Goal: Information Seeking & Learning: Learn about a topic

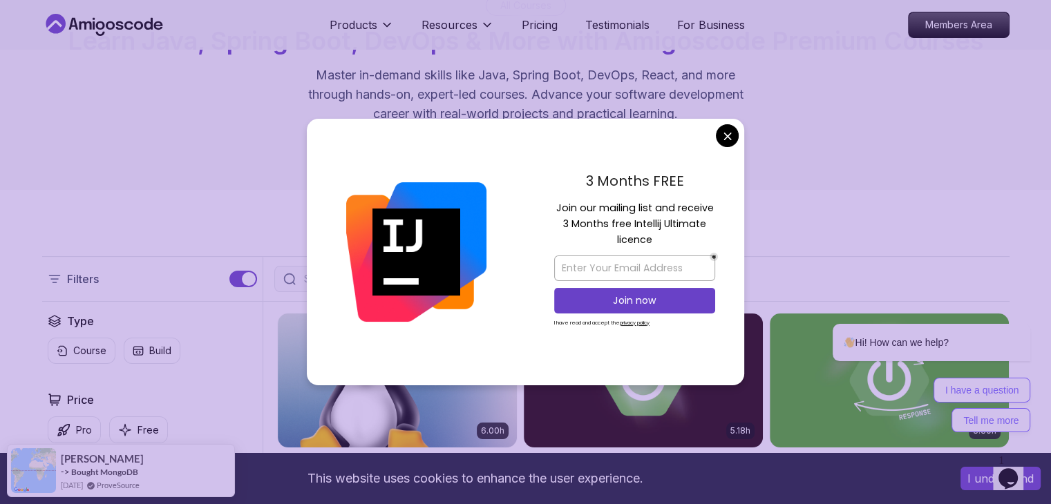
scroll to position [66, 0]
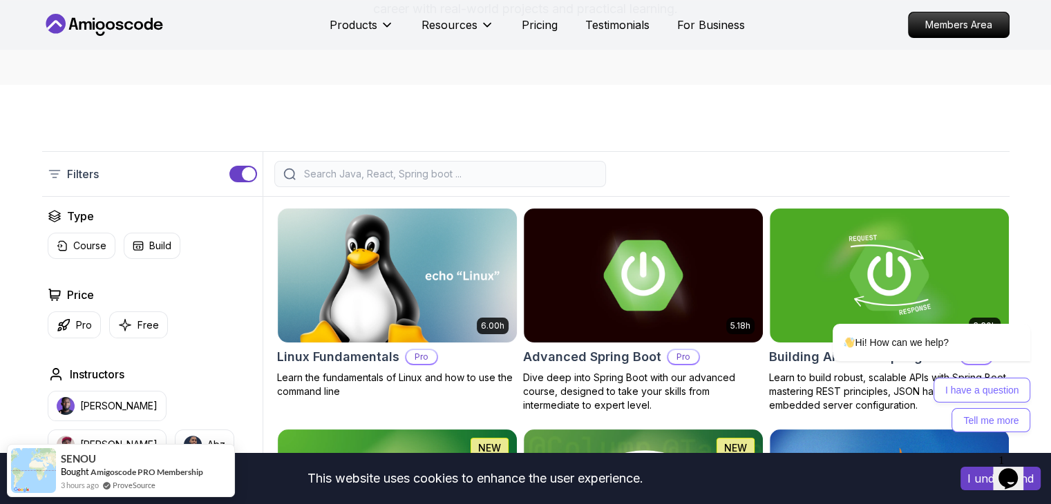
scroll to position [229, 0]
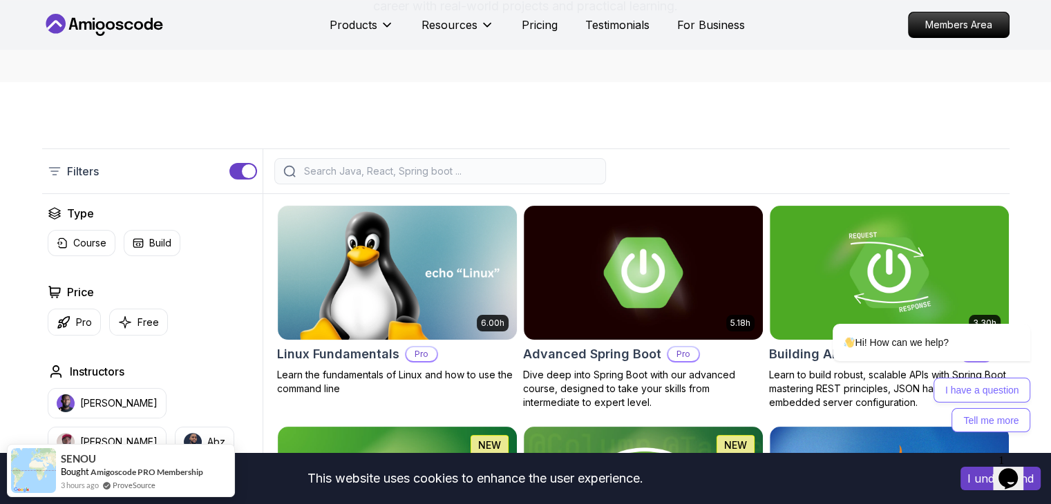
drag, startPoint x: 435, startPoint y: 179, endPoint x: 426, endPoint y: 175, distance: 9.9
click at [426, 175] on div at bounding box center [440, 171] width 332 height 26
click at [426, 175] on input "search" at bounding box center [449, 171] width 296 height 14
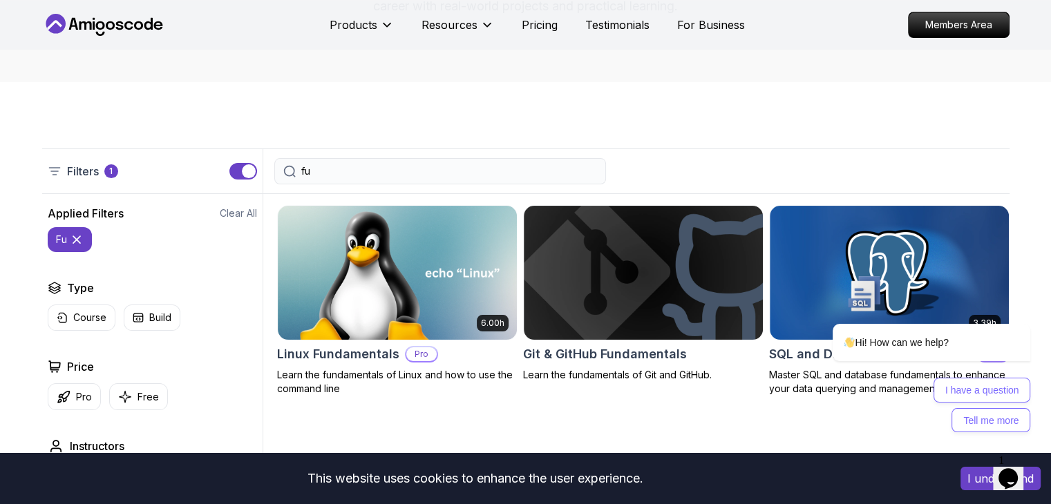
type input "f"
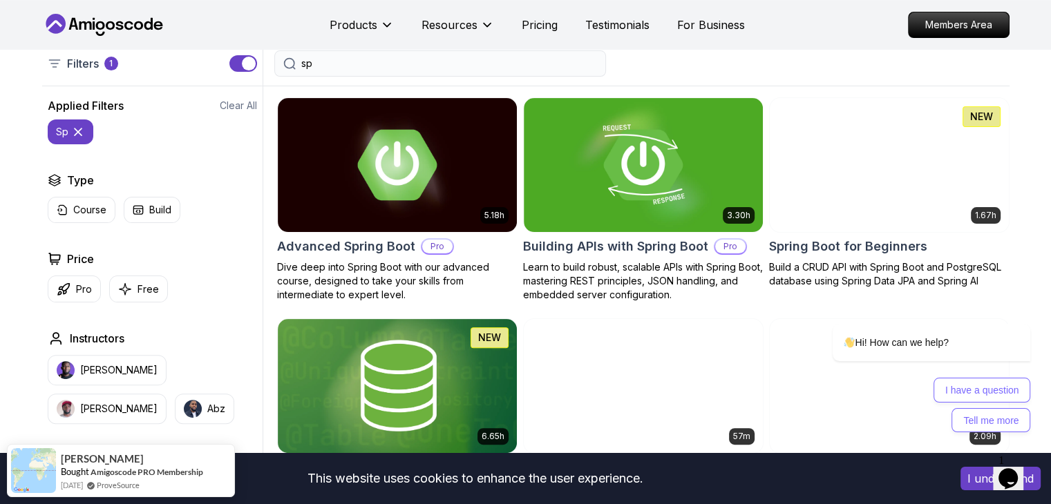
scroll to position [336, 0]
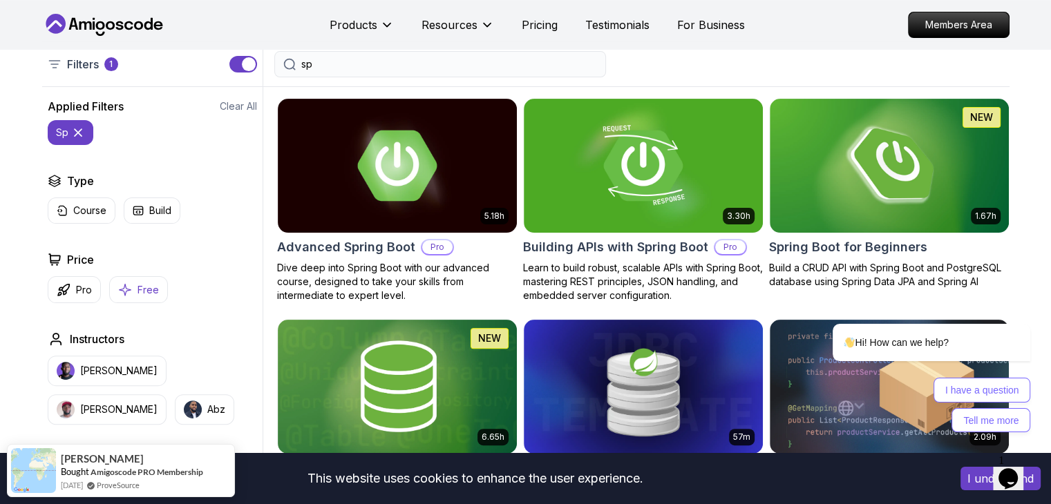
type input "sp"
click at [145, 302] on button "Free" at bounding box center [138, 289] width 59 height 27
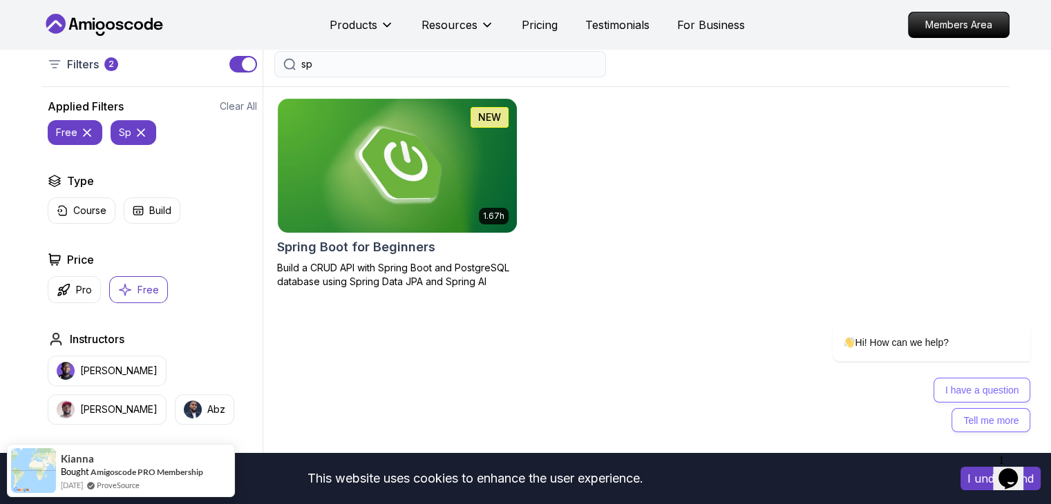
click at [140, 139] on icon at bounding box center [141, 133] width 14 height 14
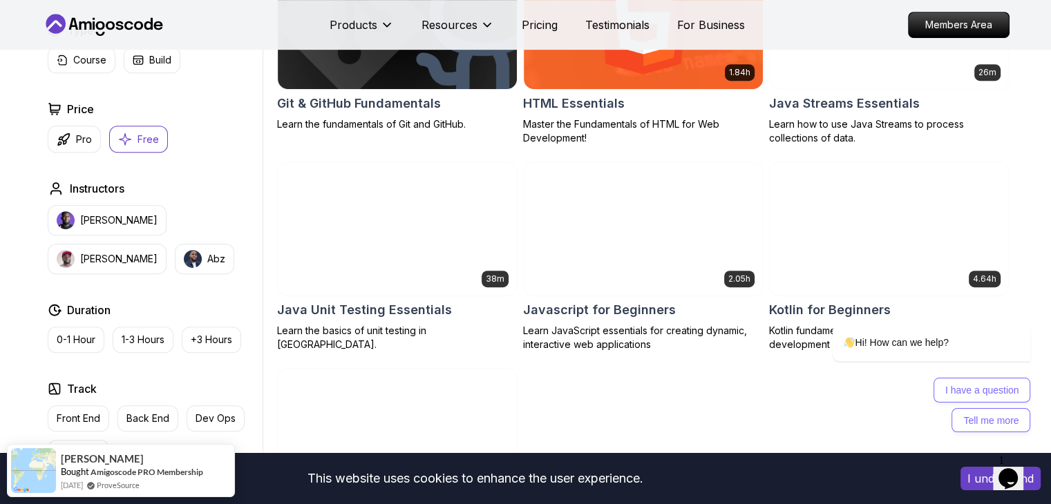
scroll to position [771, 0]
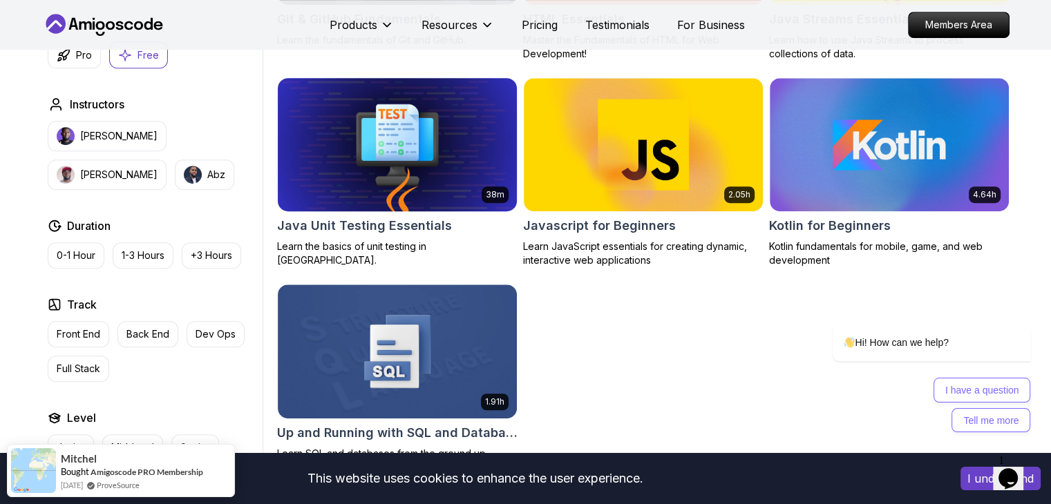
click at [445, 213] on div "38m Java Unit Testing Essentials Learn the basics of unit testing in Java." at bounding box center [397, 172] width 240 height 191
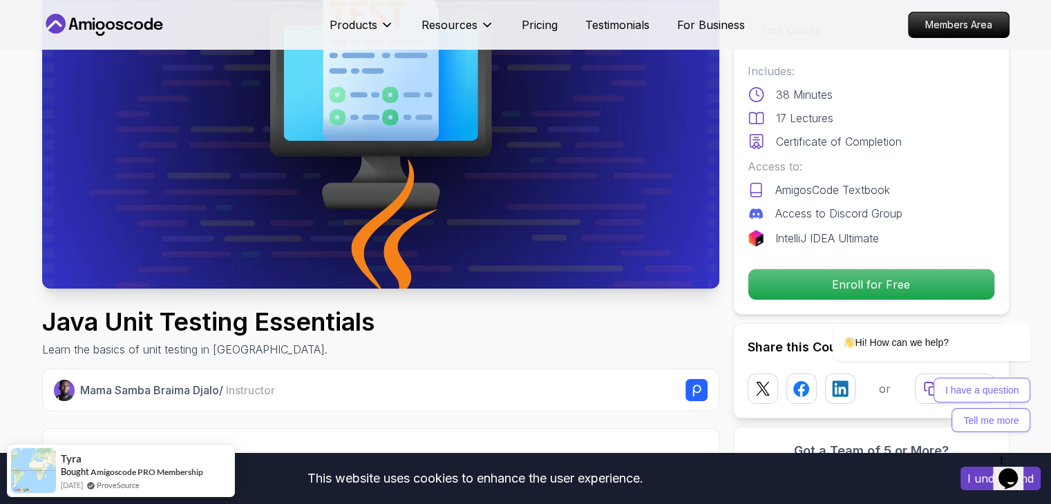
scroll to position [136, 0]
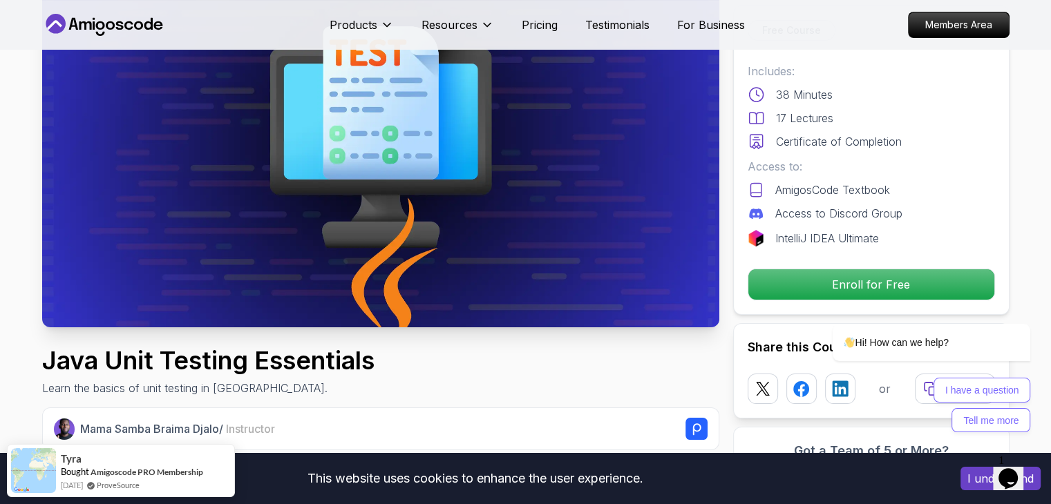
click at [448, 164] on img at bounding box center [380, 137] width 677 height 381
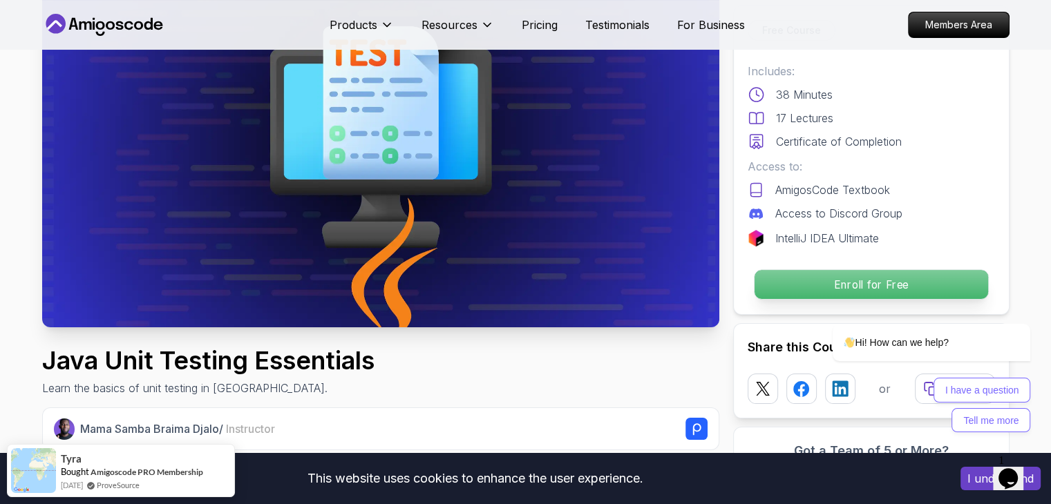
click at [778, 291] on p "Enroll for Free" at bounding box center [871, 284] width 234 height 29
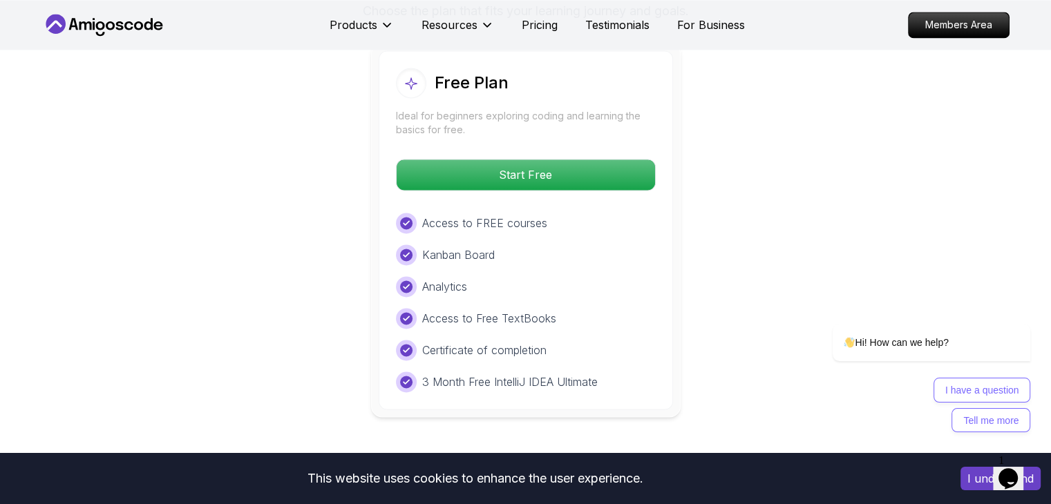
scroll to position [2201, 0]
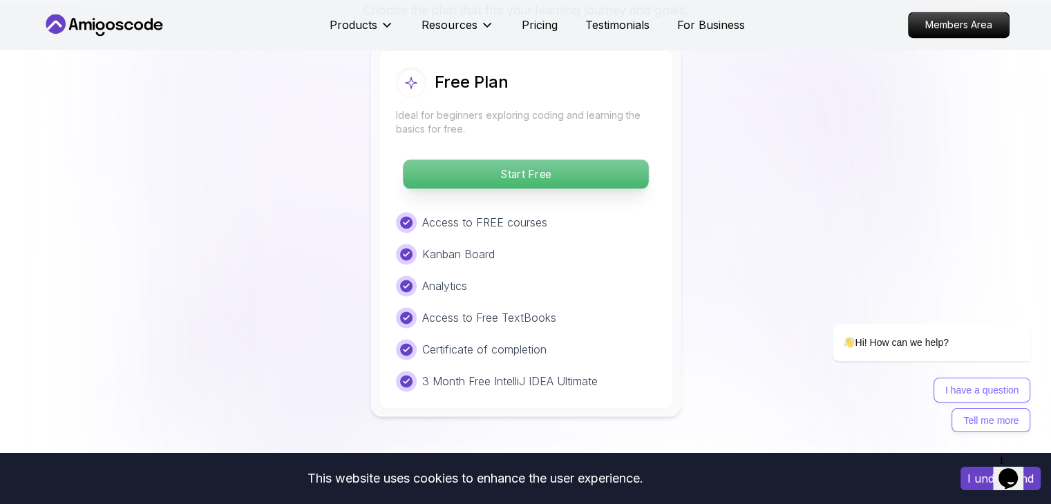
click at [544, 179] on p "Start Free" at bounding box center [525, 174] width 245 height 29
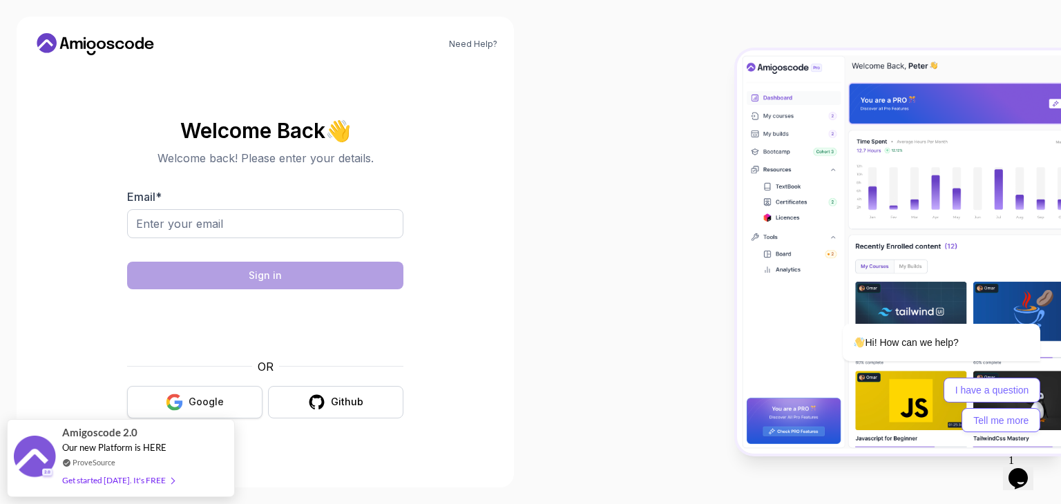
click at [215, 407] on div "Google" at bounding box center [206, 402] width 35 height 14
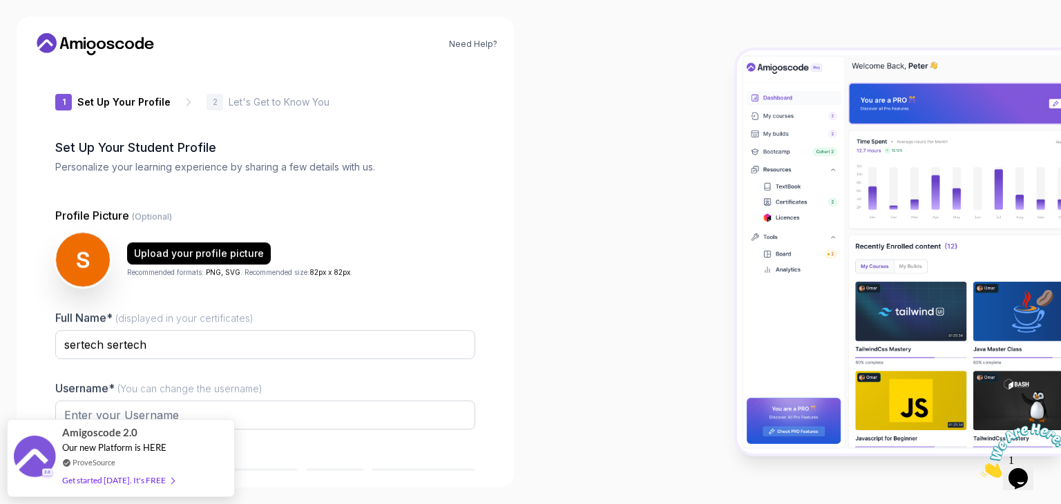
type input "proudbear7c597"
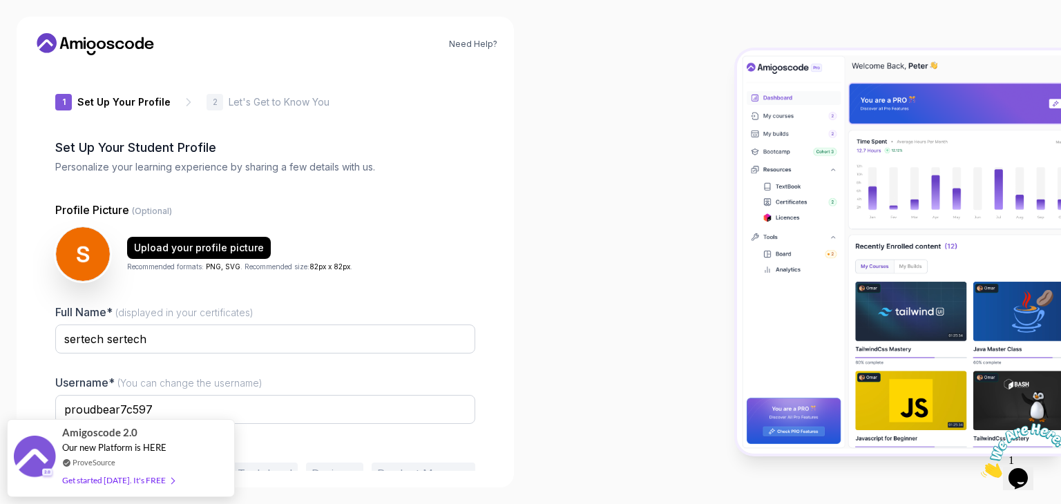
click at [564, 336] on div at bounding box center [796, 252] width 531 height 504
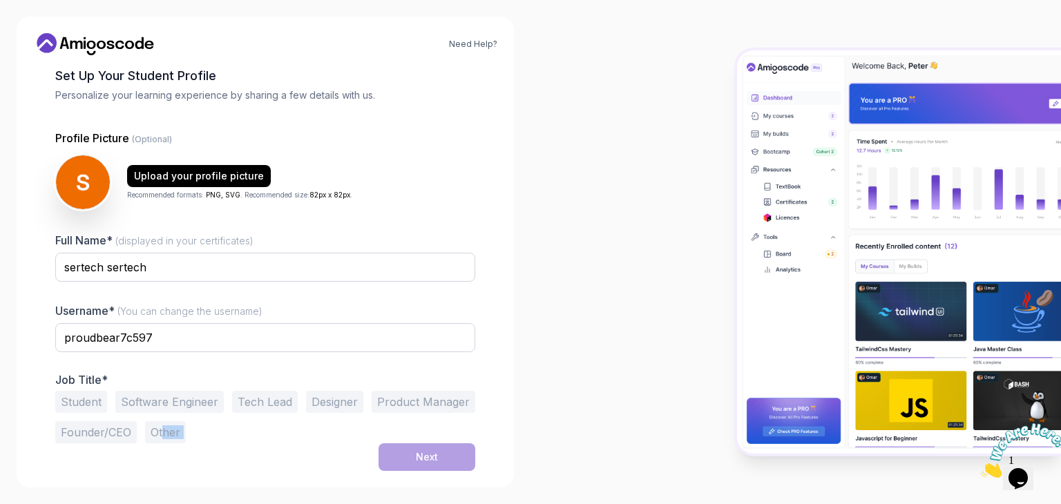
drag, startPoint x: 160, startPoint y: 445, endPoint x: 163, endPoint y: 429, distance: 16.1
click at [163, 429] on form "Profile Picture (Optional) Upload your profile picture Recommended formats: PNG…" at bounding box center [265, 300] width 420 height 341
click at [163, 429] on button "Other" at bounding box center [165, 432] width 41 height 22
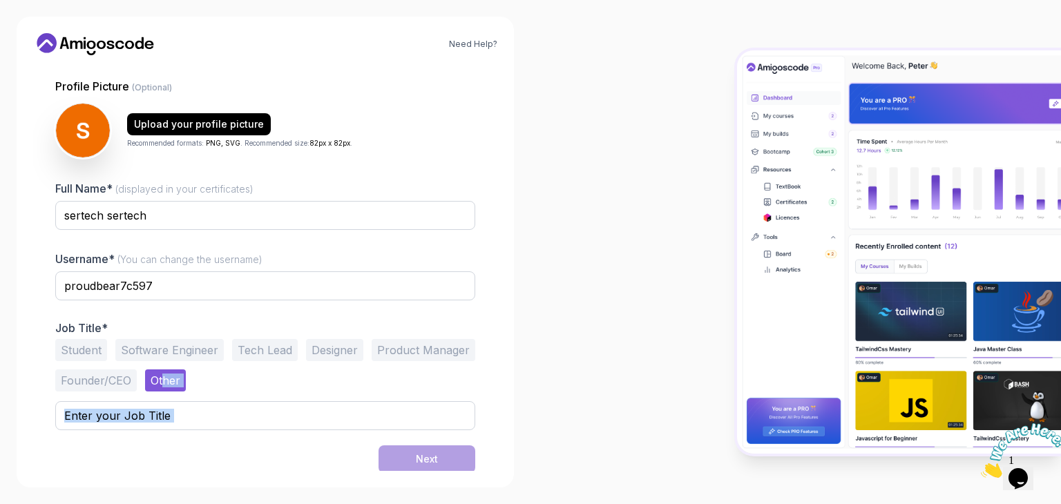
scroll to position [124, 0]
click at [61, 340] on button "Student" at bounding box center [81, 350] width 52 height 22
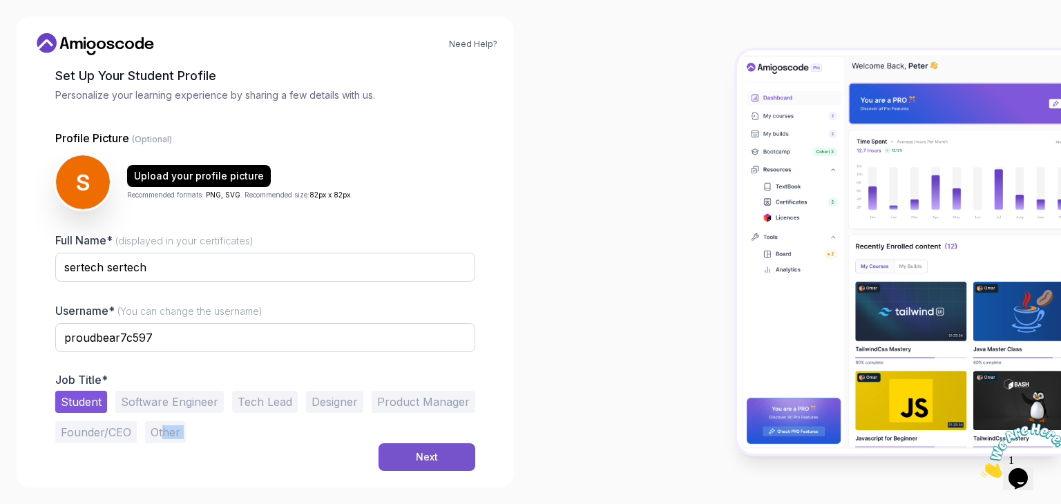
click at [394, 457] on button "Next" at bounding box center [427, 458] width 97 height 28
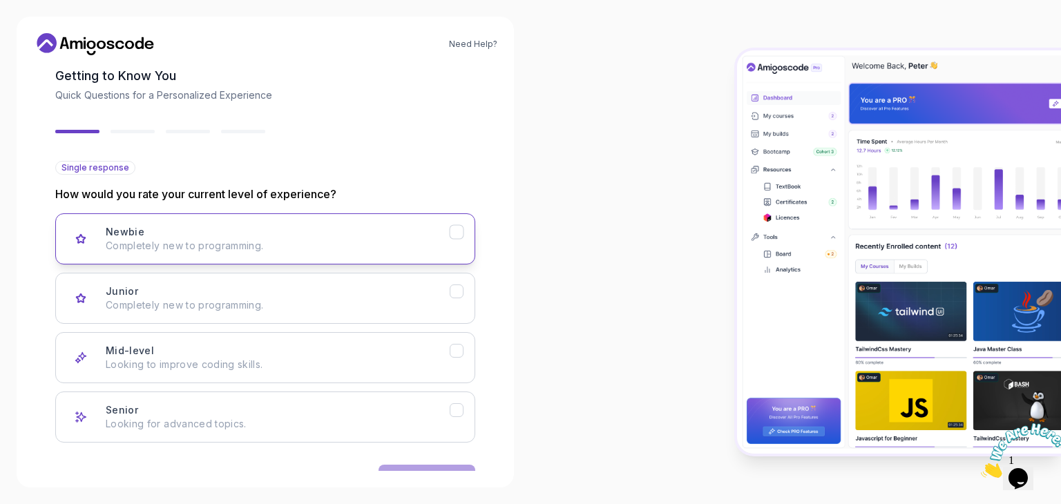
click at [454, 229] on icon "Newbie" at bounding box center [456, 232] width 13 height 13
click at [446, 462] on div "Back Next" at bounding box center [265, 479] width 420 height 72
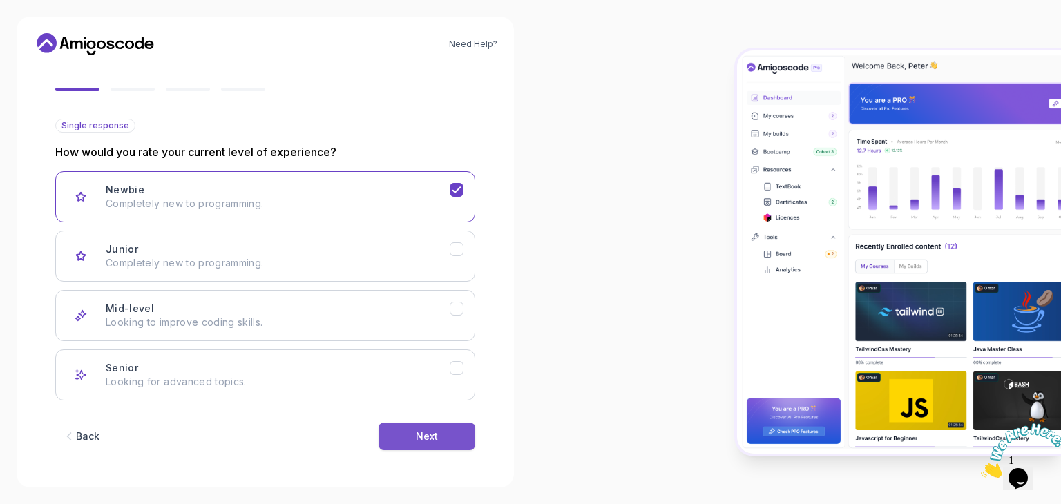
click at [445, 437] on button "Next" at bounding box center [427, 437] width 97 height 28
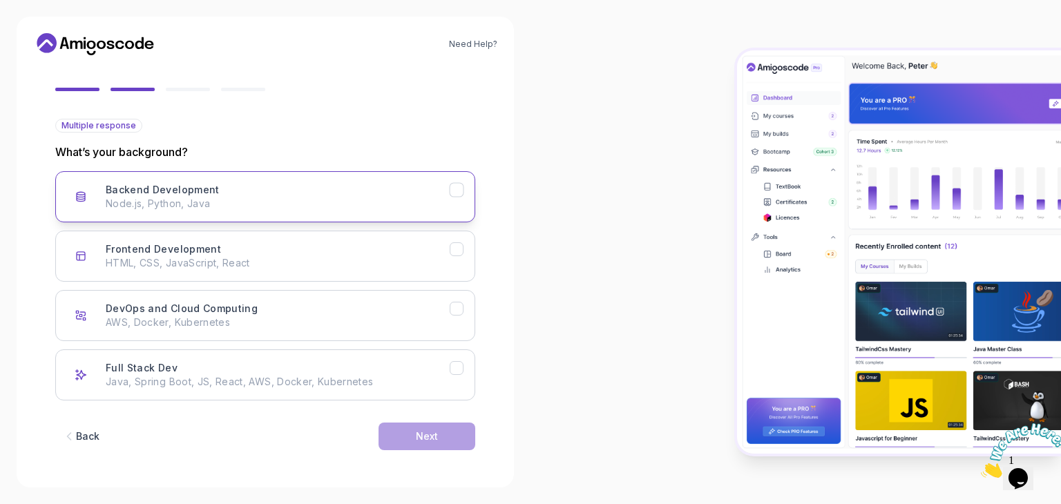
click at [461, 192] on icon "Backend Development" at bounding box center [456, 190] width 13 height 13
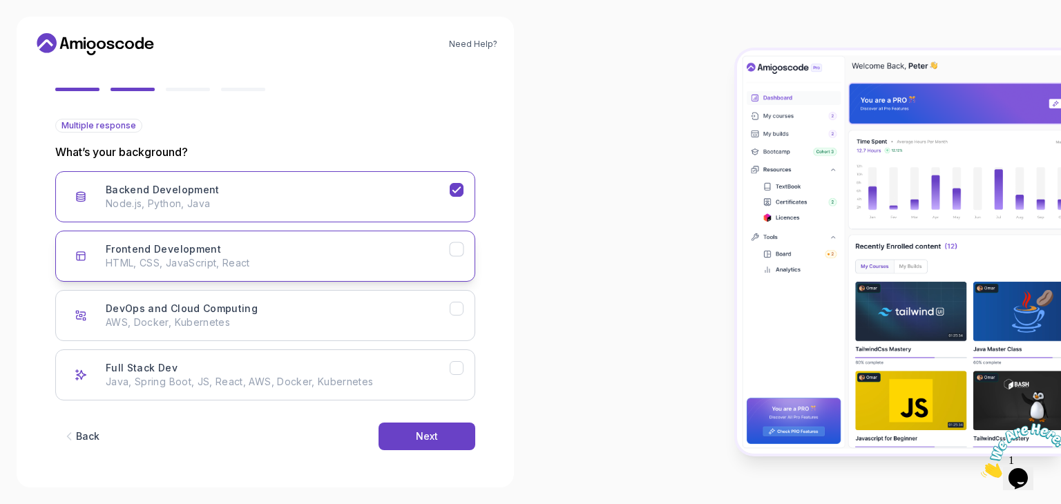
click at [457, 252] on icon "Frontend Development" at bounding box center [456, 249] width 13 height 13
click at [437, 442] on div "Next" at bounding box center [427, 437] width 22 height 14
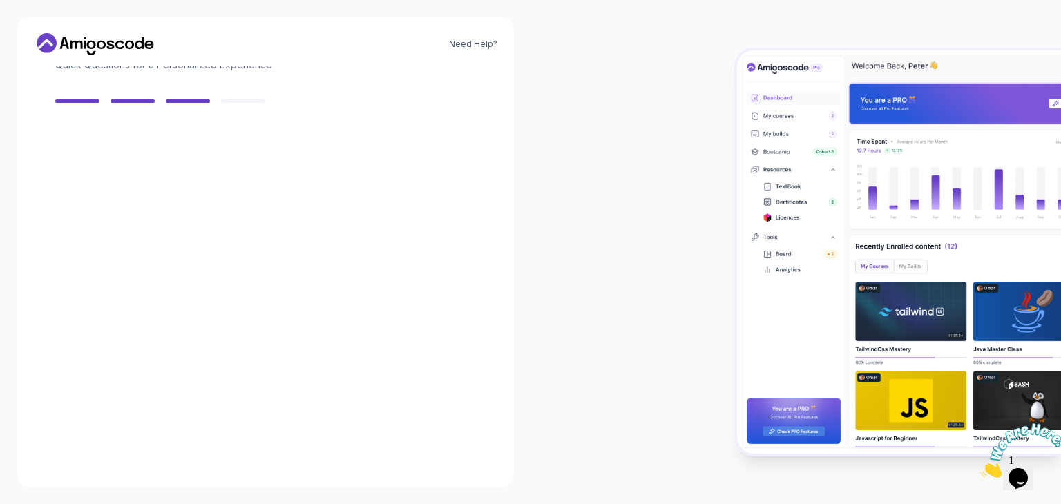
scroll to position [99, 0]
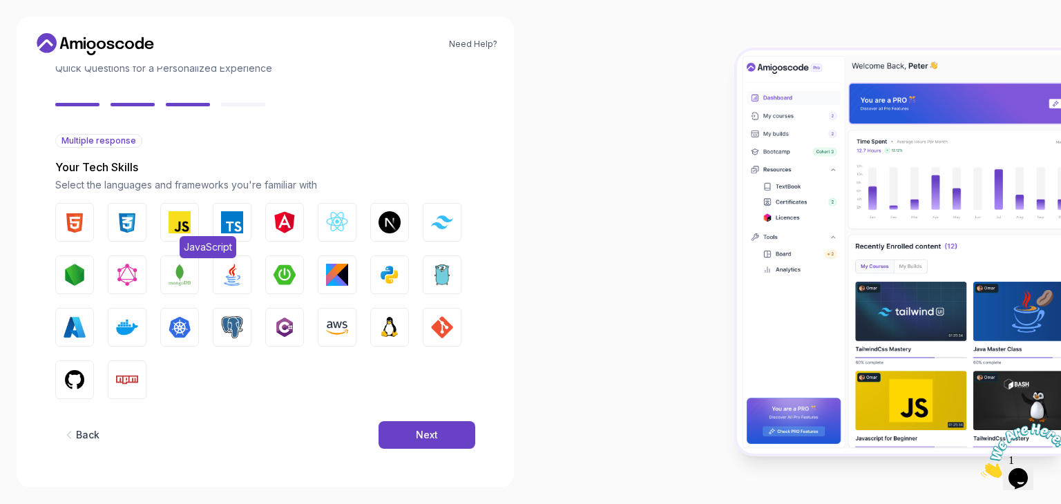
click at [186, 224] on img "button" at bounding box center [180, 222] width 22 height 22
click at [236, 225] on img "button" at bounding box center [232, 222] width 22 height 22
click at [298, 222] on button "Angular" at bounding box center [284, 222] width 39 height 39
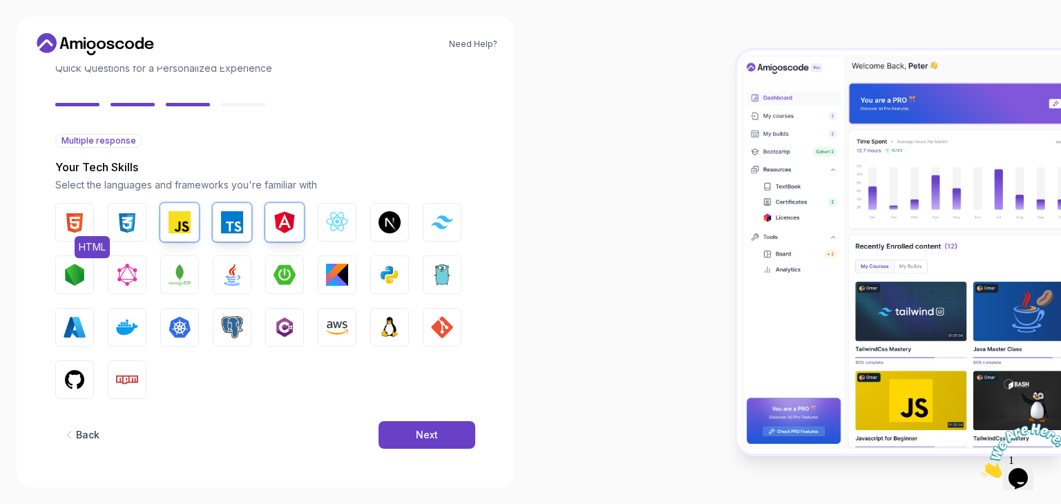
click at [83, 227] on img "button" at bounding box center [75, 222] width 22 height 22
click at [113, 222] on button "CSS" at bounding box center [127, 222] width 39 height 39
click at [67, 388] on img "button" at bounding box center [75, 380] width 22 height 22
click at [122, 336] on img "button" at bounding box center [127, 327] width 22 height 22
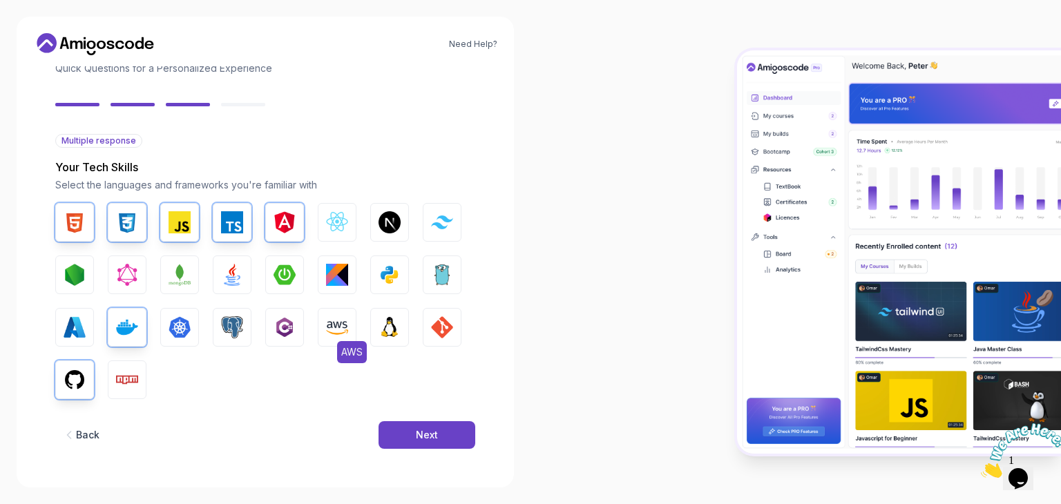
click at [343, 335] on img "button" at bounding box center [337, 327] width 22 height 22
click at [453, 323] on img "button" at bounding box center [442, 327] width 22 height 22
click at [453, 224] on button "Tailwind CSS" at bounding box center [442, 222] width 39 height 39
click at [173, 285] on button "MongoDB" at bounding box center [179, 275] width 39 height 39
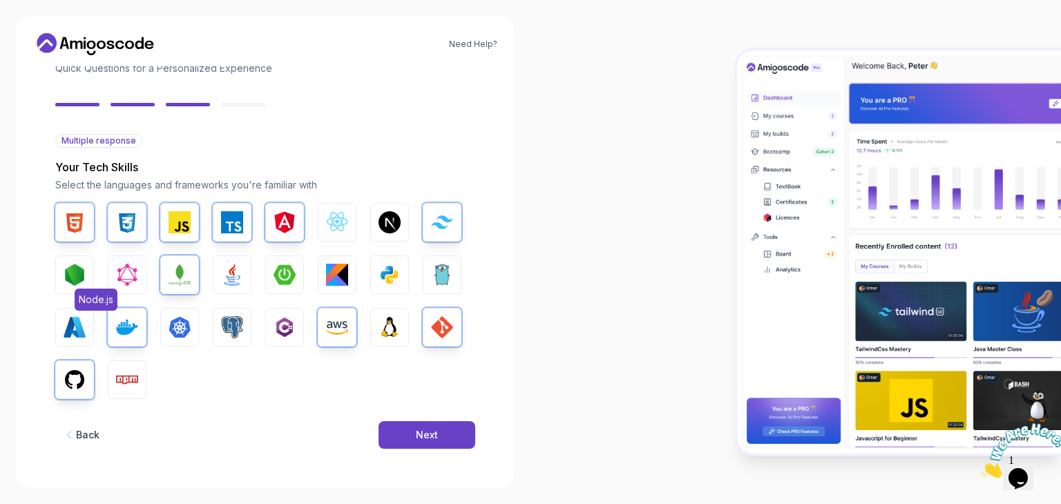
click at [69, 282] on img "button" at bounding box center [75, 275] width 22 height 22
click at [223, 325] on img "button" at bounding box center [232, 327] width 22 height 22
click at [431, 438] on div "Next" at bounding box center [427, 435] width 22 height 14
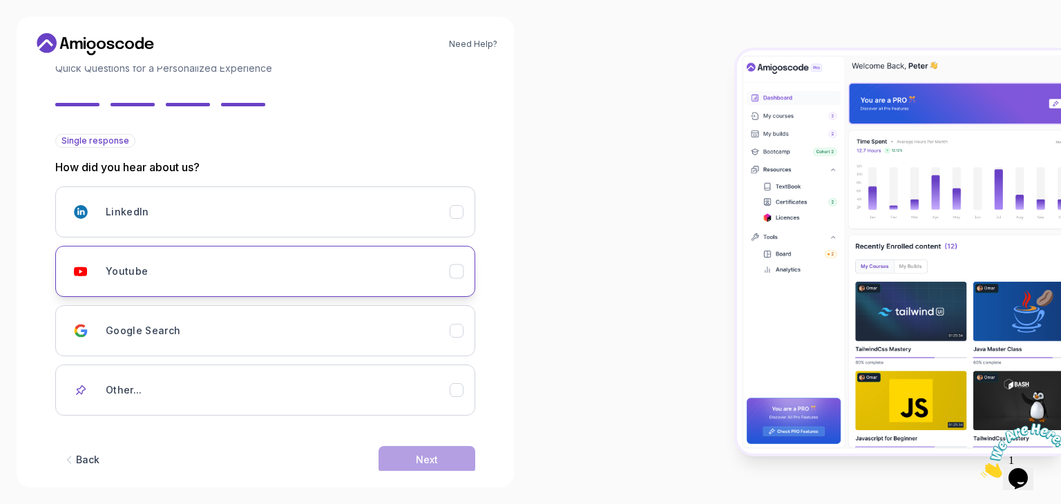
click at [459, 265] on div "Youtube" at bounding box center [457, 272] width 15 height 15
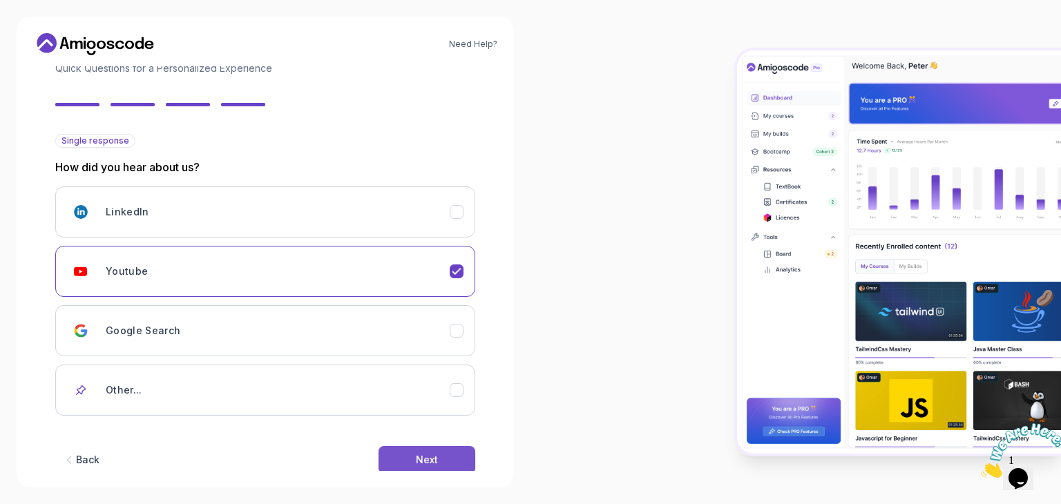
click at [444, 459] on button "Next" at bounding box center [427, 460] width 97 height 28
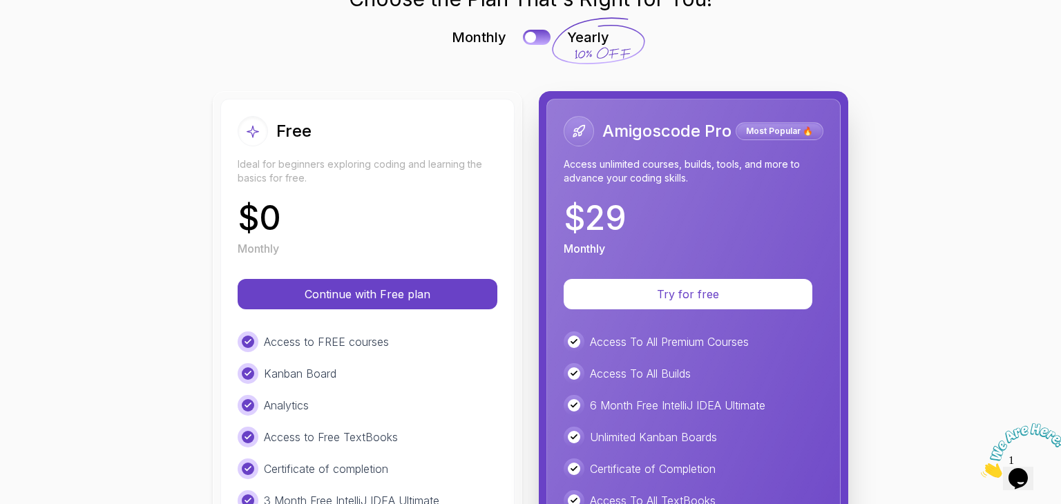
scroll to position [87, 0]
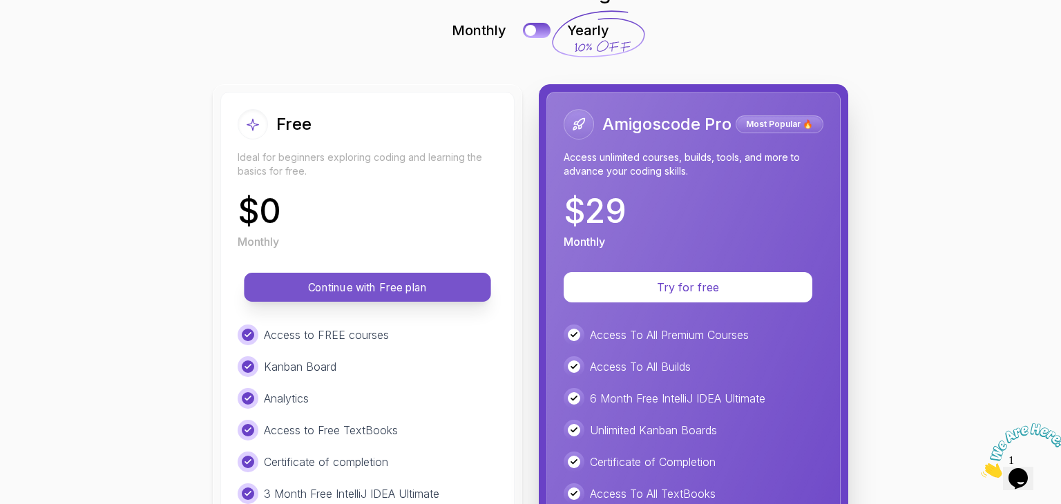
click at [369, 298] on button "Continue with Free plan" at bounding box center [367, 287] width 247 height 29
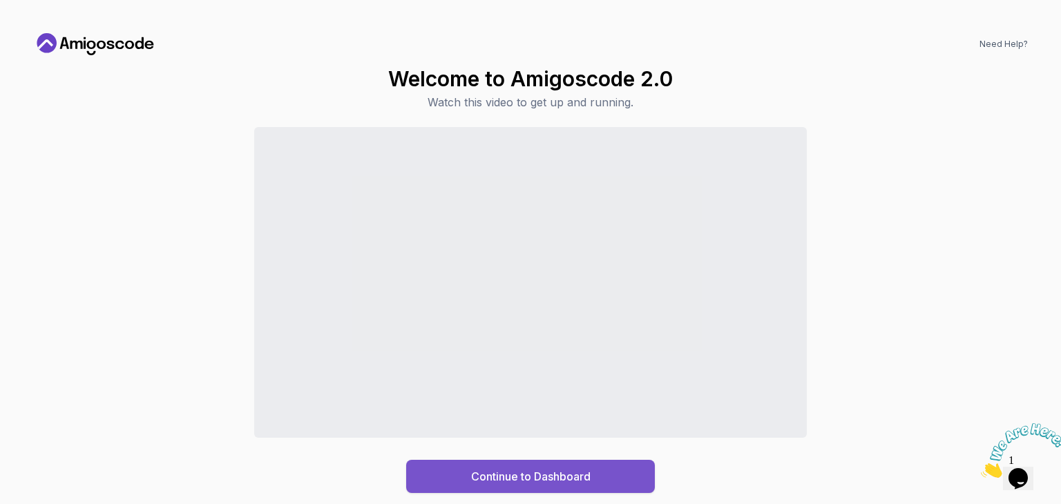
click at [560, 473] on div "Continue to Dashboard" at bounding box center [531, 476] width 120 height 17
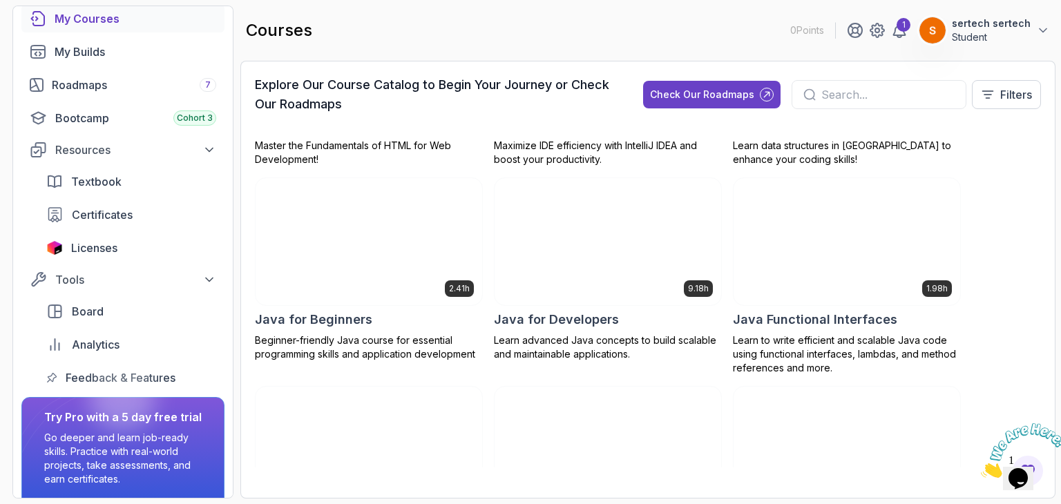
scroll to position [1009, 0]
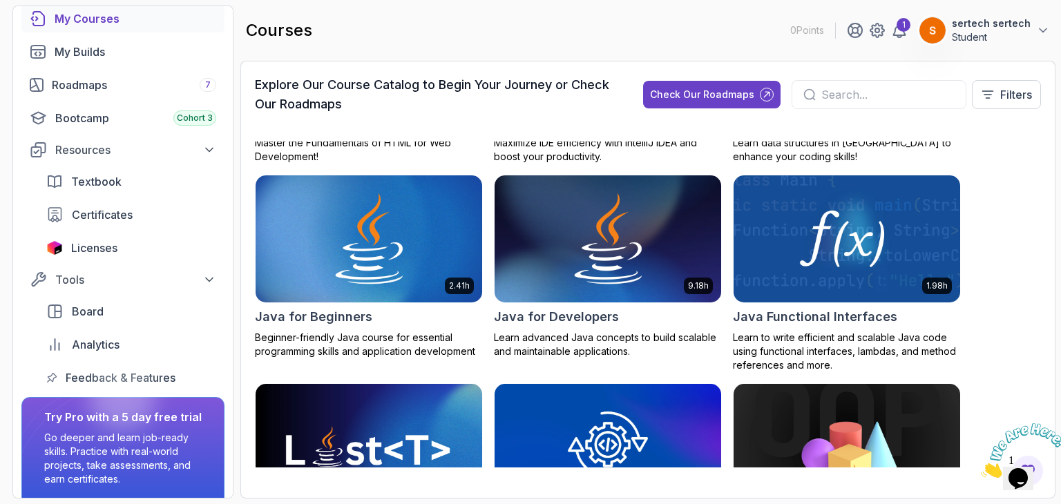
click at [853, 92] on input "text" at bounding box center [888, 94] width 133 height 17
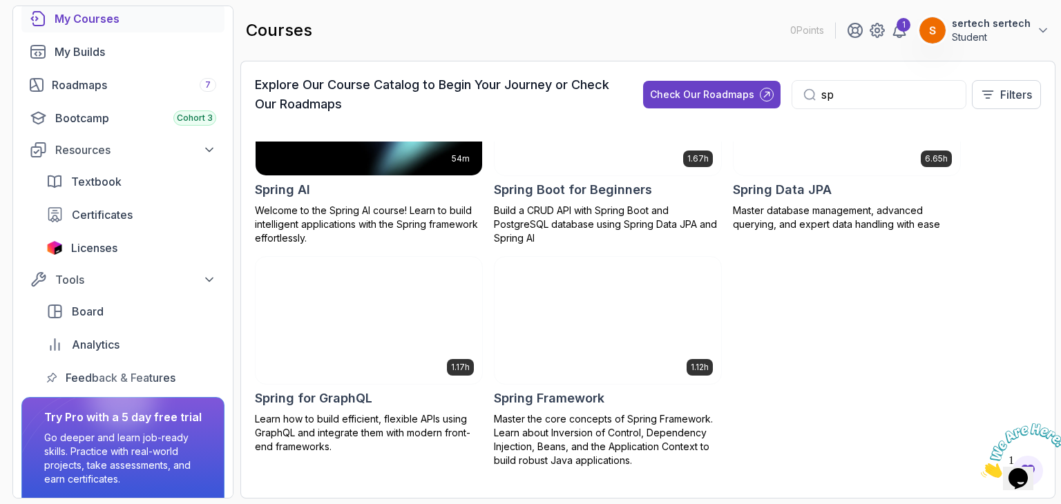
scroll to position [301, 0]
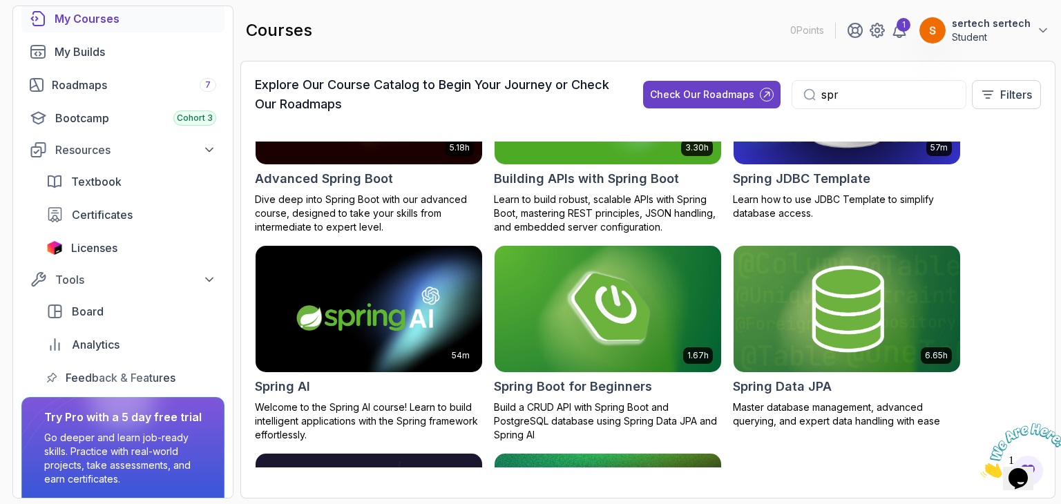
scroll to position [146, 0]
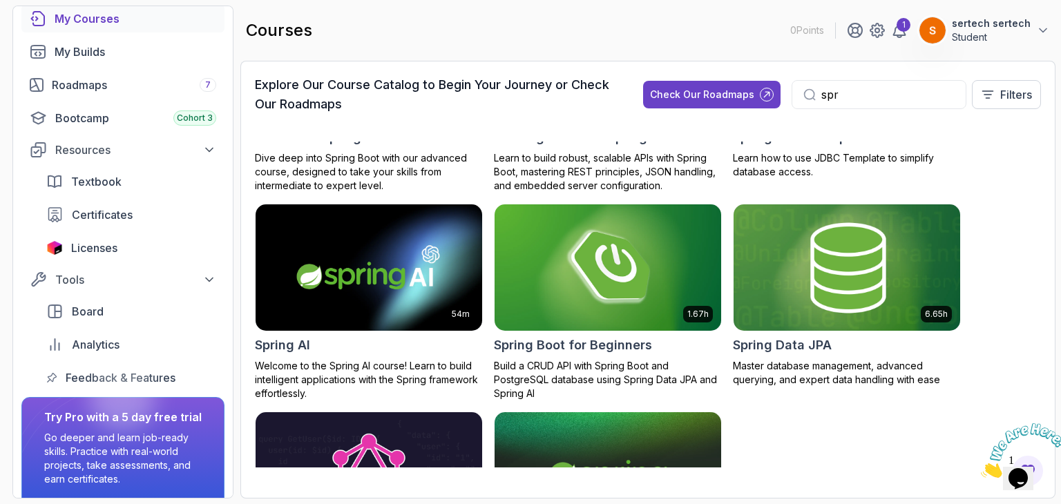
type input "spr"
click at [866, 252] on img at bounding box center [847, 267] width 238 height 133
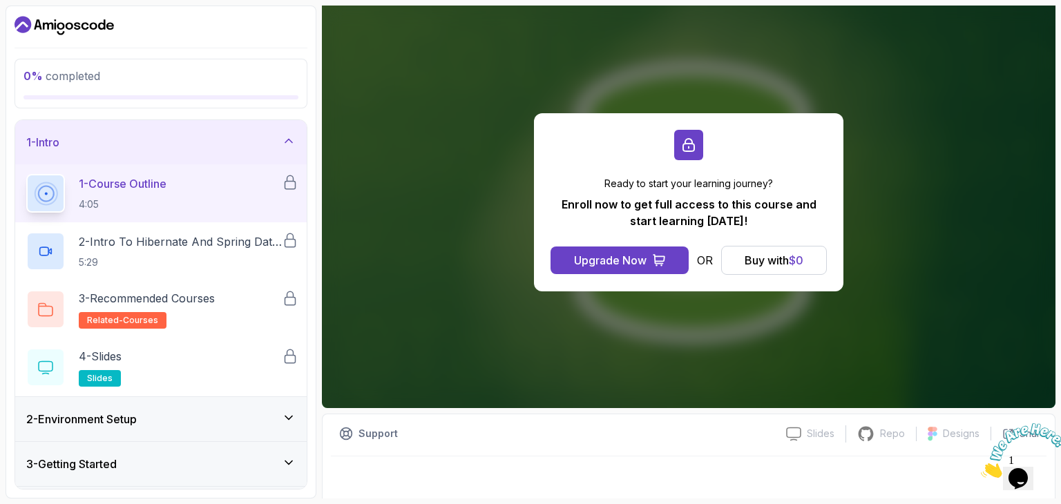
scroll to position [133, 0]
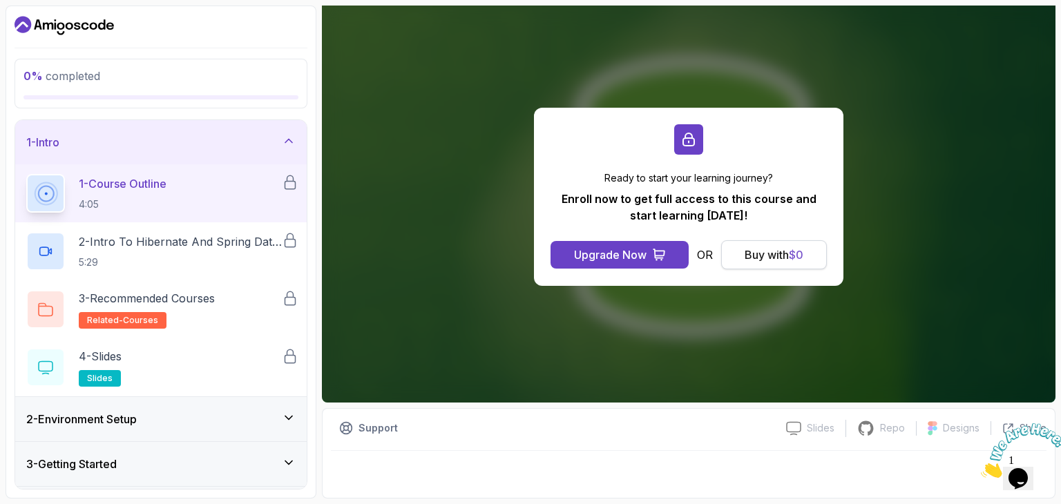
click at [771, 263] on div "Buy with $ 0" at bounding box center [774, 255] width 59 height 17
click at [782, 252] on div "Buy with $ 0" at bounding box center [774, 255] width 59 height 17
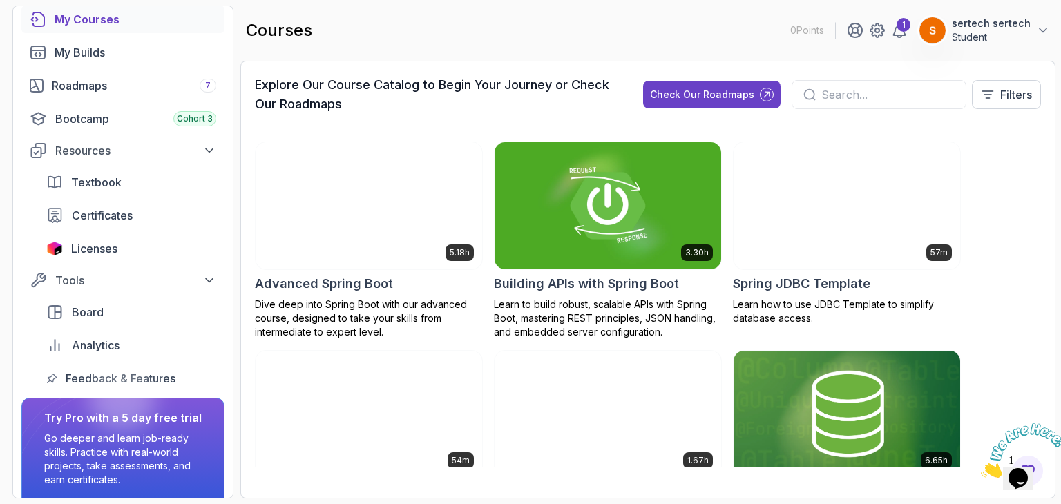
scroll to position [102, 0]
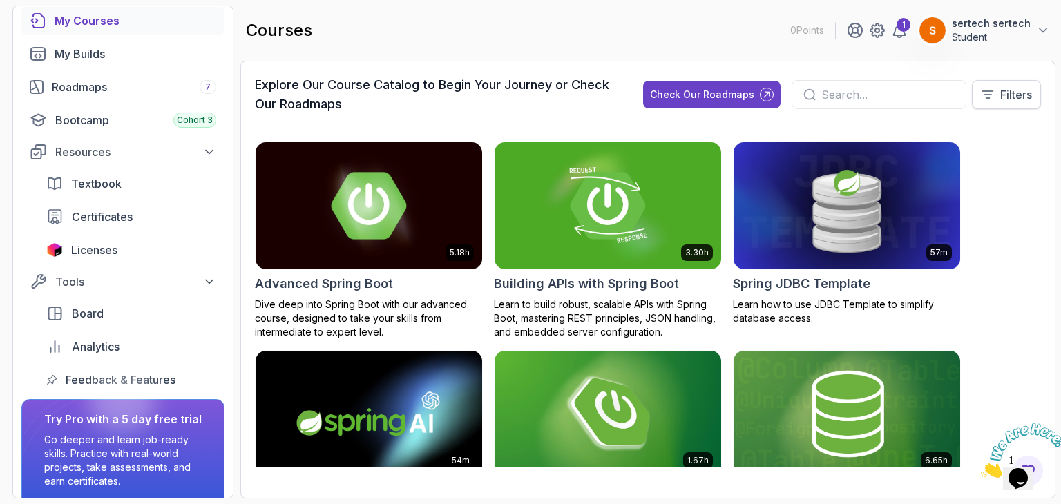
click at [989, 106] on button "Filters" at bounding box center [1006, 94] width 69 height 29
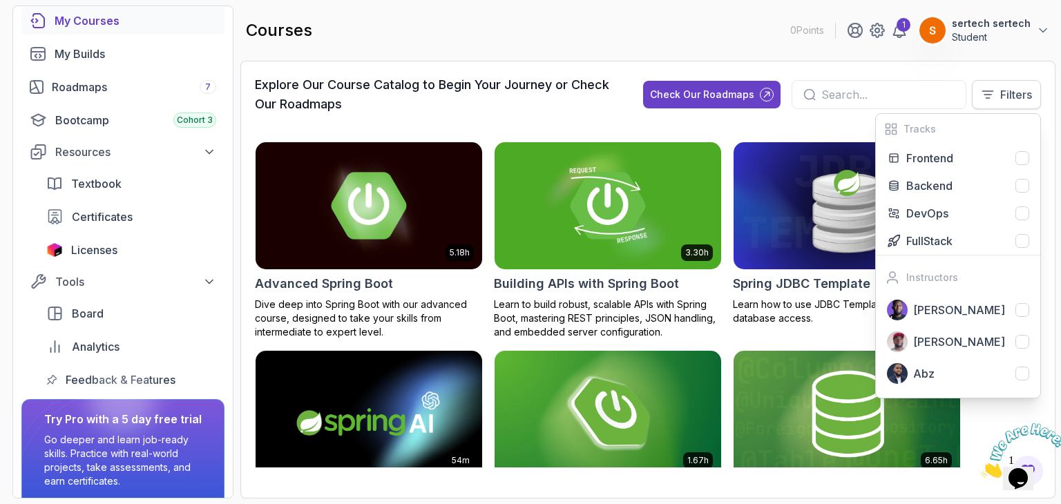
click at [989, 106] on button "Filters" at bounding box center [1006, 94] width 69 height 29
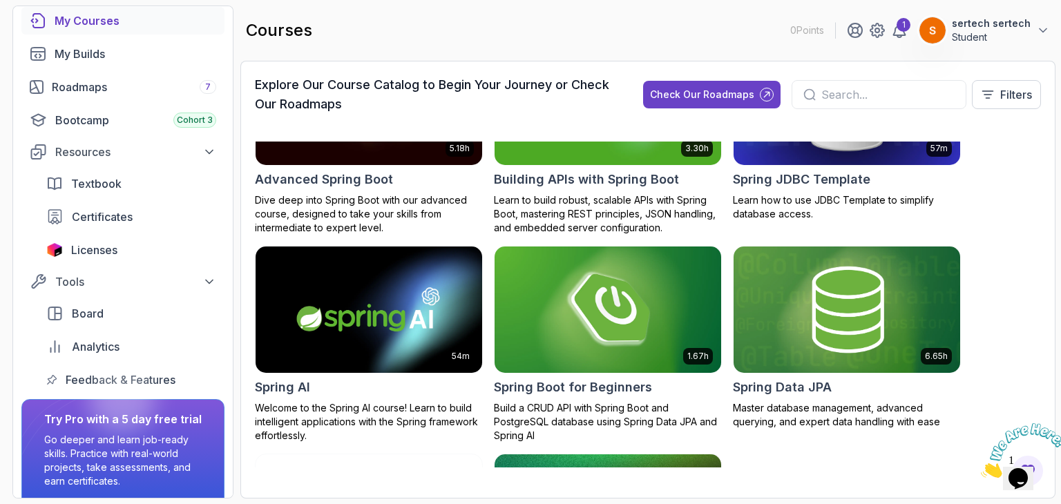
scroll to position [0, 0]
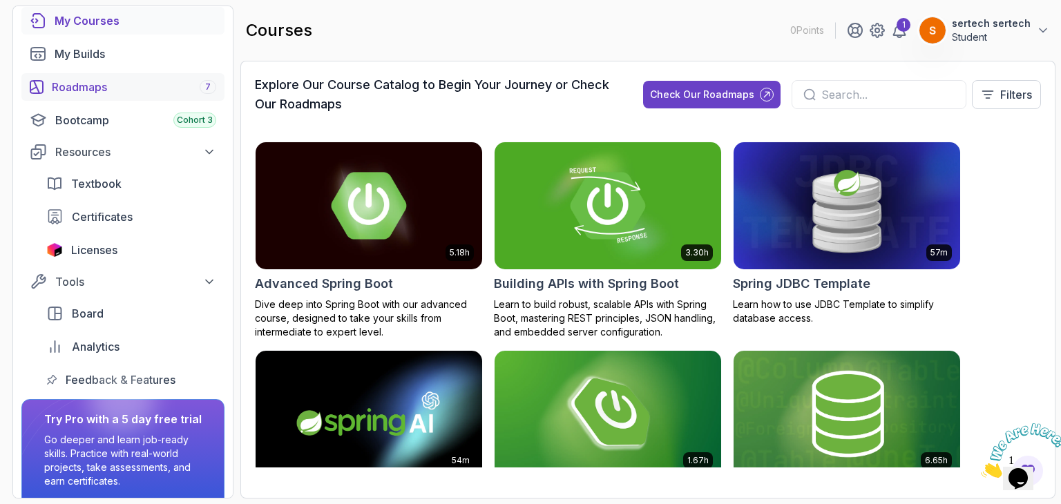
click at [140, 90] on div "Roadmaps 7" at bounding box center [134, 87] width 164 height 17
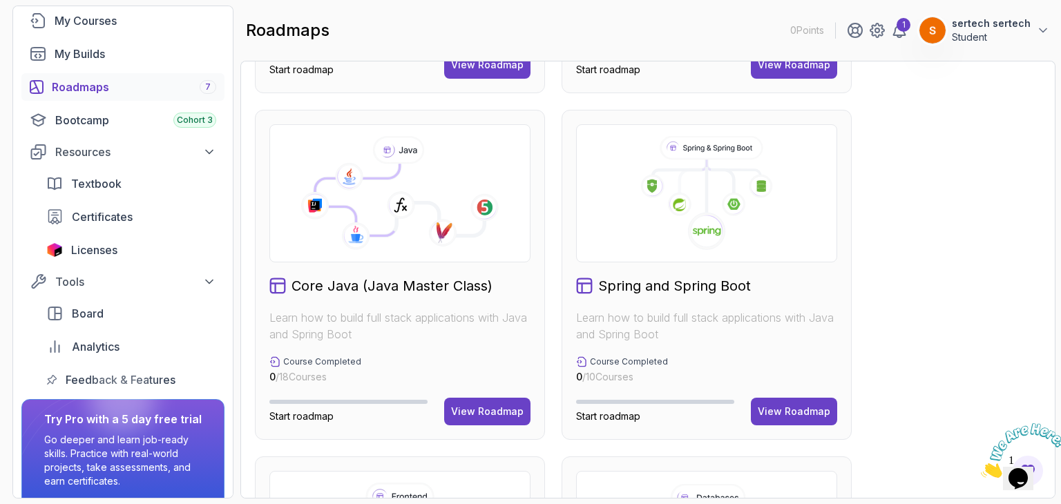
scroll to position [319, 0]
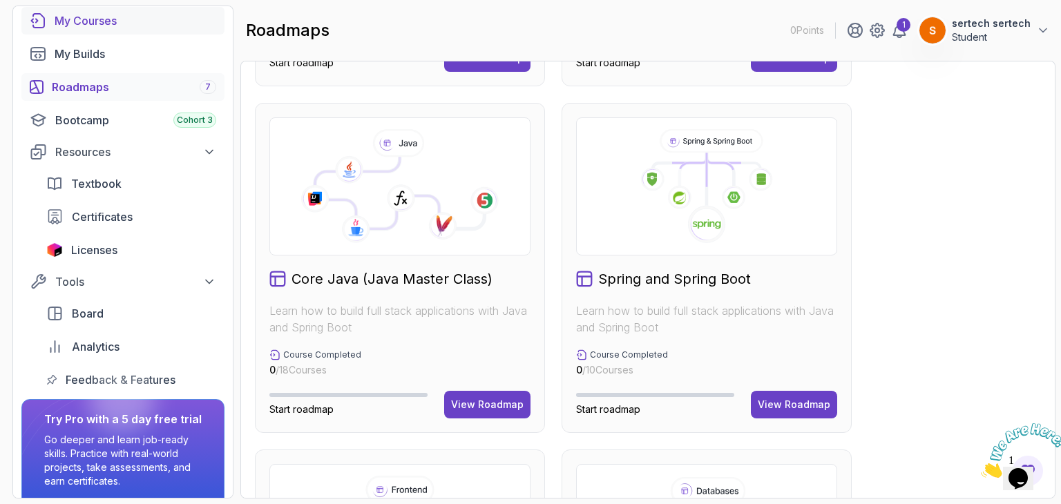
click at [106, 24] on div "My Courses" at bounding box center [136, 20] width 162 height 17
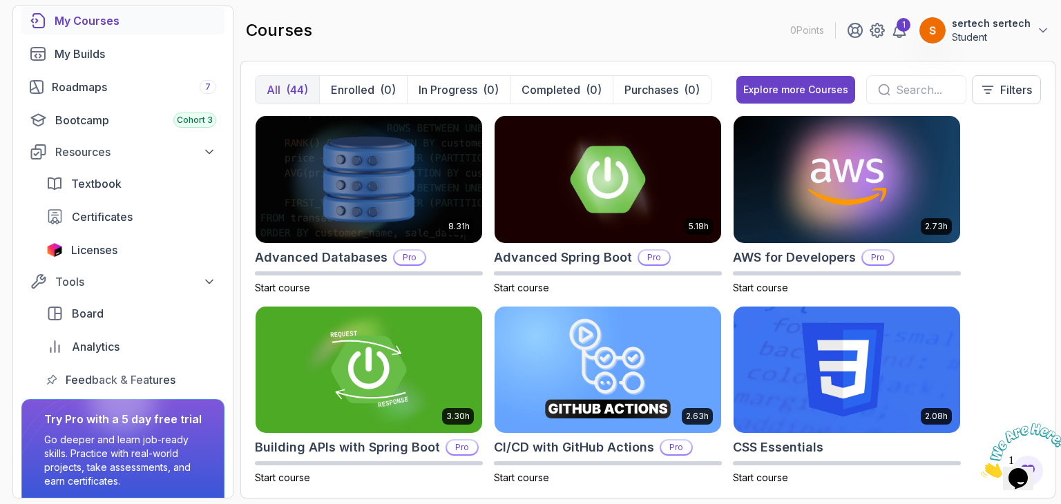
click at [901, 84] on input "text" at bounding box center [925, 90] width 59 height 17
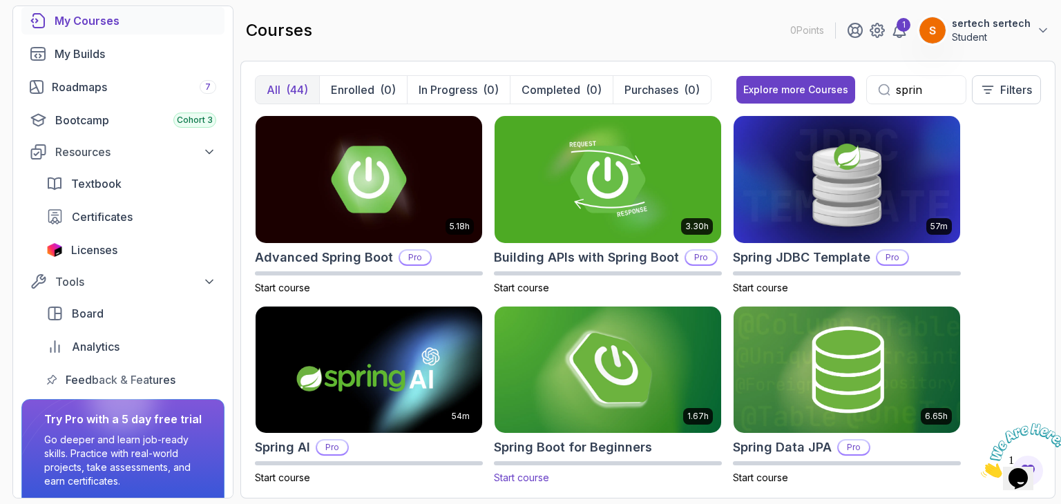
type input "sprin"
click at [678, 336] on img at bounding box center [608, 369] width 238 height 133
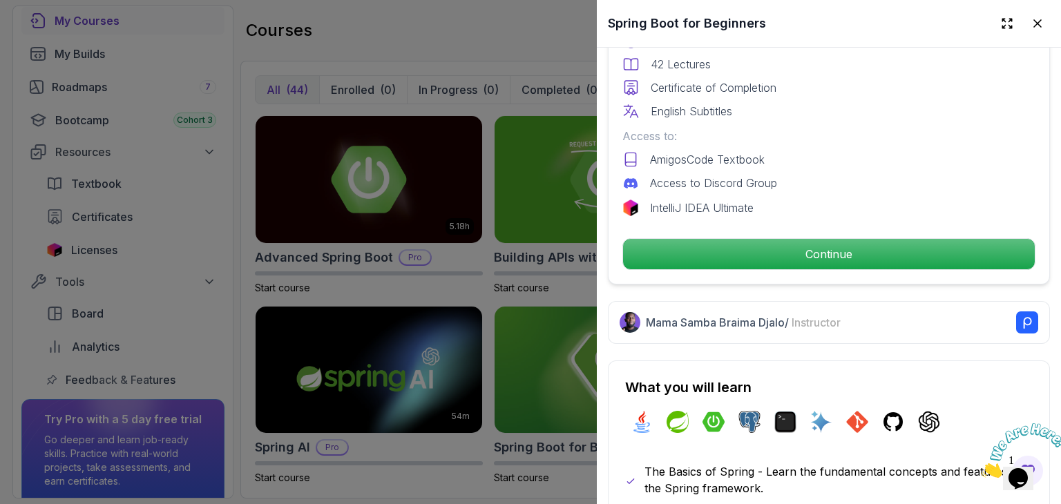
scroll to position [423, 0]
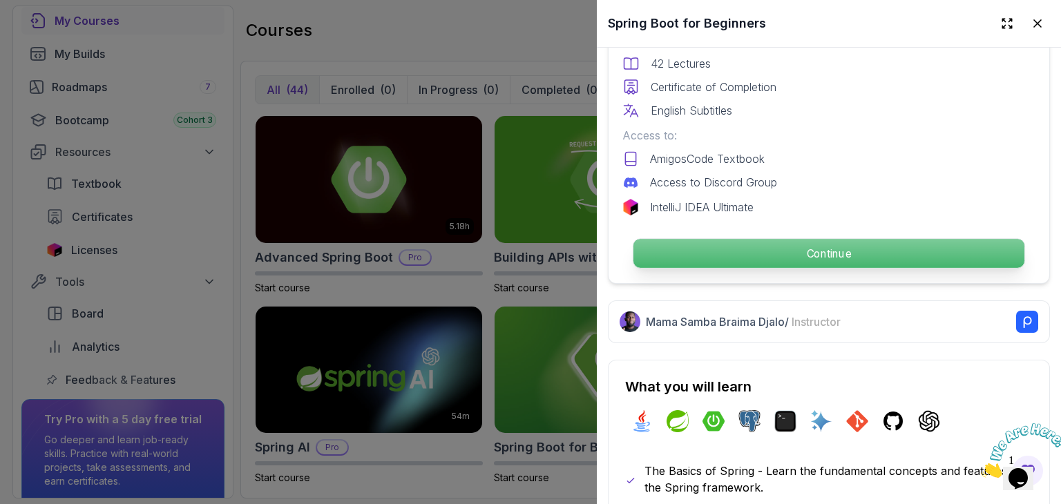
click at [790, 247] on p "Continue" at bounding box center [829, 253] width 391 height 29
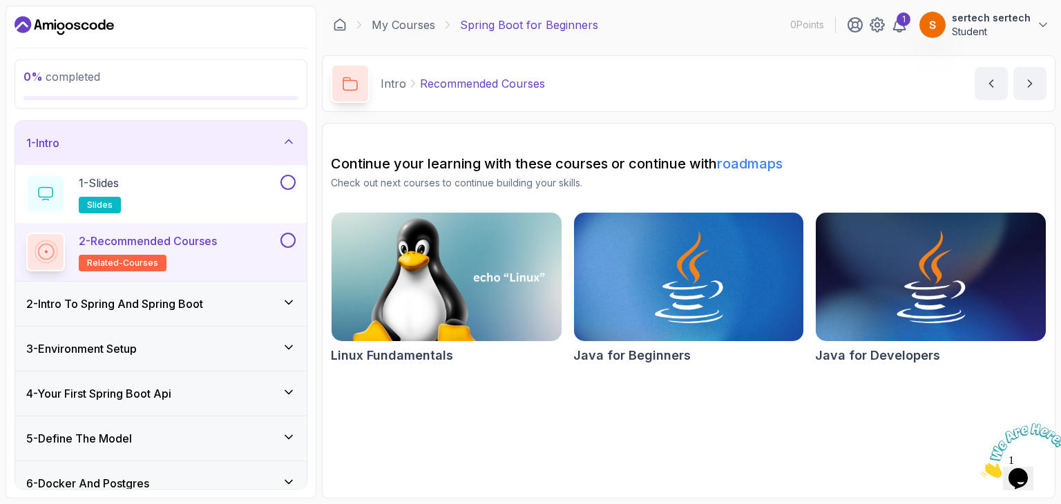
click at [234, 292] on div "2 - Intro To Spring And Spring Boot" at bounding box center [161, 304] width 292 height 44
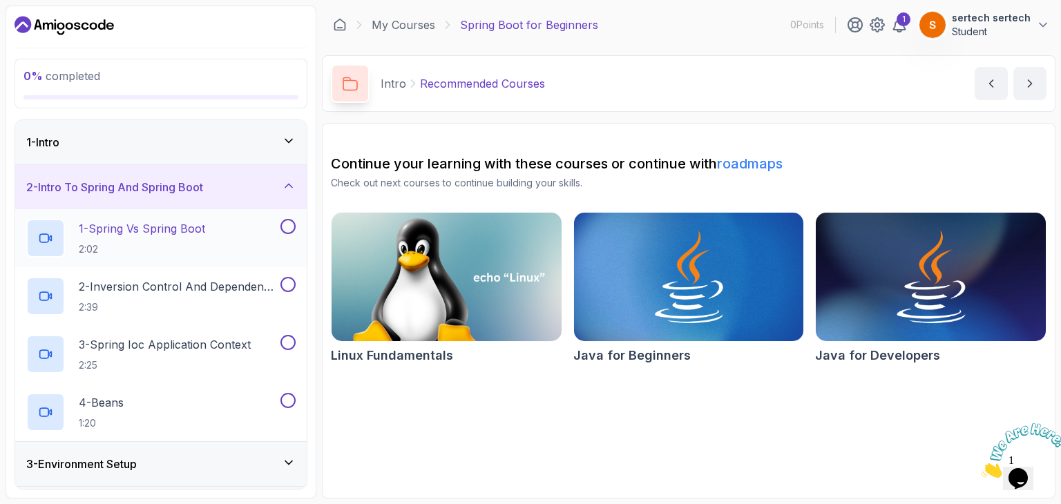
click at [274, 234] on div "1 - Spring Vs Spring Boot 2:02" at bounding box center [151, 238] width 251 height 39
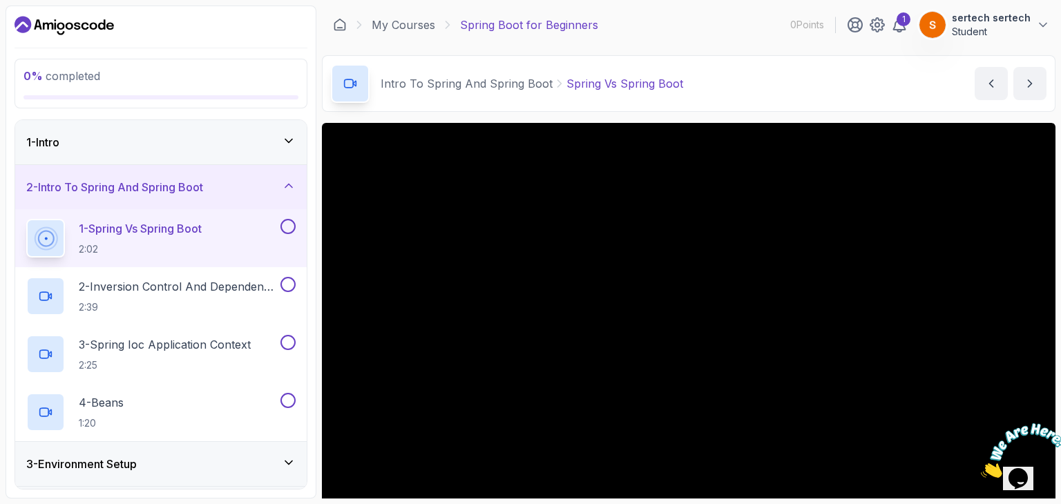
scroll to position [57, 0]
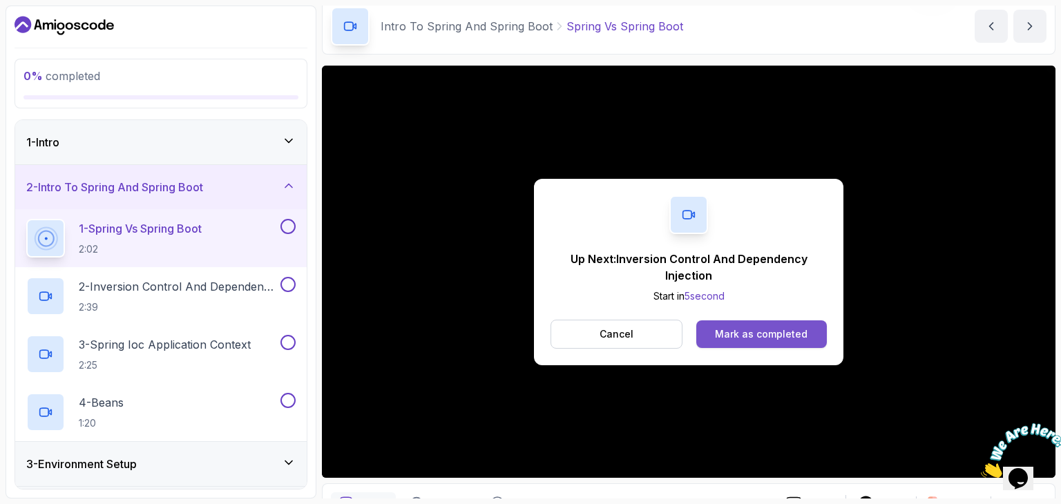
click at [760, 332] on div "Mark as completed" at bounding box center [761, 335] width 93 height 14
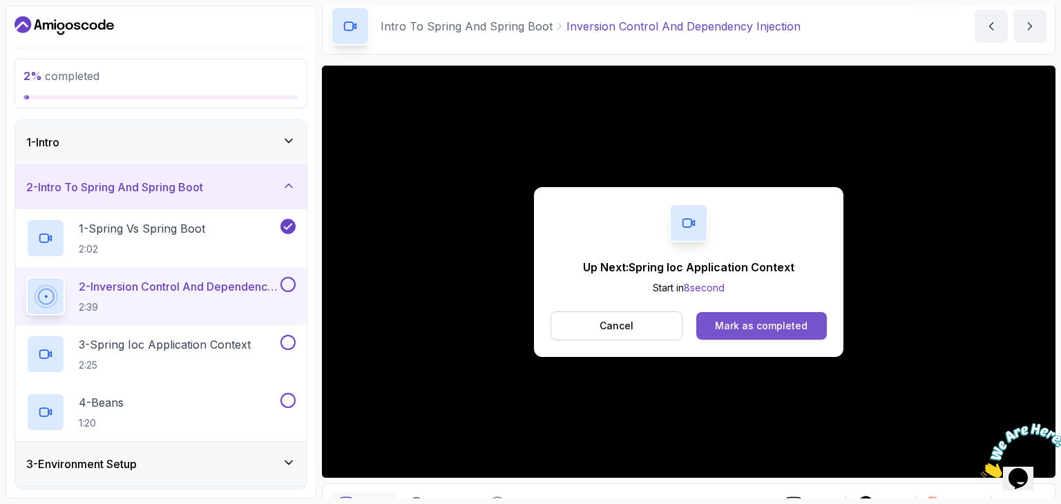
click at [772, 328] on div "Mark as completed" at bounding box center [761, 326] width 93 height 14
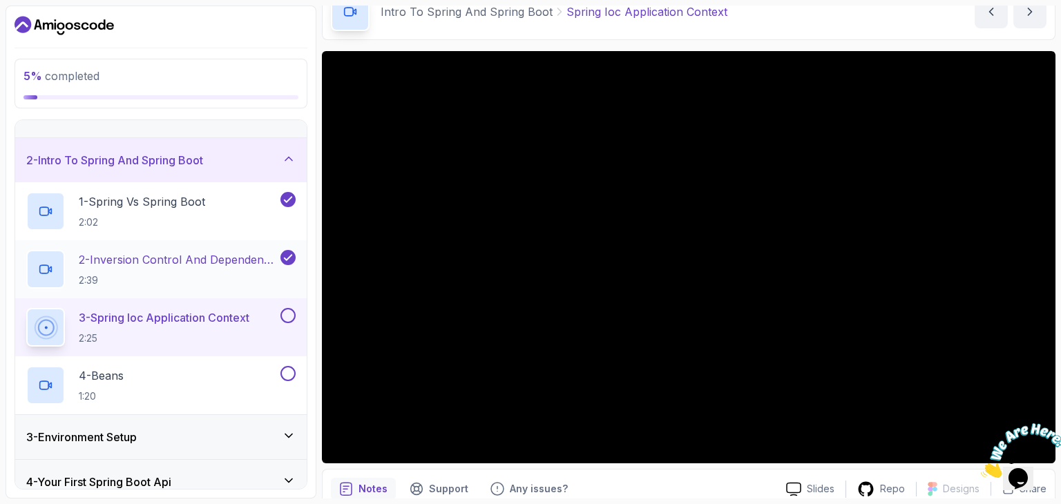
scroll to position [64, 0]
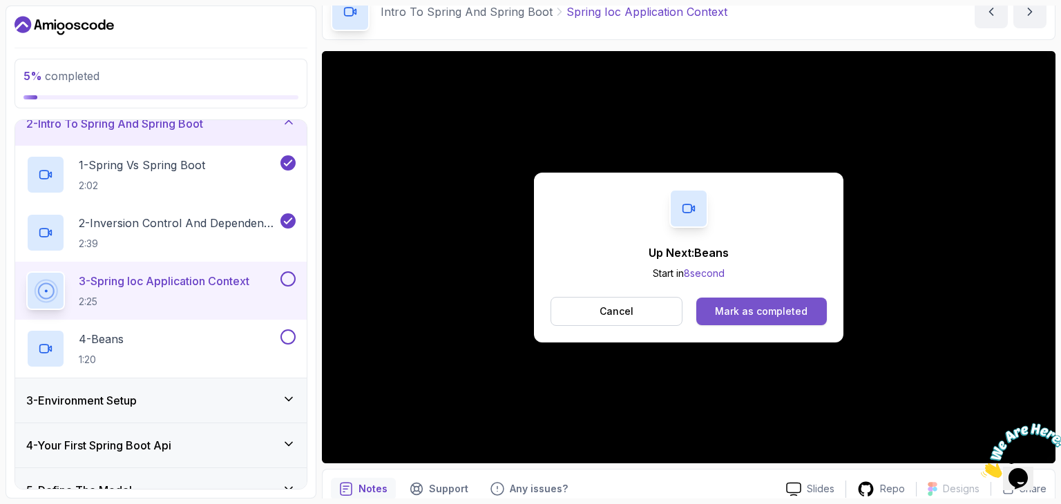
click at [754, 305] on div "Mark as completed" at bounding box center [761, 312] width 93 height 14
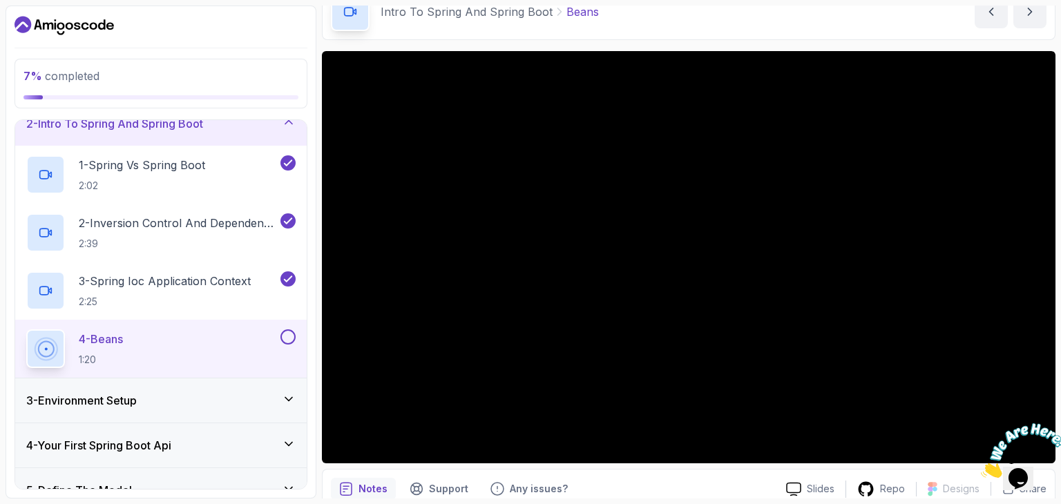
click at [121, 130] on h3 "2 - Intro To Spring And Spring Boot" at bounding box center [114, 123] width 177 height 17
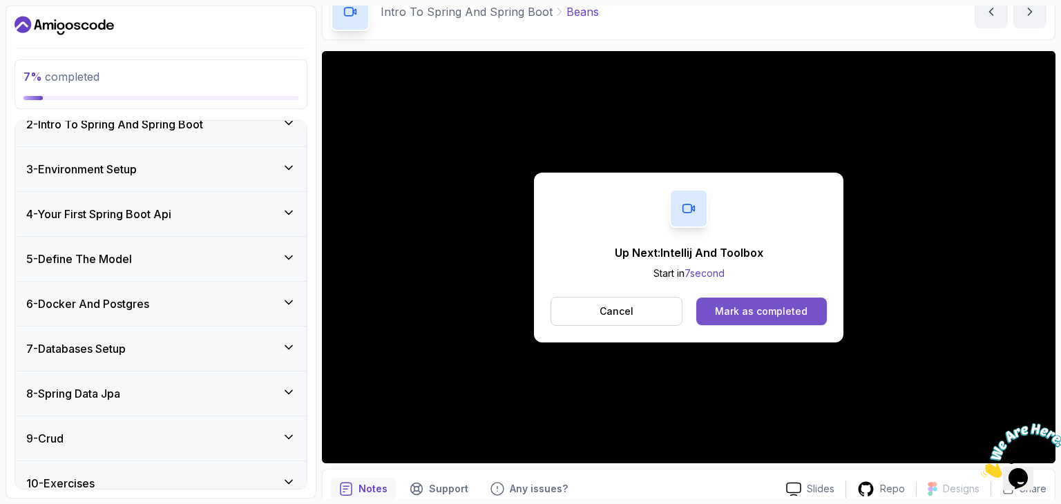
click at [713, 316] on button "Mark as completed" at bounding box center [761, 312] width 131 height 28
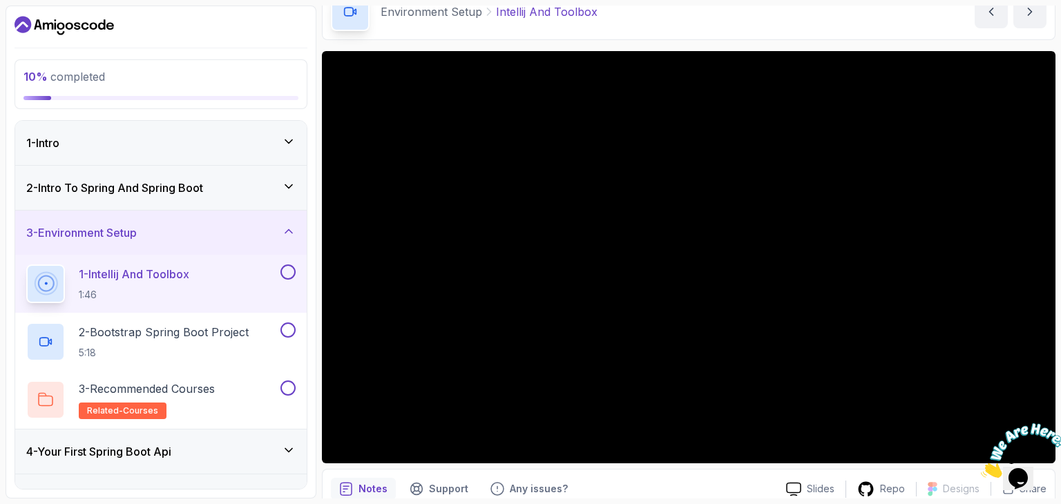
click at [294, 269] on button at bounding box center [288, 272] width 15 height 15
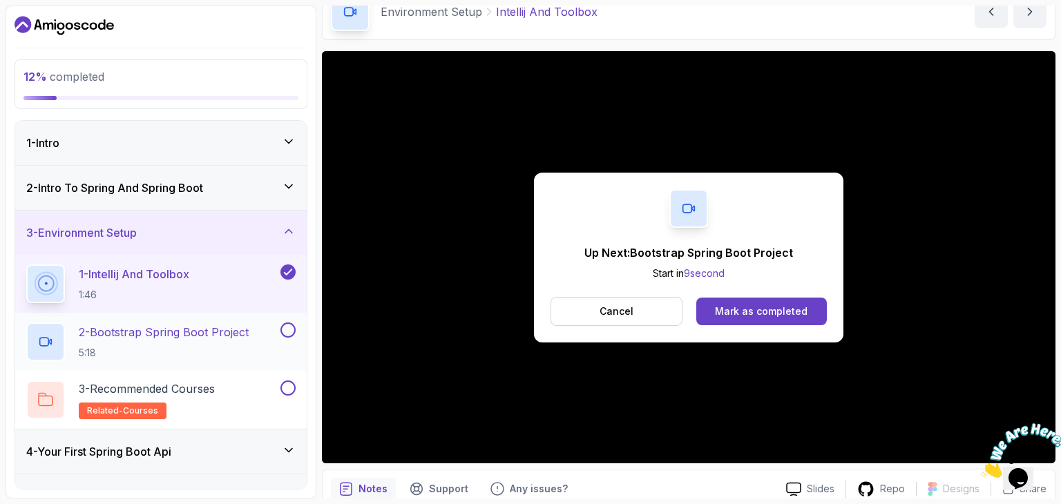
click at [283, 324] on button at bounding box center [288, 330] width 15 height 15
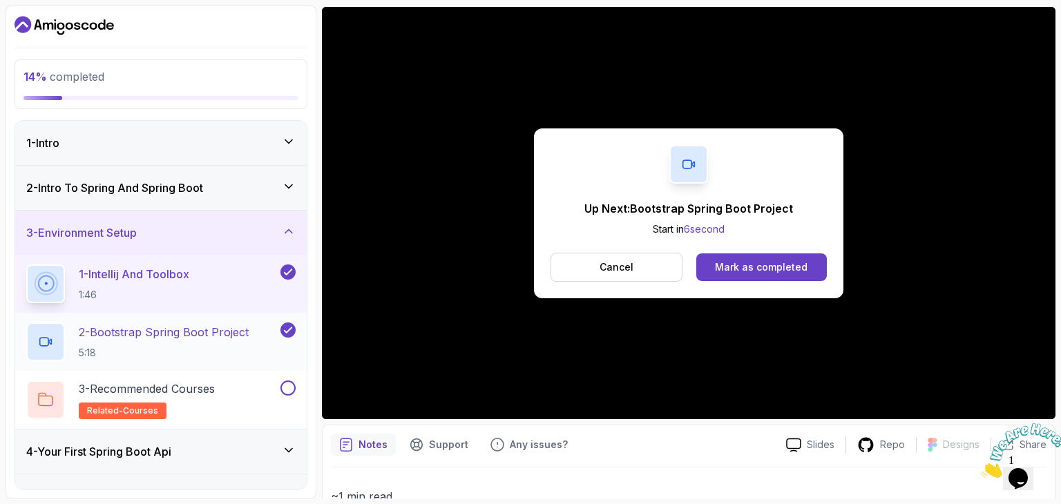
scroll to position [35, 0]
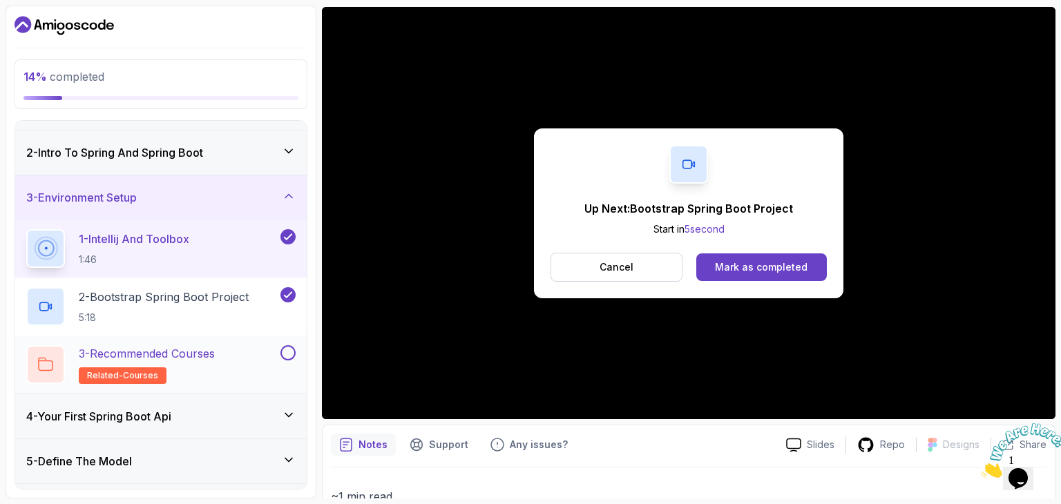
click at [287, 354] on button at bounding box center [288, 352] width 15 height 15
click at [207, 341] on div "3 - Recommended Courses related-courses" at bounding box center [161, 365] width 292 height 58
click at [790, 269] on div "Mark as completed" at bounding box center [761, 267] width 93 height 14
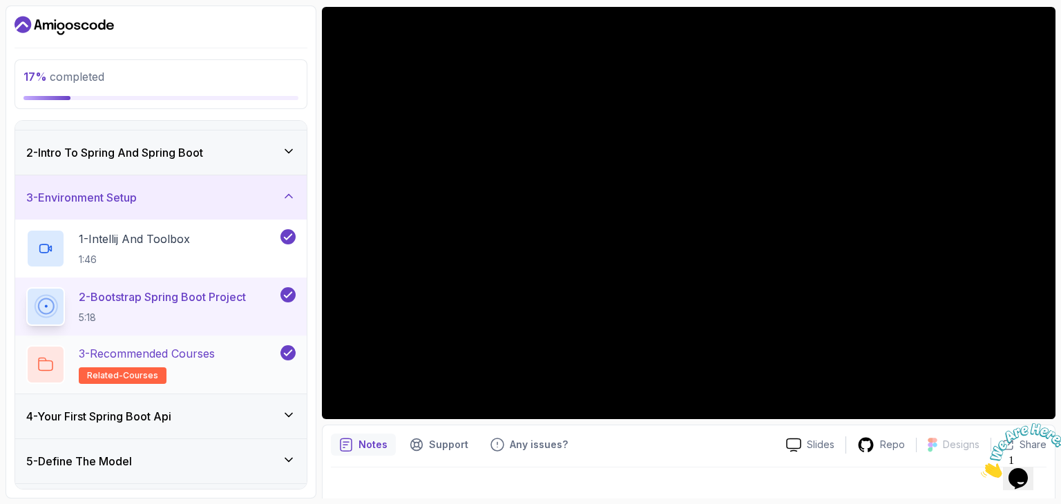
click at [212, 362] on h2 "3 - Recommended Courses related-courses" at bounding box center [147, 364] width 136 height 39
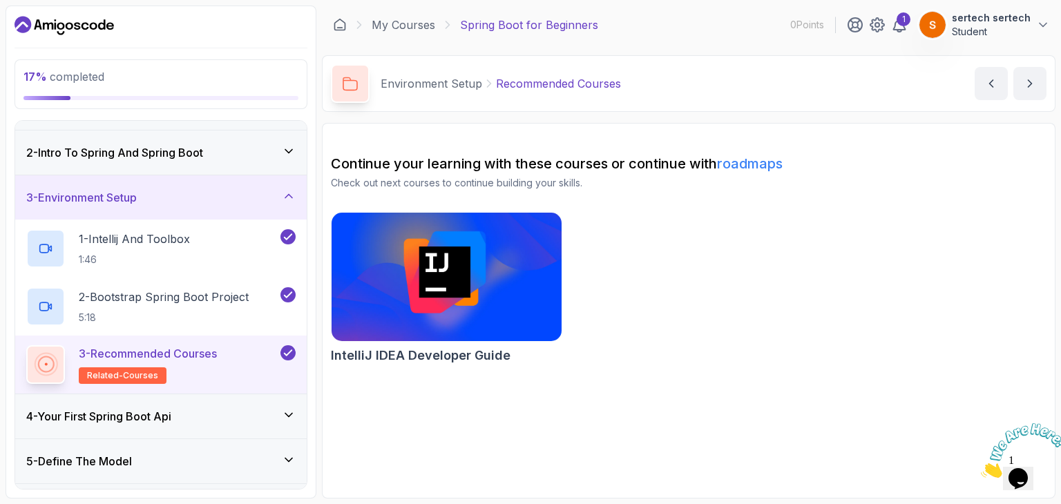
click at [464, 281] on img at bounding box center [446, 276] width 241 height 135
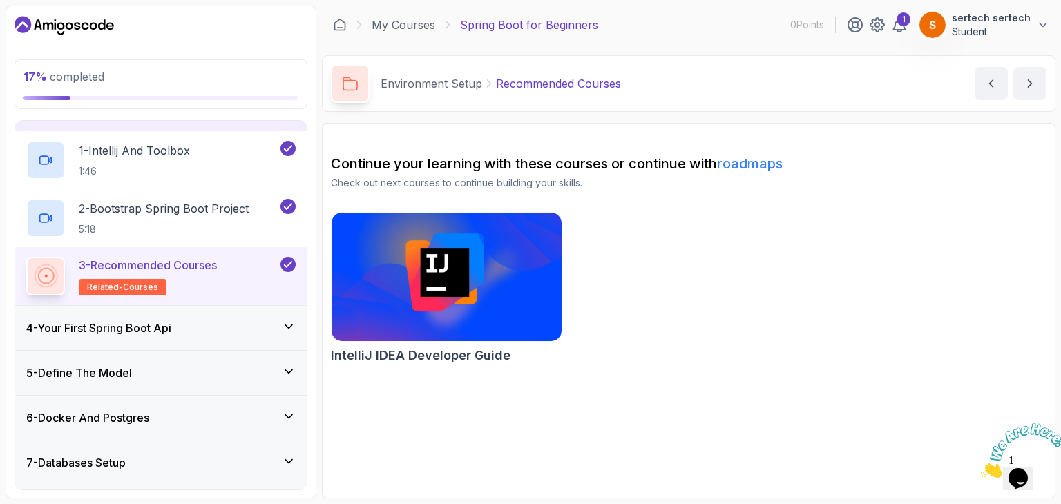
scroll to position [124, 0]
click at [228, 323] on div "4 - Your First Spring Boot Api" at bounding box center [160, 327] width 269 height 17
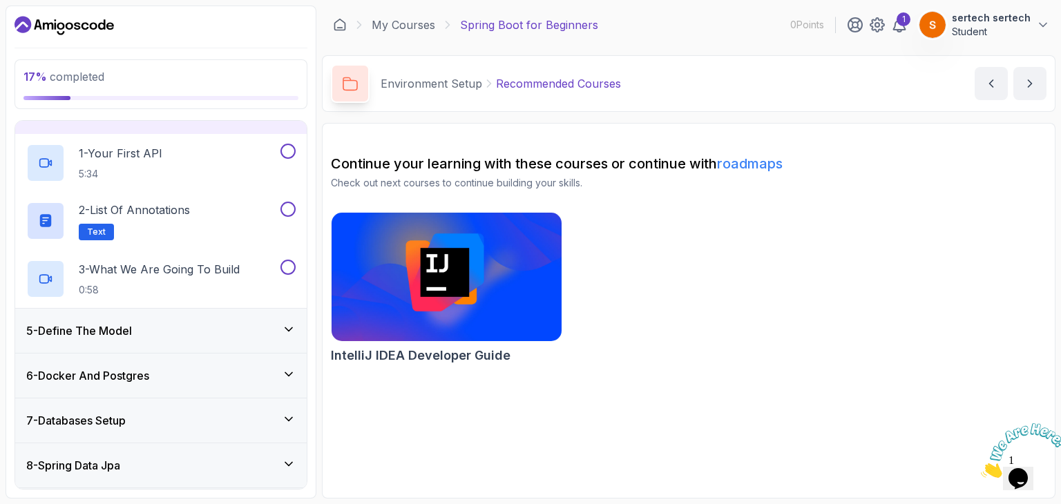
scroll to position [166, 0]
click at [196, 161] on div "1 - Your First API 5:34" at bounding box center [151, 163] width 251 height 39
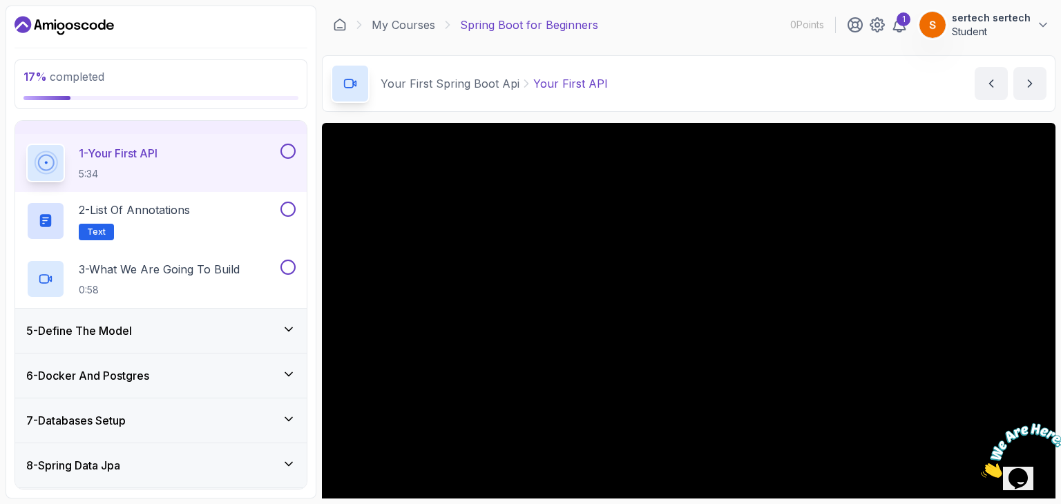
scroll to position [26, 0]
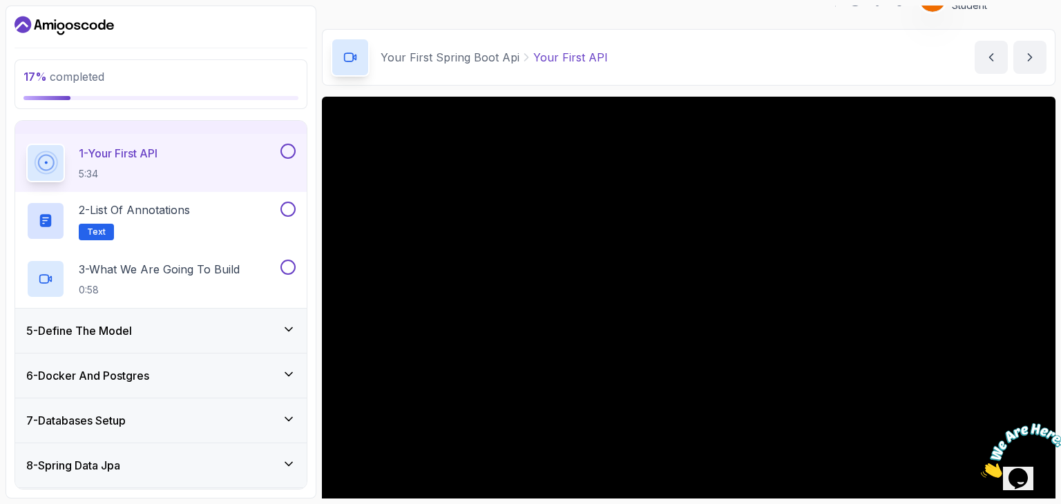
click at [290, 151] on button at bounding box center [288, 151] width 15 height 15
click at [258, 212] on div "2 - List of Annotations Text" at bounding box center [151, 221] width 251 height 39
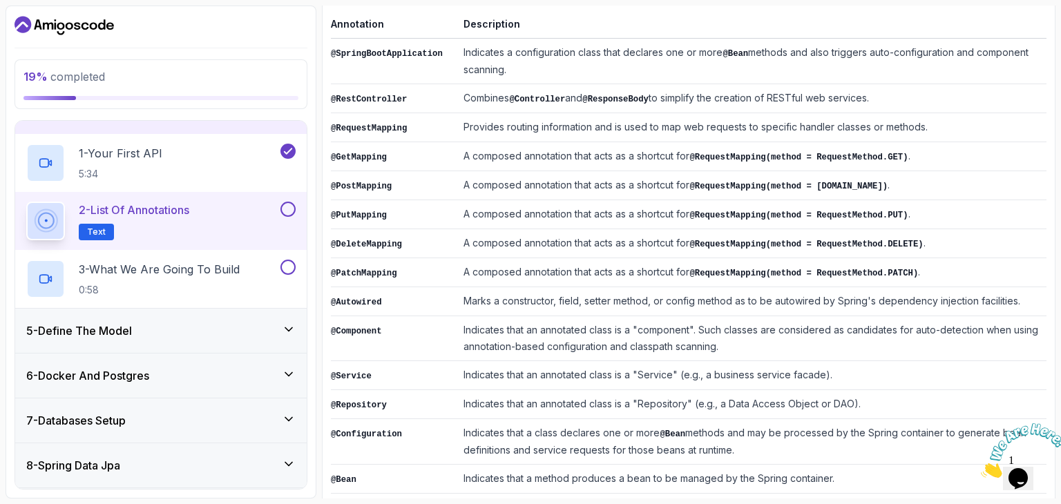
scroll to position [253, 0]
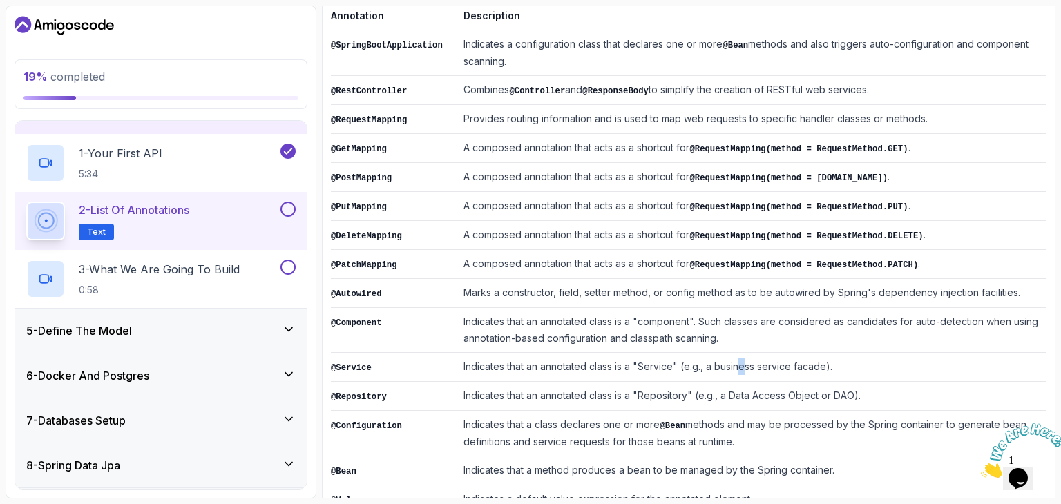
drag, startPoint x: 774, startPoint y: 342, endPoint x: 733, endPoint y: 346, distance: 41.0
click at [733, 353] on td "Indicates that an annotated class is a "Service" (e.g., a business service faca…" at bounding box center [752, 367] width 589 height 29
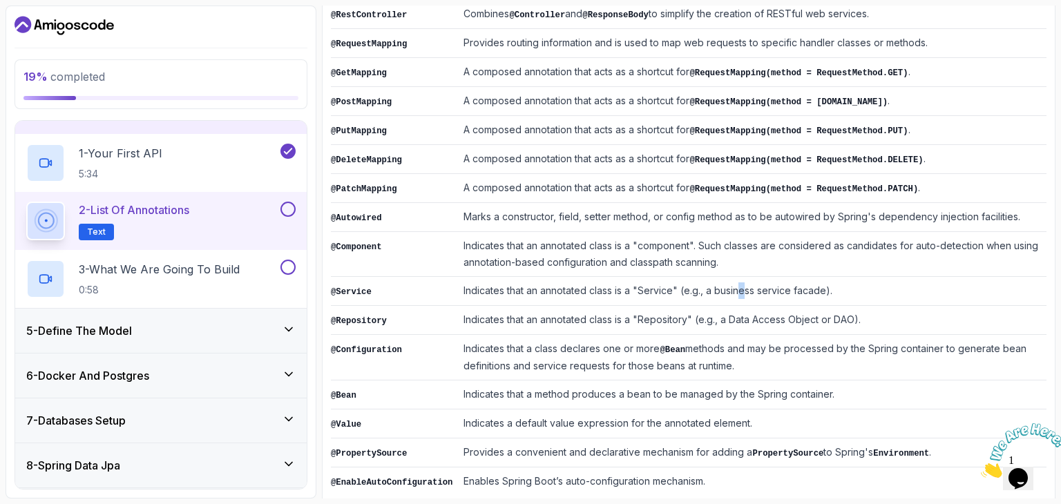
scroll to position [340, 0]
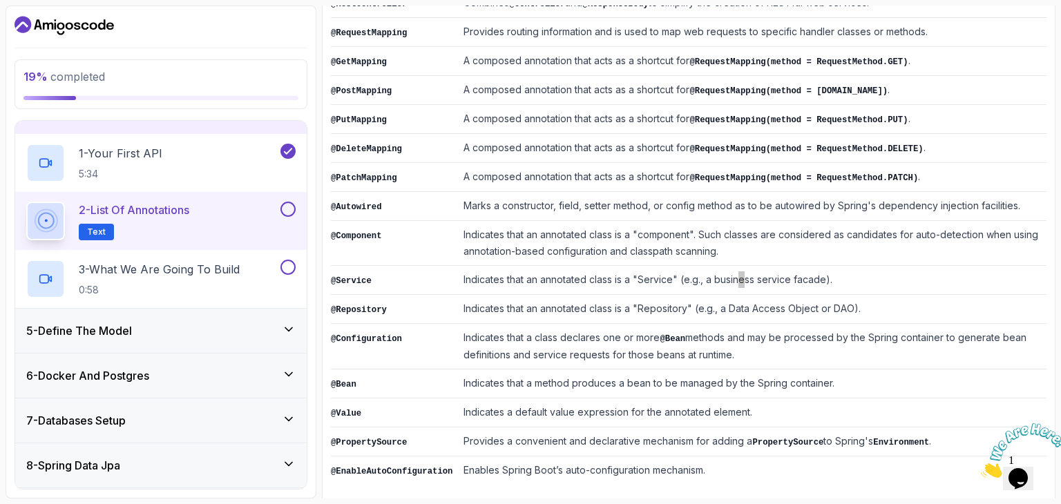
click at [981, 468] on icon "Close" at bounding box center [981, 474] width 0 height 12
click at [290, 202] on button at bounding box center [288, 209] width 15 height 15
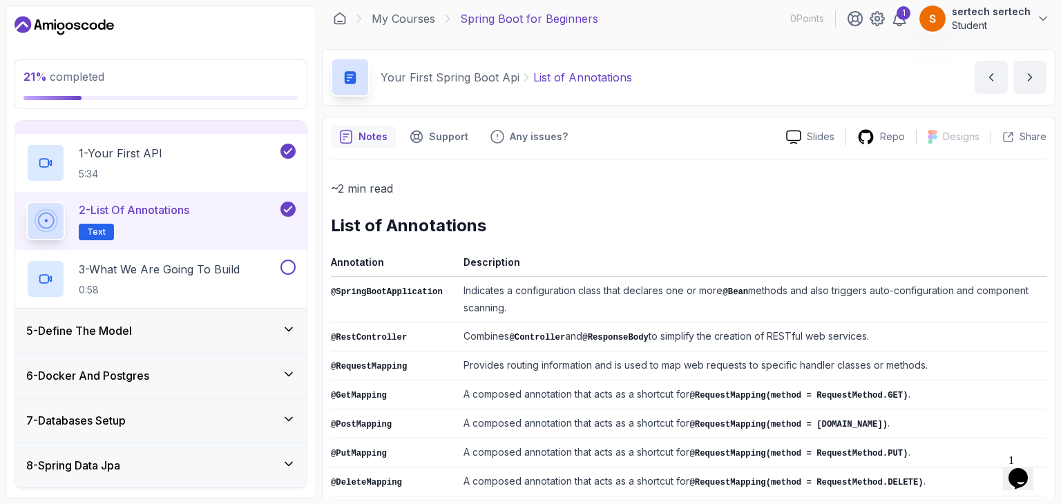
scroll to position [0, 0]
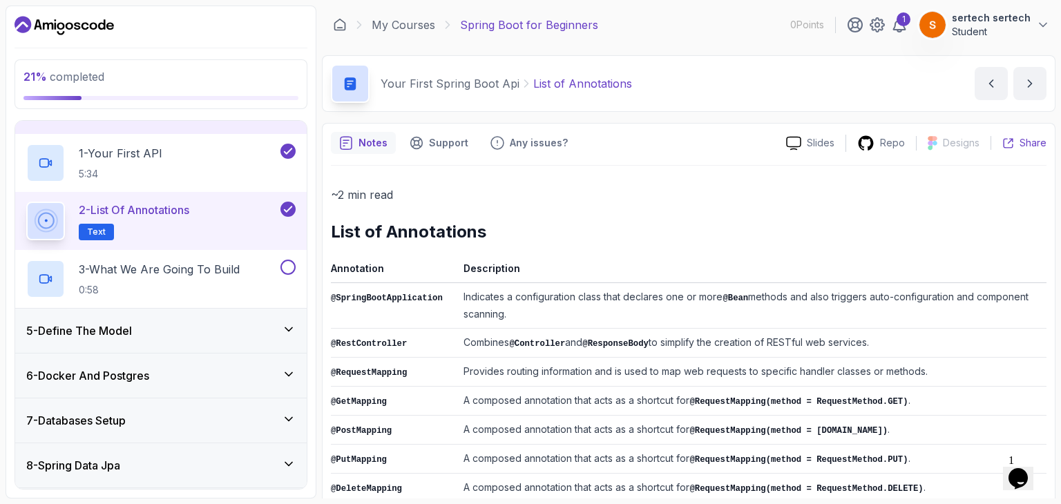
click at [1007, 142] on icon at bounding box center [1009, 143] width 12 height 12
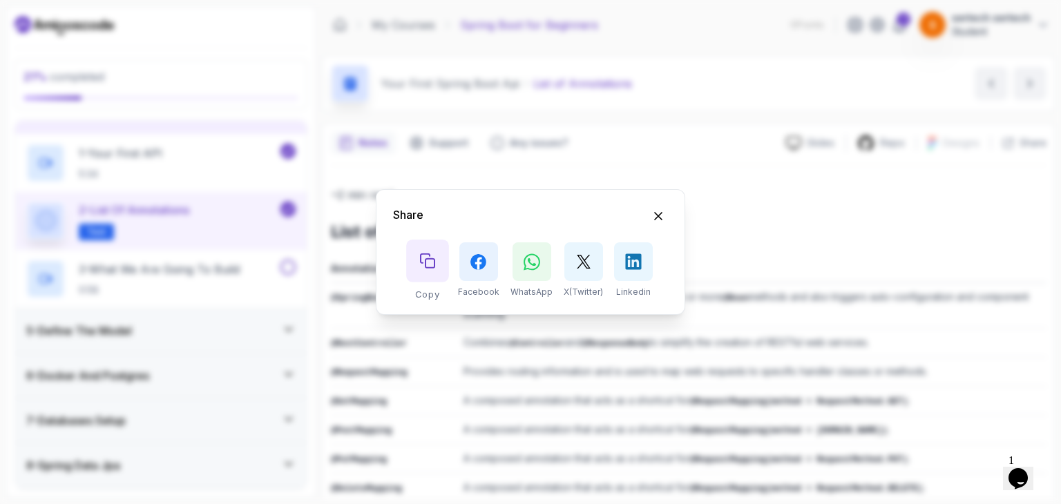
click at [423, 267] on icon "Copy button" at bounding box center [427, 261] width 15 height 15
click at [658, 208] on button "Hide Share modal" at bounding box center [658, 216] width 20 height 20
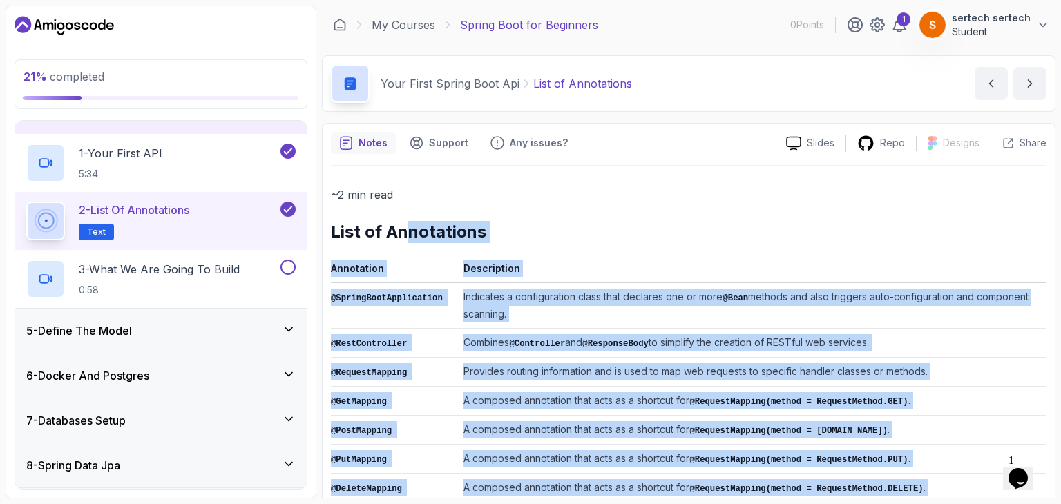
drag, startPoint x: 709, startPoint y: 455, endPoint x: 402, endPoint y: 240, distance: 374.9
click at [402, 240] on div "~2 min read List of Annotations Annotation Description @SpringBootApplication I…" at bounding box center [689, 505] width 716 height 640
click at [844, 205] on div "~2 min read List of Annotations Annotation Description @SpringBootApplication I…" at bounding box center [689, 505] width 716 height 640
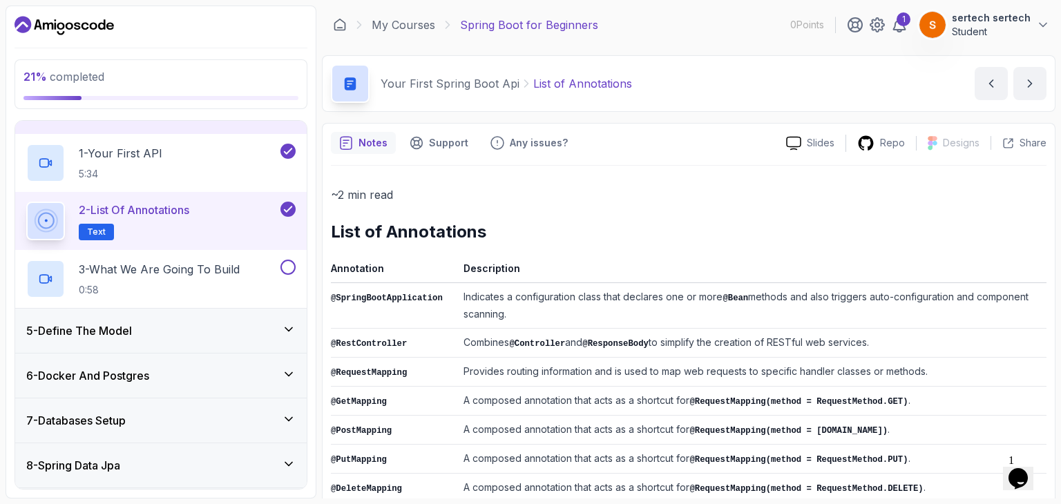
scroll to position [340, 0]
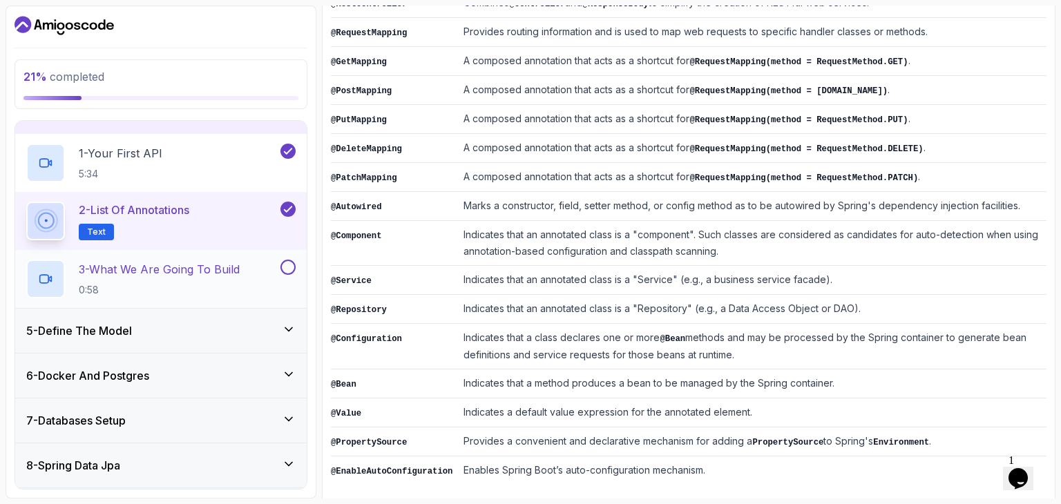
click at [290, 277] on button "3 - What We Are Going To Build 0:58" at bounding box center [160, 279] width 269 height 39
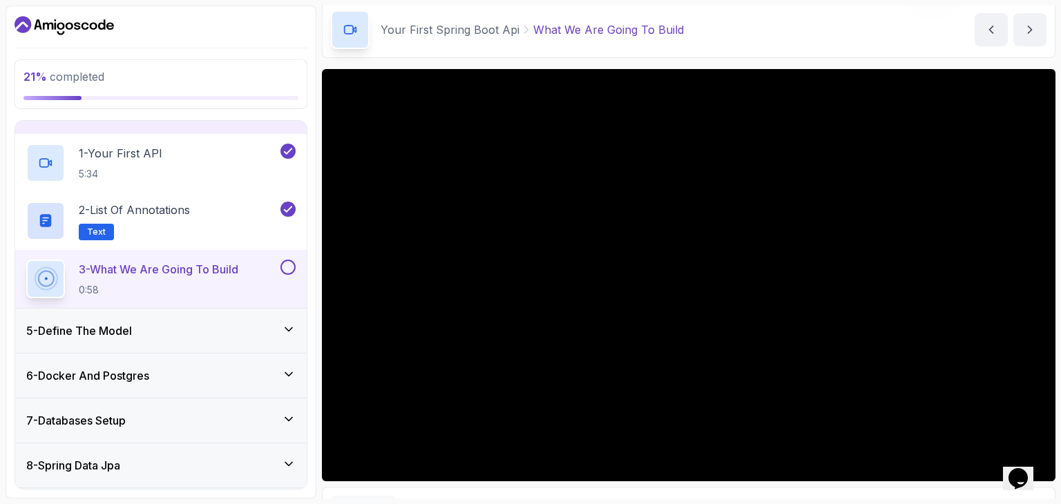
scroll to position [55, 0]
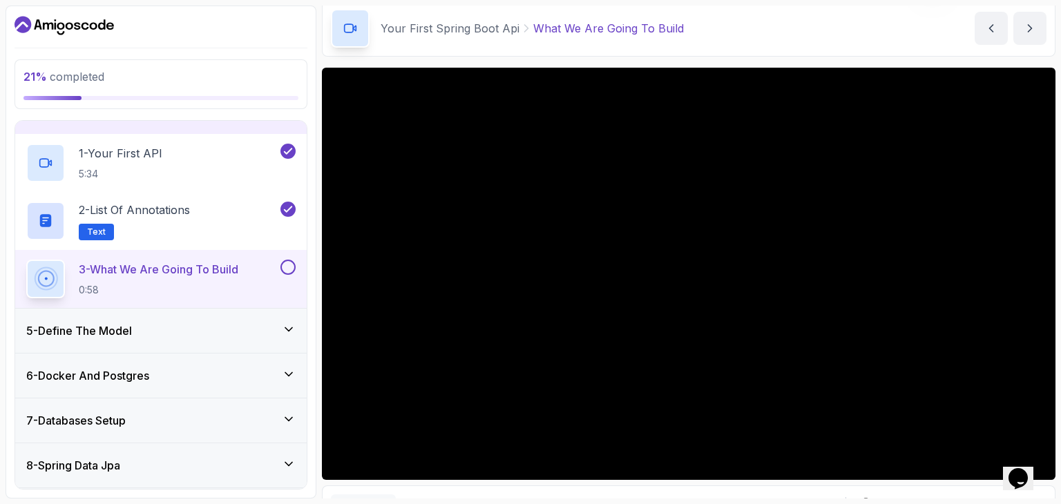
click at [227, 328] on div "5 - Define The Model" at bounding box center [160, 331] width 269 height 17
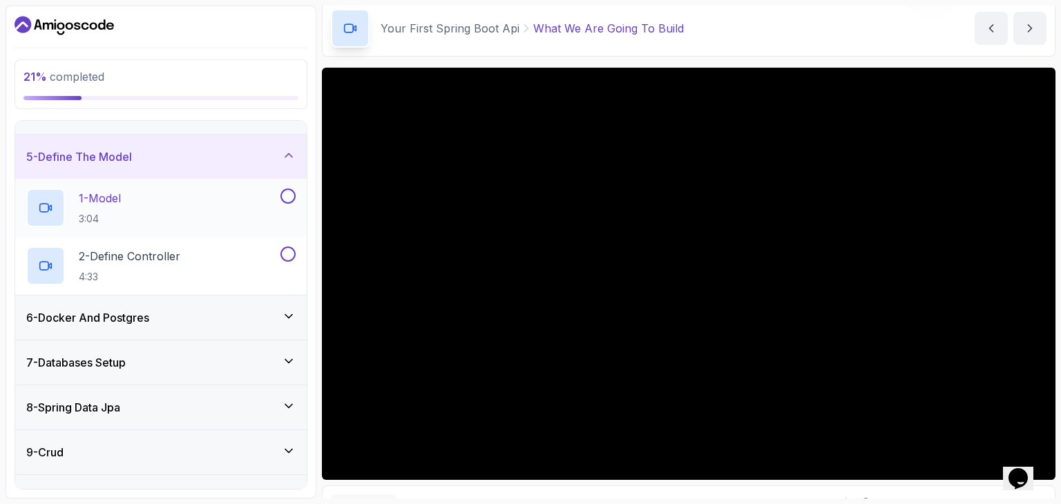
click at [249, 207] on div "1 - Model 3:04" at bounding box center [151, 208] width 251 height 39
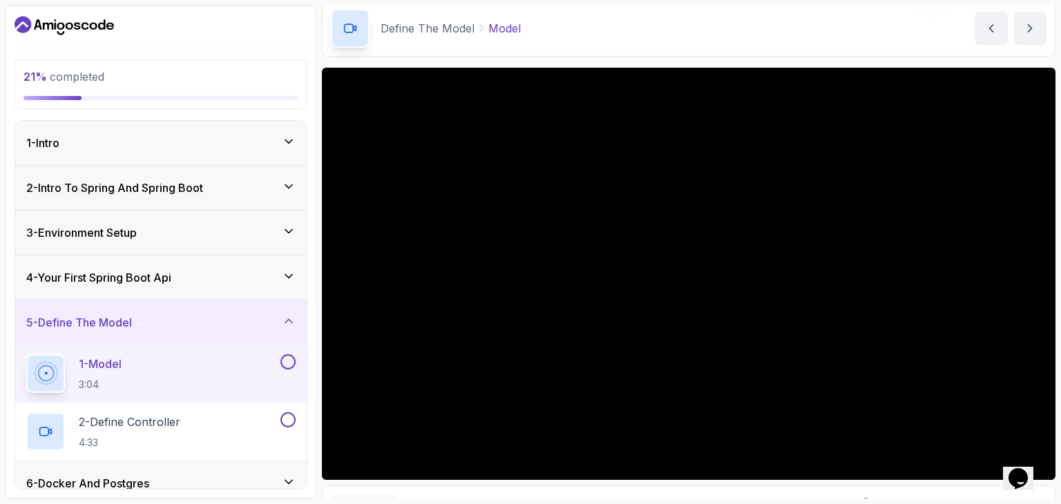
click at [220, 247] on div "3 - Environment Setup" at bounding box center [161, 233] width 292 height 44
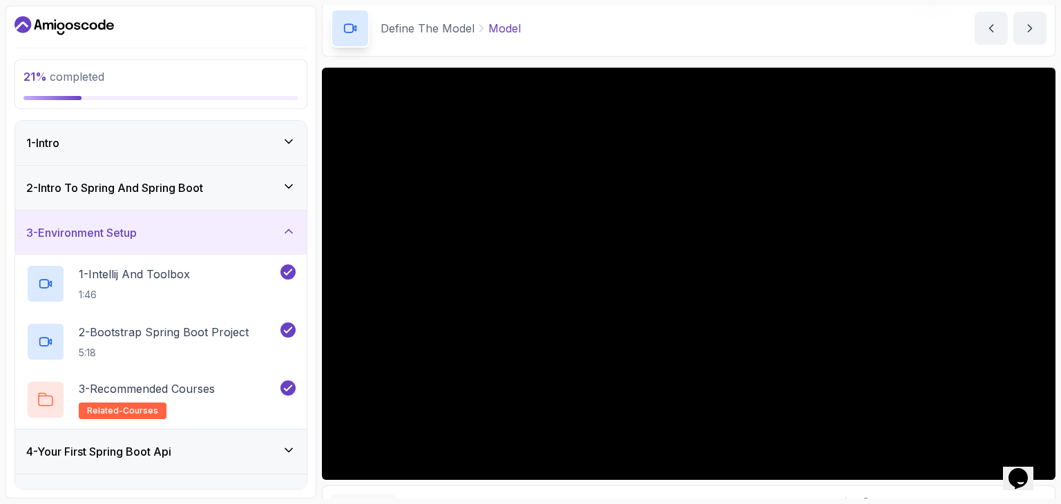
click at [220, 252] on div "3 - Environment Setup" at bounding box center [161, 233] width 292 height 44
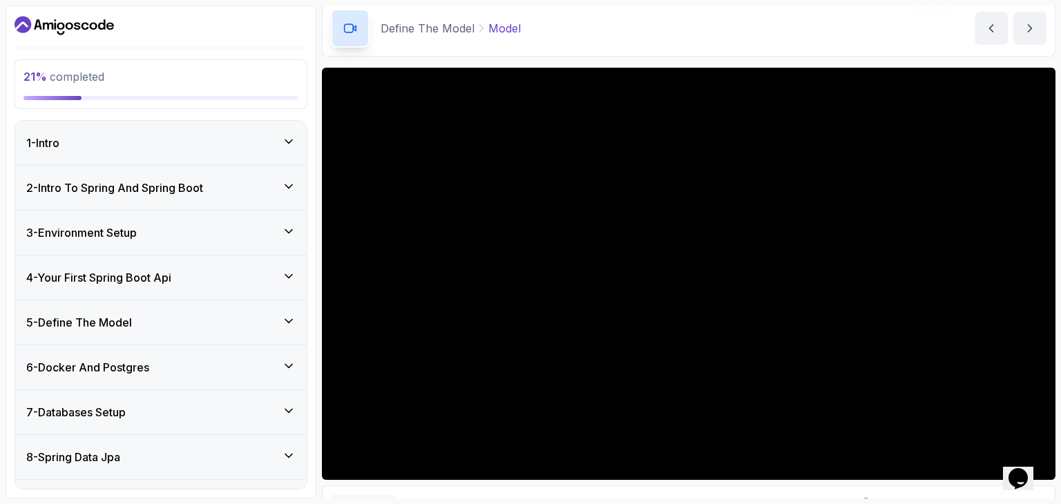
click at [208, 173] on div "2 - Intro To Spring And Spring Boot" at bounding box center [161, 188] width 292 height 44
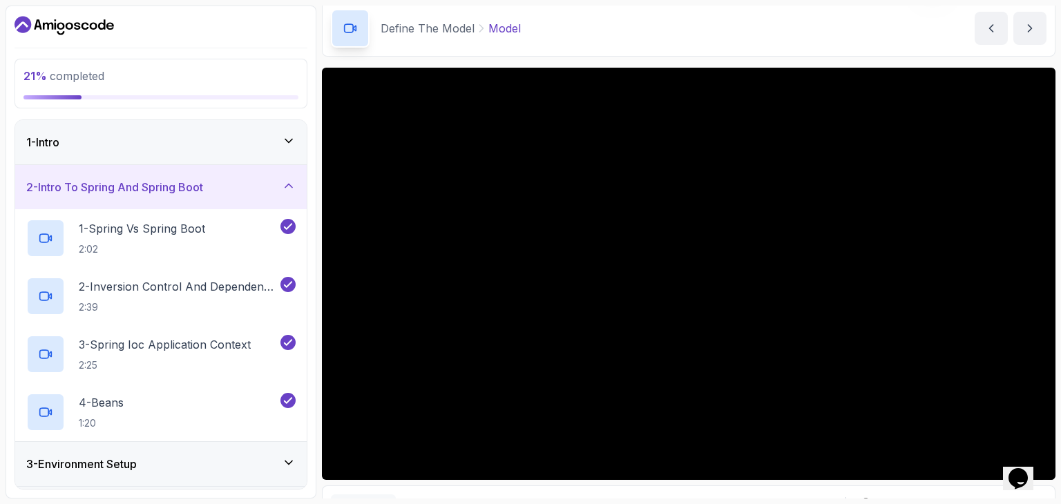
click at [180, 182] on h3 "2 - Intro To Spring And Spring Boot" at bounding box center [114, 187] width 177 height 17
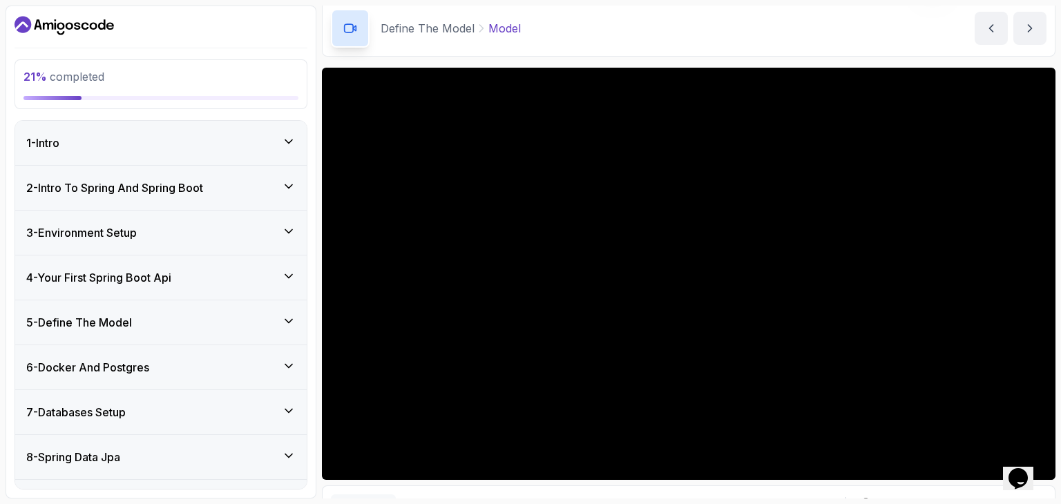
click at [190, 229] on div "3 - Environment Setup" at bounding box center [160, 233] width 269 height 17
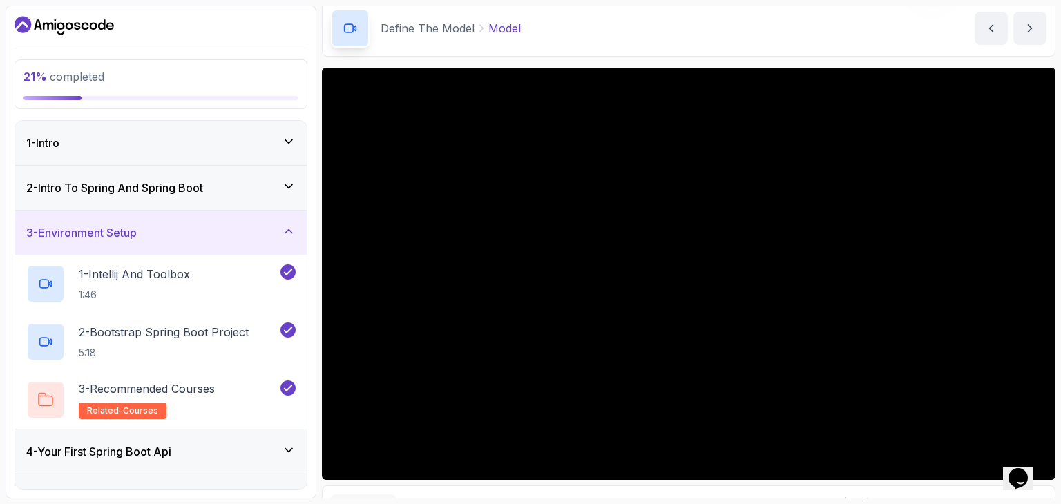
click at [190, 229] on div "3 - Environment Setup" at bounding box center [160, 233] width 269 height 17
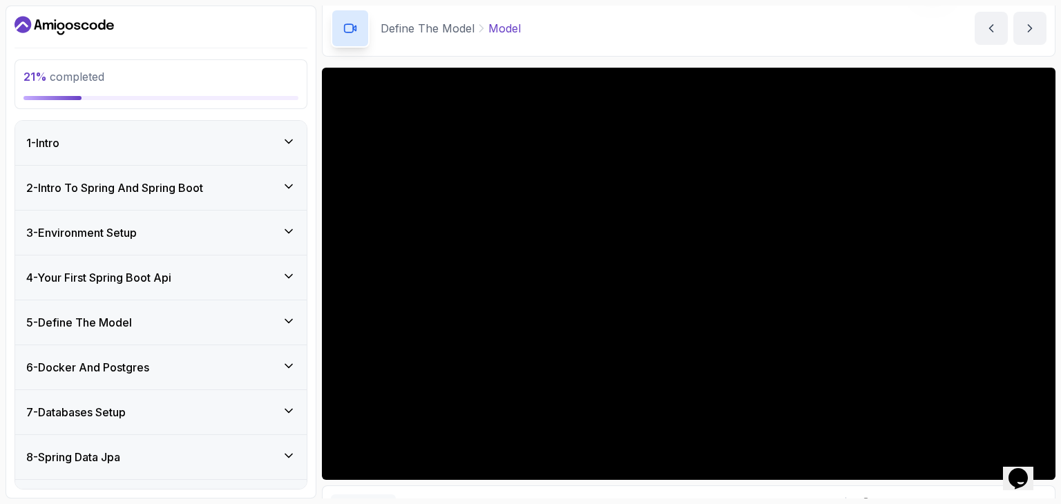
click at [196, 282] on div "4 - Your First Spring Boot Api" at bounding box center [160, 277] width 269 height 17
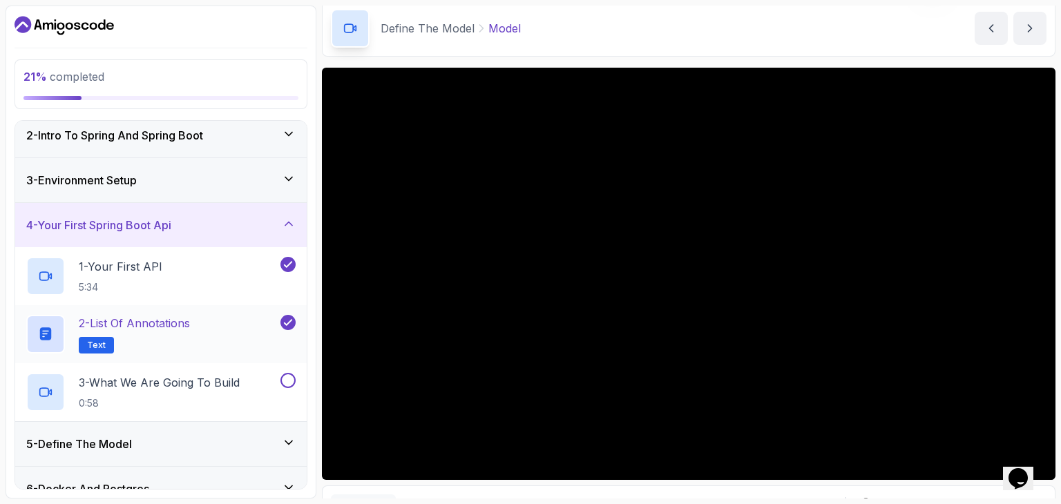
scroll to position [64, 0]
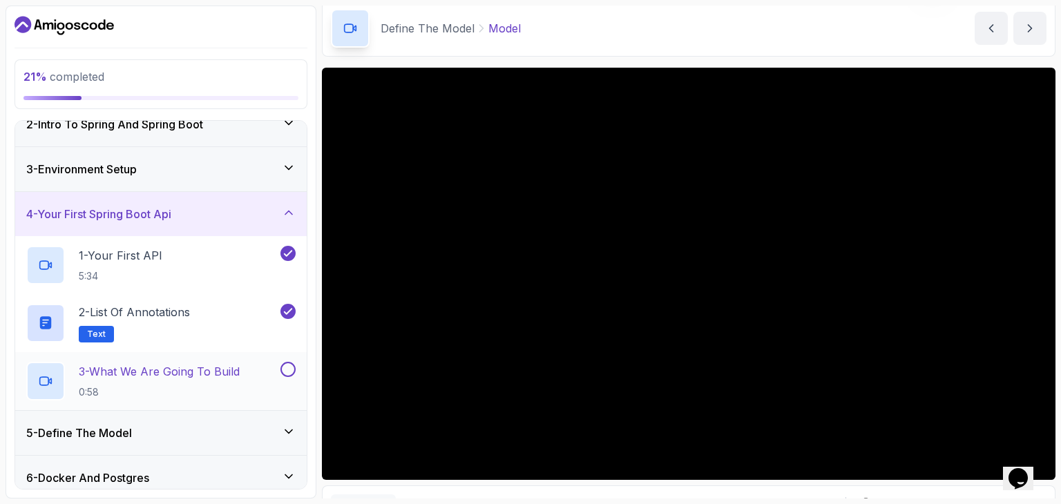
click at [286, 363] on button at bounding box center [288, 369] width 15 height 15
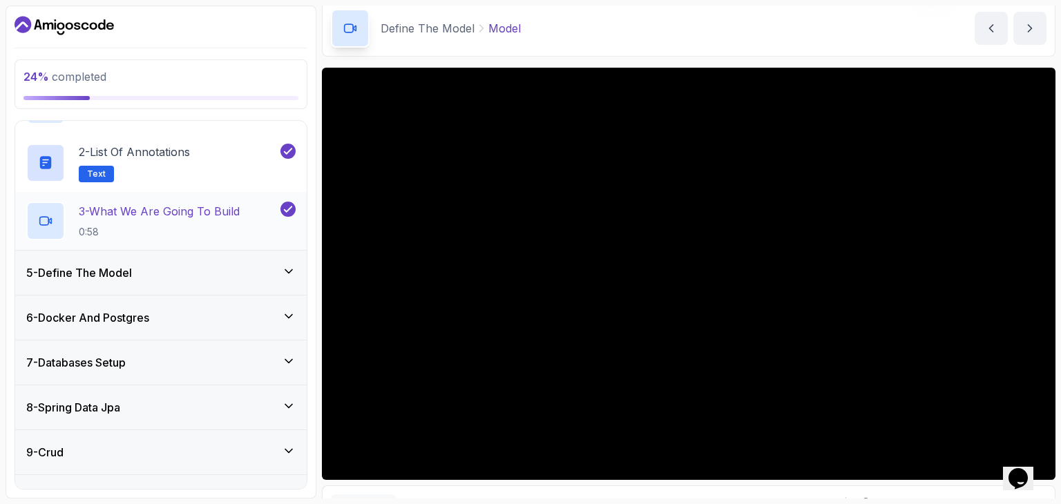
scroll to position [275, 0]
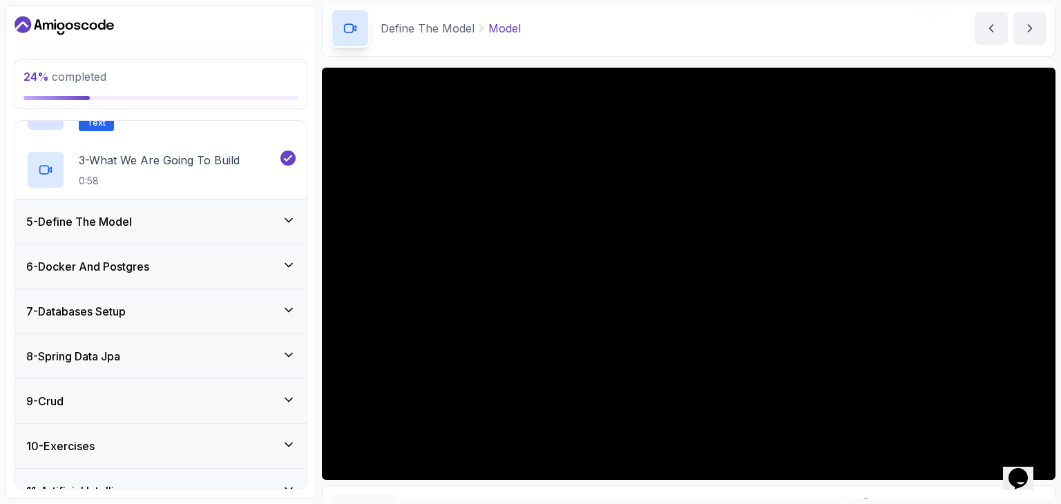
click at [238, 218] on div "5 - Define The Model" at bounding box center [160, 221] width 269 height 17
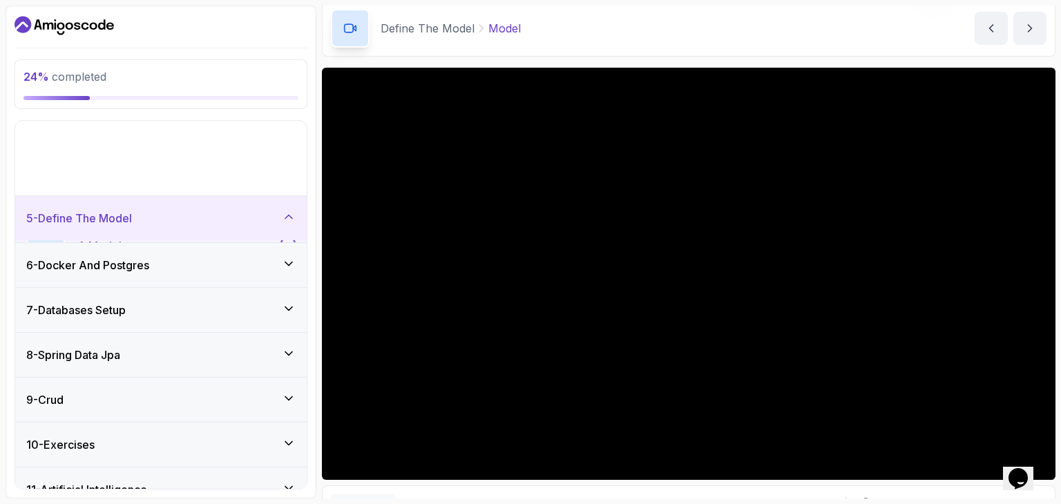
scroll to position [167, 0]
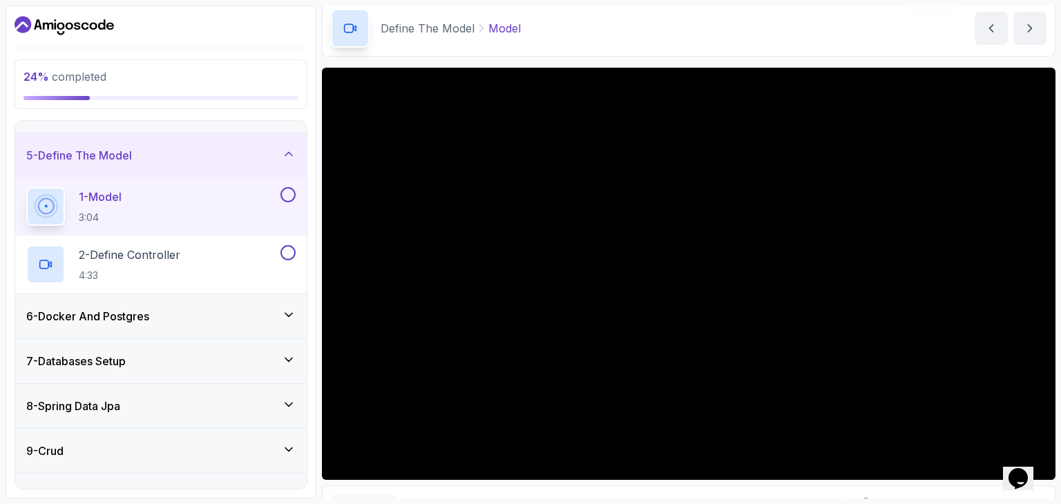
click at [292, 195] on button at bounding box center [288, 194] width 15 height 15
click at [216, 238] on div "2 - Define Controller 4:33" at bounding box center [161, 265] width 292 height 58
click at [216, 245] on div "2 - Define Controller 4:33" at bounding box center [151, 264] width 251 height 39
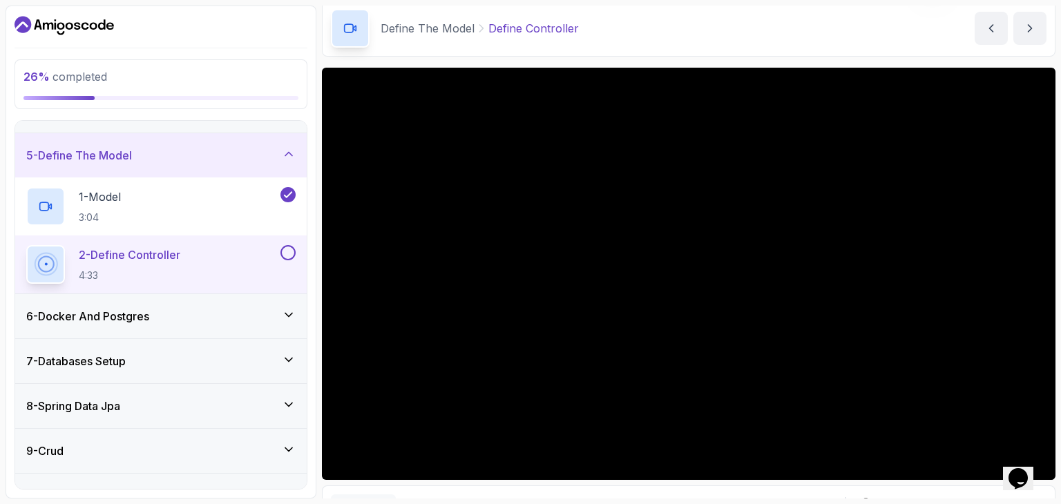
click at [290, 251] on button at bounding box center [288, 252] width 15 height 15
click at [227, 318] on div "6 - Docker And Postgres" at bounding box center [160, 316] width 269 height 17
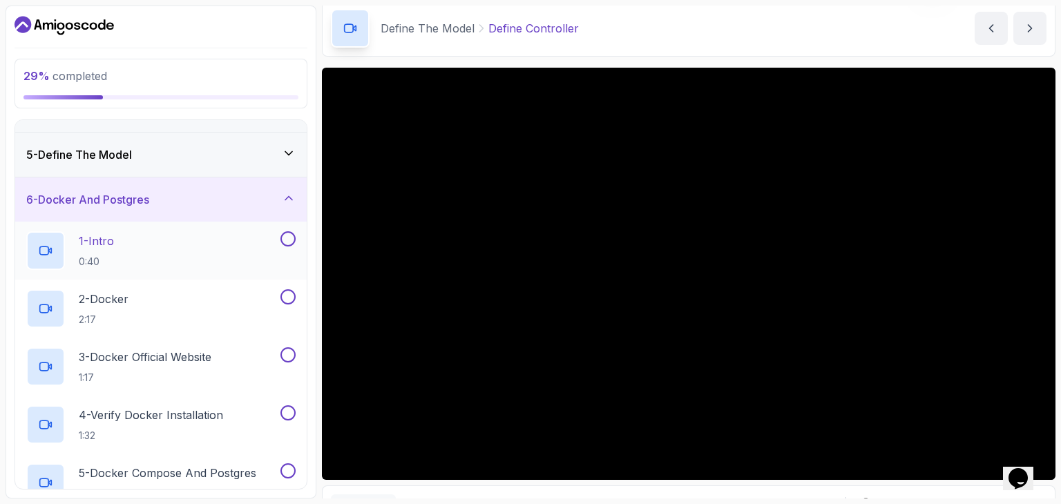
click at [296, 234] on div "1 - Intro 0:40" at bounding box center [161, 251] width 292 height 58
click at [288, 235] on button at bounding box center [288, 238] width 15 height 15
click at [292, 290] on button at bounding box center [288, 297] width 15 height 15
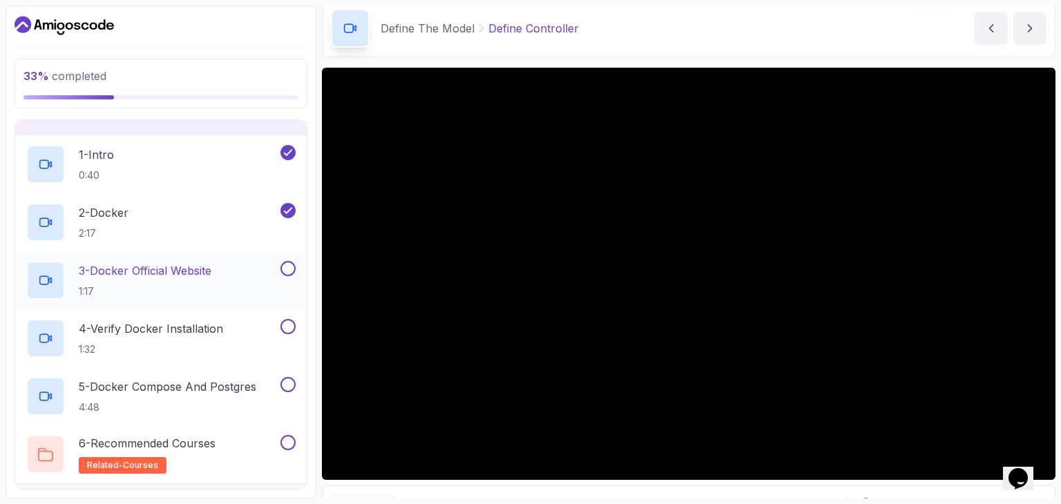
click at [288, 269] on button at bounding box center [288, 268] width 15 height 15
click at [281, 328] on button at bounding box center [288, 326] width 15 height 15
click at [289, 385] on button at bounding box center [288, 384] width 15 height 15
click at [289, 443] on button at bounding box center [288, 442] width 15 height 15
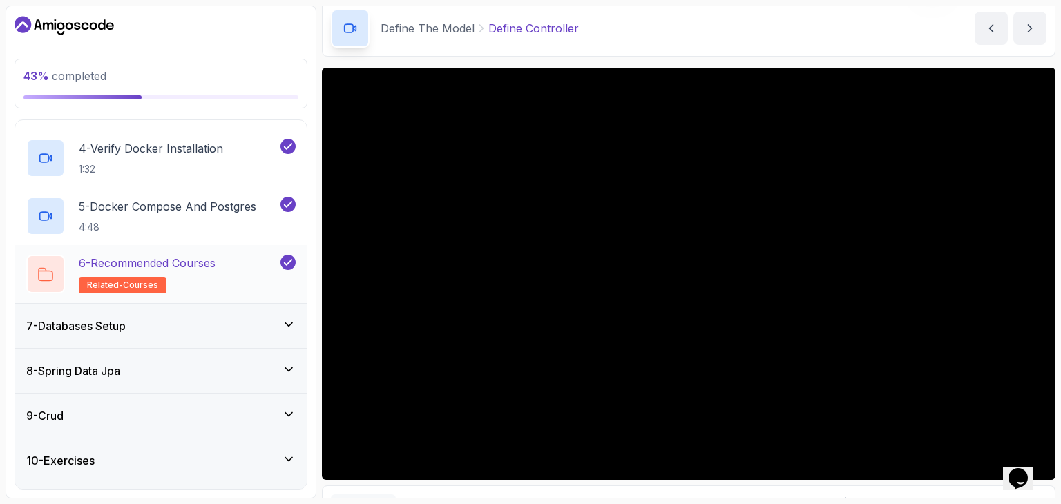
scroll to position [442, 0]
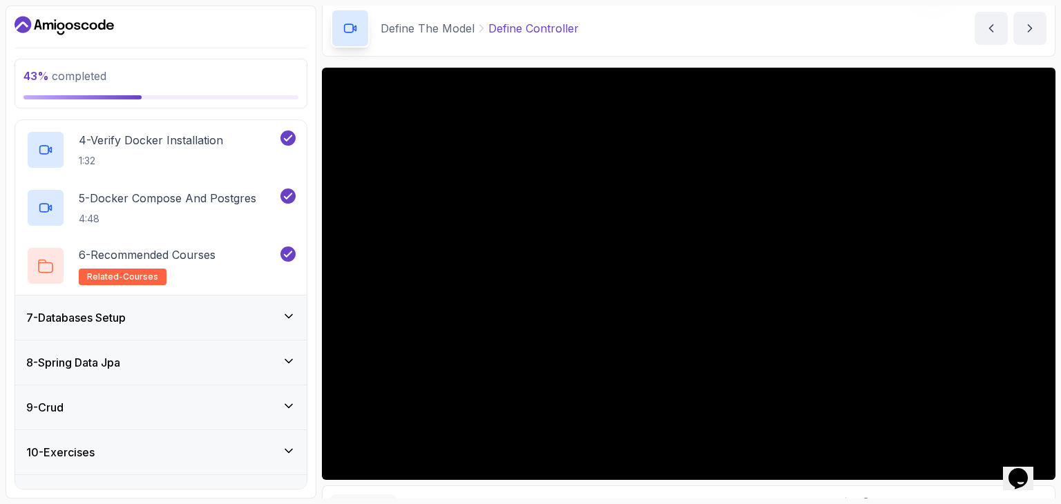
click at [227, 306] on div "7 - Databases Setup" at bounding box center [161, 318] width 292 height 44
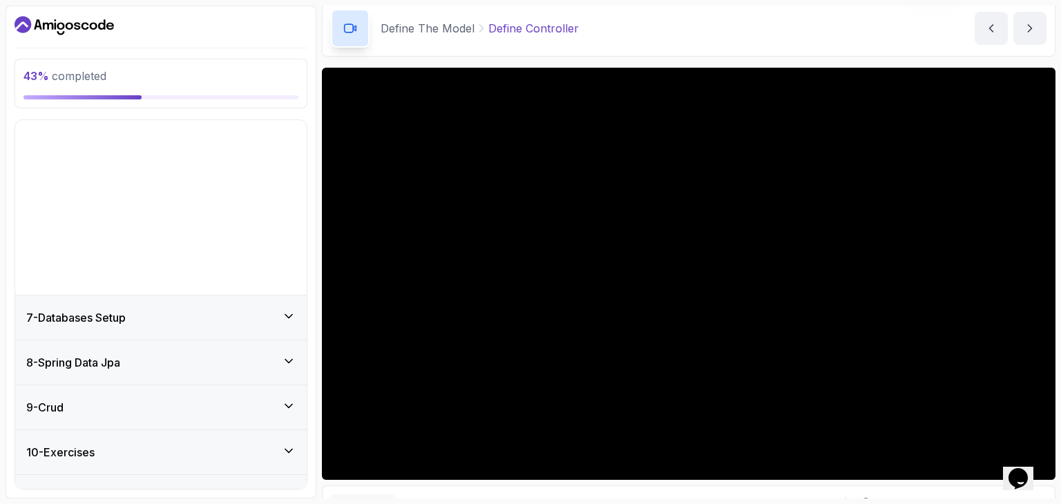
scroll to position [167, 0]
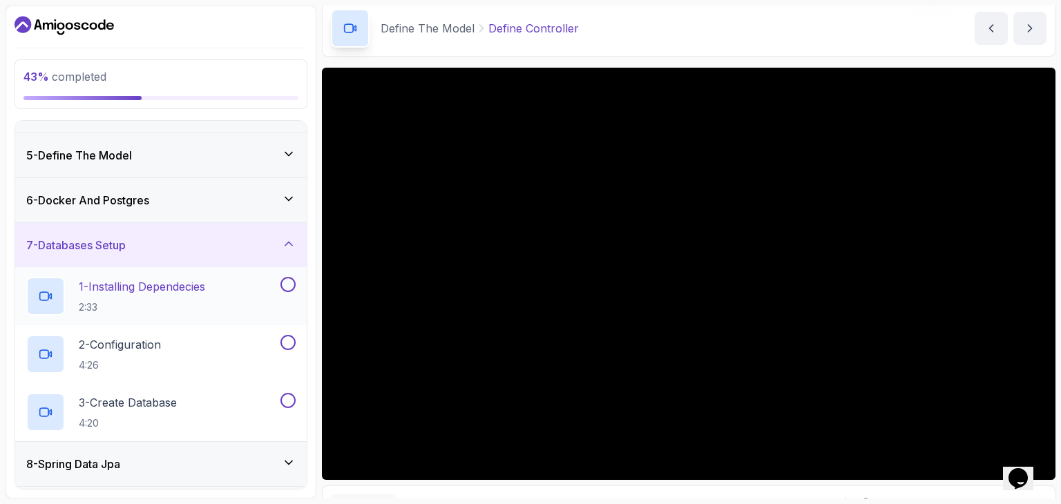
click at [298, 279] on div "1 - Installing Dependecies 2:33" at bounding box center [161, 296] width 292 height 58
click at [279, 339] on div at bounding box center [287, 342] width 18 height 15
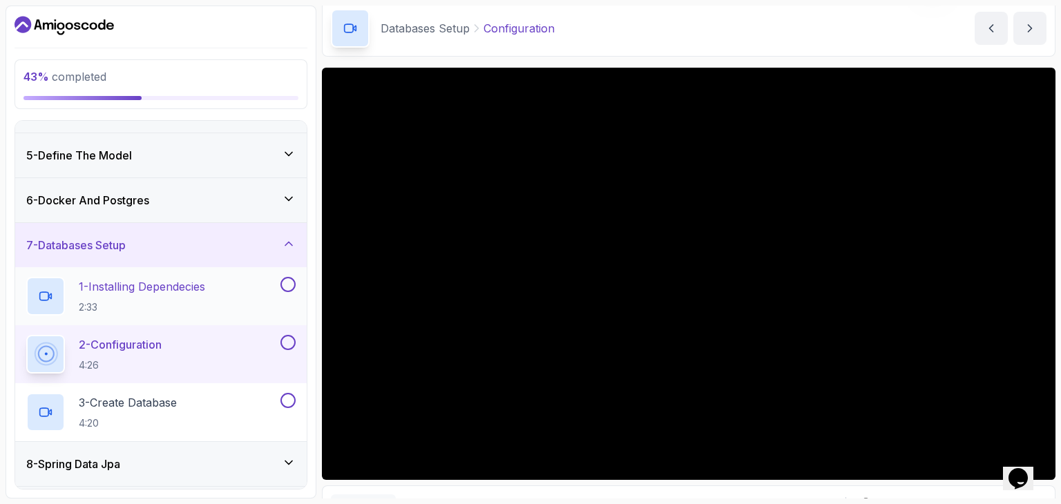
click at [290, 280] on button at bounding box center [288, 284] width 15 height 15
click at [287, 341] on button at bounding box center [288, 342] width 15 height 15
click at [296, 397] on div "3 - Create Database 4:20" at bounding box center [161, 412] width 292 height 58
click at [281, 393] on div at bounding box center [287, 400] width 18 height 15
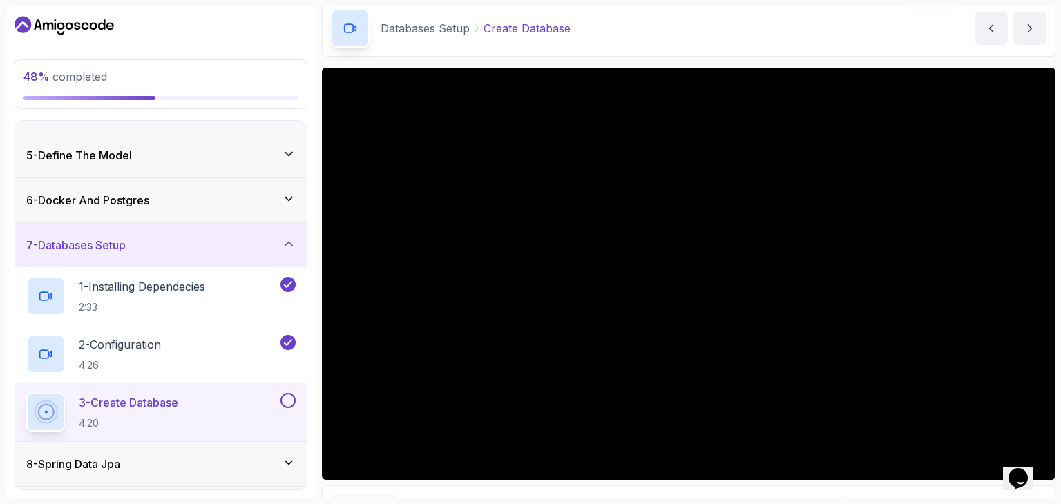
click at [289, 403] on button at bounding box center [288, 400] width 15 height 15
click at [289, 403] on icon at bounding box center [288, 401] width 12 height 14
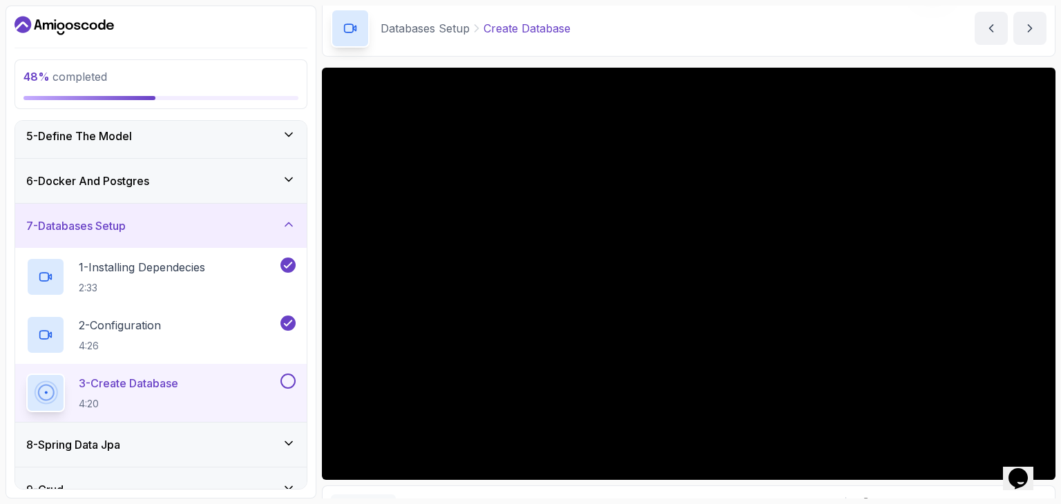
click at [172, 437] on div "8 - Spring Data Jpa" at bounding box center [160, 445] width 269 height 17
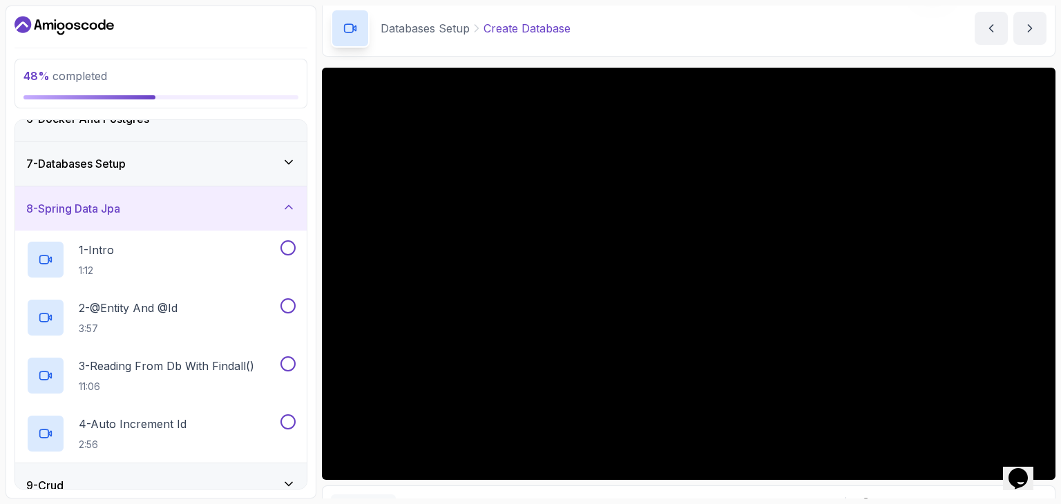
scroll to position [265, 0]
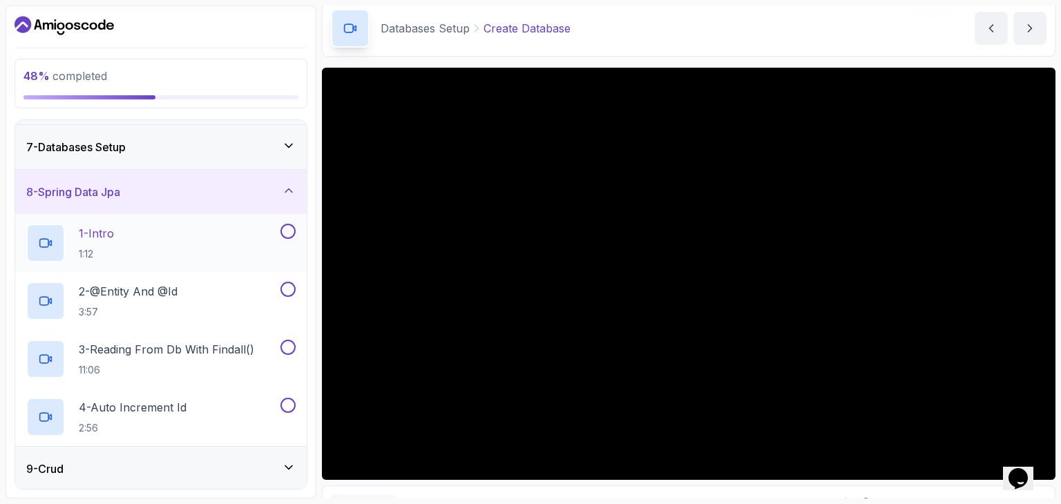
click at [260, 229] on div "1 - Intro 1:12" at bounding box center [151, 243] width 251 height 39
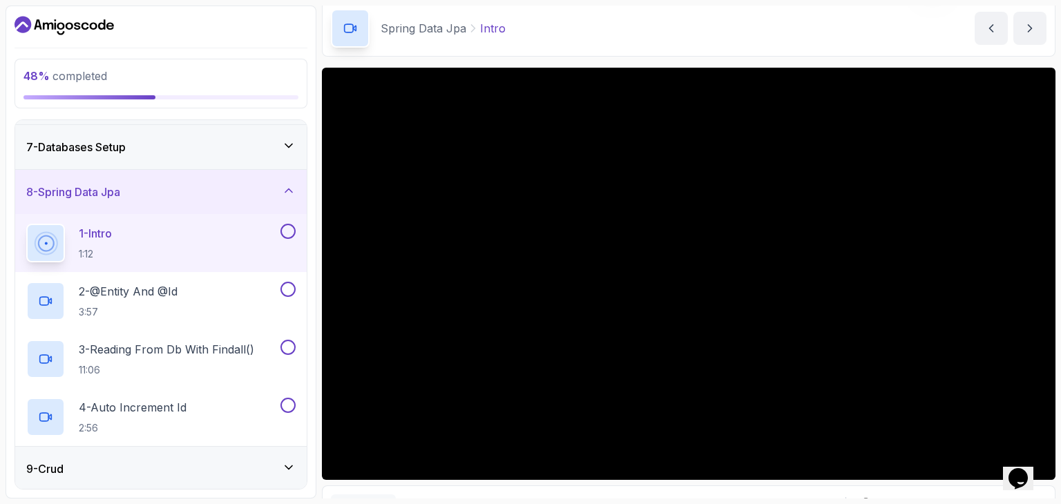
click at [285, 233] on button at bounding box center [288, 231] width 15 height 15
click at [280, 295] on div at bounding box center [287, 289] width 18 height 15
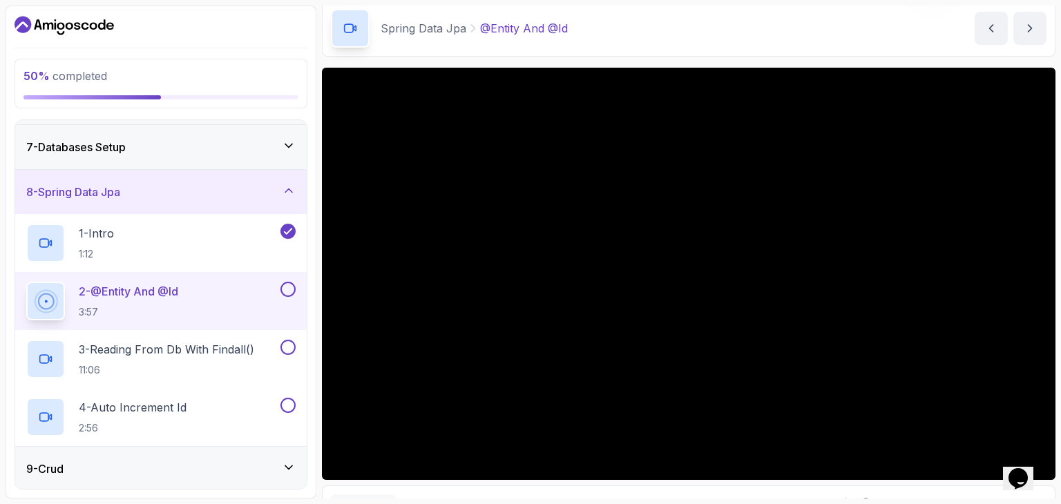
click at [274, 286] on div "2 - @Entity And @Id 3:57" at bounding box center [151, 301] width 251 height 39
click at [292, 287] on button at bounding box center [288, 289] width 15 height 15
click at [260, 349] on div "3 - Reading From Db With Findall() 11:06" at bounding box center [151, 359] width 251 height 39
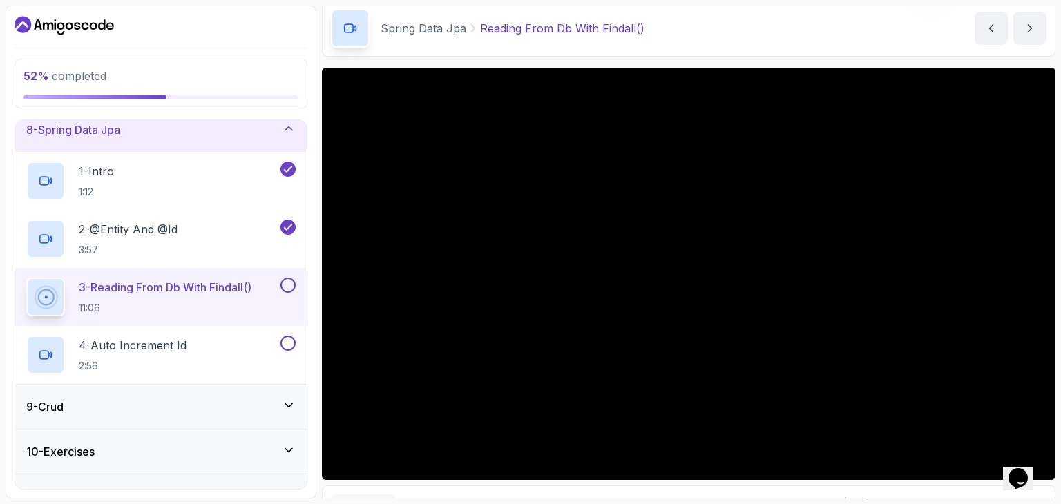
scroll to position [332, 0]
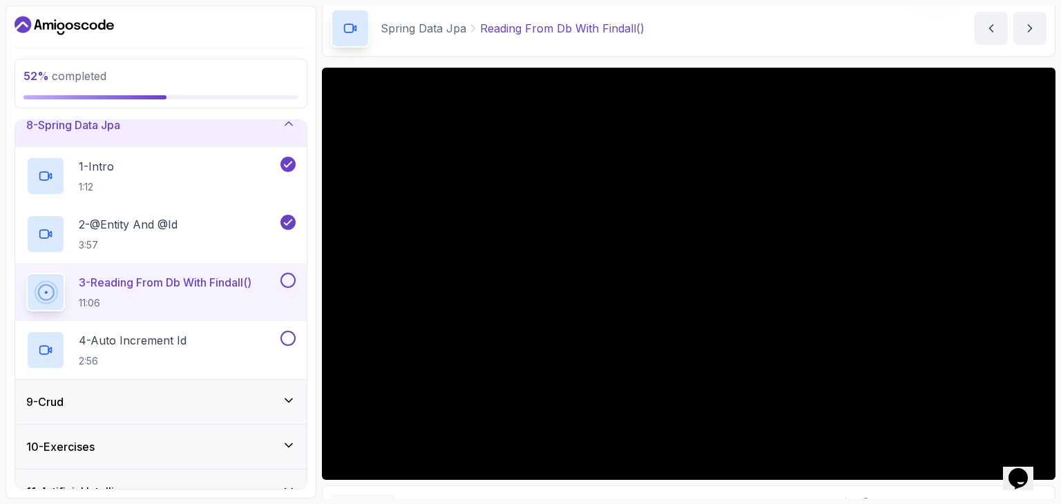
click at [282, 273] on div at bounding box center [287, 280] width 18 height 15
click at [285, 283] on button at bounding box center [288, 280] width 15 height 15
click at [249, 334] on div "4 - Auto Increment Id 2:56" at bounding box center [151, 350] width 251 height 39
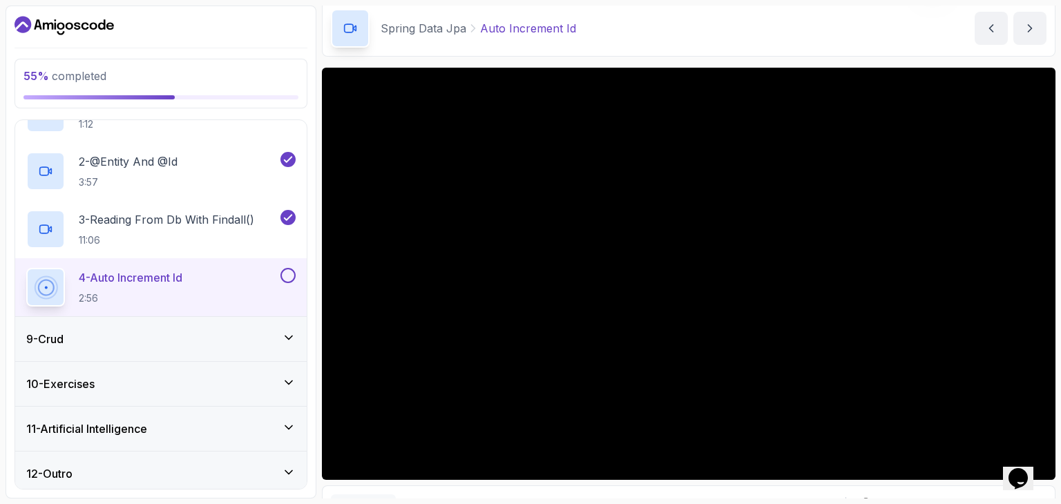
scroll to position [399, 0]
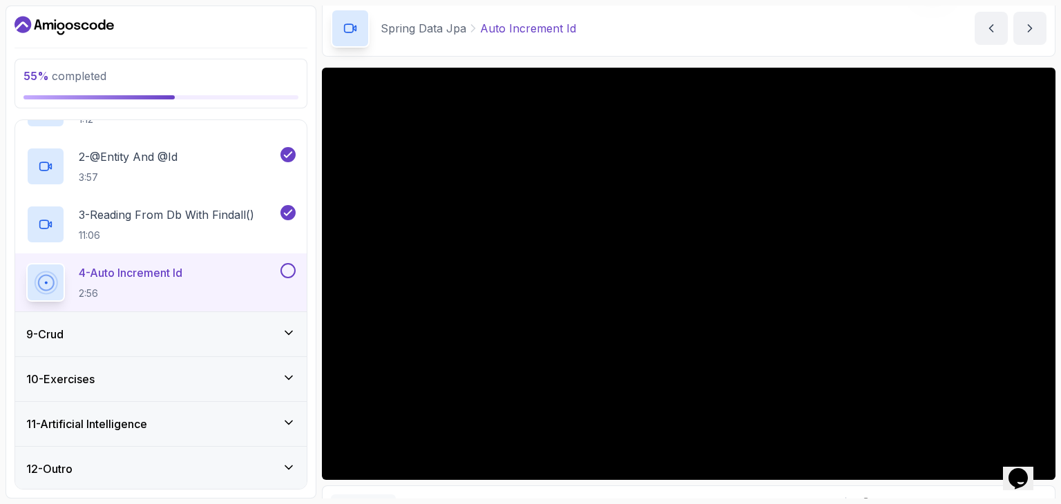
click at [287, 265] on button at bounding box center [288, 270] width 15 height 15
click at [191, 335] on div "9 - Crud" at bounding box center [160, 334] width 269 height 17
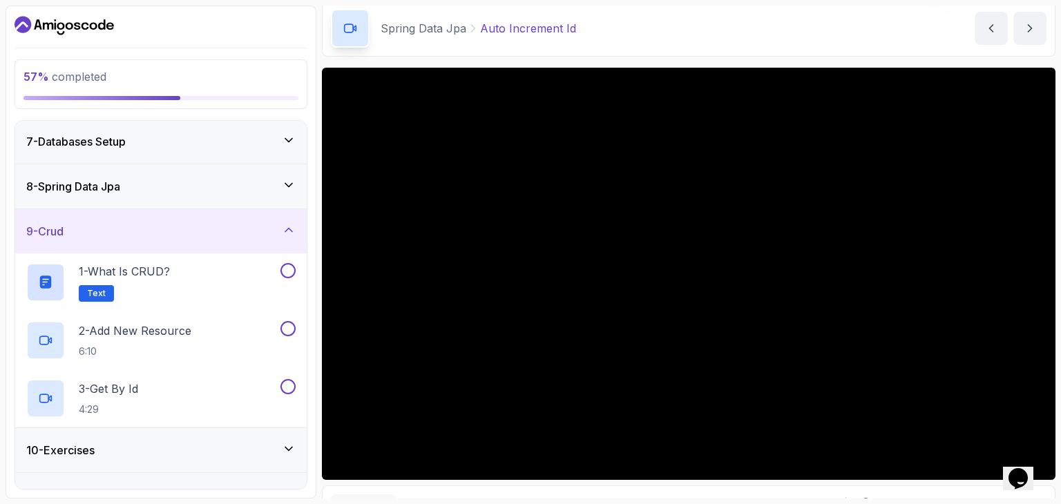
scroll to position [272, 0]
click at [280, 267] on div at bounding box center [287, 270] width 18 height 15
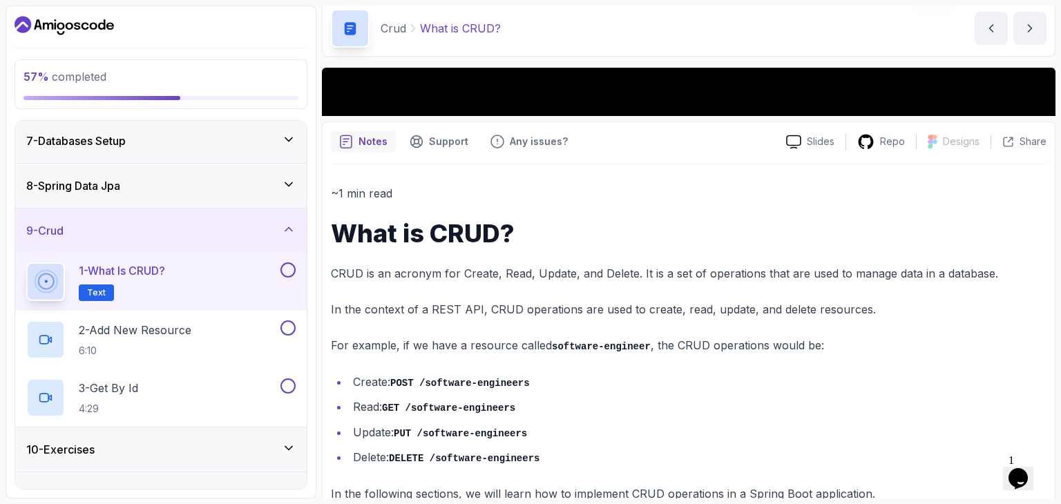
scroll to position [32, 0]
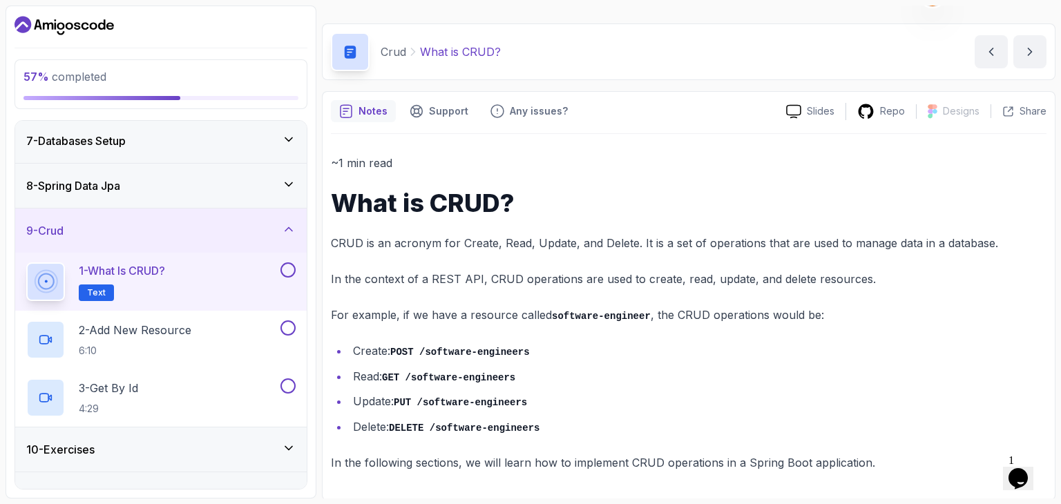
click at [280, 263] on div at bounding box center [287, 270] width 18 height 15
click at [296, 269] on button at bounding box center [288, 270] width 15 height 15
click at [202, 332] on div "2 - Add New Resource 6:10" at bounding box center [151, 340] width 251 height 39
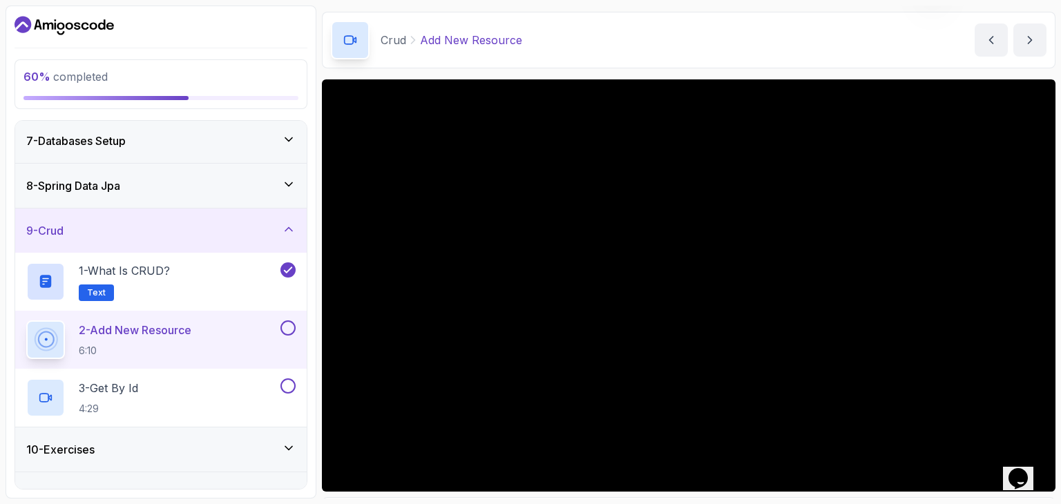
scroll to position [44, 0]
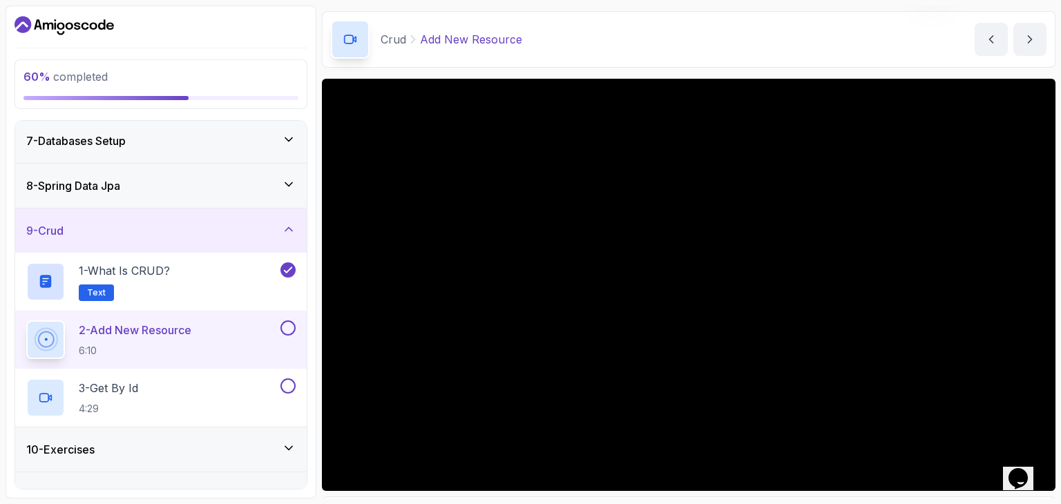
click at [297, 330] on div "2 - Add New Resource 6:10" at bounding box center [161, 340] width 292 height 58
click at [287, 328] on button at bounding box center [288, 328] width 15 height 15
click at [263, 383] on div "3 - Get By Id 4:29" at bounding box center [151, 398] width 251 height 39
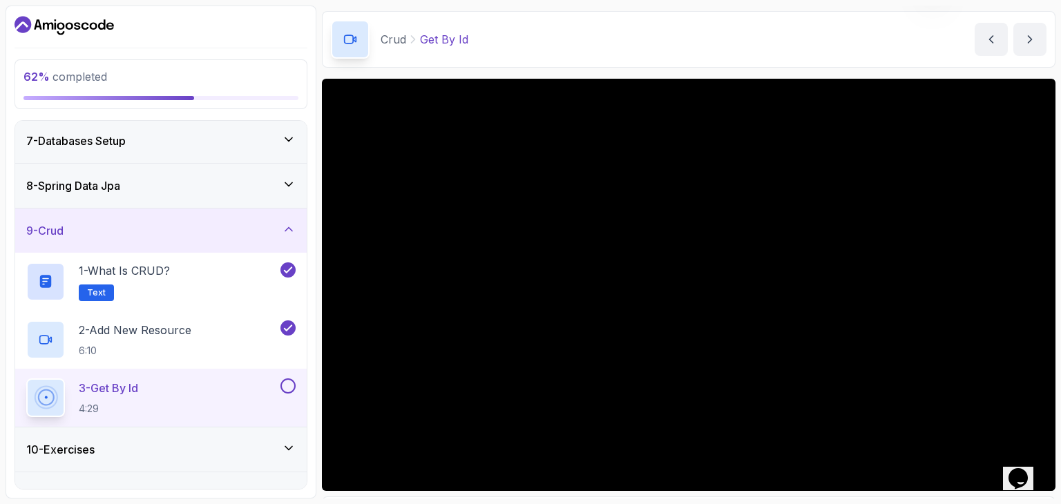
scroll to position [341, 0]
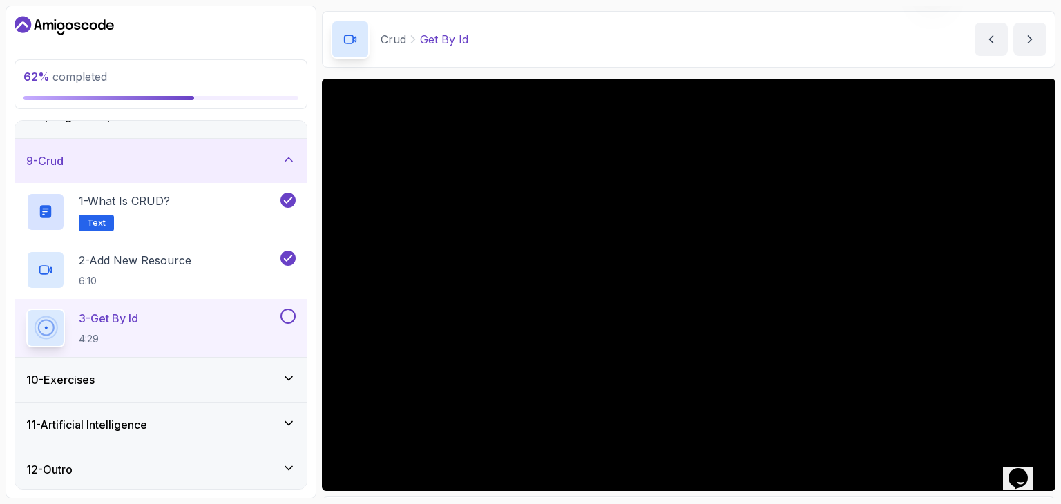
click at [282, 309] on button at bounding box center [288, 316] width 15 height 15
click at [202, 385] on div "10 - Exercises" at bounding box center [160, 380] width 269 height 17
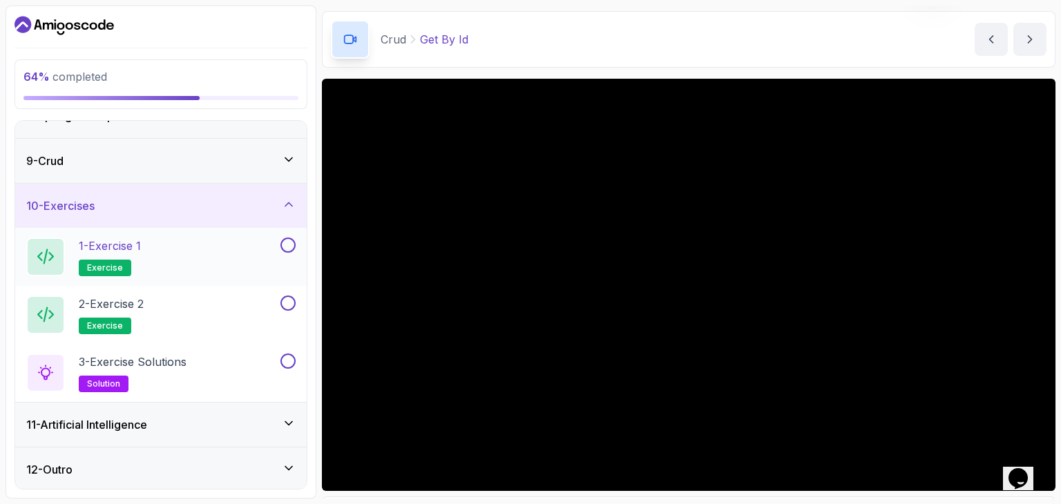
click at [205, 258] on div "1 - Exercise 1 exercise" at bounding box center [151, 257] width 251 height 39
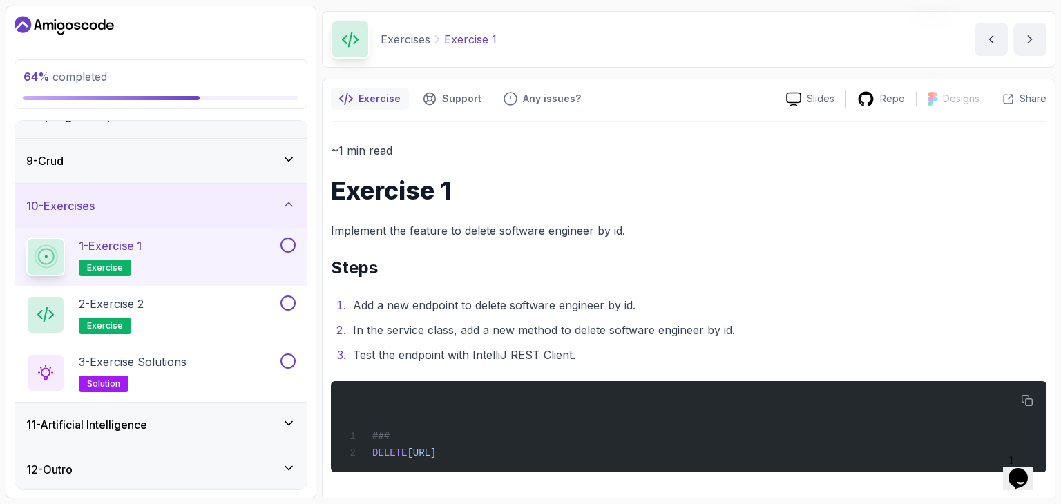
scroll to position [46, 0]
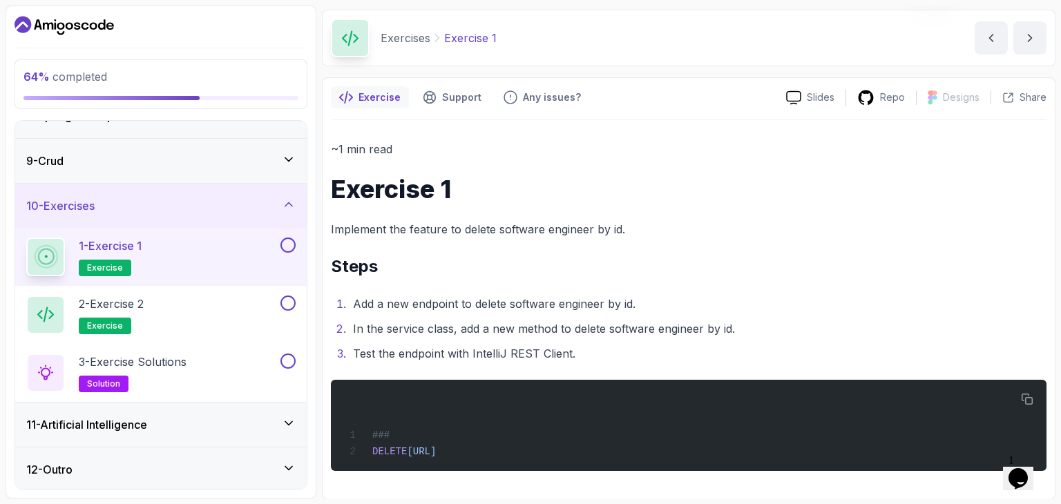
click at [290, 238] on button at bounding box center [288, 245] width 15 height 15
click at [290, 300] on button at bounding box center [288, 303] width 15 height 15
click at [246, 354] on div "3 - Exercise Solutions solution" at bounding box center [151, 373] width 251 height 39
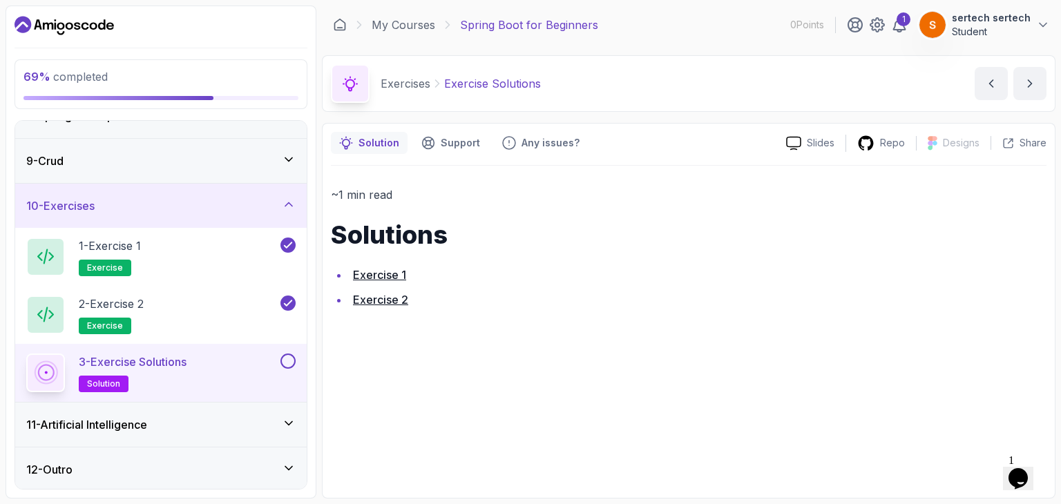
click at [290, 360] on button at bounding box center [288, 361] width 15 height 15
click at [238, 430] on div "11 - Artificial Intelligence" at bounding box center [160, 425] width 269 height 17
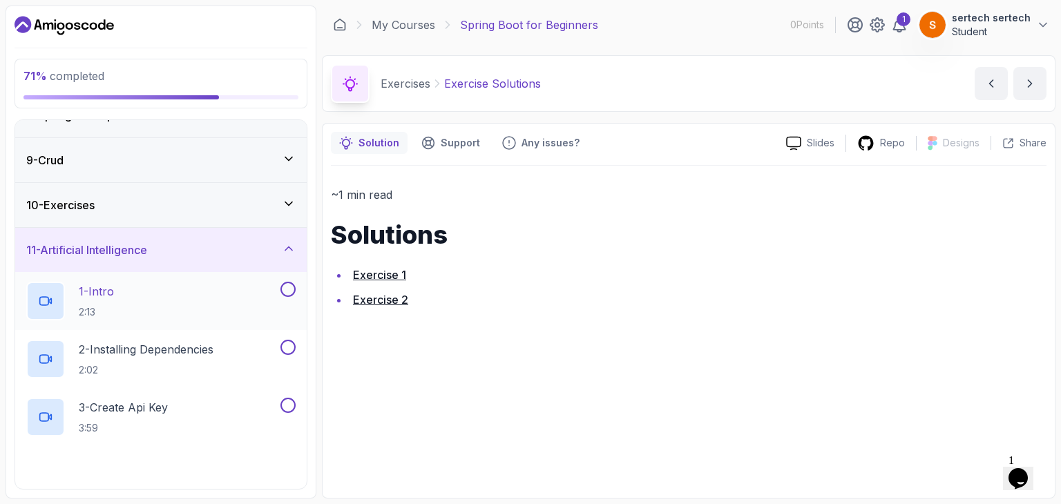
click at [196, 301] on div "1 - Intro 2:13" at bounding box center [151, 301] width 251 height 39
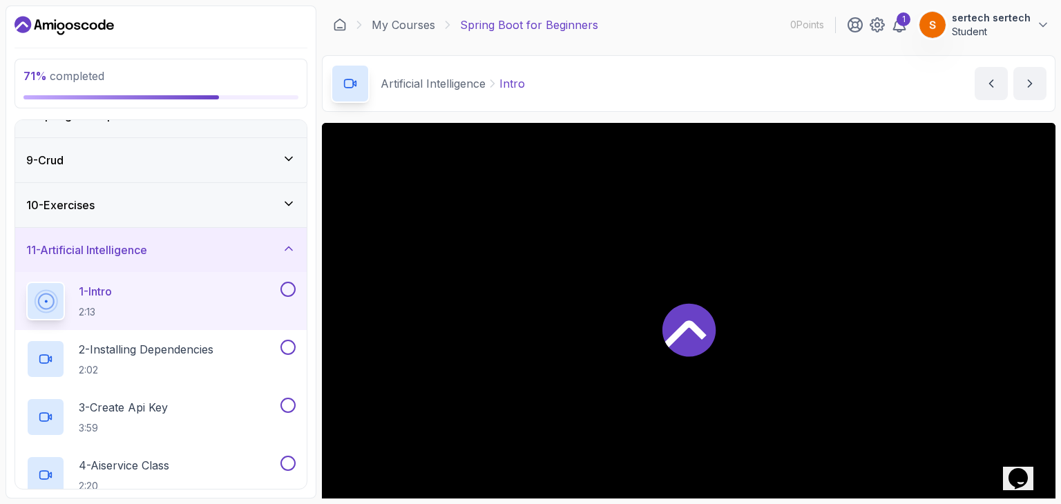
click at [199, 300] on div "1 - Intro 2:13" at bounding box center [151, 301] width 251 height 39
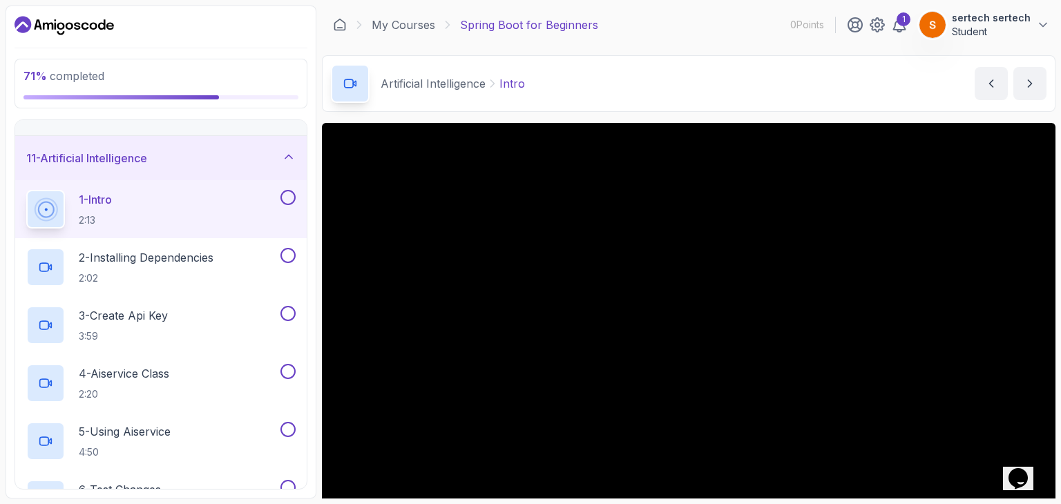
scroll to position [30, 0]
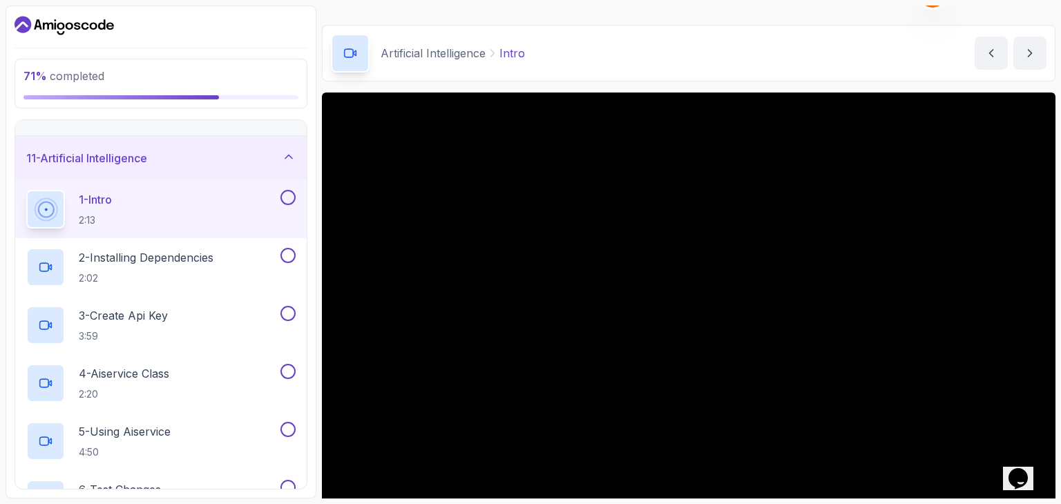
click at [287, 196] on button at bounding box center [288, 197] width 15 height 15
click at [233, 274] on div "2 - Installing Dependencies 2:02" at bounding box center [151, 267] width 251 height 39
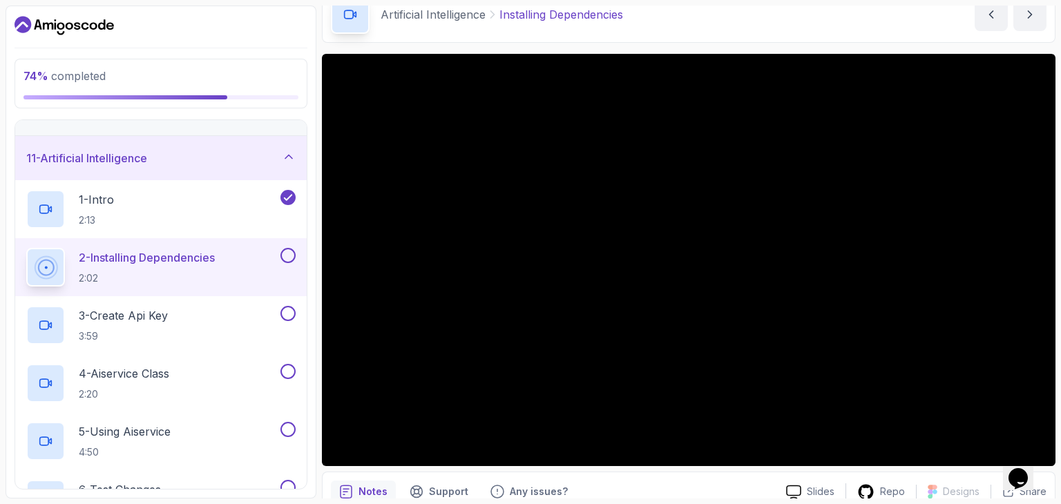
scroll to position [69, 0]
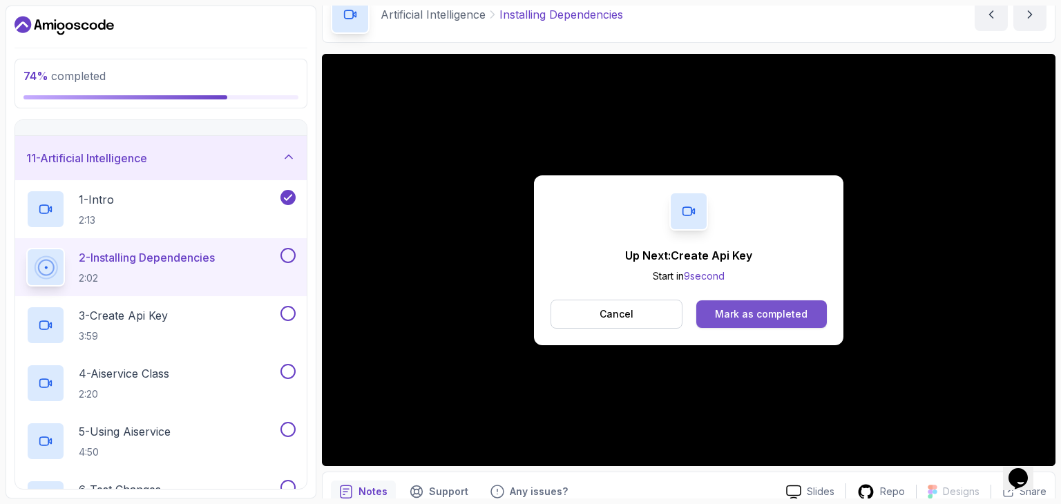
click at [725, 307] on div "Mark as completed" at bounding box center [761, 314] width 93 height 14
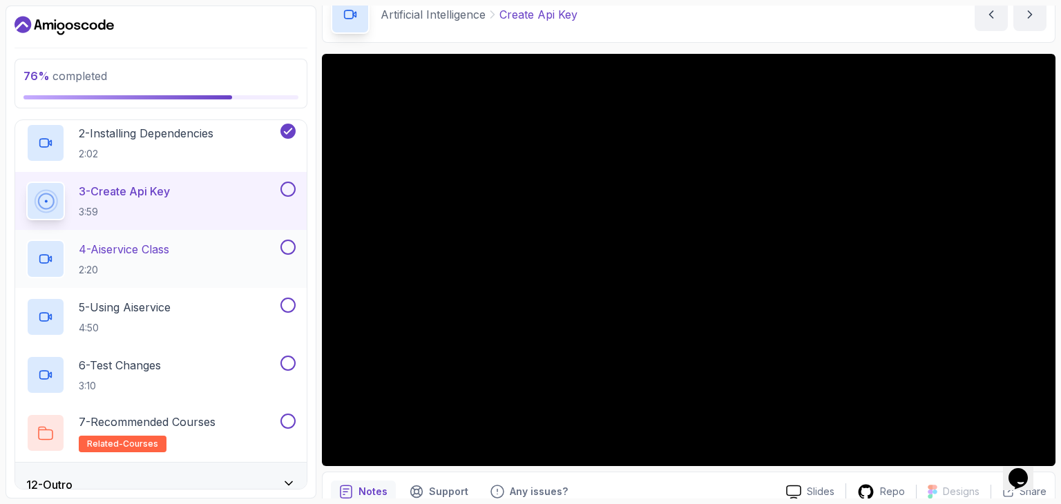
scroll to position [573, 0]
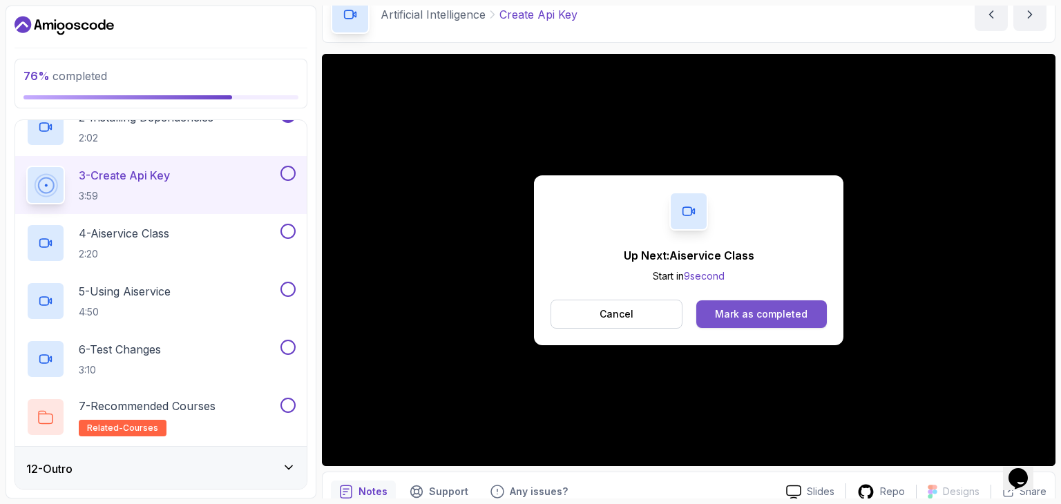
click at [772, 310] on div "Mark as completed" at bounding box center [761, 314] width 93 height 14
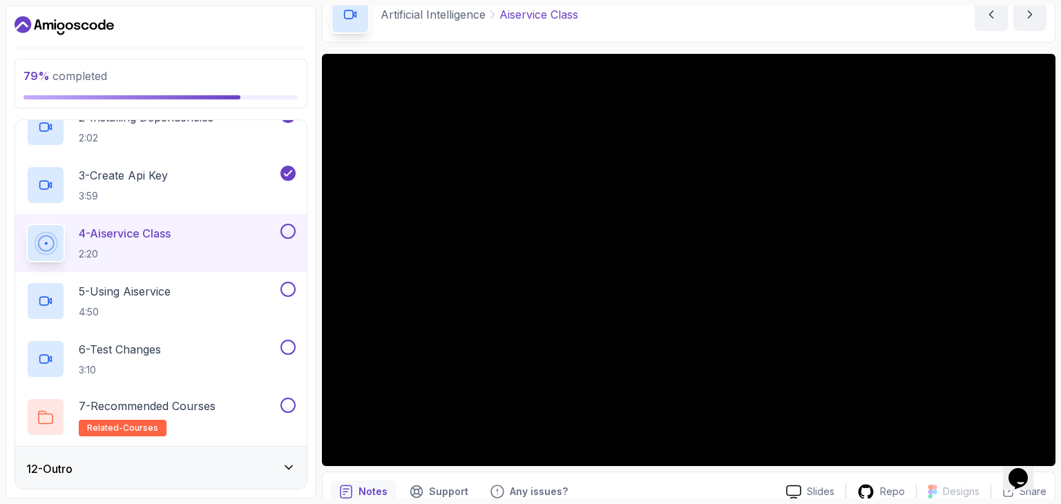
click at [232, 465] on div "12 - Outro" at bounding box center [160, 469] width 269 height 17
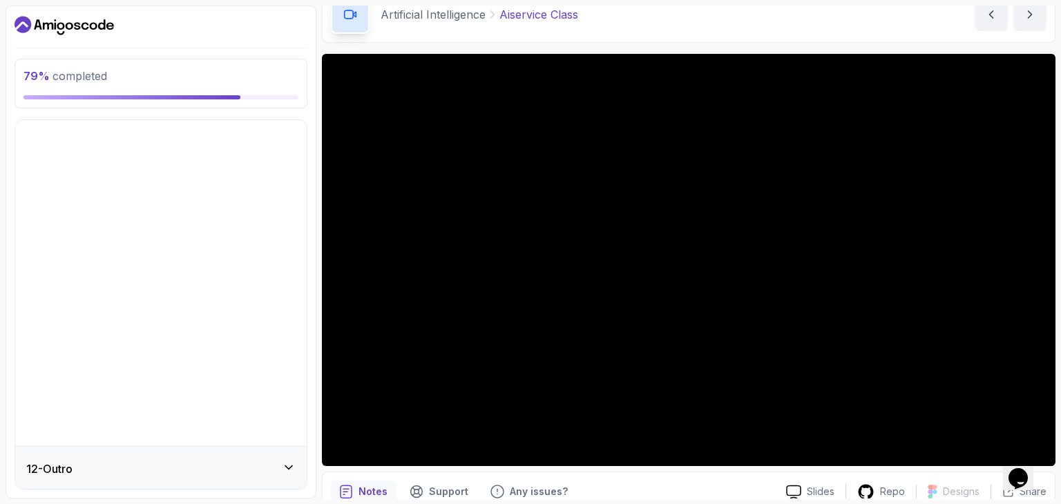
scroll to position [167, 0]
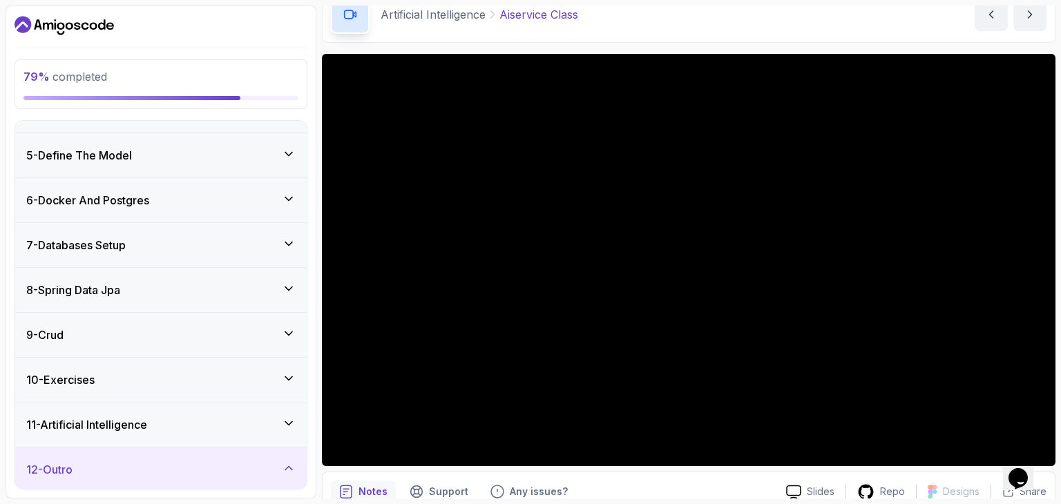
click at [153, 470] on div "12 - Outro" at bounding box center [160, 470] width 269 height 17
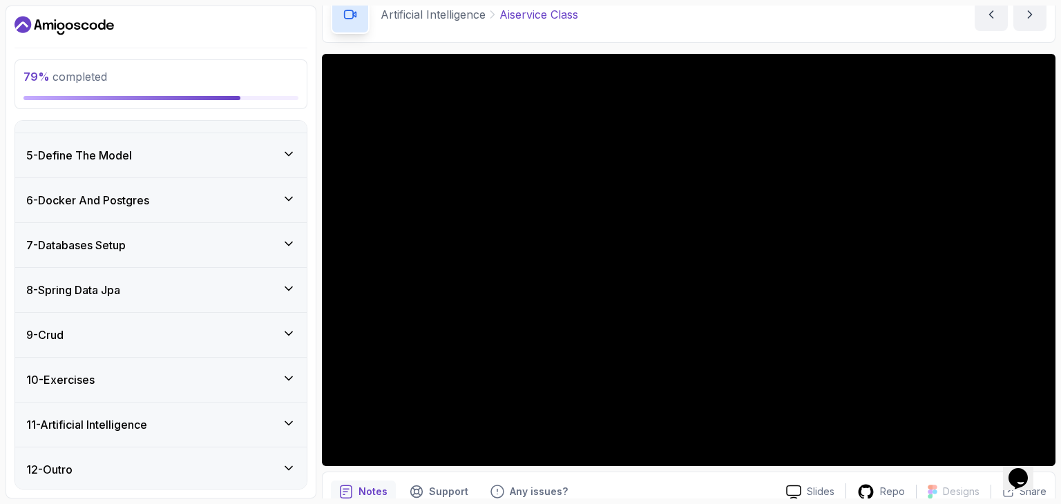
click at [153, 470] on div "12 - Outro" at bounding box center [160, 470] width 269 height 17
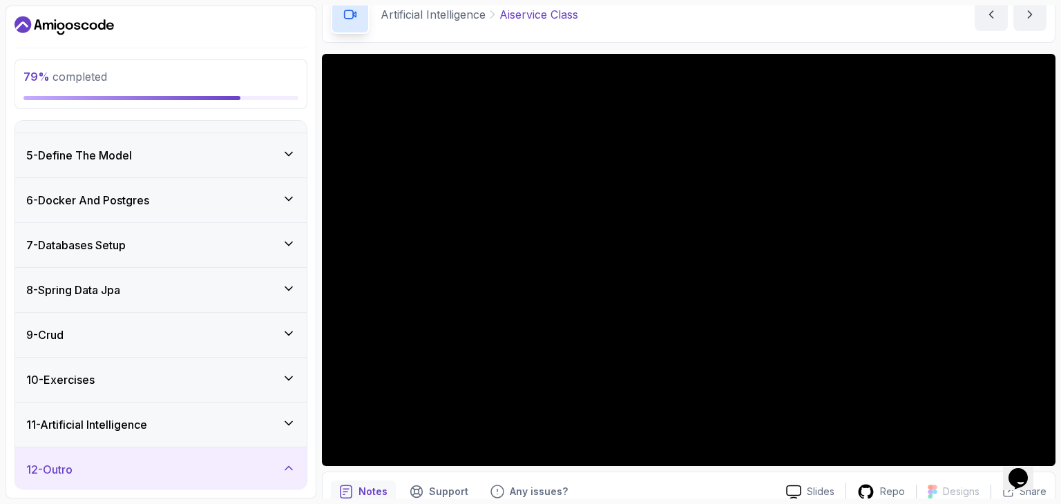
scroll to position [283, 0]
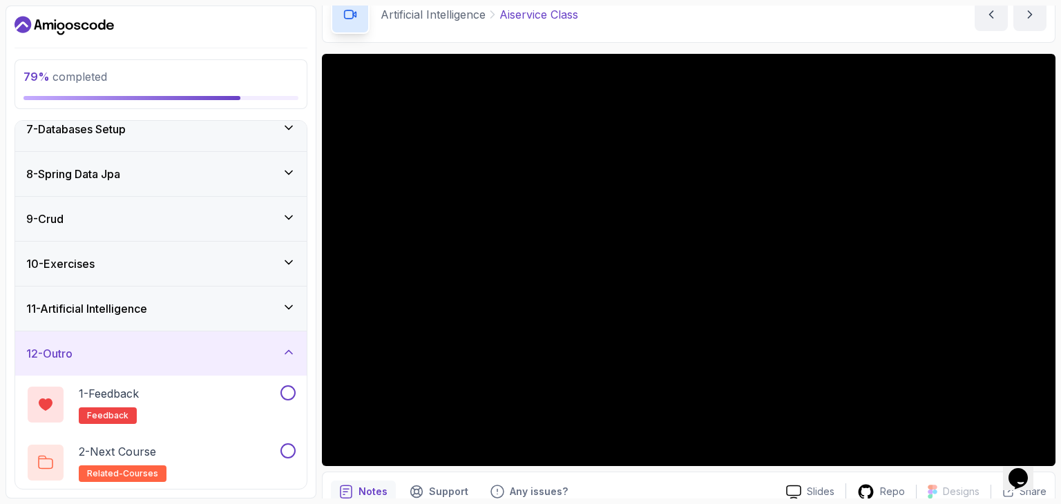
click at [188, 296] on div "11 - Artificial Intelligence" at bounding box center [161, 309] width 292 height 44
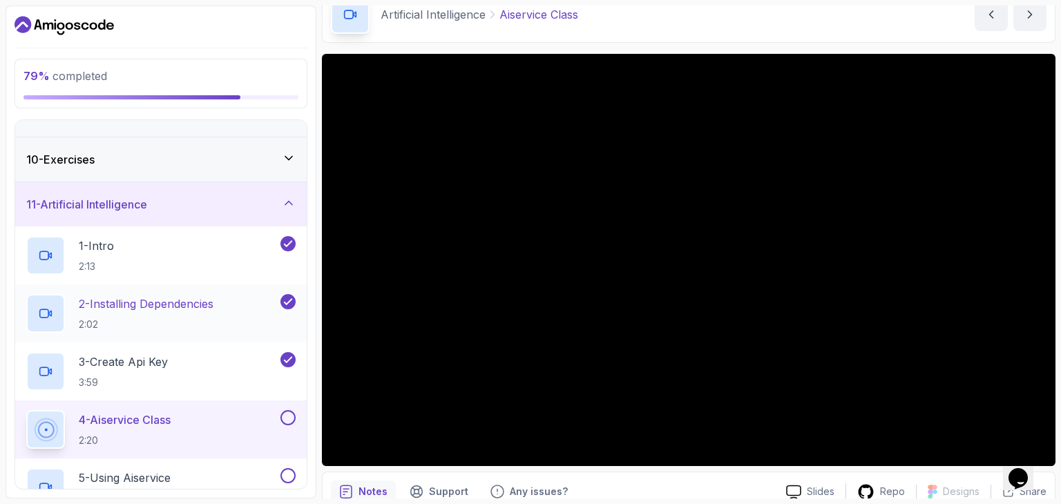
scroll to position [389, 0]
click at [189, 351] on div "3 - Create Api Key 3:59" at bounding box center [151, 369] width 251 height 39
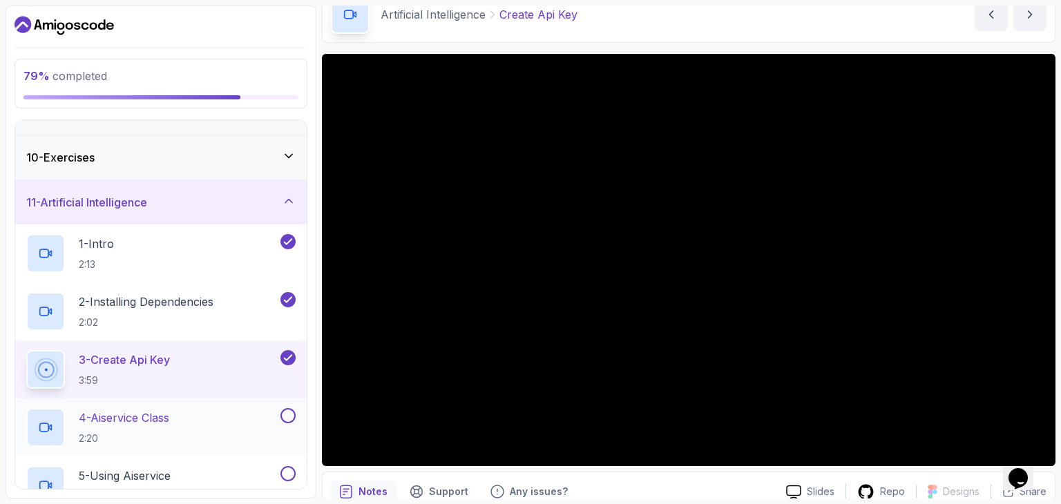
click at [191, 408] on div "4 - Aiservice Class 2:20" at bounding box center [151, 427] width 251 height 39
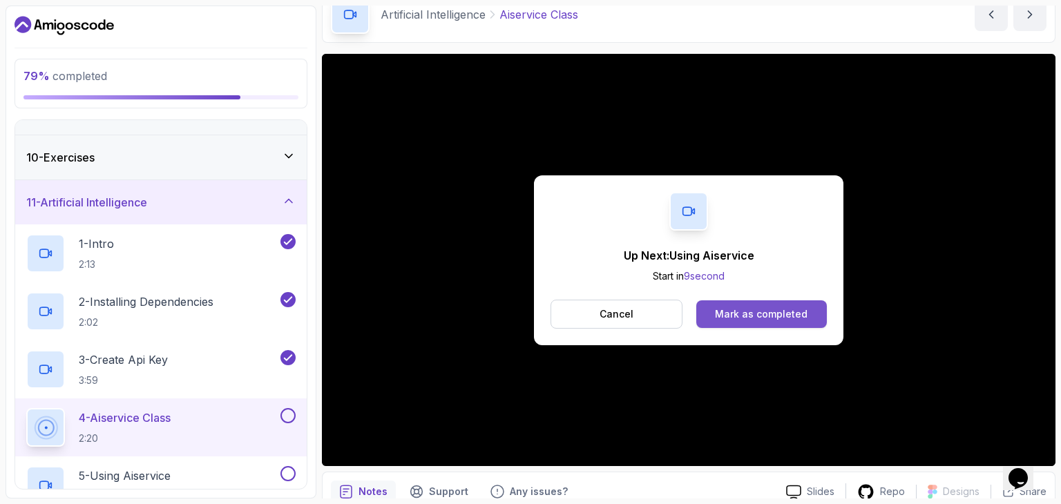
click at [733, 309] on div "Mark as completed" at bounding box center [761, 314] width 93 height 14
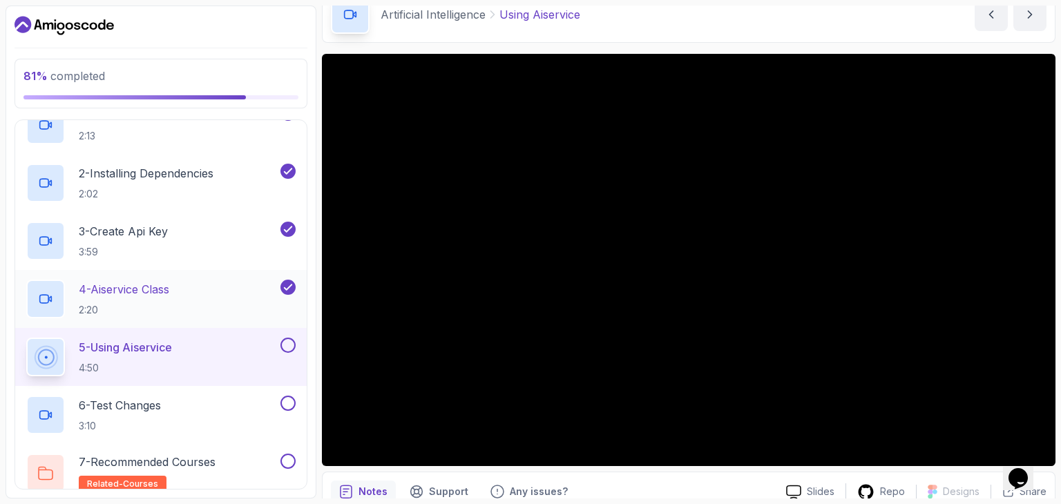
scroll to position [573, 0]
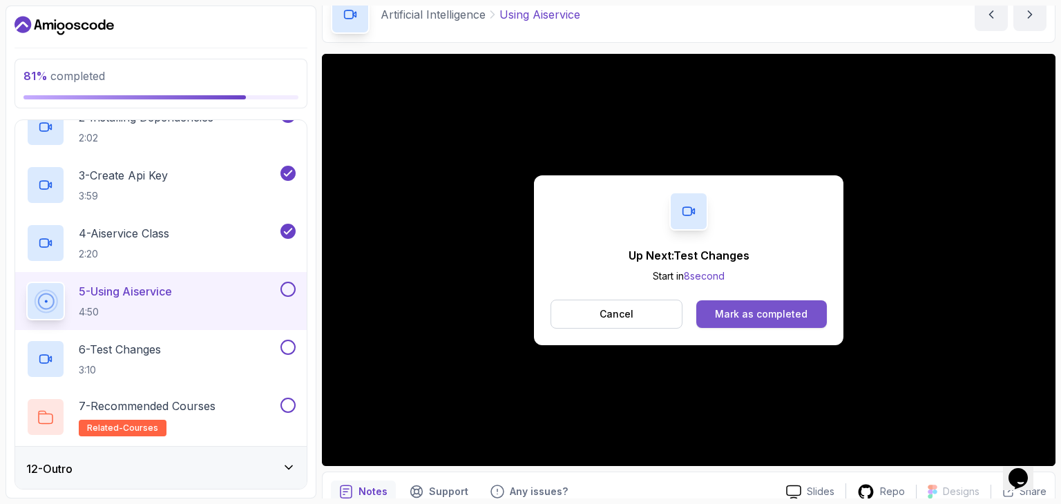
click at [740, 316] on div "Mark as completed" at bounding box center [761, 314] width 93 height 14
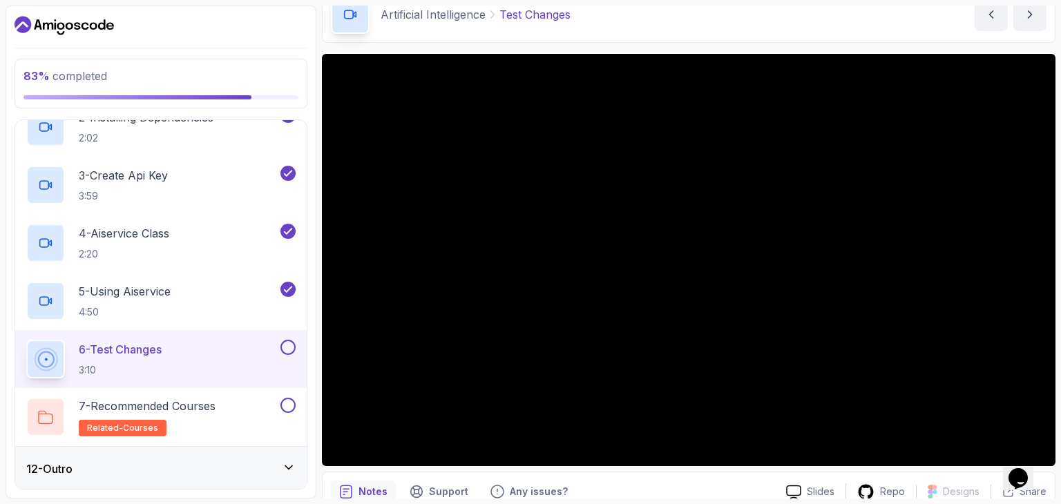
click at [287, 345] on button at bounding box center [288, 347] width 15 height 15
click at [216, 399] on p "7 - Recommended Courses" at bounding box center [147, 406] width 137 height 17
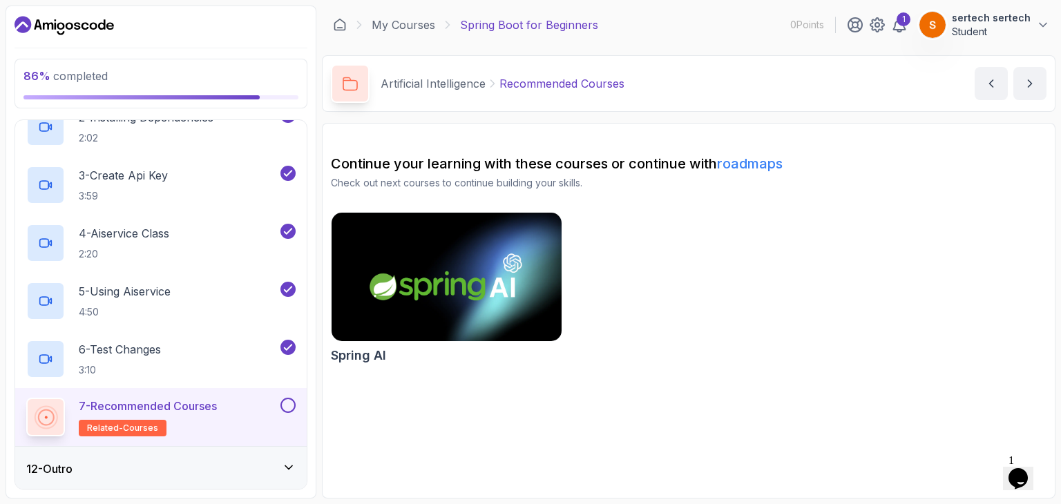
click at [477, 281] on img at bounding box center [446, 276] width 241 height 135
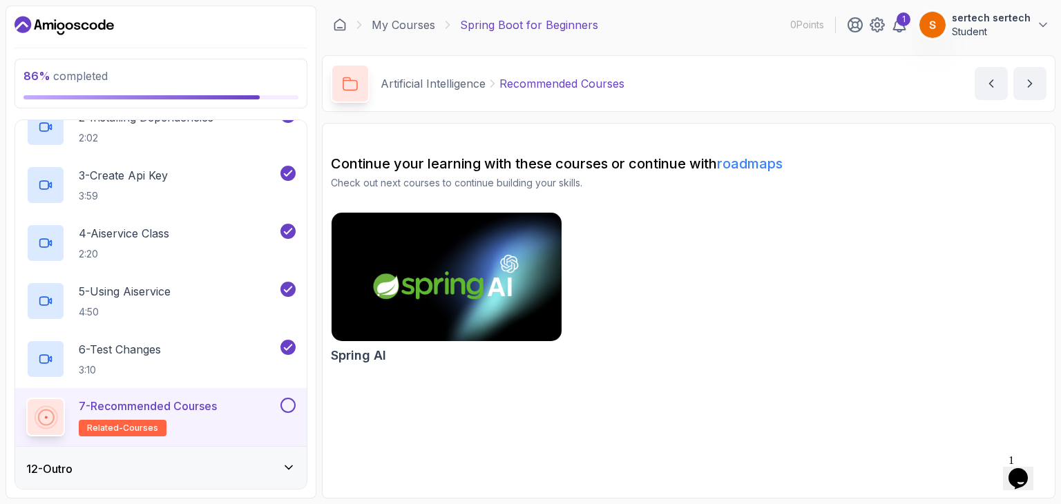
click at [291, 405] on button at bounding box center [288, 405] width 15 height 15
click at [266, 475] on div "12 - Outro" at bounding box center [160, 469] width 269 height 17
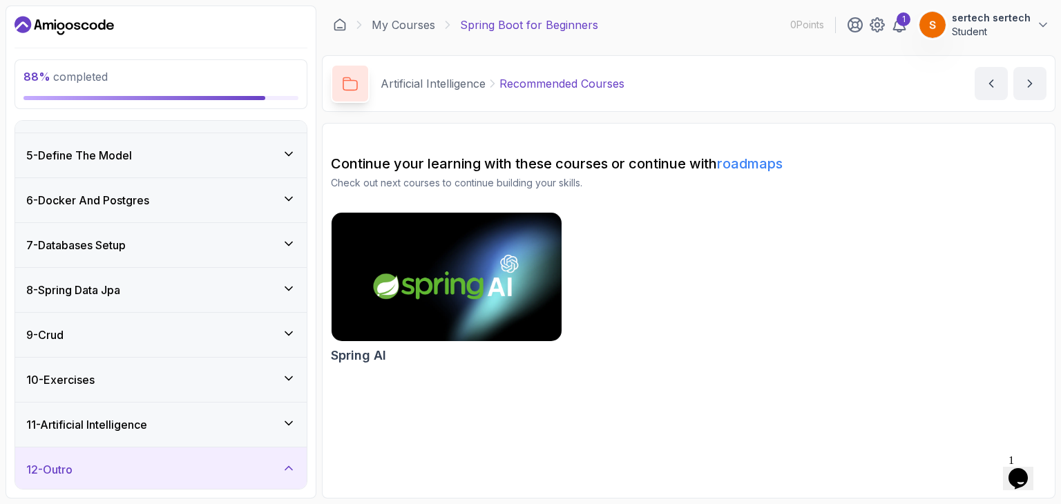
scroll to position [283, 0]
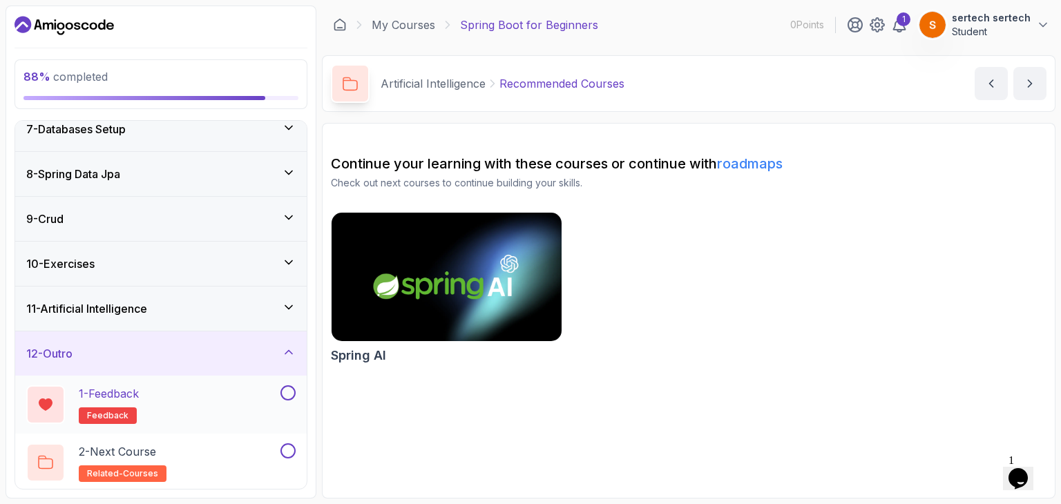
click at [259, 396] on div "1 - Feedback feedback" at bounding box center [151, 405] width 251 height 39
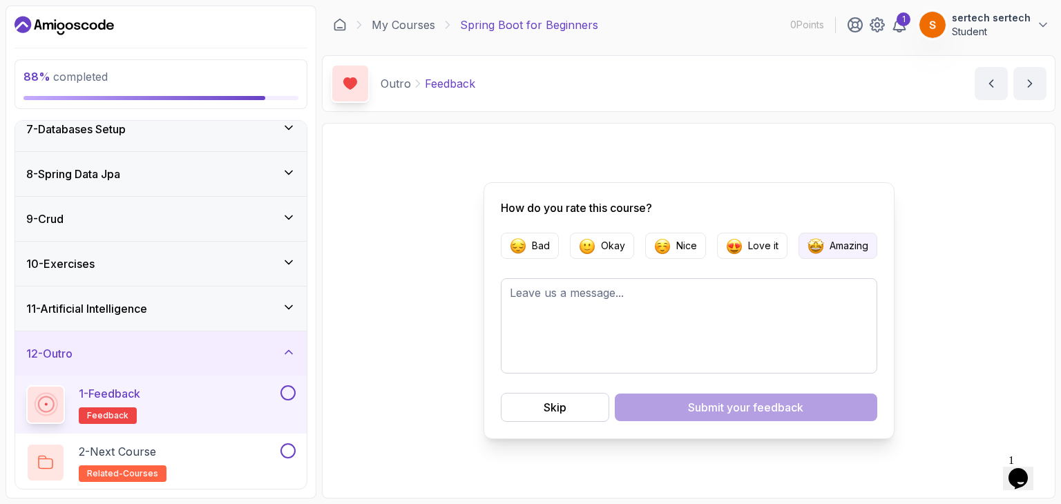
click at [808, 240] on img "button" at bounding box center [816, 246] width 17 height 17
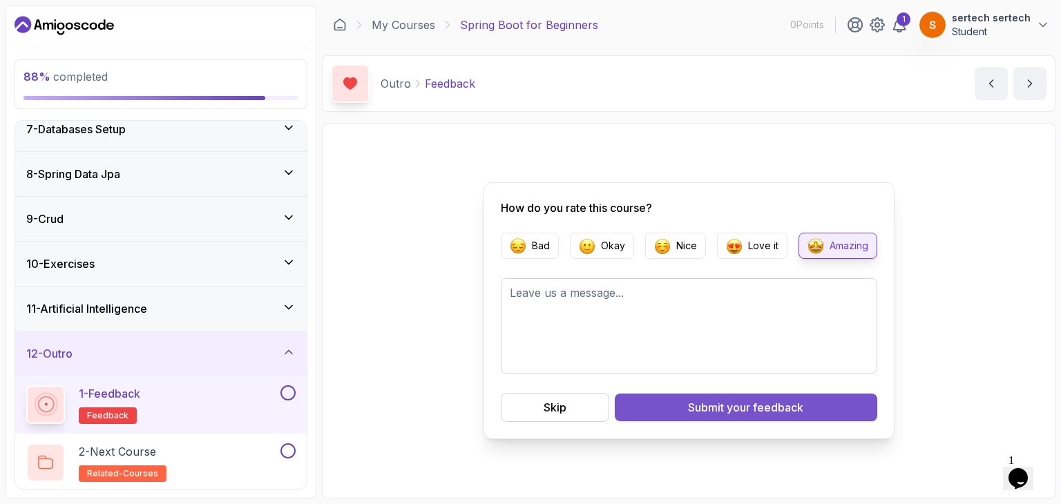
click at [726, 406] on div "Submit your feedback" at bounding box center [745, 407] width 115 height 17
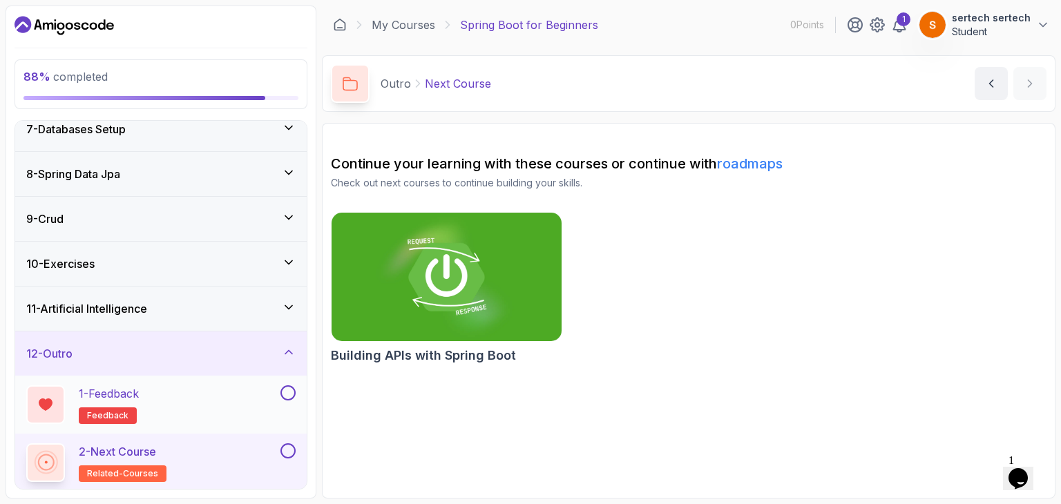
click at [287, 399] on button "1 - Feedback feedback" at bounding box center [160, 405] width 269 height 39
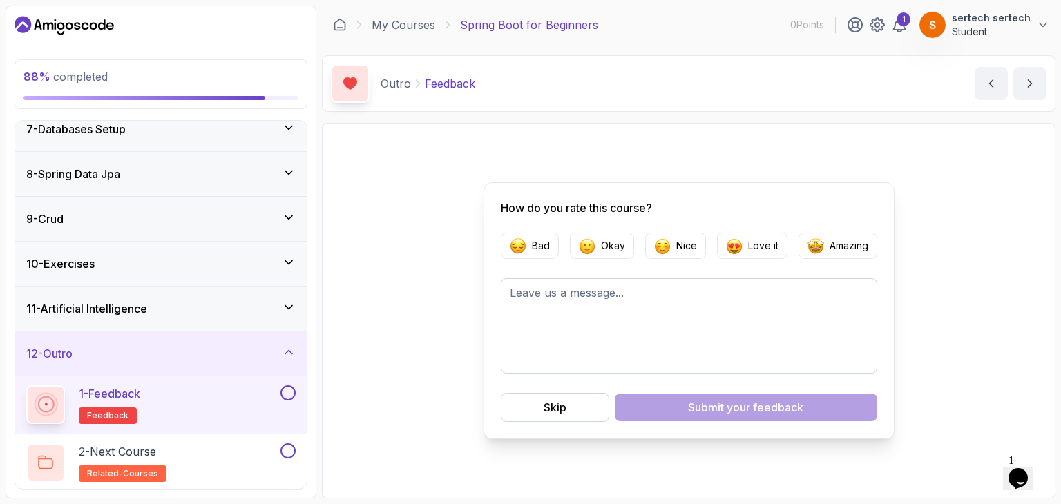
click at [289, 399] on button "1 - Feedback feedback" at bounding box center [160, 405] width 269 height 39
click at [287, 390] on button at bounding box center [288, 393] width 15 height 15
click at [231, 447] on div "2 - Next Course related-courses" at bounding box center [151, 463] width 251 height 39
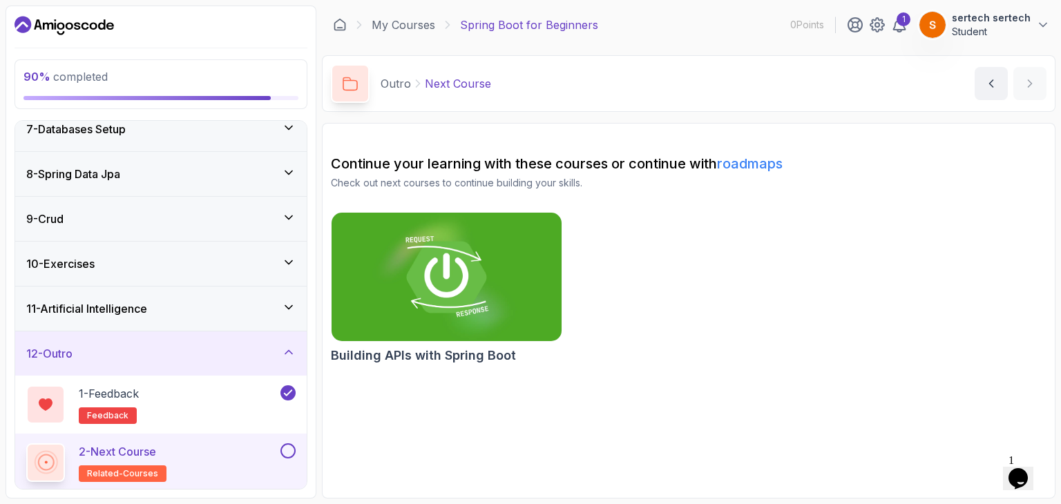
click at [462, 281] on img at bounding box center [446, 276] width 241 height 135
click at [290, 451] on button at bounding box center [288, 451] width 15 height 15
click at [217, 357] on div "12 - Outro" at bounding box center [160, 353] width 269 height 17
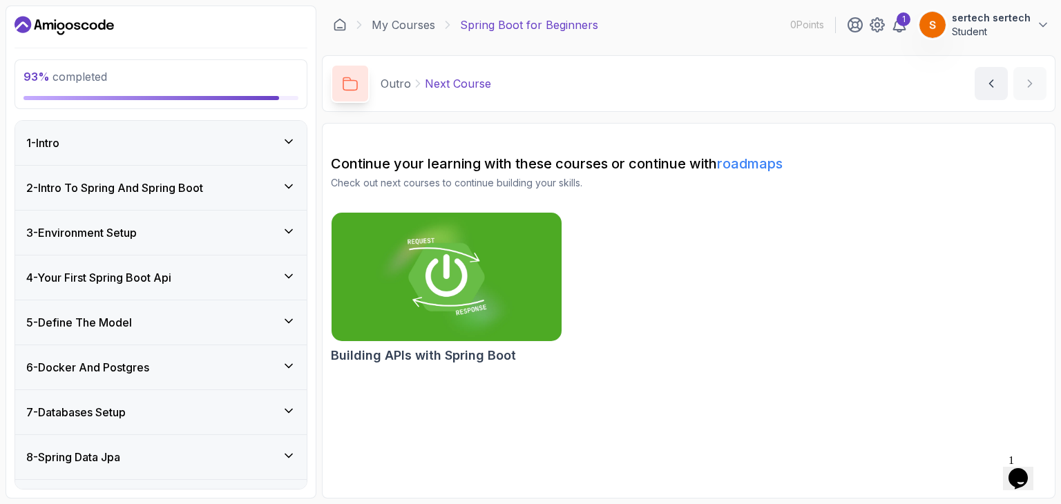
click at [182, 145] on div "1 - Intro" at bounding box center [160, 143] width 269 height 17
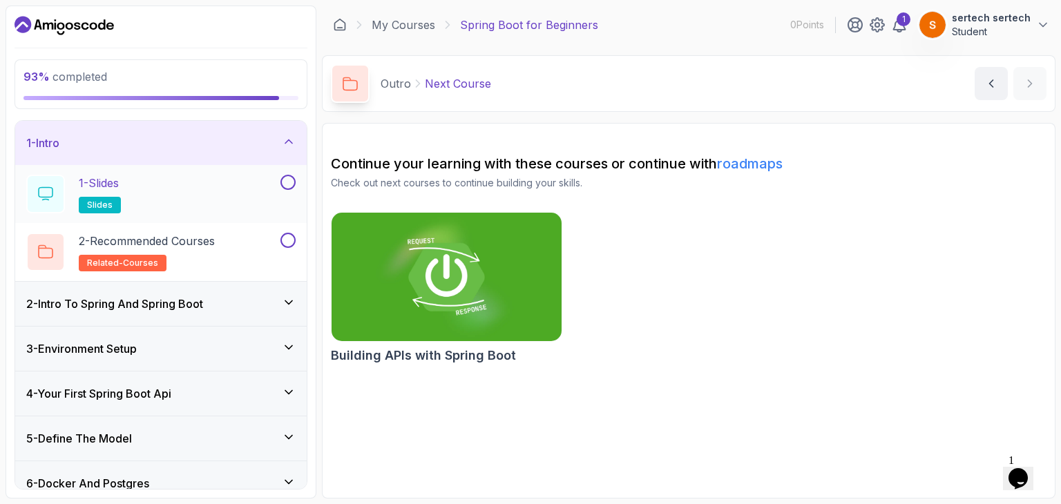
click at [287, 175] on button at bounding box center [288, 182] width 15 height 15
click at [288, 230] on div "2 - Recommended Courses related-courses" at bounding box center [161, 252] width 292 height 58
click at [290, 245] on button at bounding box center [288, 240] width 15 height 15
click at [251, 288] on div "2 - Intro To Spring And Spring Boot" at bounding box center [161, 304] width 292 height 44
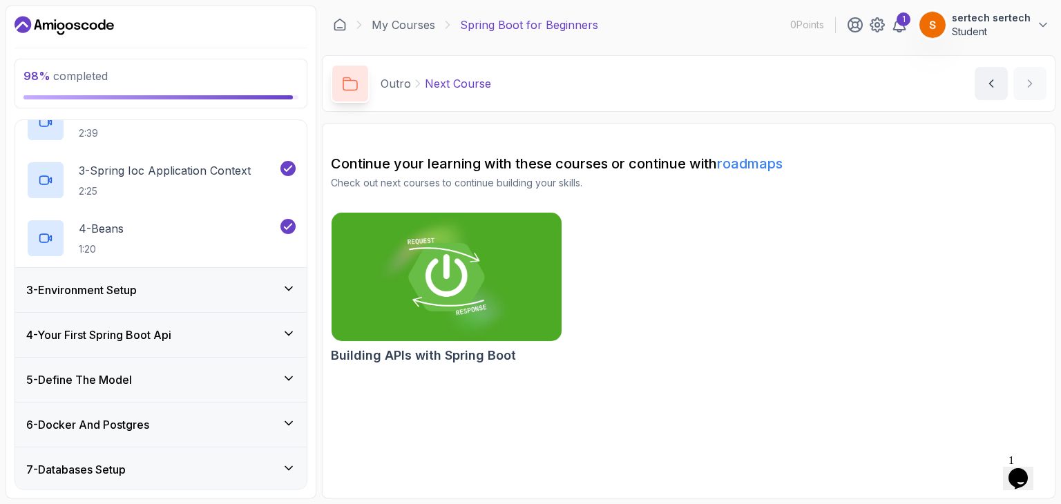
click at [240, 293] on div "3 - Environment Setup" at bounding box center [160, 290] width 269 height 17
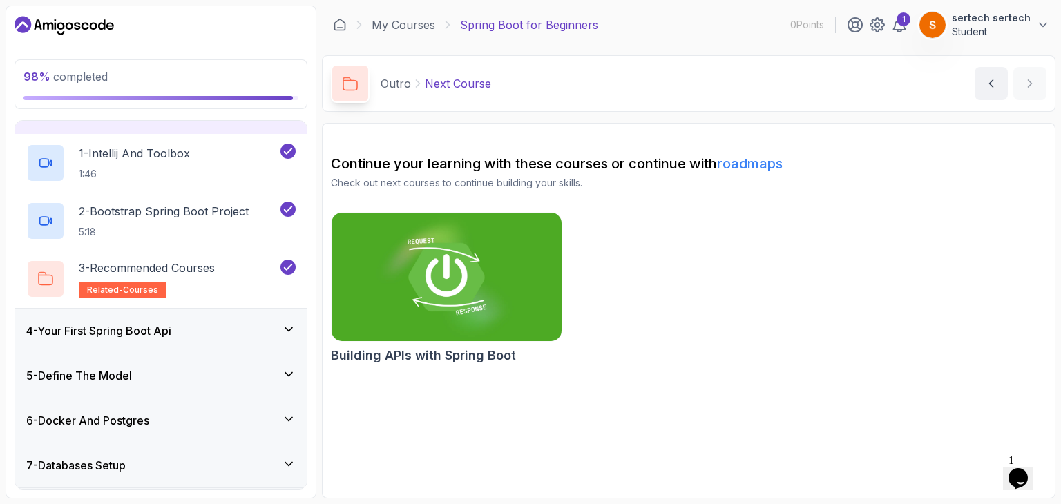
scroll to position [120, 0]
click at [254, 339] on div "4 - Your First Spring Boot Api" at bounding box center [161, 332] width 292 height 44
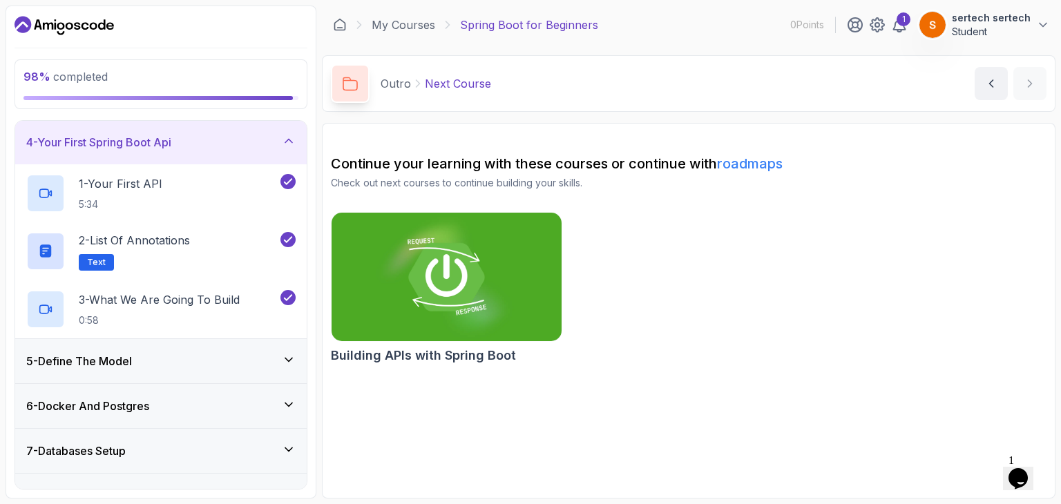
scroll to position [136, 0]
click at [249, 358] on div "5 - Define The Model" at bounding box center [160, 360] width 269 height 17
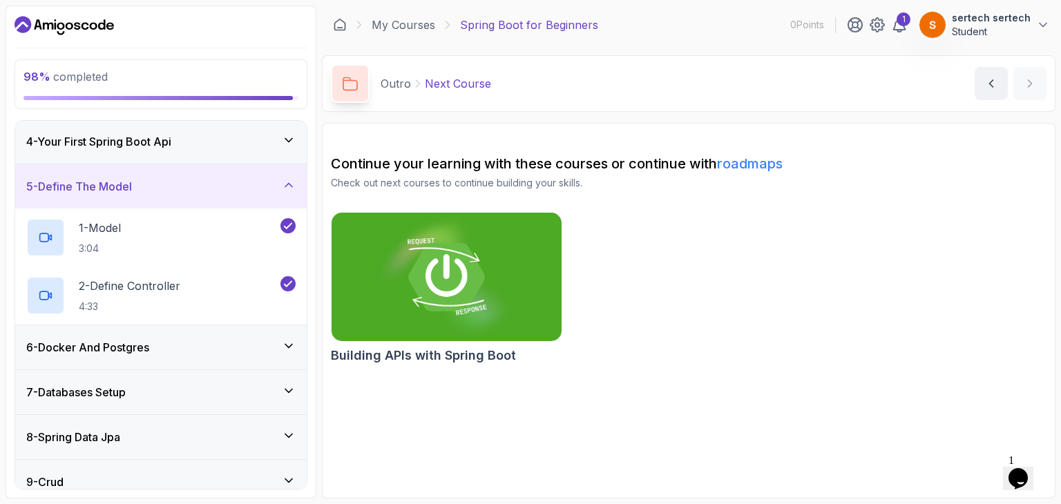
scroll to position [181, 0]
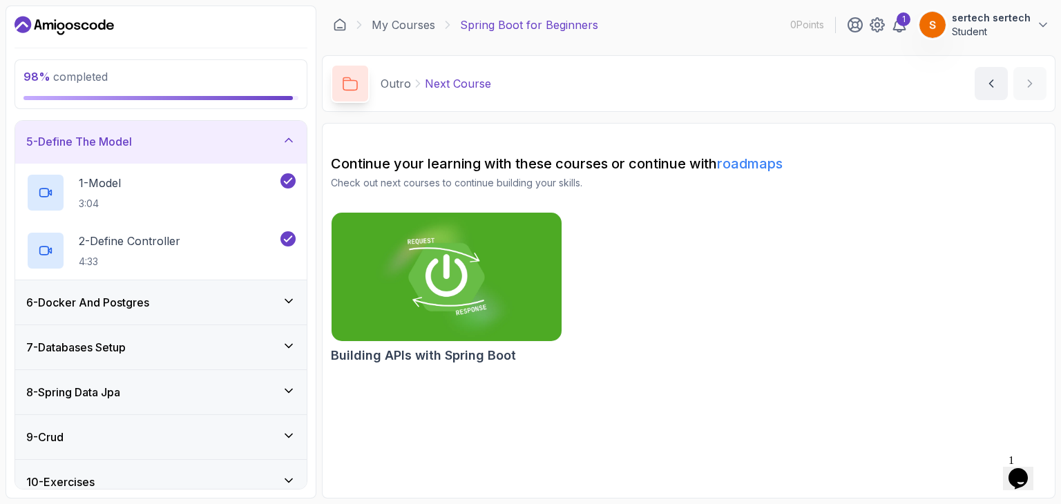
click at [234, 307] on div "6 - Docker And Postgres" at bounding box center [160, 302] width 269 height 17
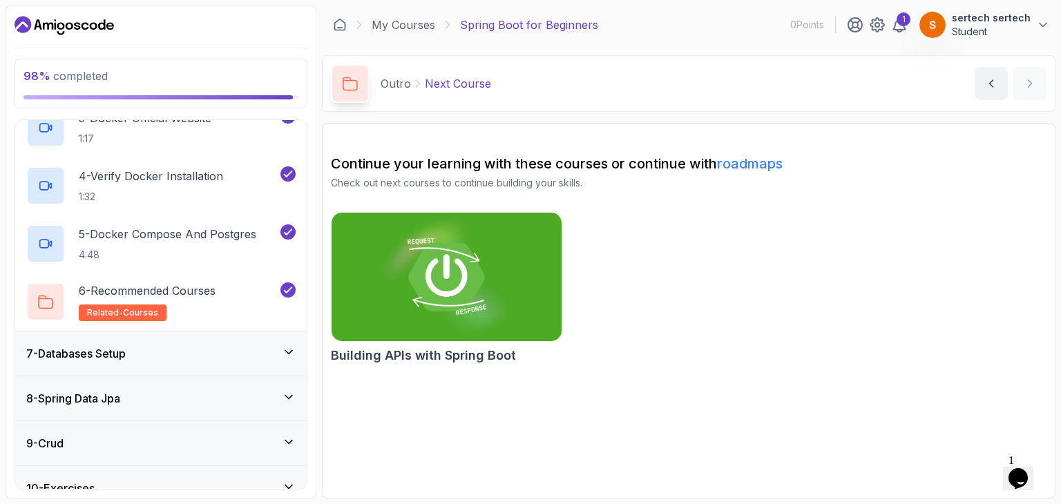
click at [226, 339] on div "7 - Databases Setup" at bounding box center [161, 354] width 292 height 44
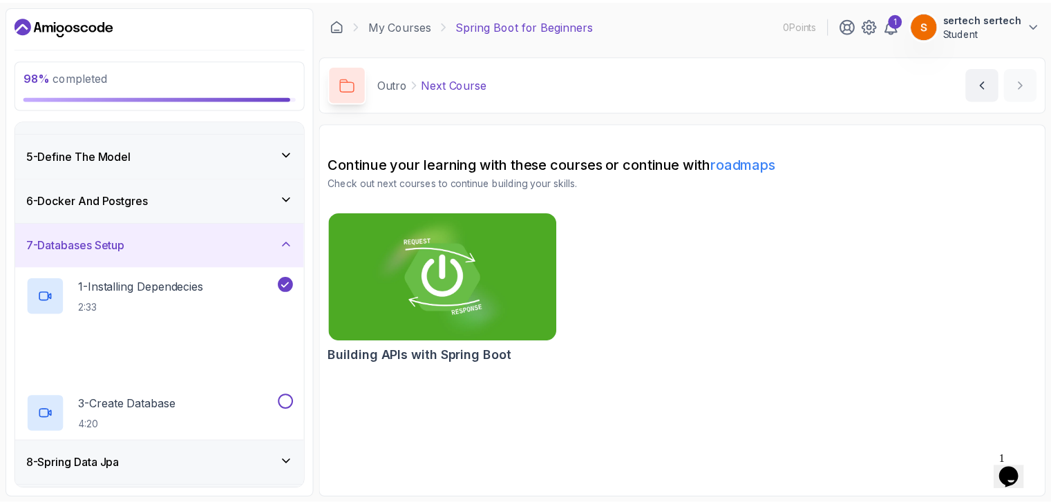
scroll to position [258, 0]
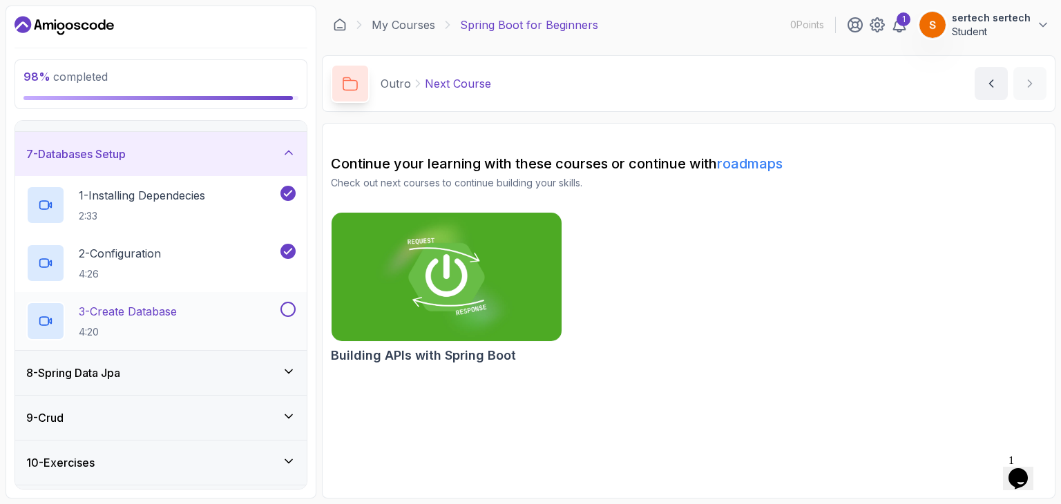
click at [276, 321] on div "3 - Create Database 4:20" at bounding box center [151, 321] width 251 height 39
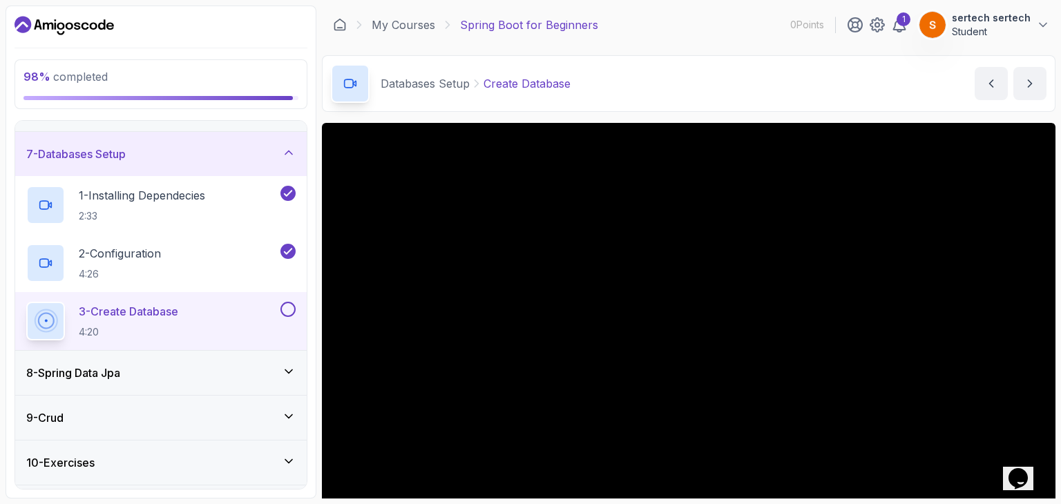
click at [278, 316] on button "3 - Create Database 4:20" at bounding box center [160, 321] width 269 height 39
click at [283, 313] on button at bounding box center [288, 309] width 15 height 15
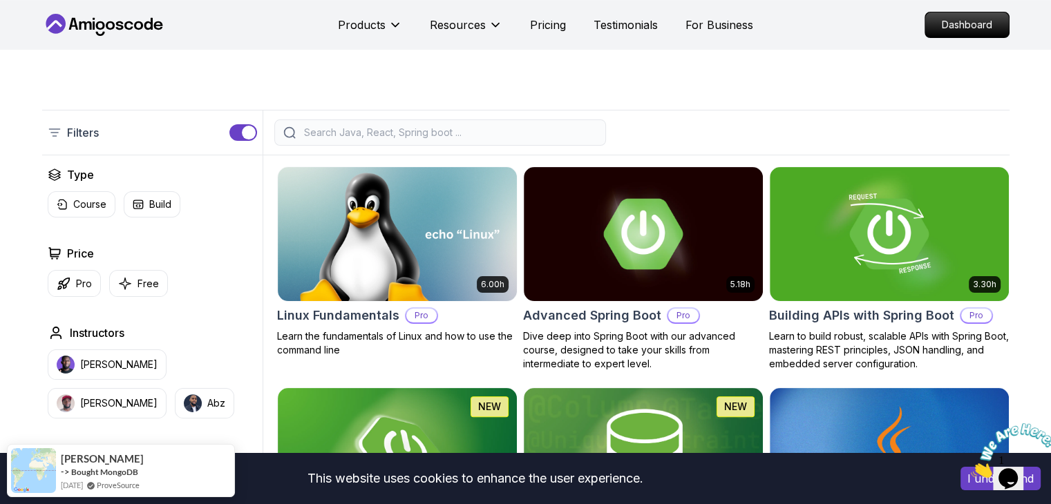
scroll to position [268, 0]
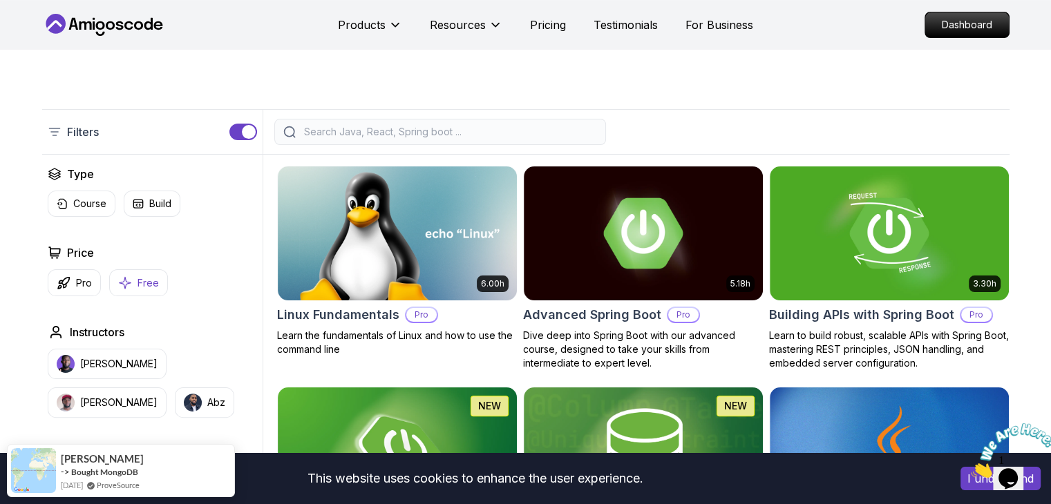
click at [135, 292] on button "Free" at bounding box center [138, 282] width 59 height 27
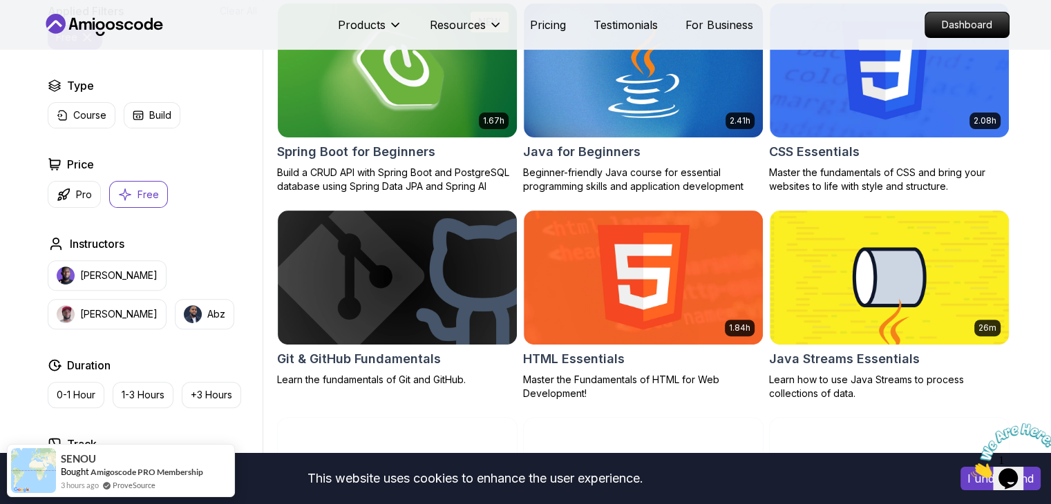
scroll to position [433, 0]
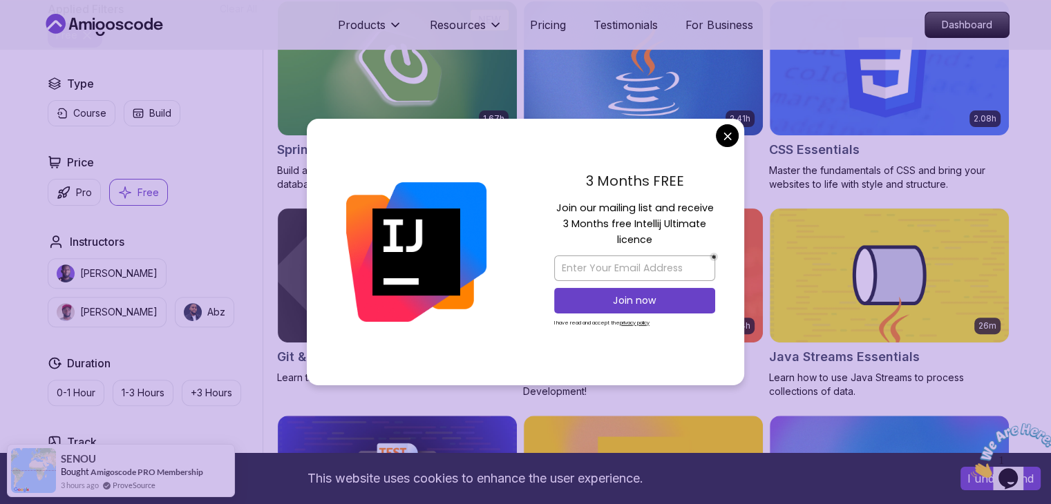
click at [719, 124] on div "3 Months FREE Join our mailing list and receive 3 Months free Intellij Ultimate…" at bounding box center [634, 252] width 219 height 267
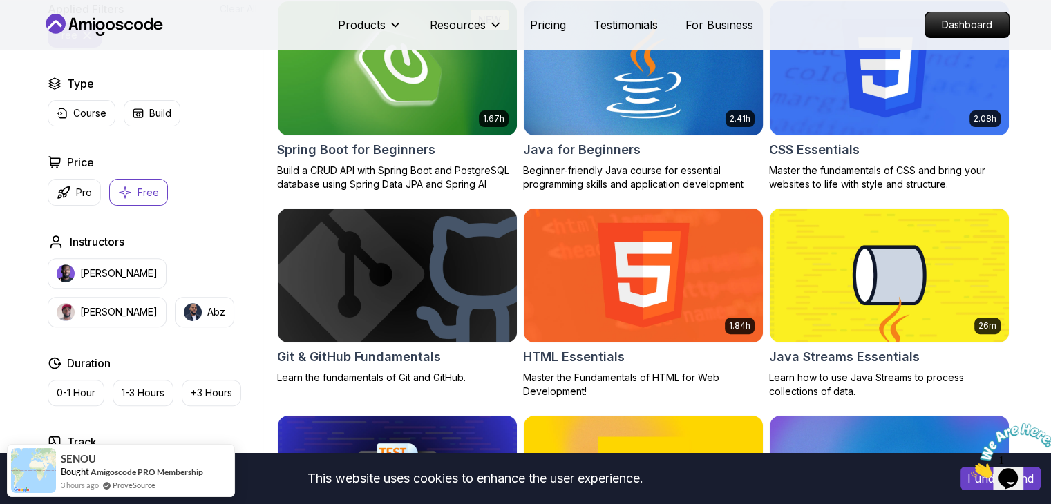
click at [945, 19] on p "Dashboard" at bounding box center [966, 24] width 79 height 23
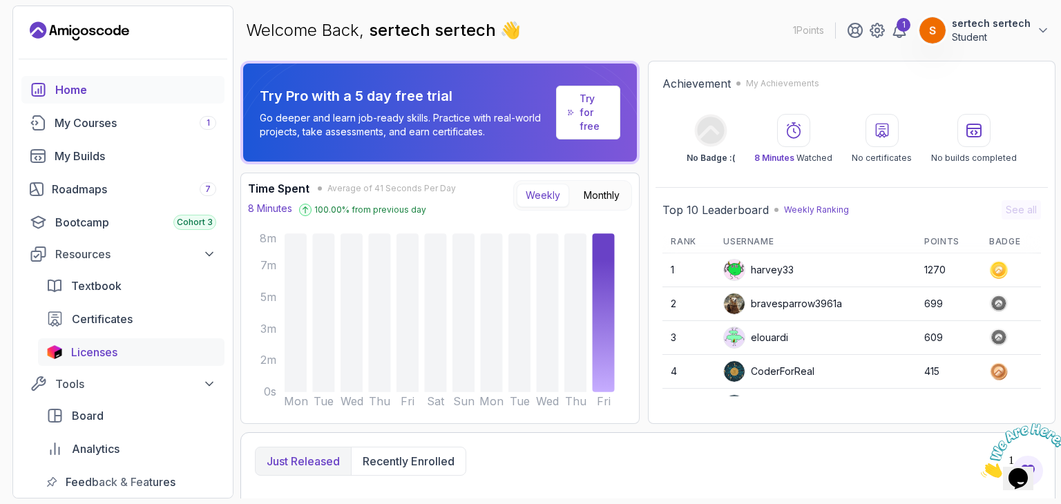
click at [151, 354] on div "Licenses" at bounding box center [143, 352] width 145 height 17
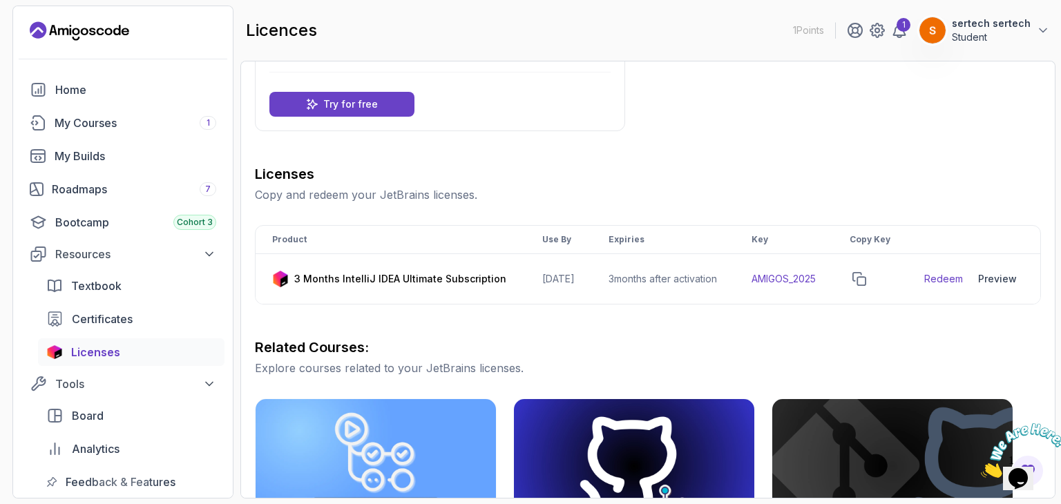
scroll to position [99, 0]
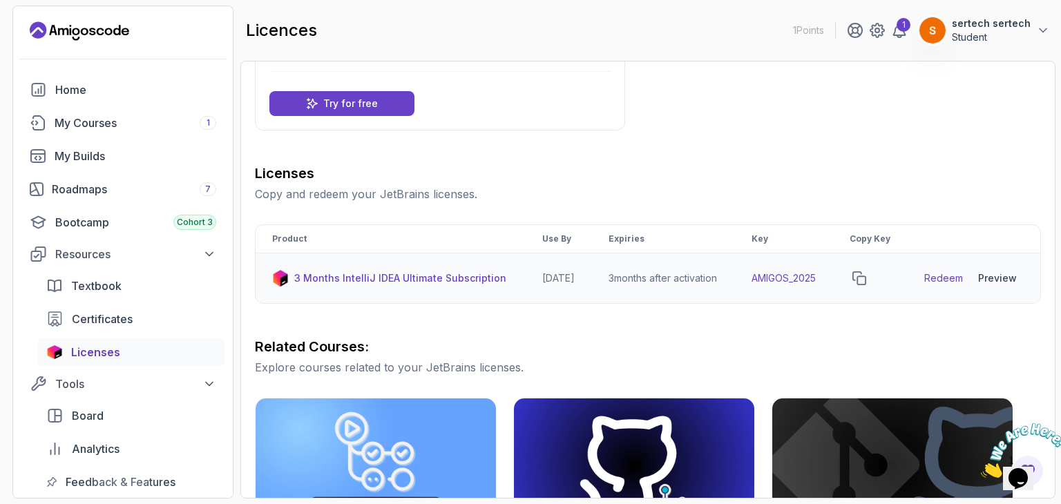
click at [867, 276] on td at bounding box center [870, 279] width 75 height 50
click at [866, 285] on icon "copy-button" at bounding box center [859, 278] width 12 height 12
click at [654, 118] on div "6 Month Ultimate License Pro Feature Get a personal-use license for 6 months of…" at bounding box center [648, 394] width 786 height 835
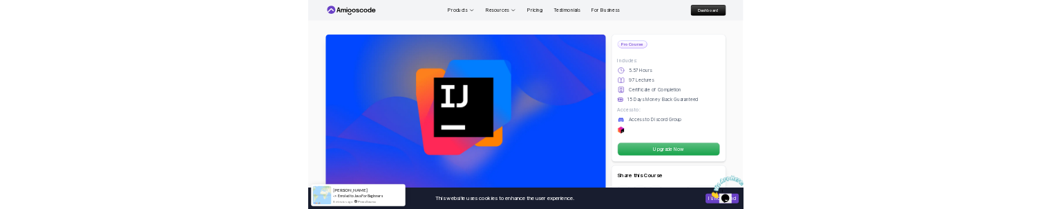
scroll to position [5, 0]
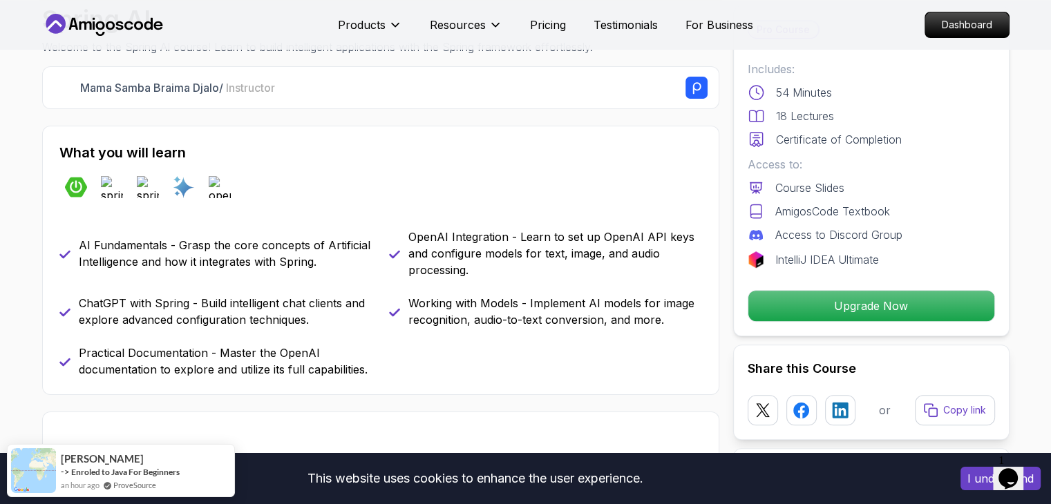
scroll to position [478, 0]
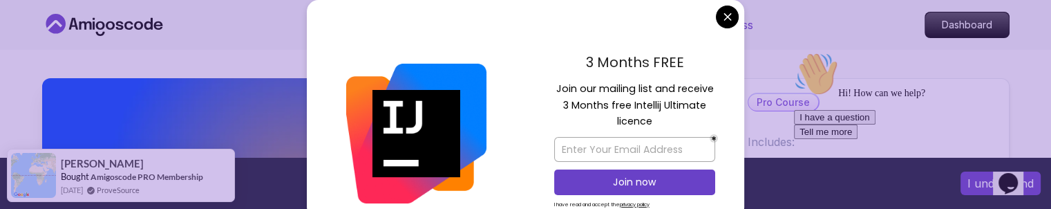
drag, startPoint x: 0, startPoint y: 0, endPoint x: 726, endPoint y: 25, distance: 726.6
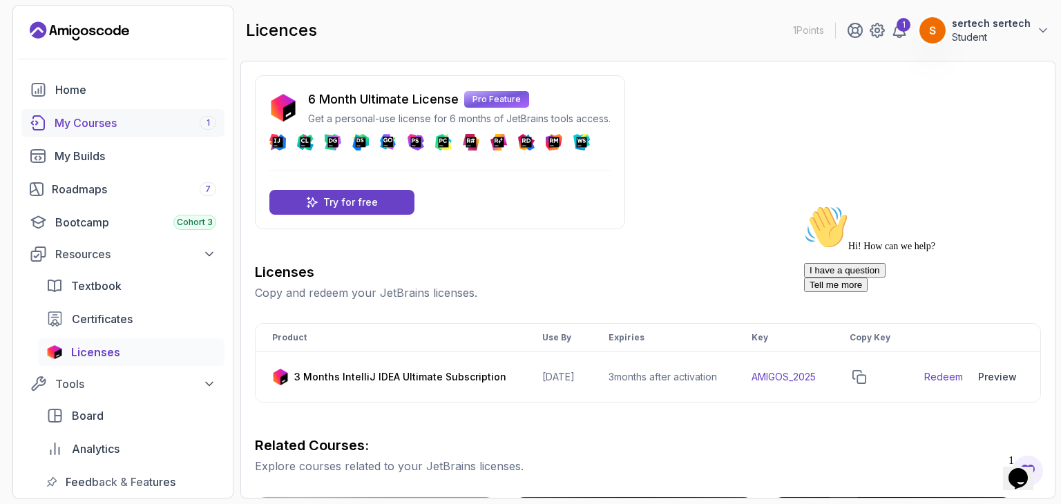
click at [173, 117] on div "My Courses 1" at bounding box center [136, 123] width 162 height 17
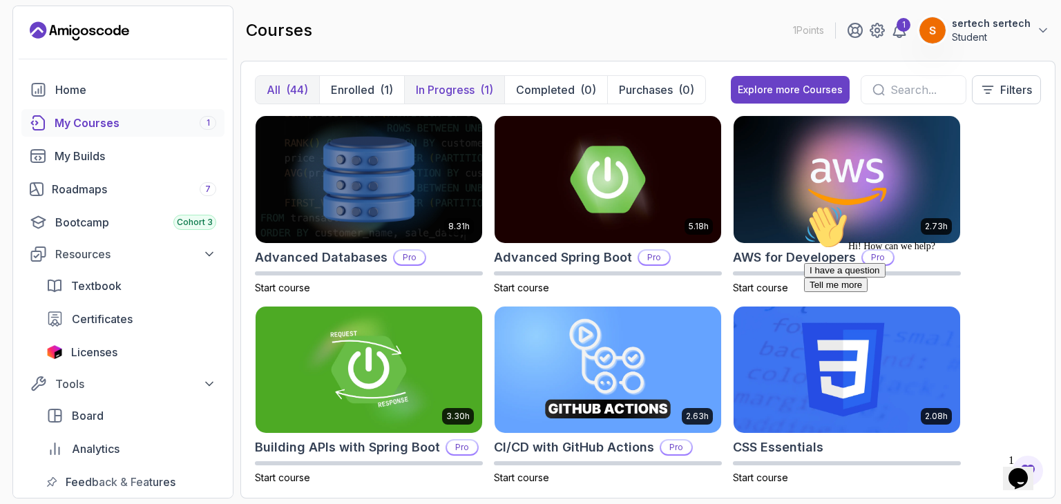
click at [448, 89] on p "In Progress" at bounding box center [445, 90] width 59 height 17
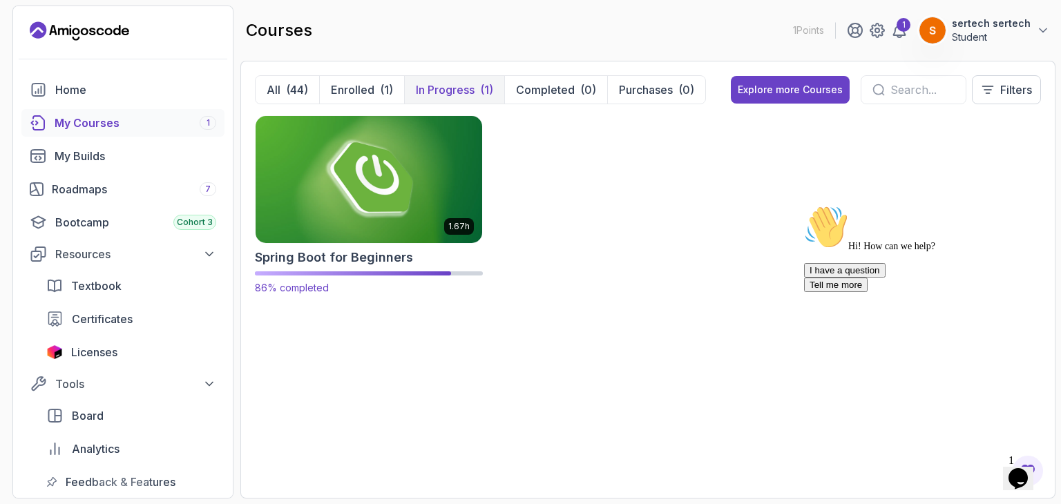
click at [399, 144] on img at bounding box center [369, 179] width 238 height 133
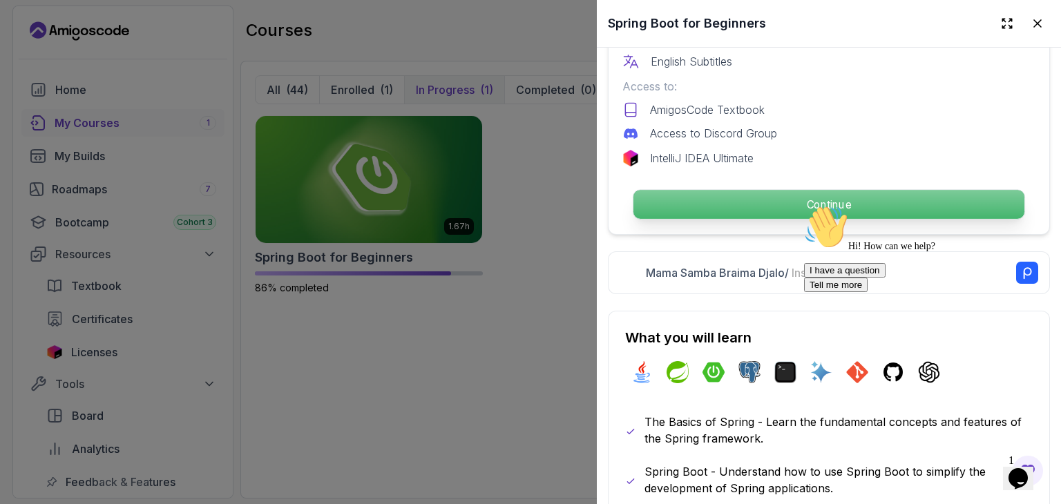
scroll to position [477, 0]
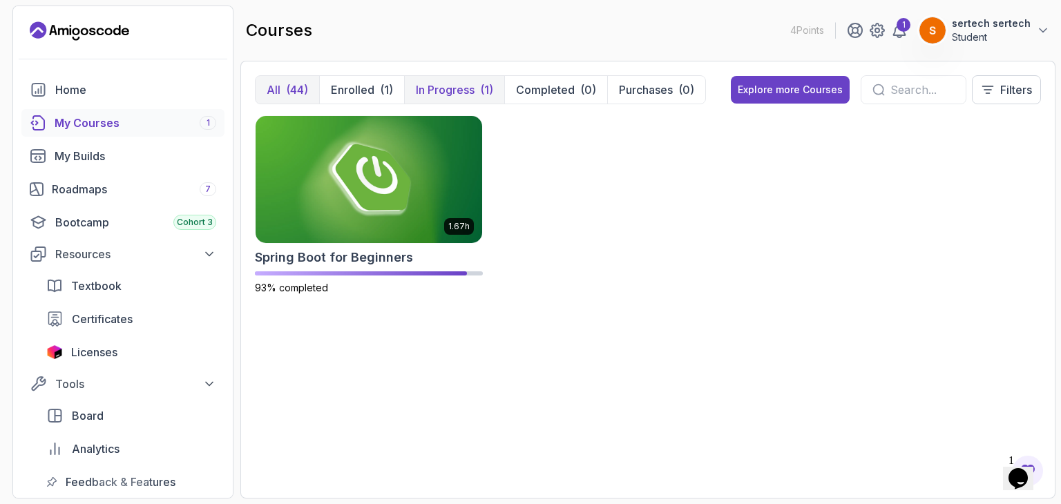
click at [459, 95] on p "In Progress" at bounding box center [445, 90] width 59 height 17
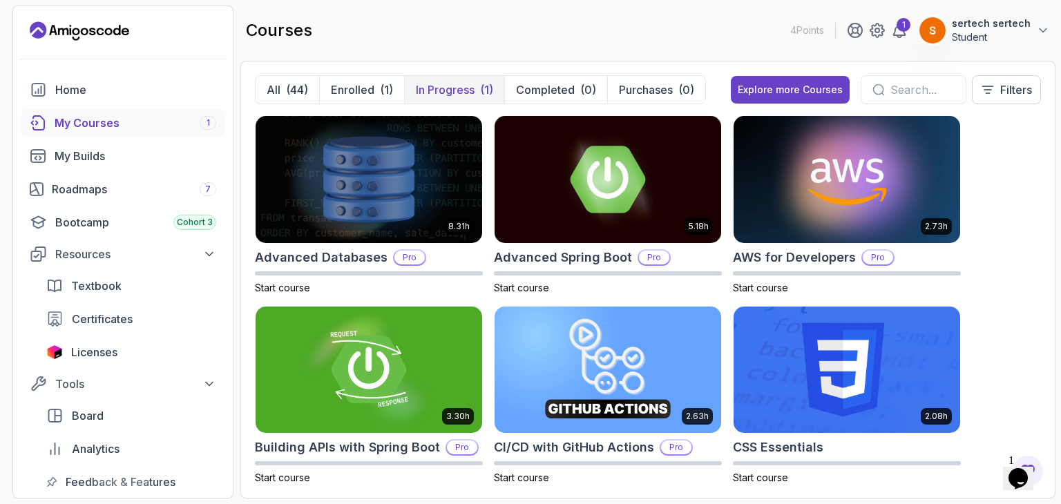
click at [445, 89] on p "In Progress" at bounding box center [445, 90] width 59 height 17
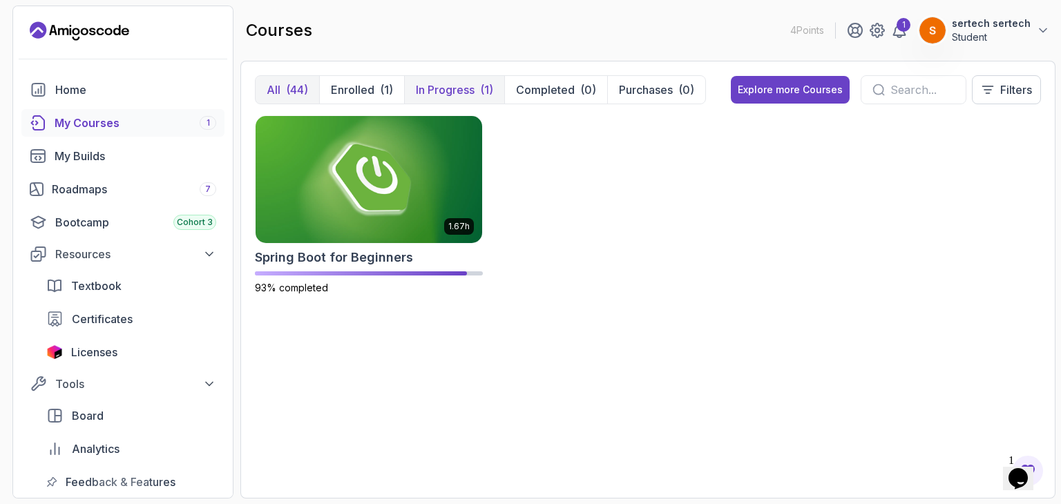
click at [274, 87] on p "All" at bounding box center [274, 90] width 14 height 17
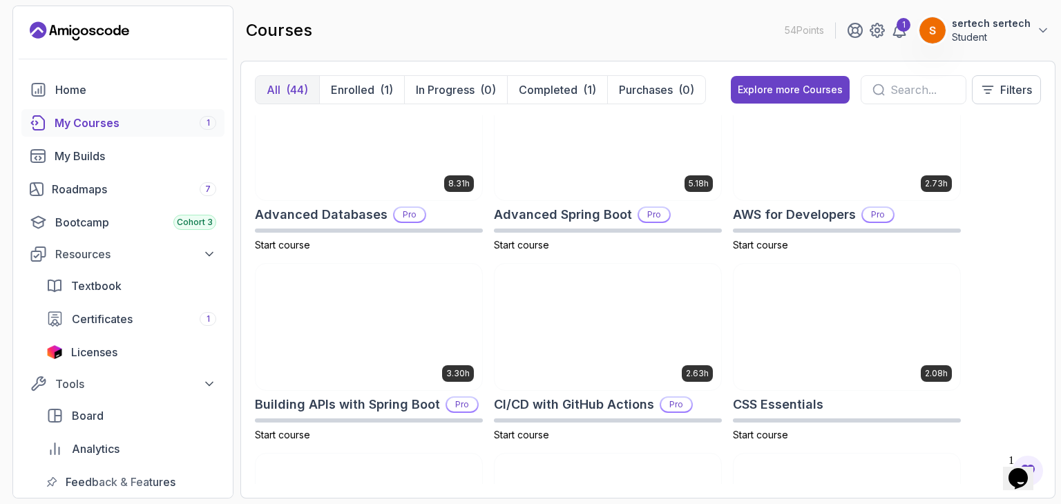
scroll to position [44, 0]
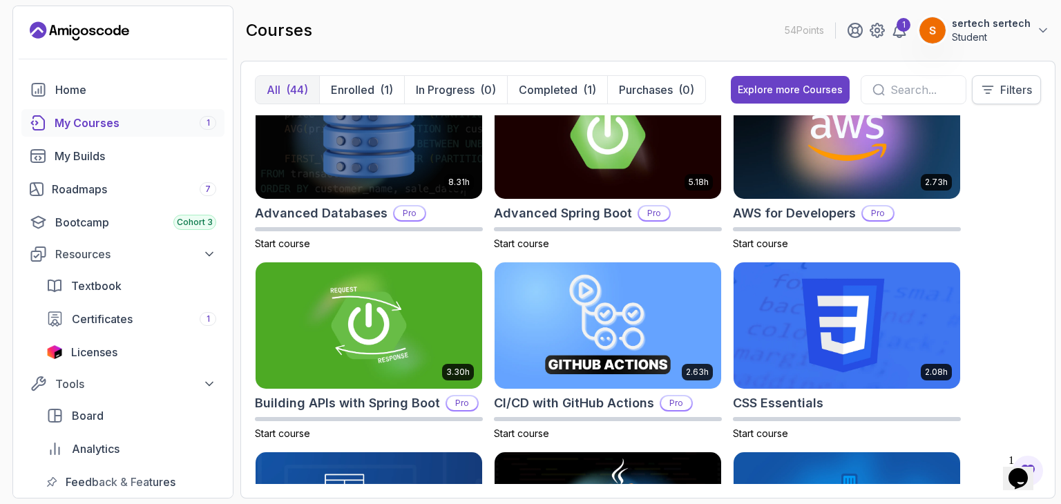
click at [1012, 92] on p "Filters" at bounding box center [1016, 90] width 32 height 17
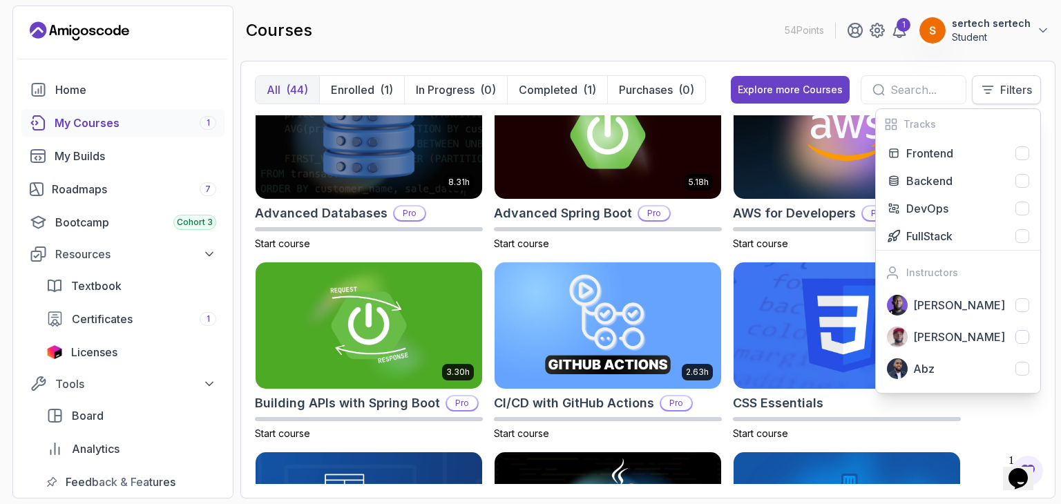
click at [1012, 92] on p "Filters" at bounding box center [1016, 90] width 32 height 17
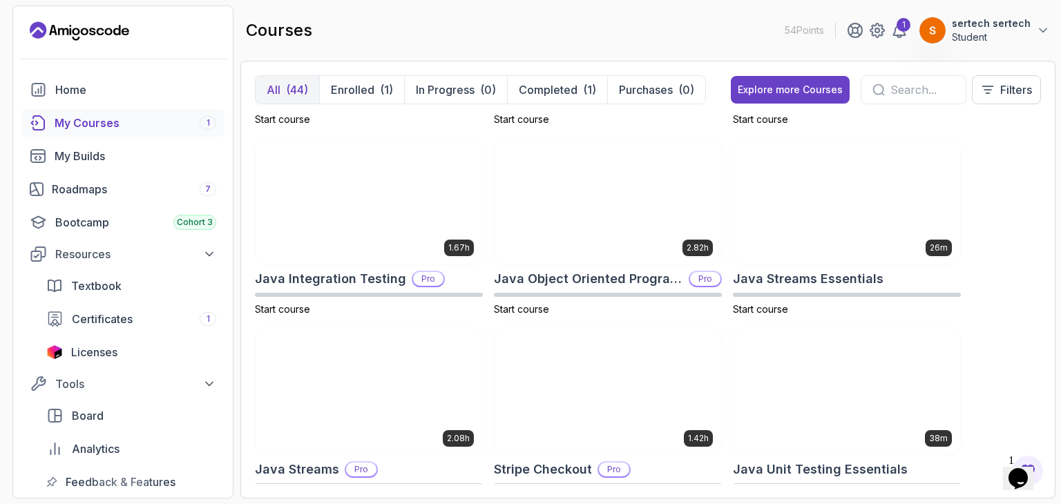
scroll to position [1112, 0]
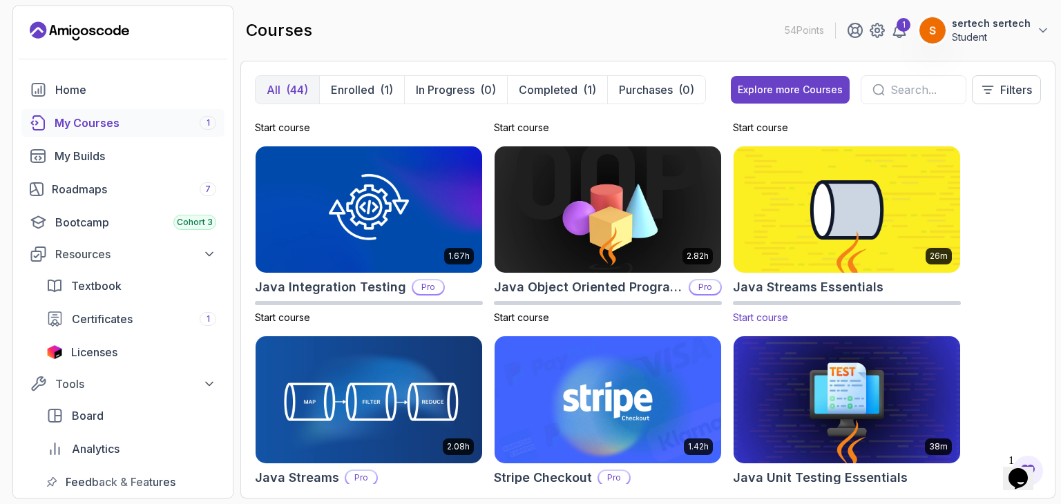
click at [829, 218] on img at bounding box center [847, 209] width 238 height 133
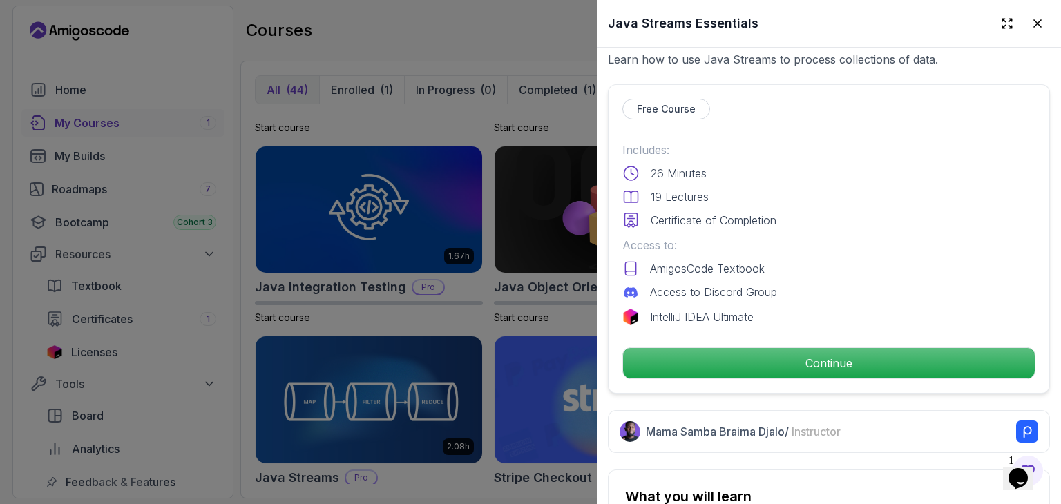
scroll to position [274, 0]
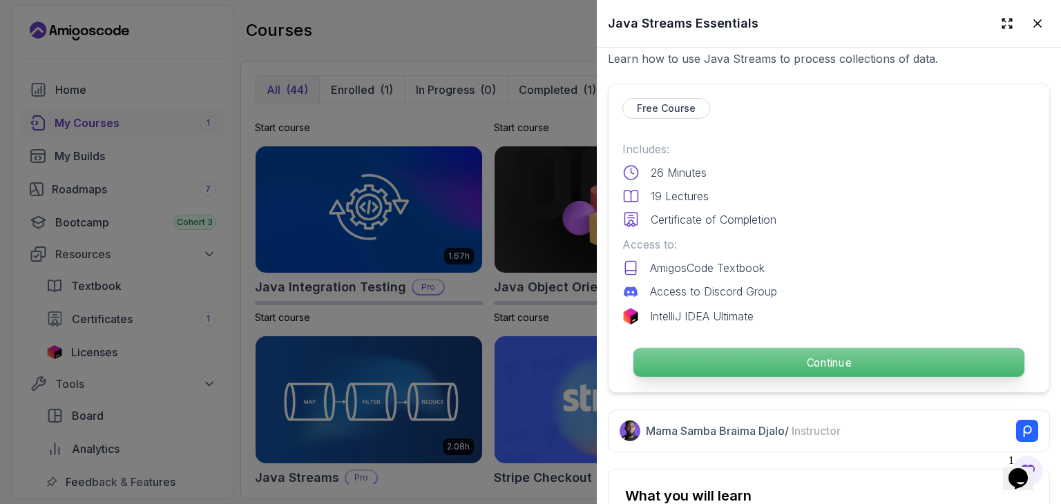
click at [835, 361] on p "Continue" at bounding box center [829, 362] width 391 height 29
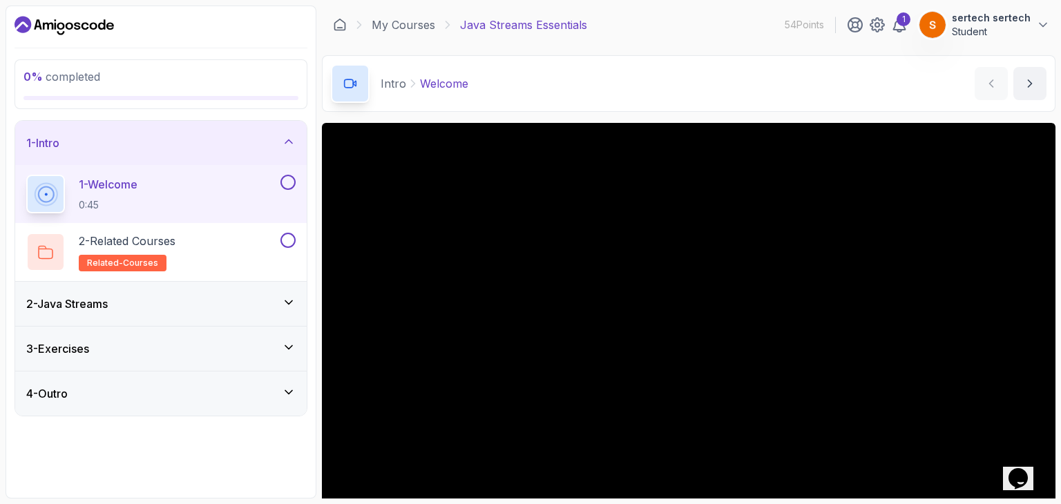
scroll to position [133, 0]
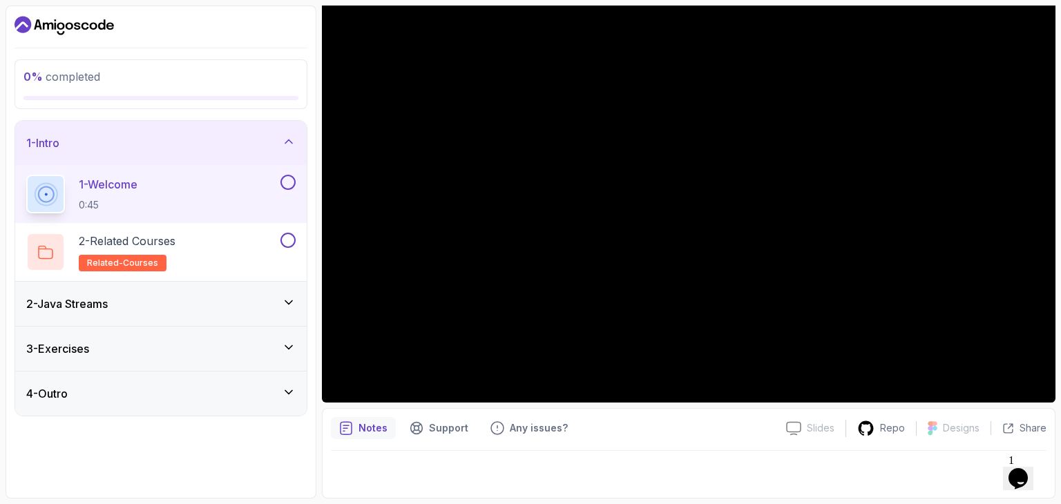
click at [283, 183] on button at bounding box center [288, 182] width 15 height 15
click at [257, 249] on div "2 - Related Courses related-courses" at bounding box center [151, 252] width 251 height 39
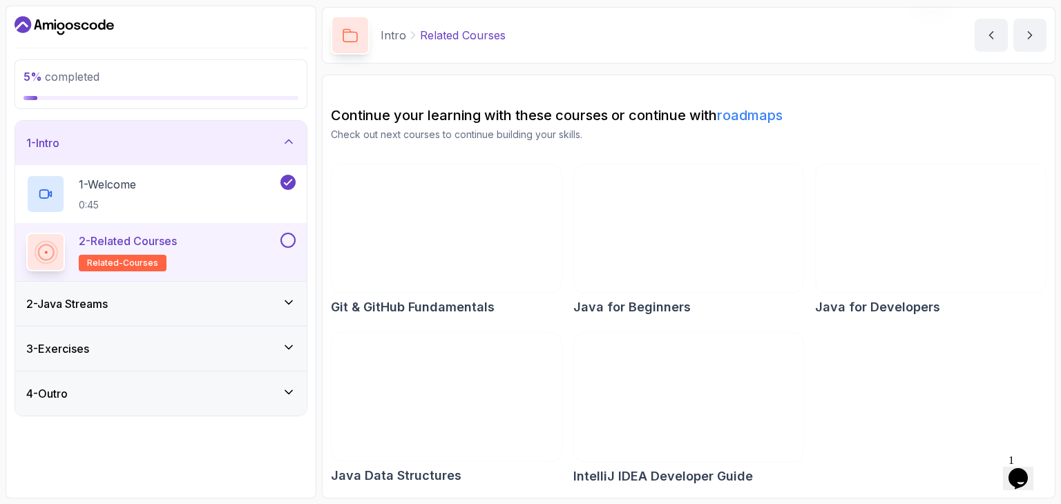
scroll to position [48, 0]
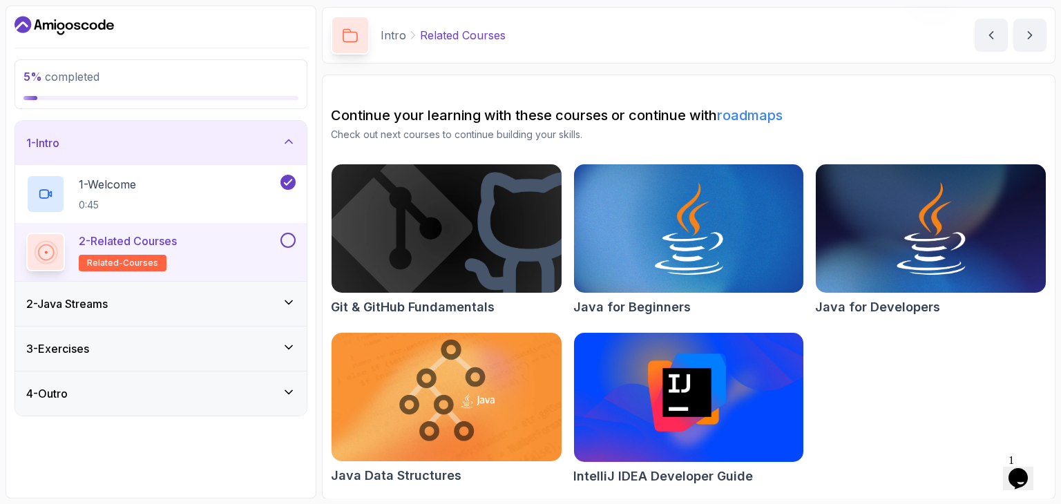
click at [276, 238] on div "2 - Related Courses related-courses" at bounding box center [151, 252] width 251 height 39
click at [291, 243] on button at bounding box center [288, 240] width 15 height 15
click at [251, 318] on div "2 - Java Streams" at bounding box center [161, 304] width 292 height 44
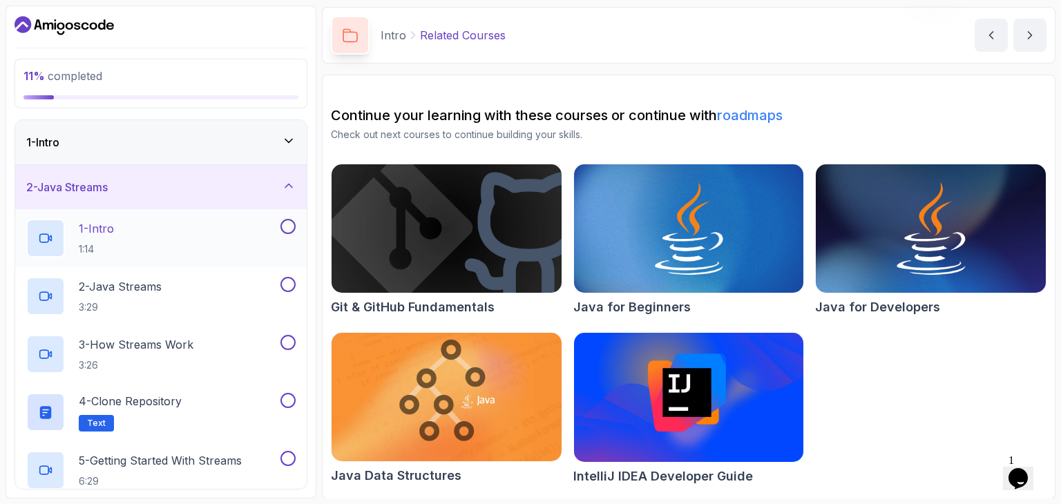
click at [256, 233] on div "1 - Intro 1:14" at bounding box center [151, 238] width 251 height 39
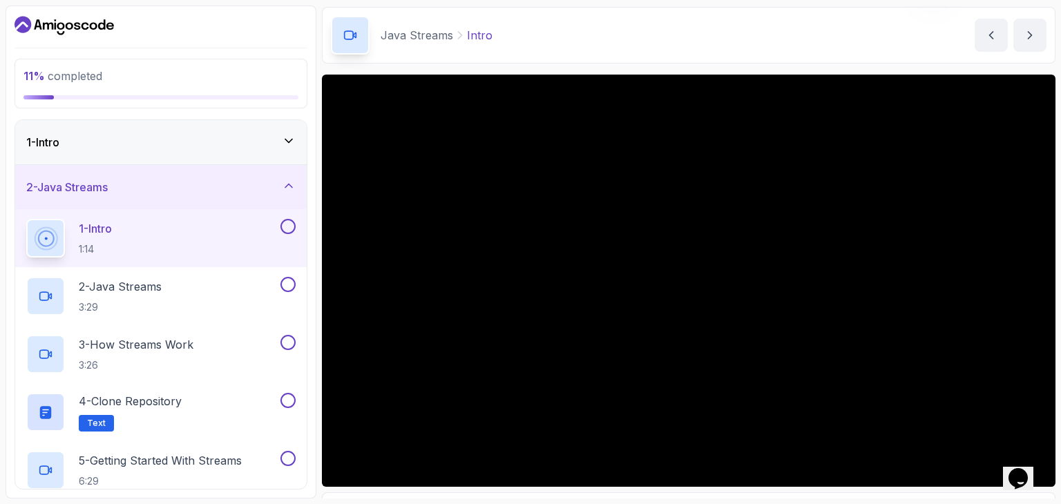
scroll to position [98, 0]
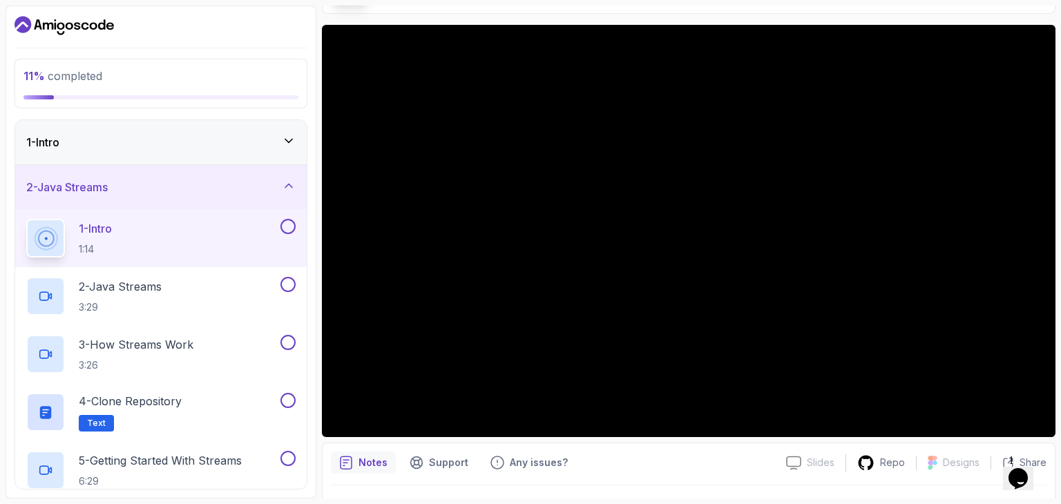
click at [288, 225] on button at bounding box center [288, 226] width 15 height 15
click at [270, 287] on div "2 - Java Streams 3:29" at bounding box center [151, 296] width 251 height 39
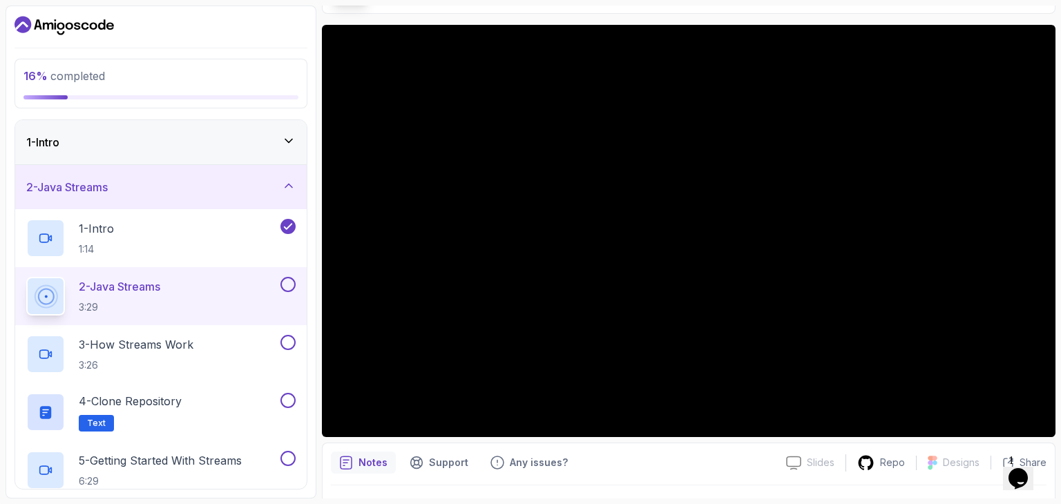
click at [284, 288] on button at bounding box center [288, 284] width 15 height 15
click at [237, 341] on div "3 - How Streams Work 3:26" at bounding box center [151, 354] width 251 height 39
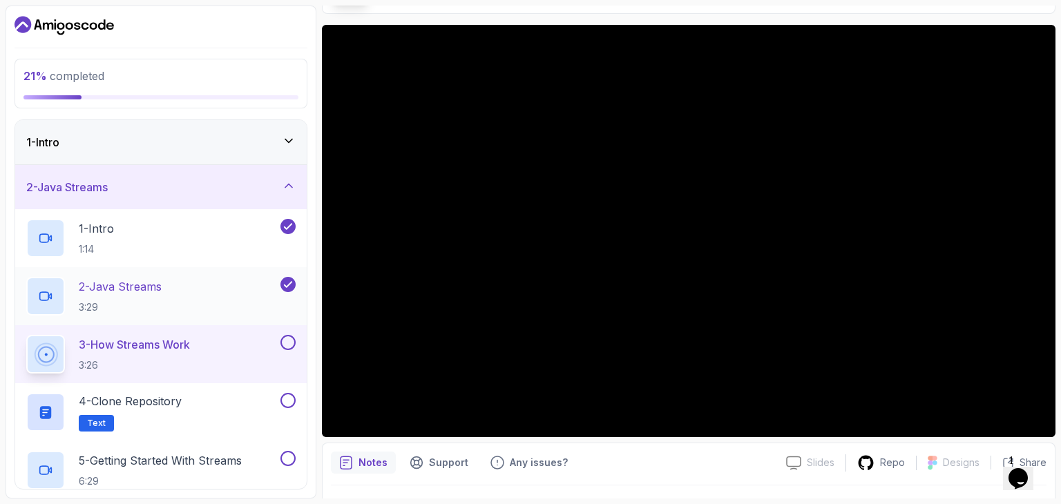
click at [213, 272] on div "2 - Java Streams 3:29" at bounding box center [161, 296] width 292 height 58
click at [160, 287] on p "2 - Java Streams" at bounding box center [120, 286] width 83 height 17
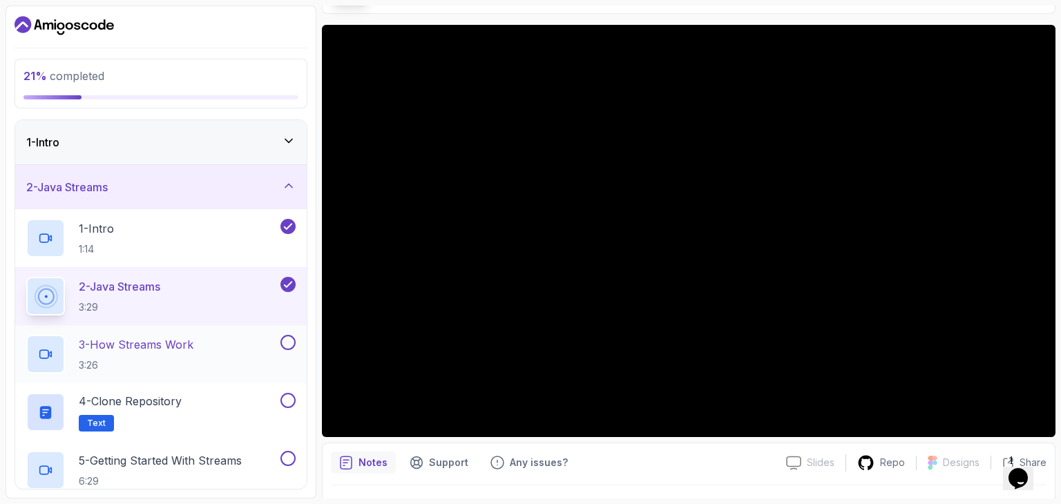
click at [213, 348] on div "3 - How Streams Work 3:26" at bounding box center [151, 354] width 251 height 39
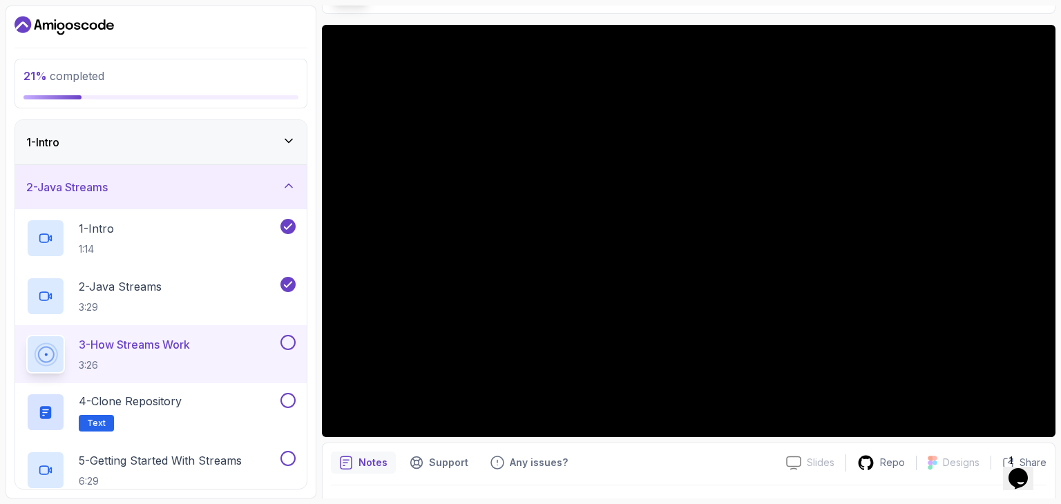
click at [293, 339] on button at bounding box center [288, 342] width 15 height 15
click at [218, 399] on div "4 - Clone Repository Text" at bounding box center [151, 412] width 251 height 39
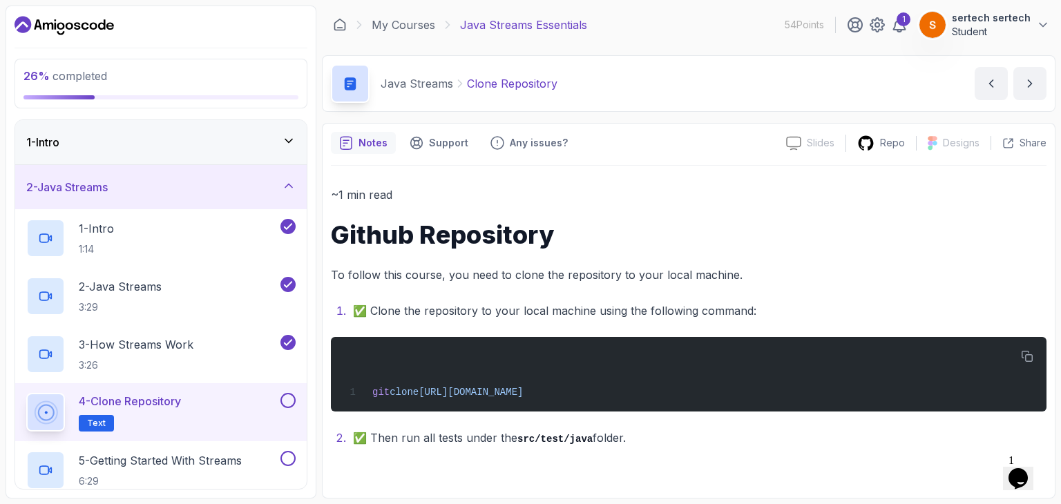
click at [287, 393] on button at bounding box center [288, 400] width 15 height 15
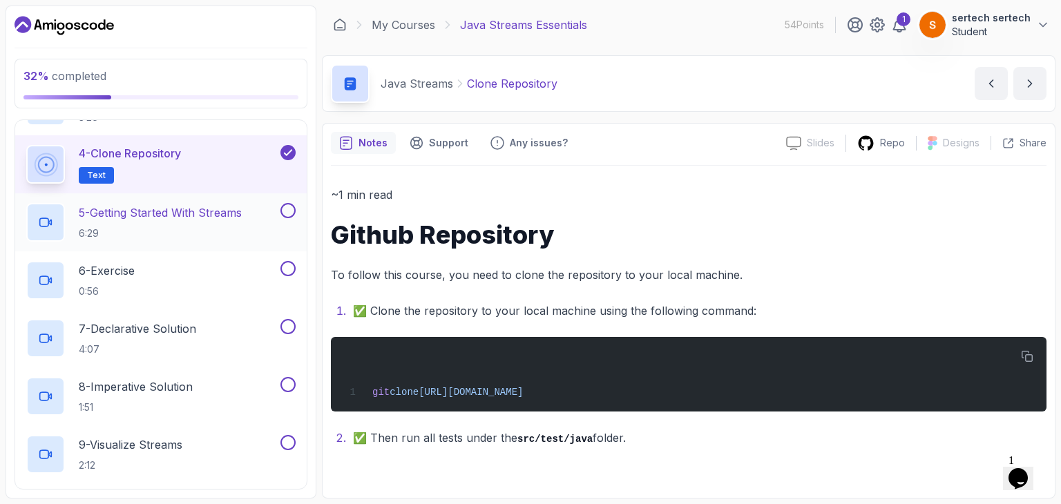
click at [202, 233] on p "6:29" at bounding box center [160, 234] width 163 height 14
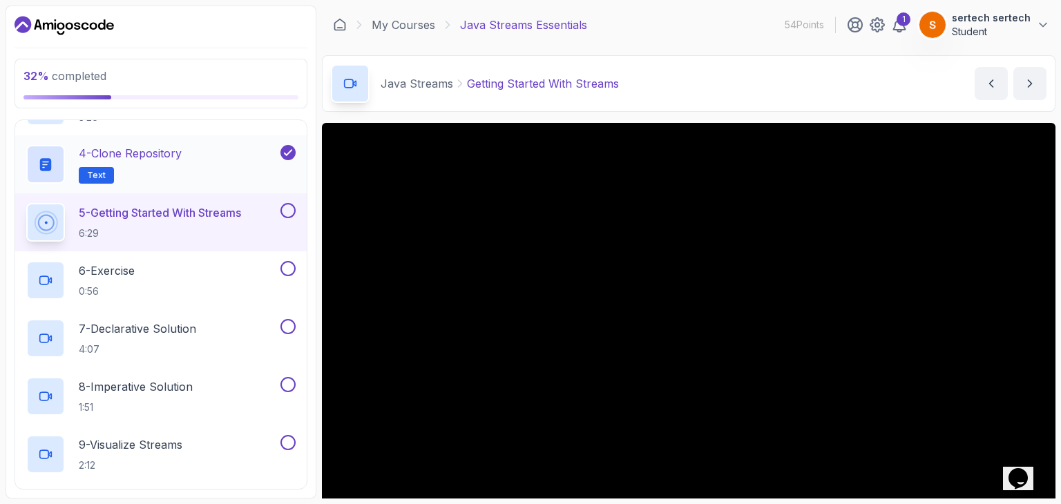
click at [152, 181] on h2 "4 - Clone Repository Text" at bounding box center [130, 164] width 103 height 39
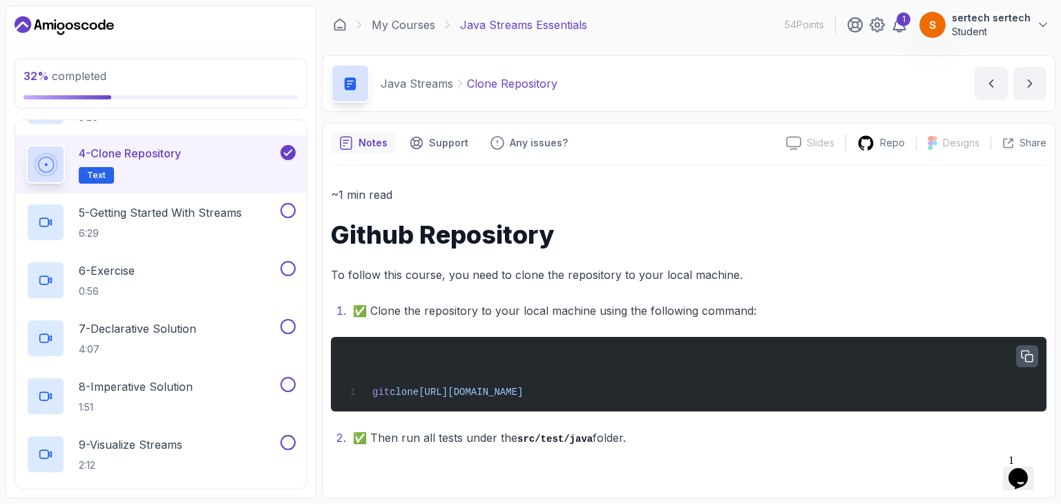
click at [1023, 361] on icon "button" at bounding box center [1027, 356] width 12 height 12
click at [190, 222] on h2 "5 - Getting Started With Streams 6:29" at bounding box center [160, 223] width 163 height 36
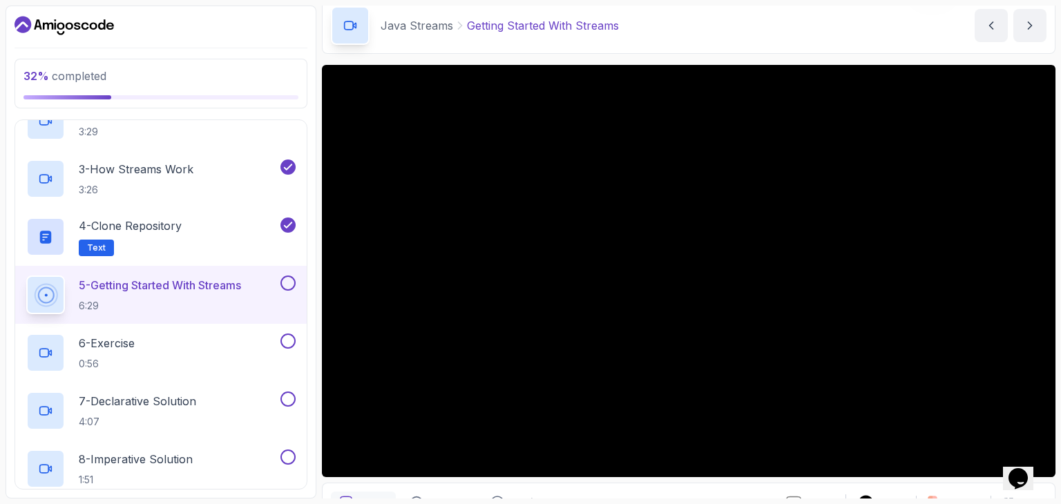
scroll to position [173, 0]
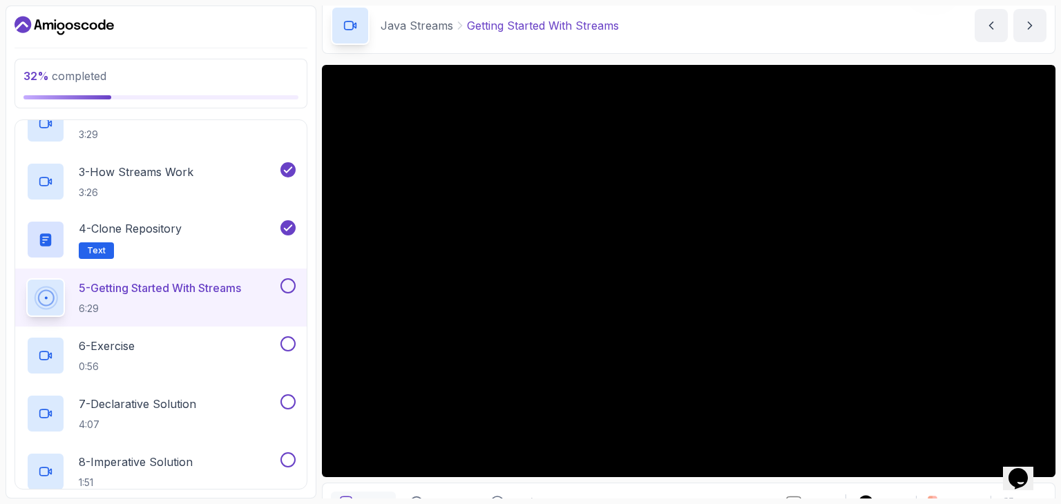
click at [288, 289] on button at bounding box center [288, 285] width 15 height 15
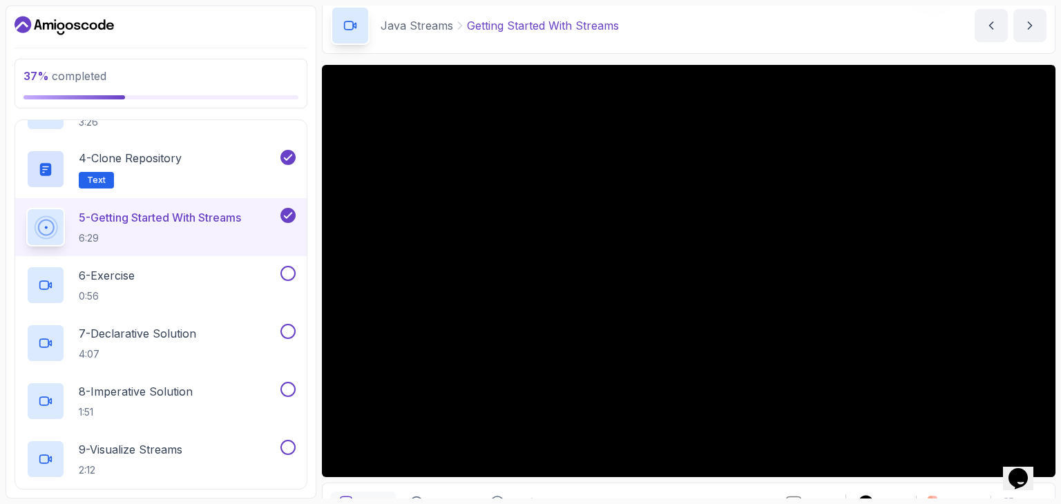
scroll to position [250, 0]
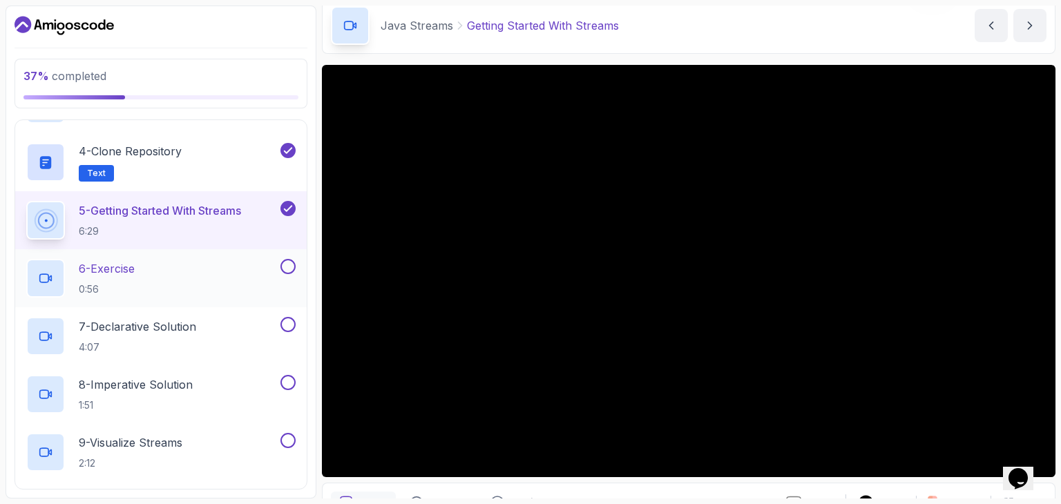
click at [236, 270] on div "6 - Exercise 0:56" at bounding box center [151, 278] width 251 height 39
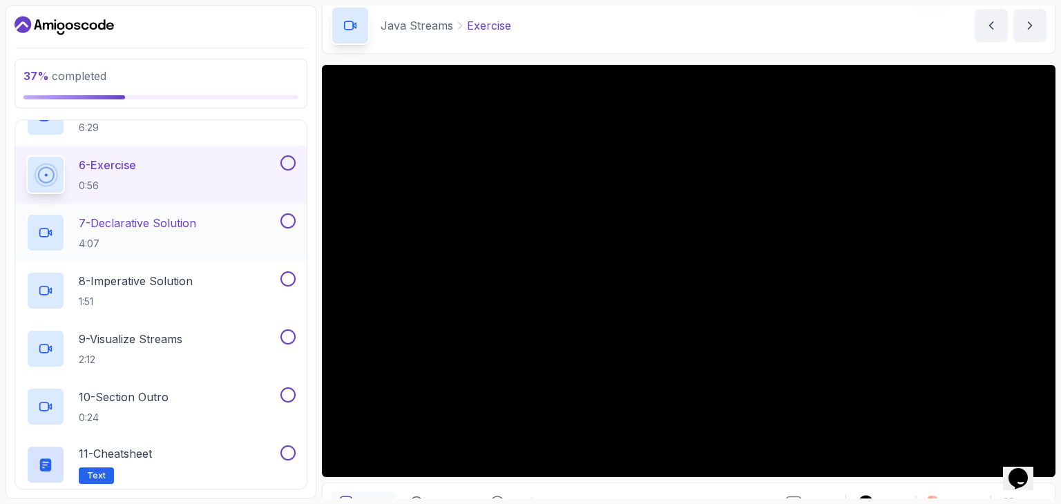
scroll to position [355, 0]
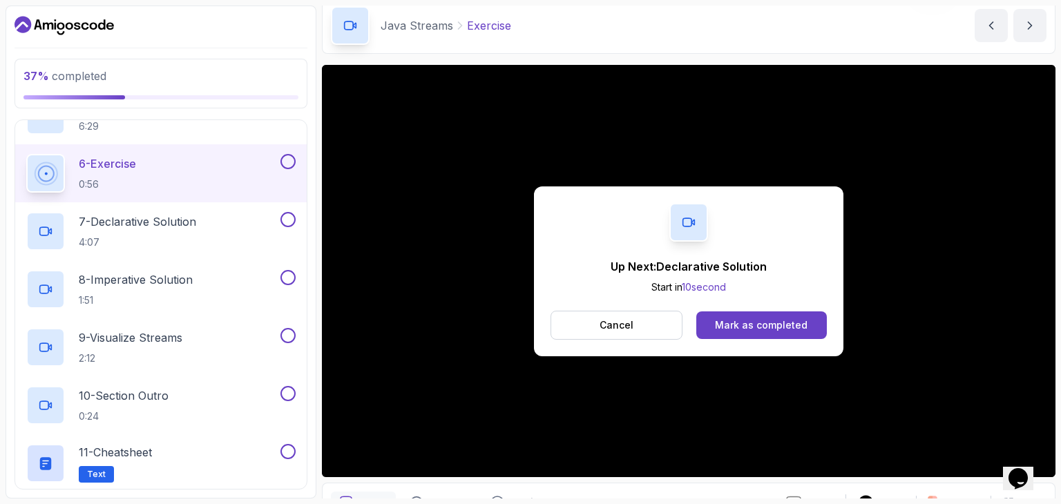
click at [293, 156] on button at bounding box center [288, 161] width 15 height 15
click at [763, 325] on div "Mark as completed" at bounding box center [761, 326] width 93 height 14
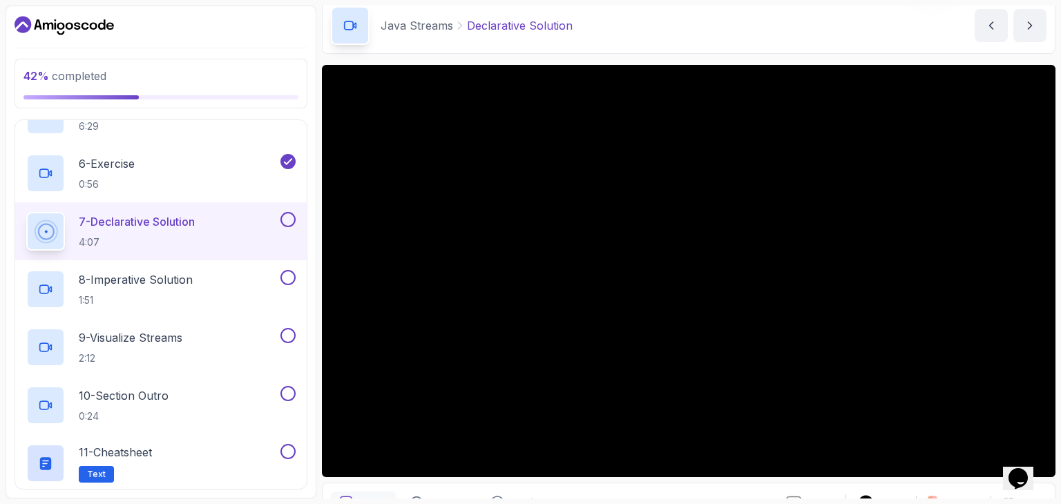
click at [204, 226] on div "7 - Declarative Solution 4:07" at bounding box center [151, 231] width 251 height 39
click at [283, 215] on button at bounding box center [288, 219] width 15 height 15
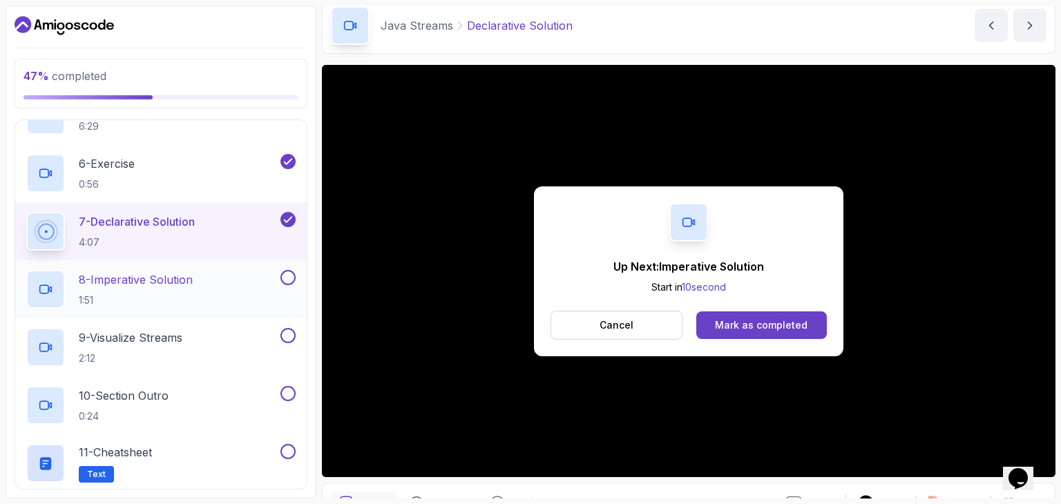
click at [234, 285] on div "8 - Imperative Solution 1:51" at bounding box center [151, 289] width 251 height 39
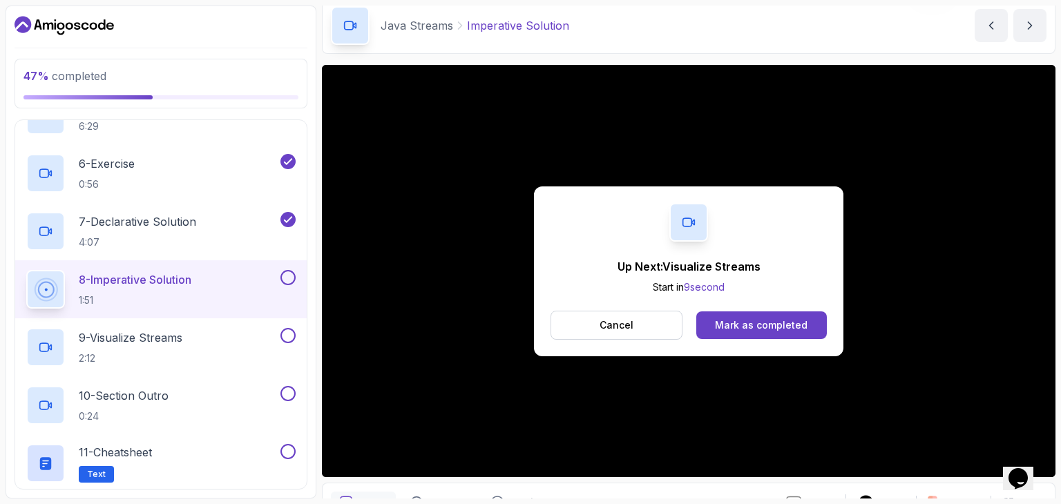
click at [763, 309] on div "Up Next: Visualize Streams Start in 9 second Cancel Mark as completed" at bounding box center [689, 272] width 310 height 170
click at [763, 319] on div "Mark as completed" at bounding box center [761, 326] width 93 height 14
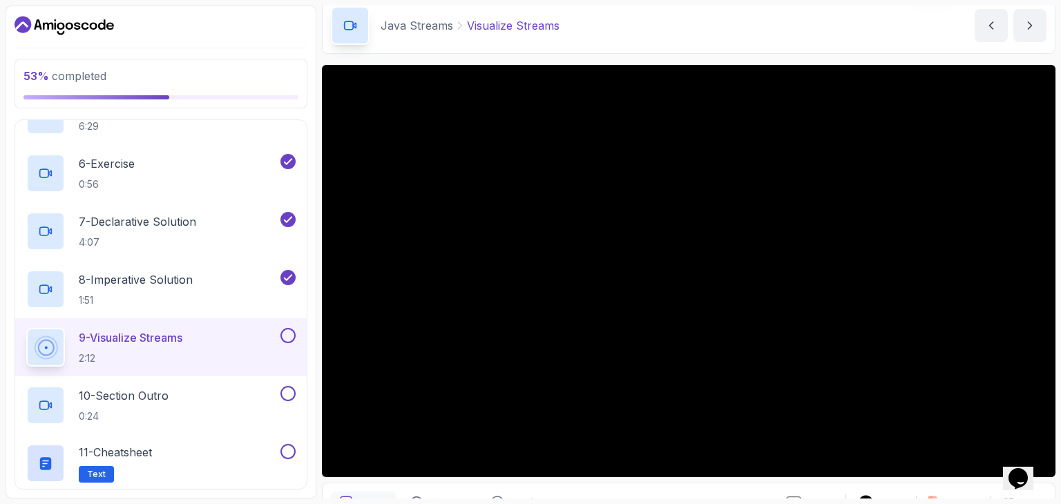
click at [213, 341] on div "9 - Visualize Streams 2:12" at bounding box center [151, 347] width 251 height 39
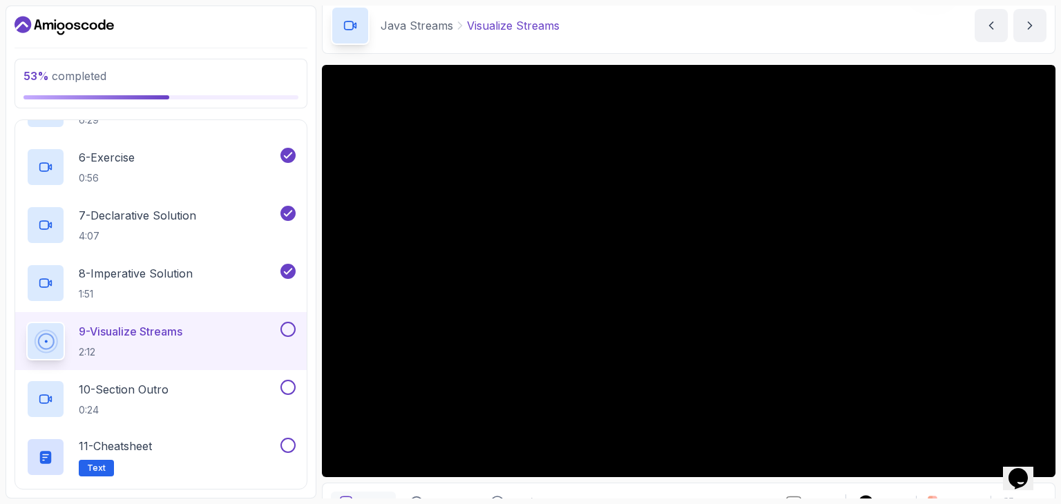
scroll to position [357, 0]
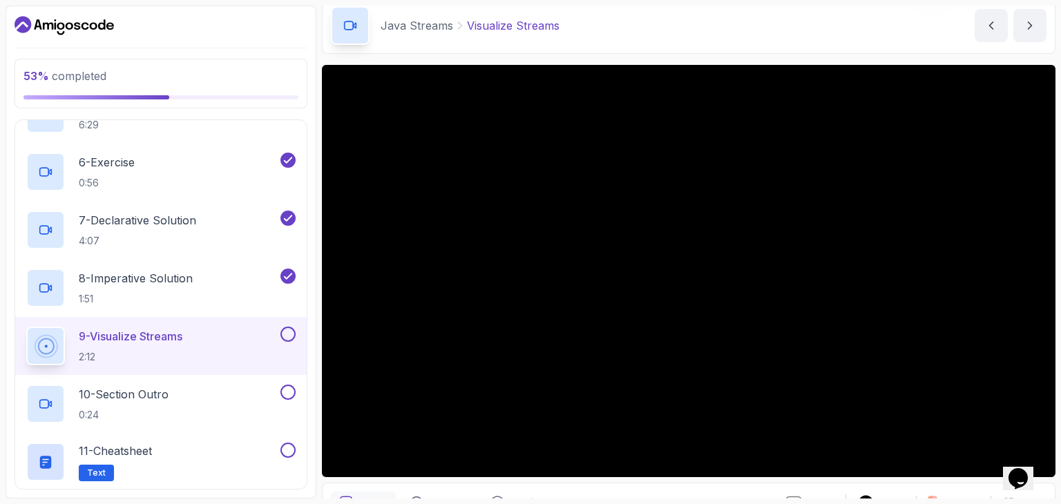
click at [290, 343] on button "9 - Visualize Streams 2:12" at bounding box center [160, 346] width 269 height 39
click at [288, 325] on div "9 - Visualize Streams 2:12" at bounding box center [161, 346] width 292 height 58
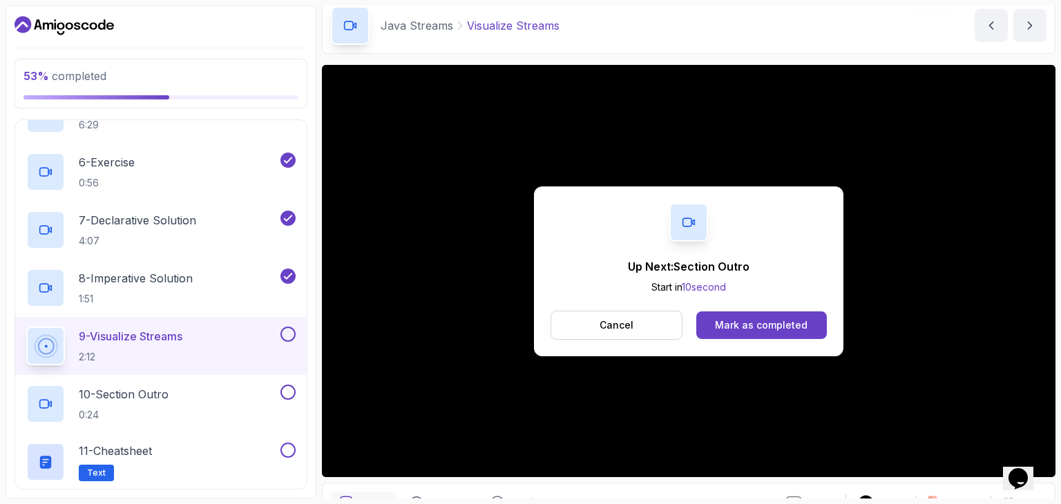
click at [298, 330] on div "9 - Visualize Streams 2:12" at bounding box center [161, 346] width 292 height 58
click at [723, 329] on div "Mark as completed" at bounding box center [761, 326] width 93 height 14
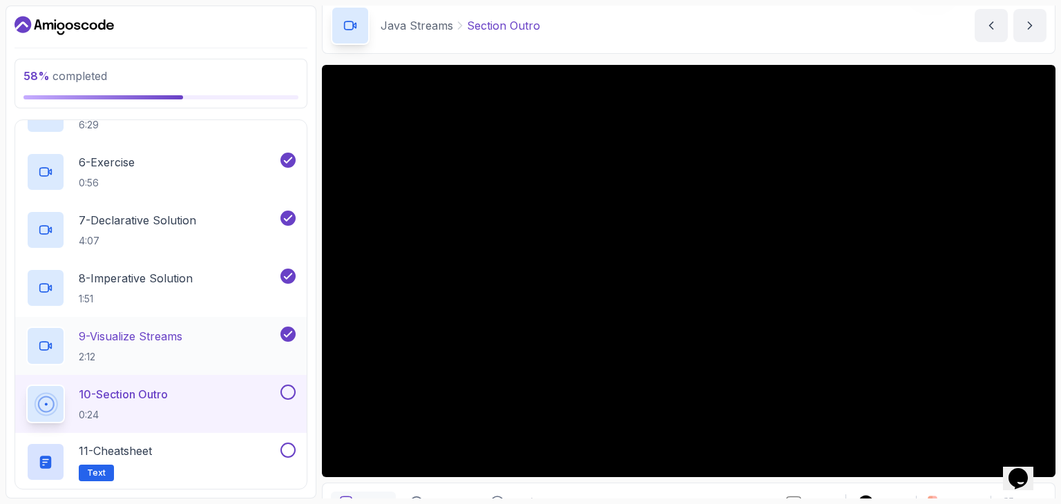
scroll to position [446, 0]
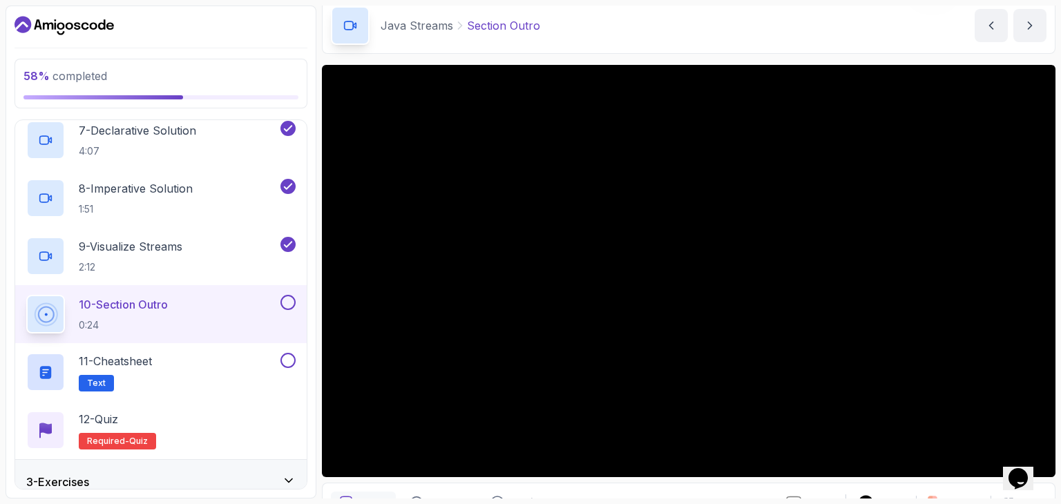
click at [222, 299] on div "10 - Section Outro 0:24" at bounding box center [151, 314] width 251 height 39
click at [292, 304] on button at bounding box center [288, 302] width 15 height 15
click at [252, 368] on div "11 - Cheatsheet Text" at bounding box center [151, 372] width 251 height 39
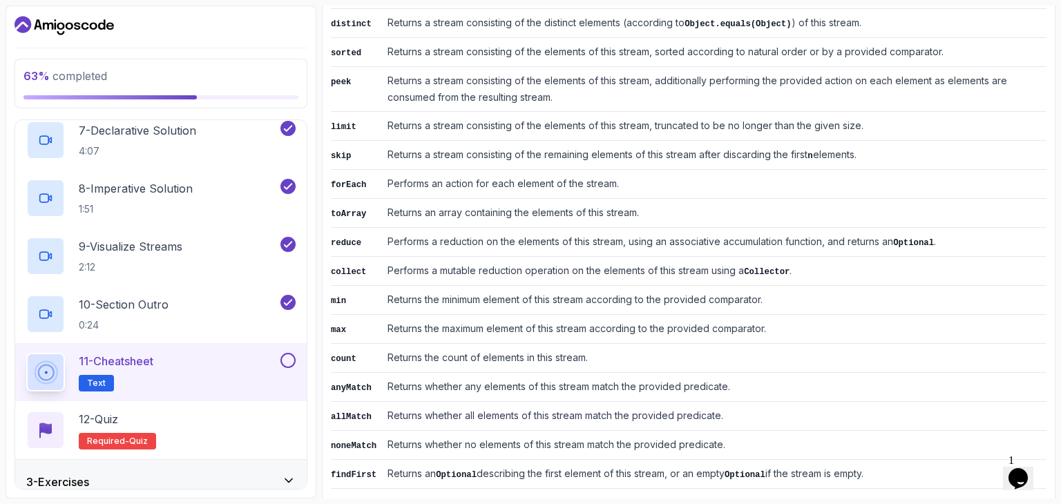
scroll to position [701, 0]
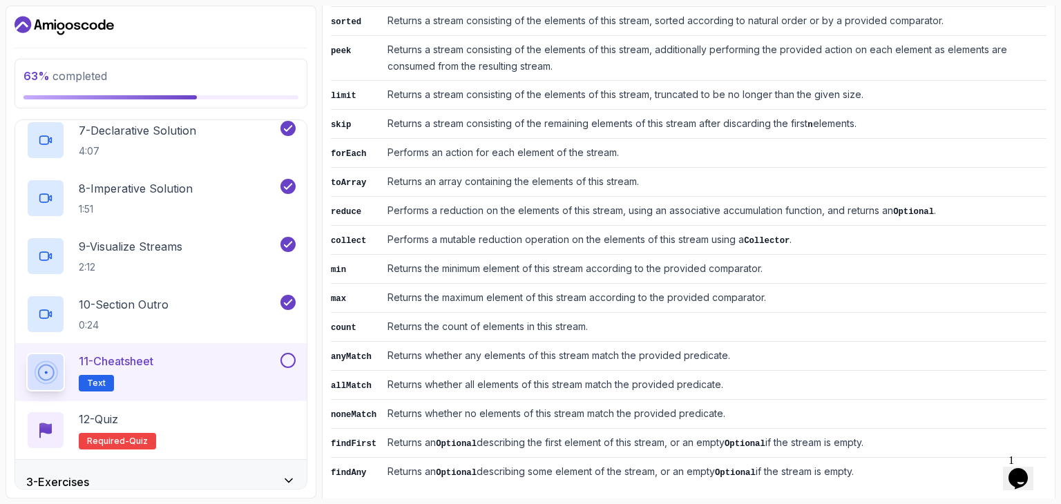
click at [287, 354] on button at bounding box center [288, 360] width 15 height 15
click at [266, 414] on div "12 - Quiz Required- quiz" at bounding box center [160, 430] width 269 height 39
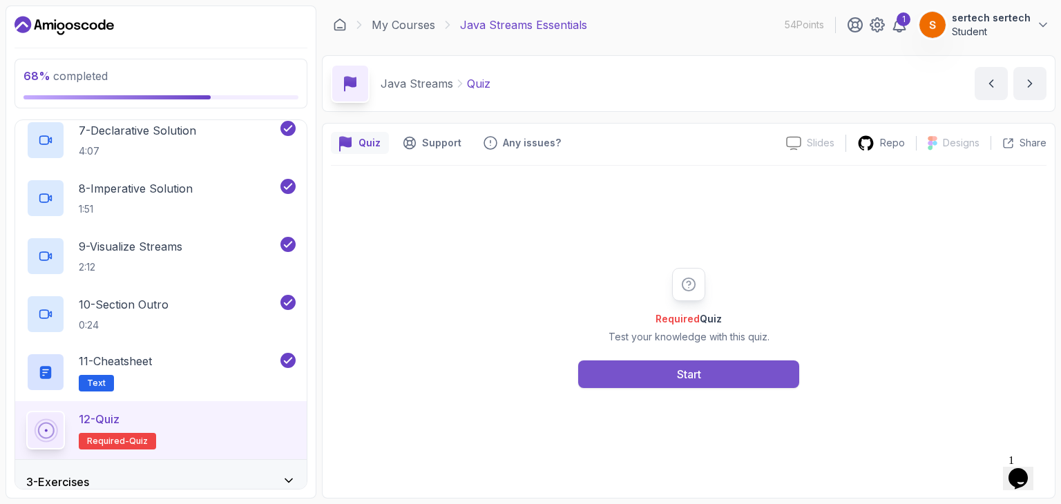
click at [612, 375] on button "Start" at bounding box center [688, 375] width 221 height 28
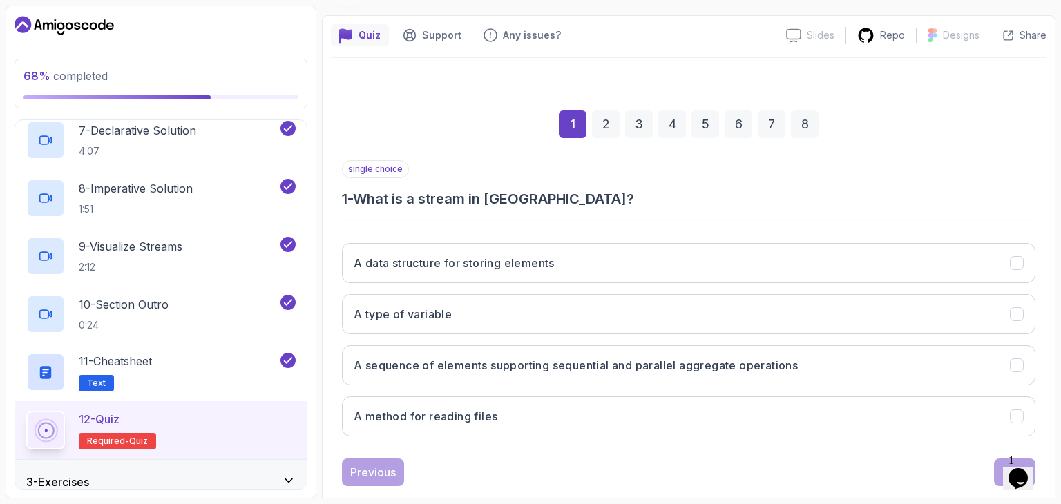
scroll to position [133, 0]
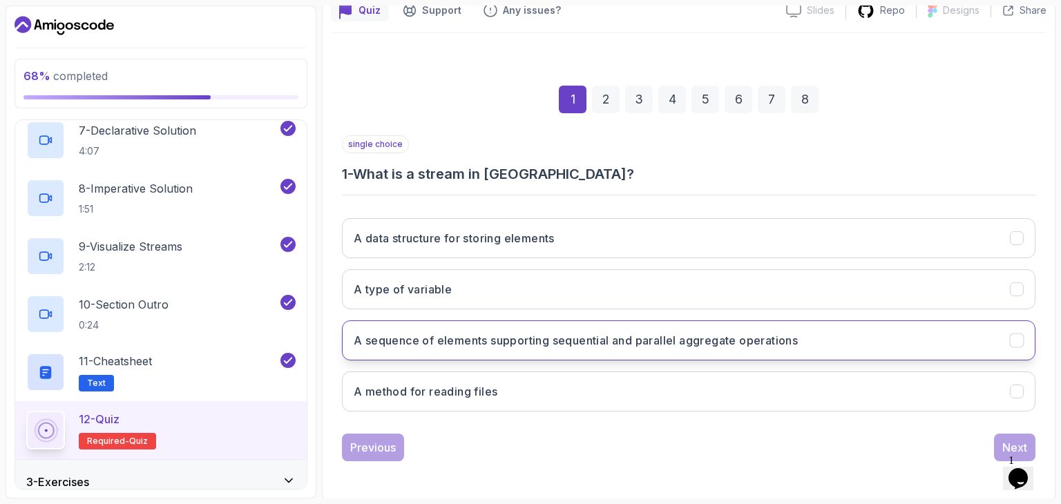
click at [746, 343] on h3 "A sequence of elements supporting sequential and parallel aggregate operations" at bounding box center [576, 340] width 444 height 17
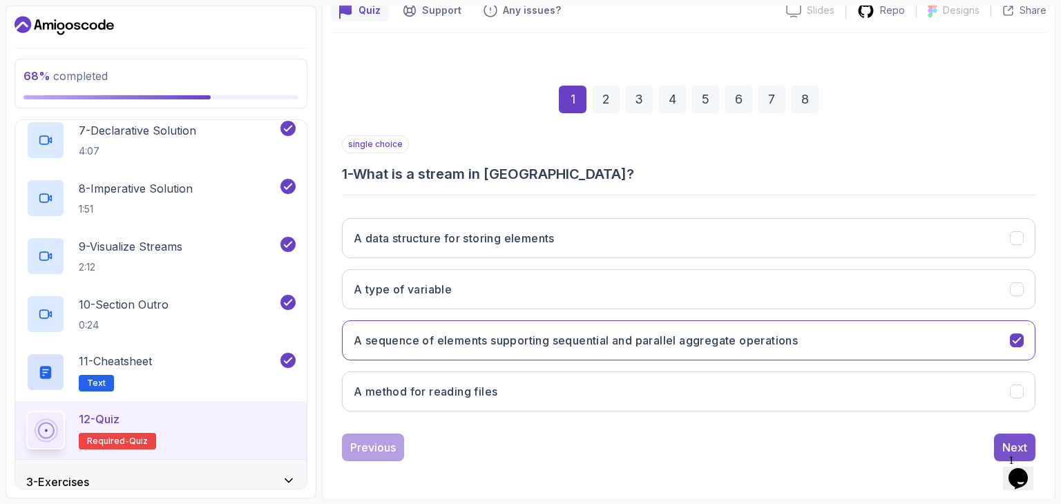
click at [1005, 435] on button "Next" at bounding box center [1014, 448] width 41 height 28
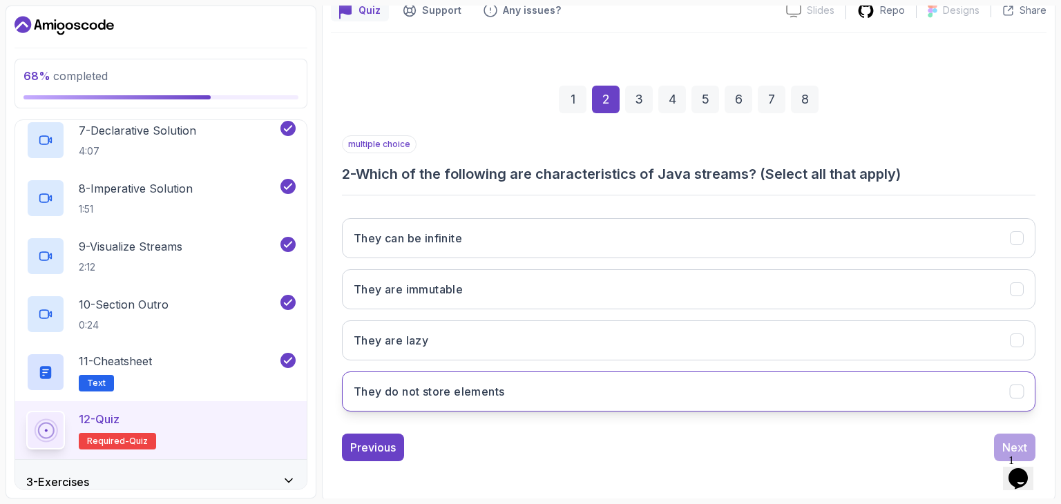
click at [714, 374] on button "They do not store elements" at bounding box center [689, 392] width 694 height 40
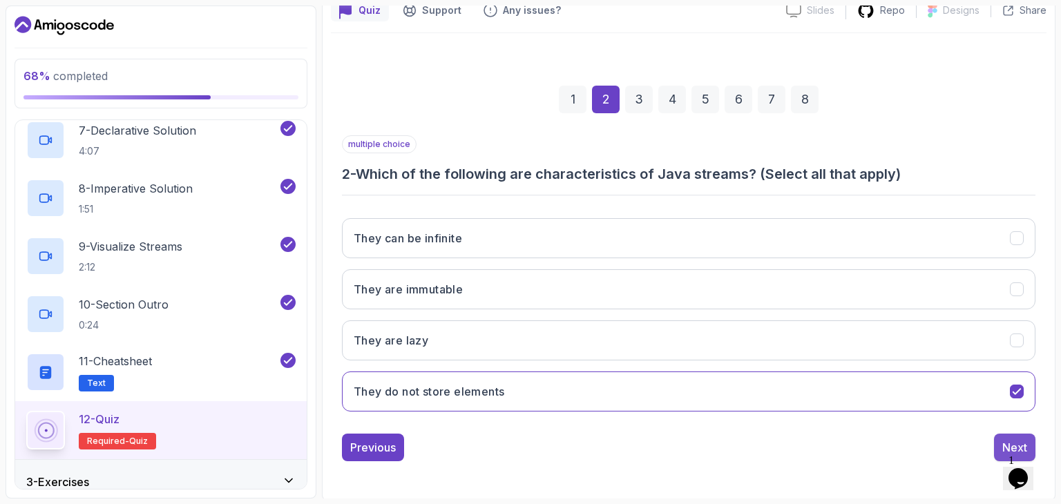
click at [999, 444] on button "Next" at bounding box center [1014, 448] width 41 height 28
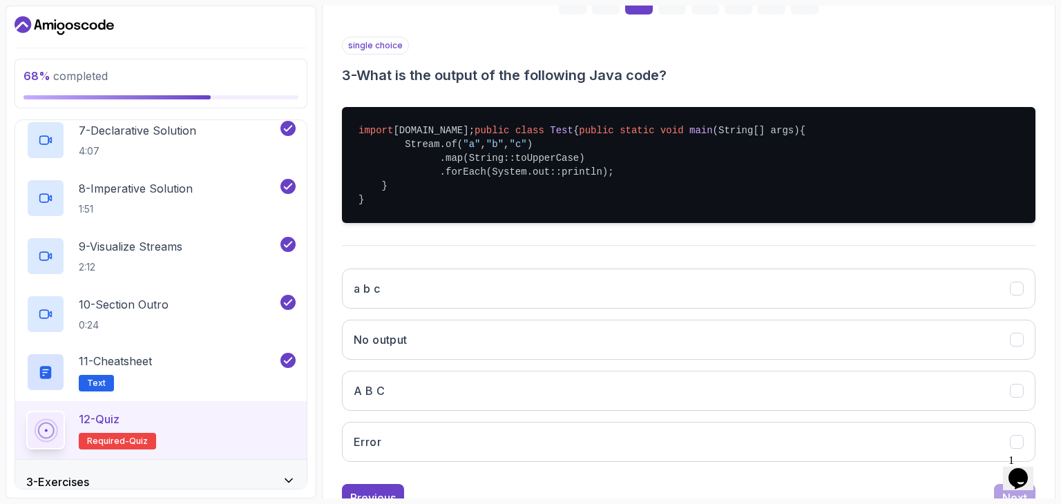
scroll to position [232, 0]
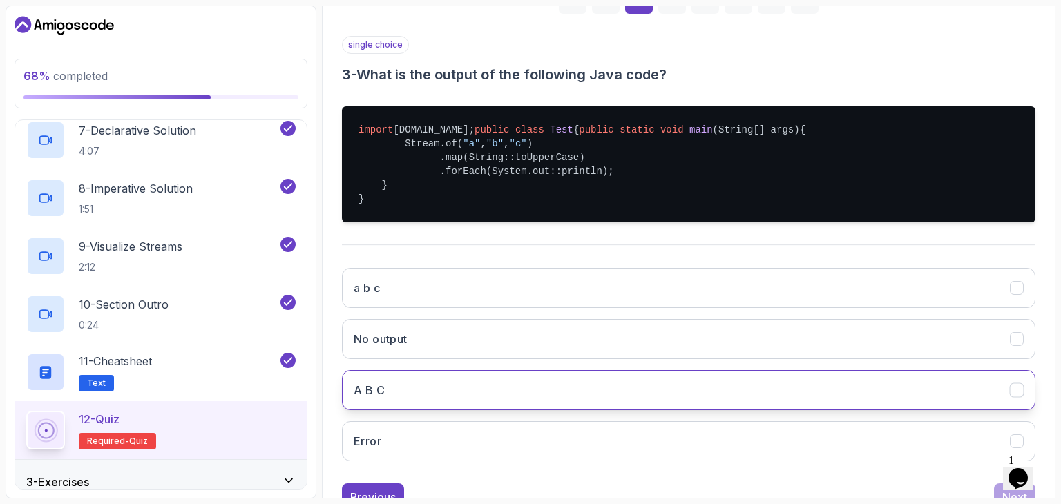
click at [832, 410] on button "A B C" at bounding box center [689, 390] width 694 height 40
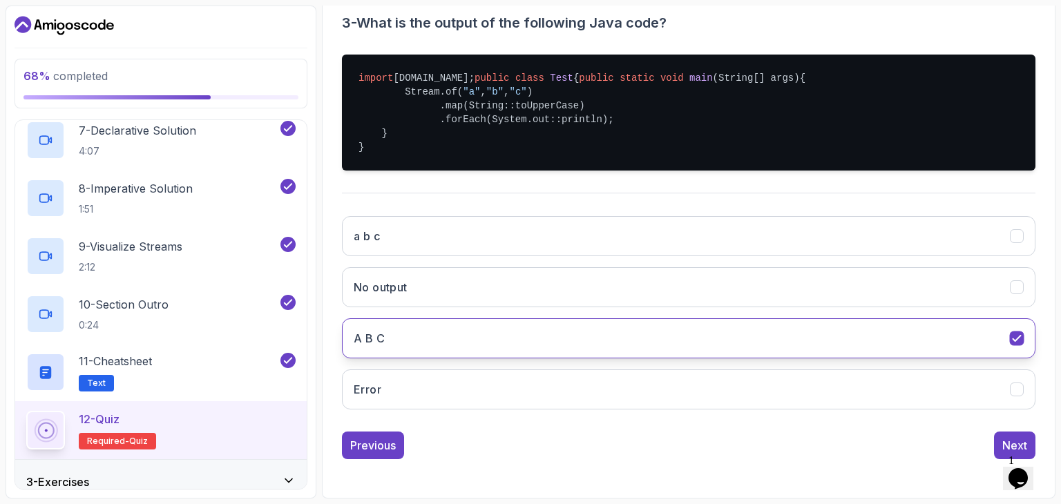
scroll to position [310, 0]
click at [1004, 440] on div "Next" at bounding box center [1015, 445] width 25 height 17
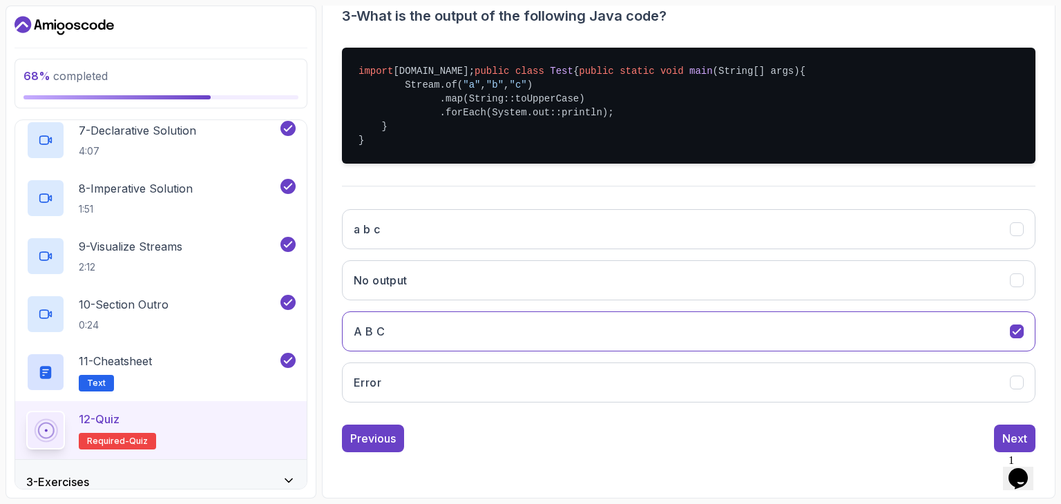
scroll to position [133, 0]
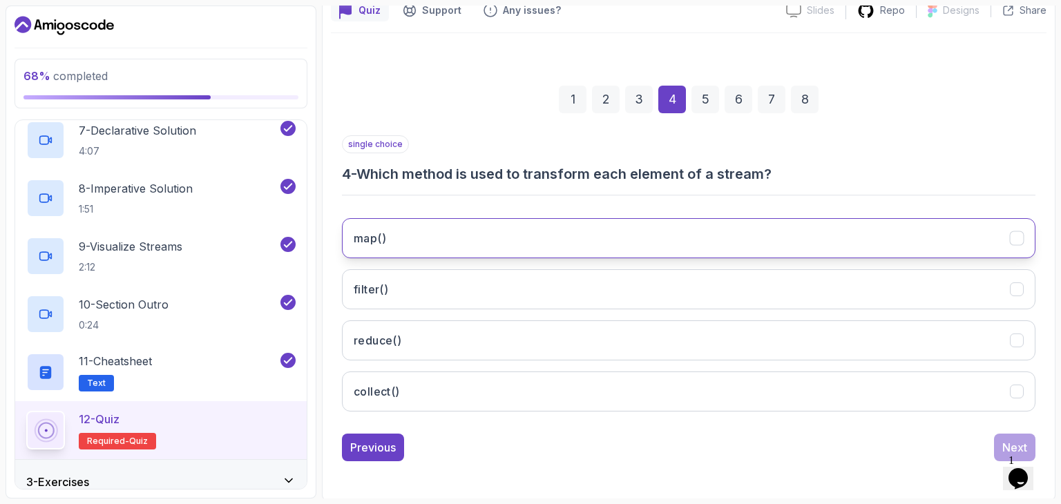
click at [779, 225] on button "map()" at bounding box center [689, 238] width 694 height 40
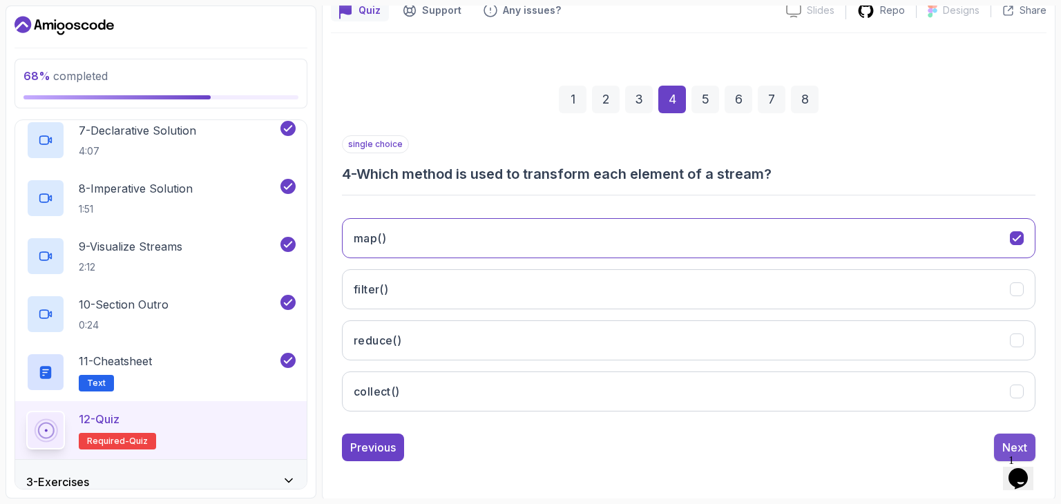
click at [1009, 448] on div "Next" at bounding box center [1015, 447] width 25 height 17
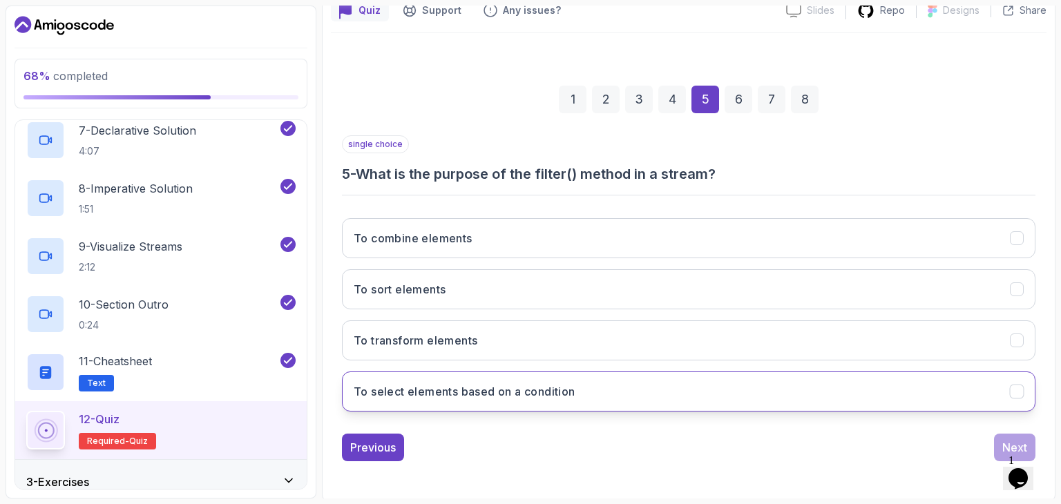
click at [885, 400] on button "To select elements based on a condition" at bounding box center [689, 392] width 694 height 40
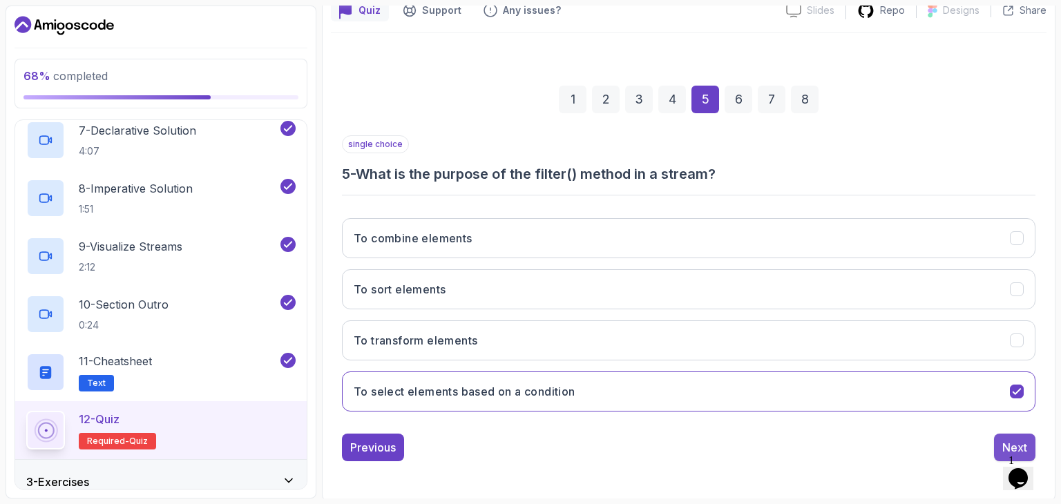
click at [1014, 444] on div "Next" at bounding box center [1015, 447] width 25 height 17
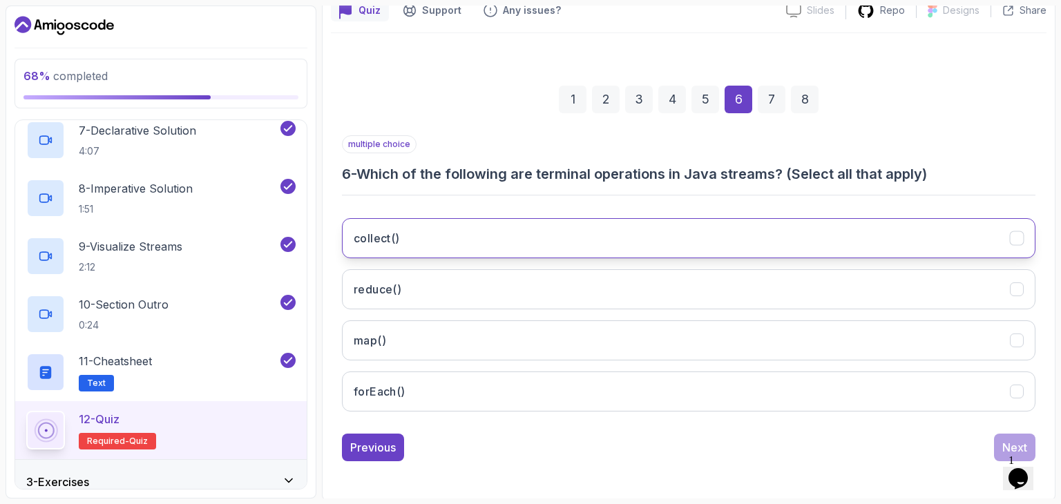
click at [768, 218] on button "collect()" at bounding box center [689, 238] width 694 height 40
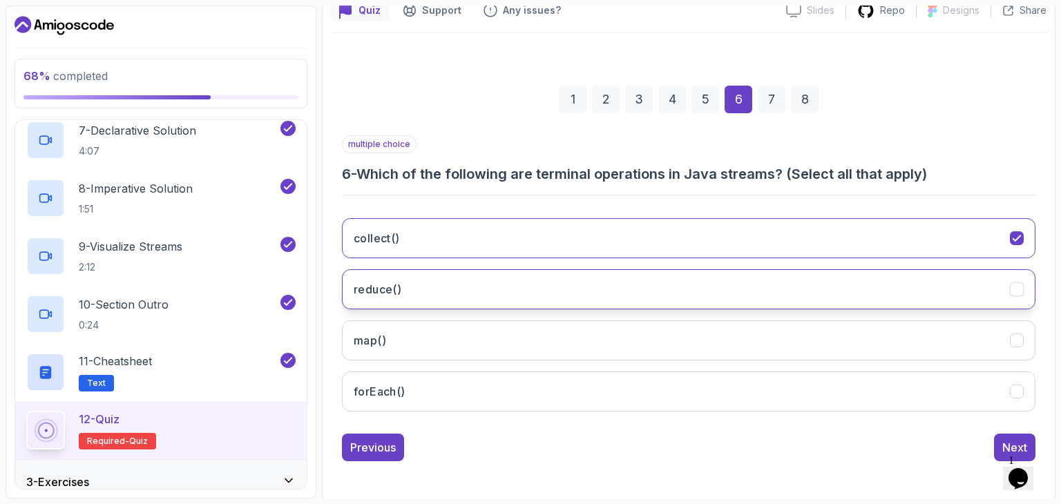
click at [770, 270] on button "reduce()" at bounding box center [689, 289] width 694 height 40
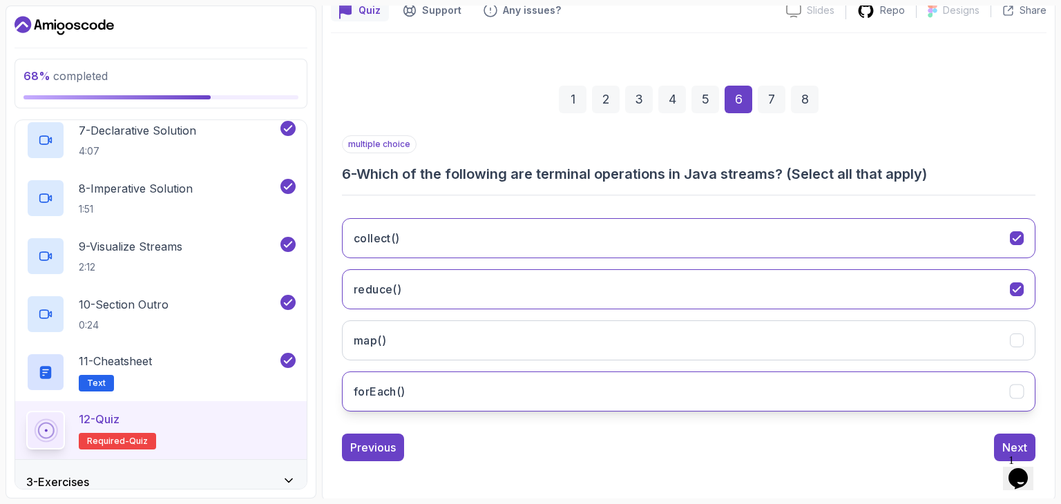
click at [818, 388] on button "forEach()" at bounding box center [689, 392] width 694 height 40
click at [992, 441] on div "Previous Next" at bounding box center [689, 448] width 694 height 28
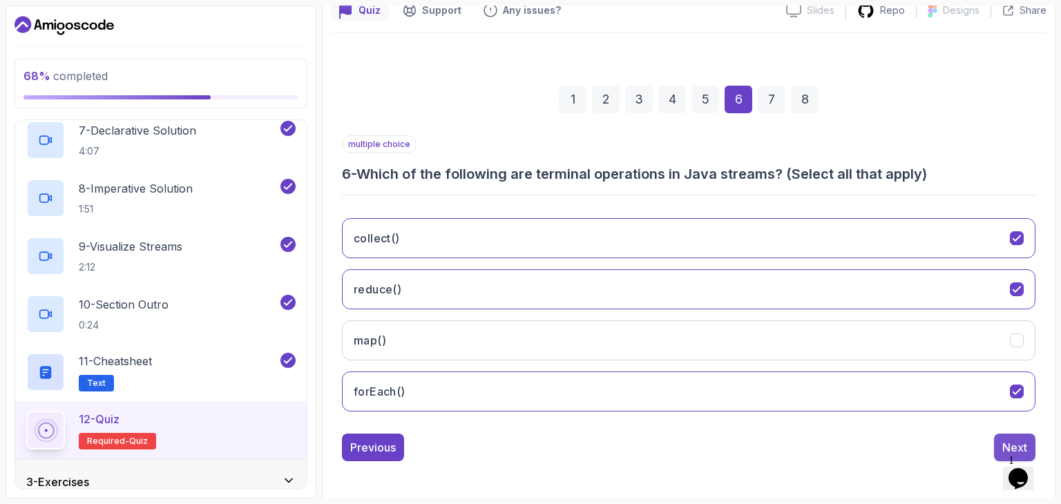
click at [1011, 444] on div "Next" at bounding box center [1015, 447] width 25 height 17
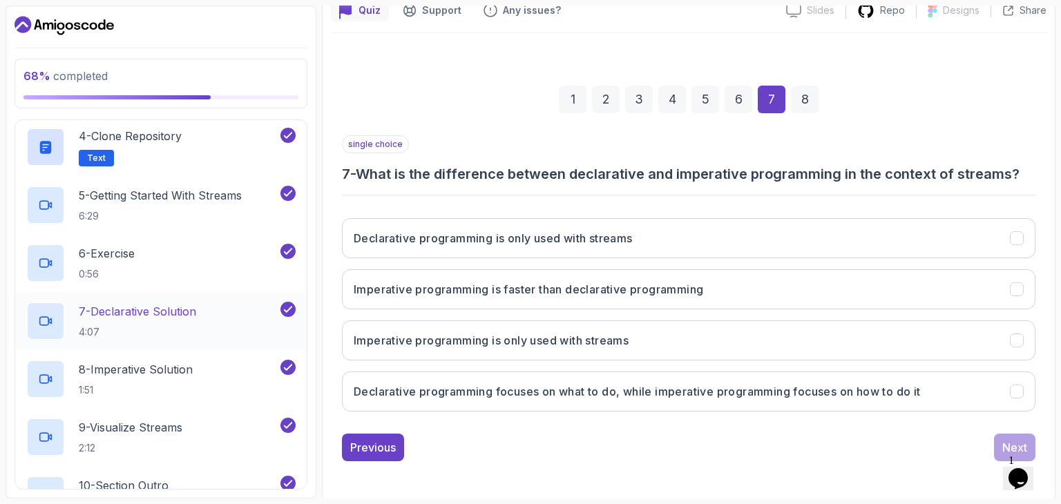
scroll to position [265, 0]
click at [223, 307] on div "7 - Declarative Solution 4:07" at bounding box center [151, 321] width 251 height 39
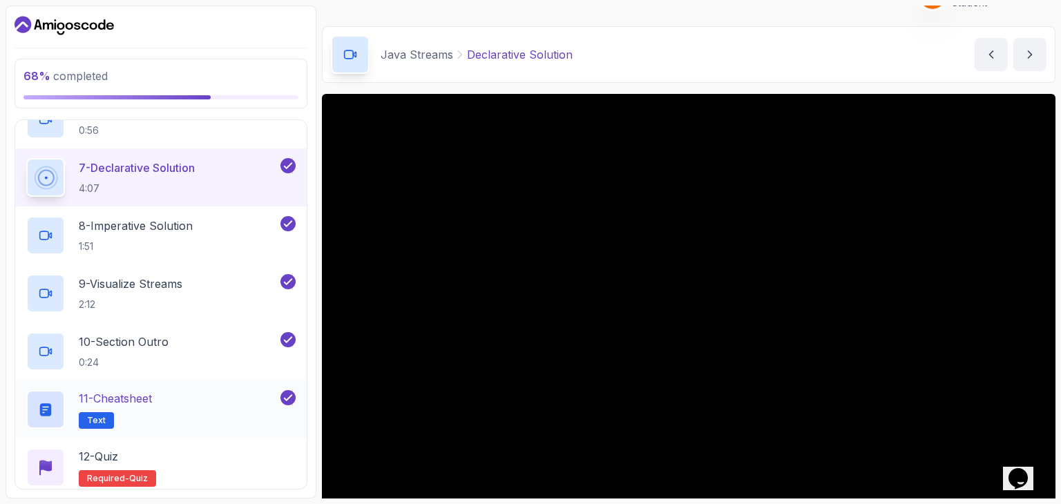
scroll to position [416, 0]
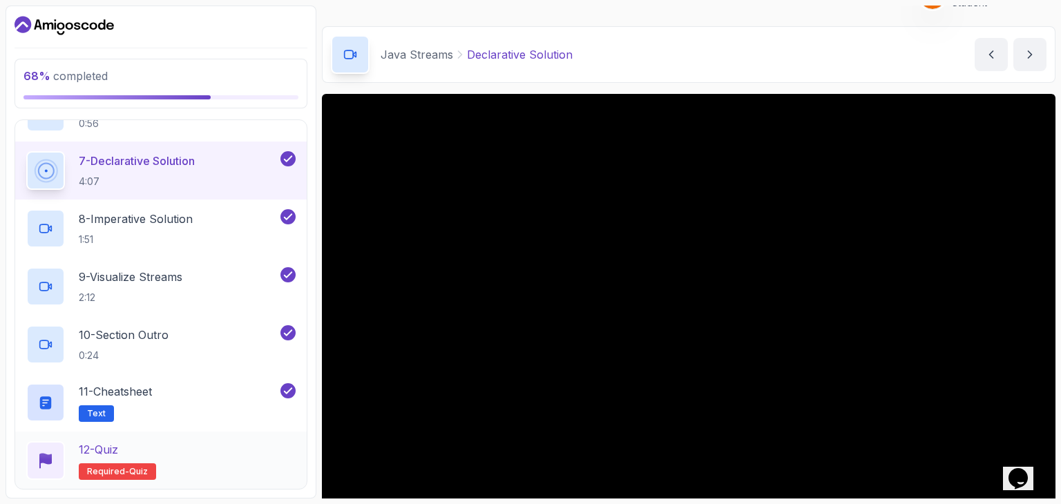
click at [214, 454] on div "12 - Quiz Required- quiz" at bounding box center [160, 461] width 269 height 39
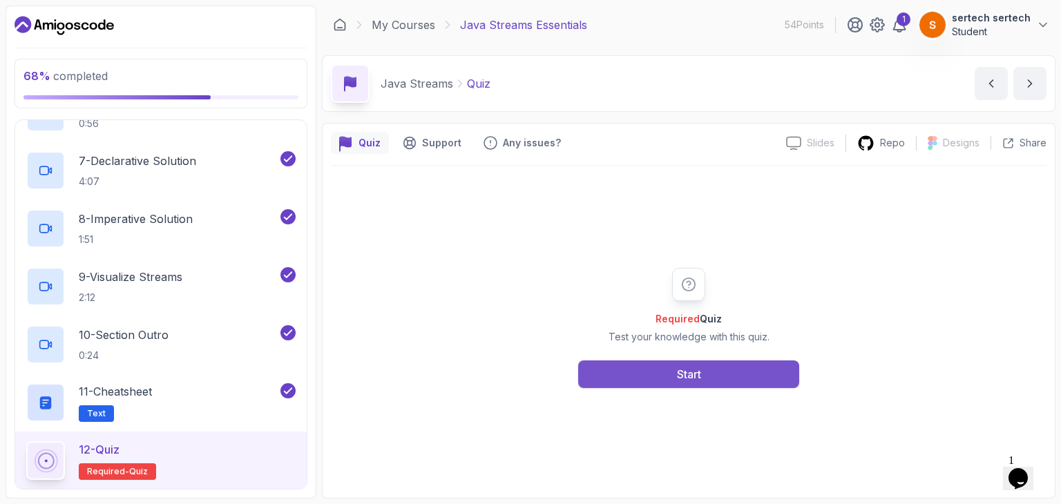
click at [643, 372] on button "Start" at bounding box center [688, 375] width 221 height 28
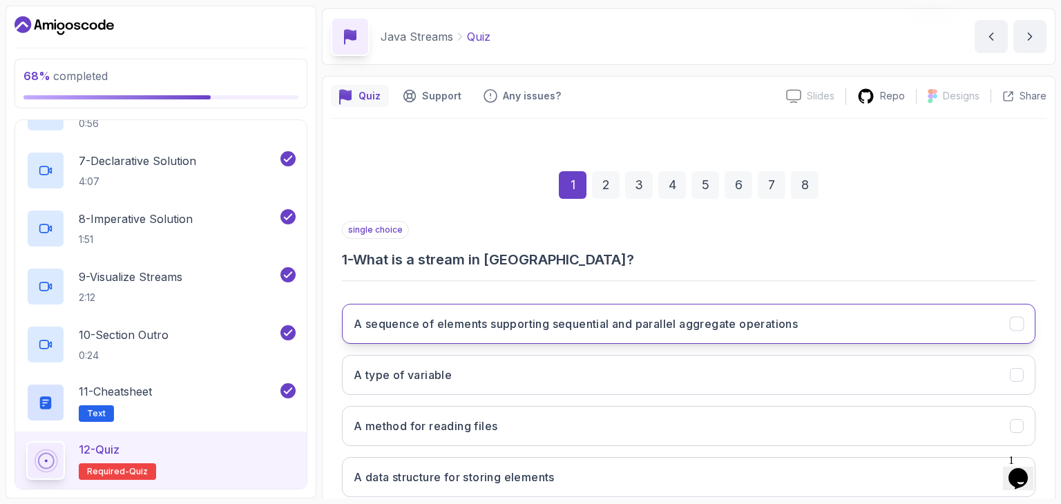
scroll to position [123, 0]
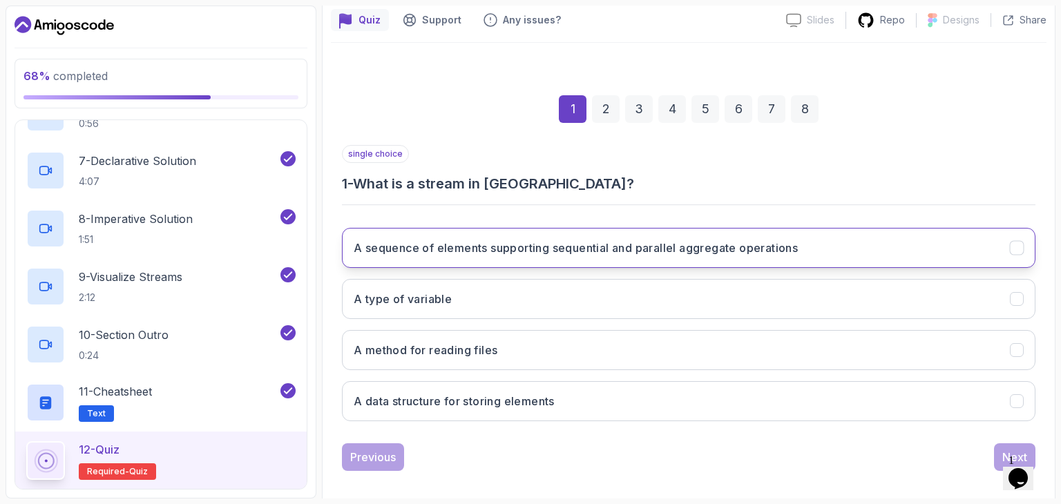
click at [655, 247] on h3 "A sequence of elements supporting sequential and parallel aggregate operations" at bounding box center [576, 248] width 444 height 17
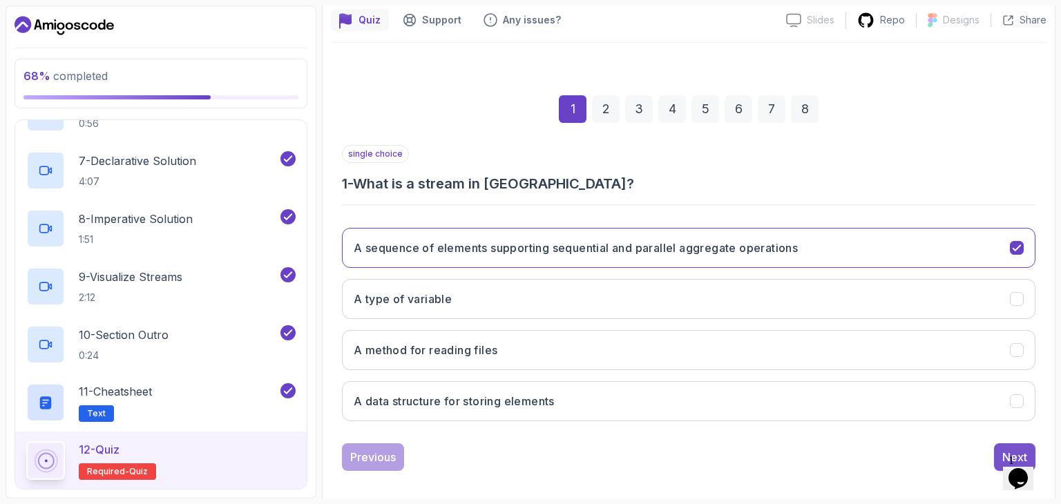
click at [1007, 449] on div "Next" at bounding box center [1015, 457] width 25 height 17
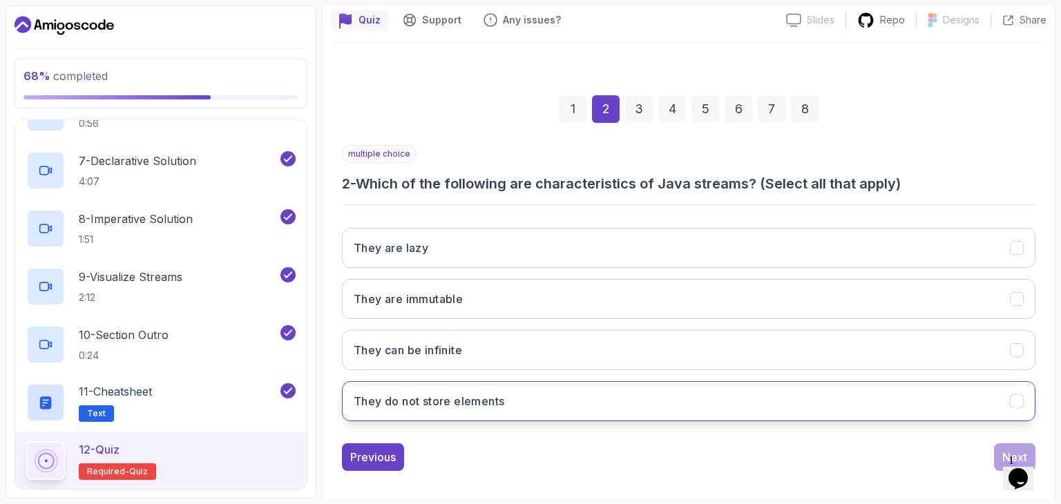
click at [714, 400] on button "They do not store elements" at bounding box center [689, 401] width 694 height 40
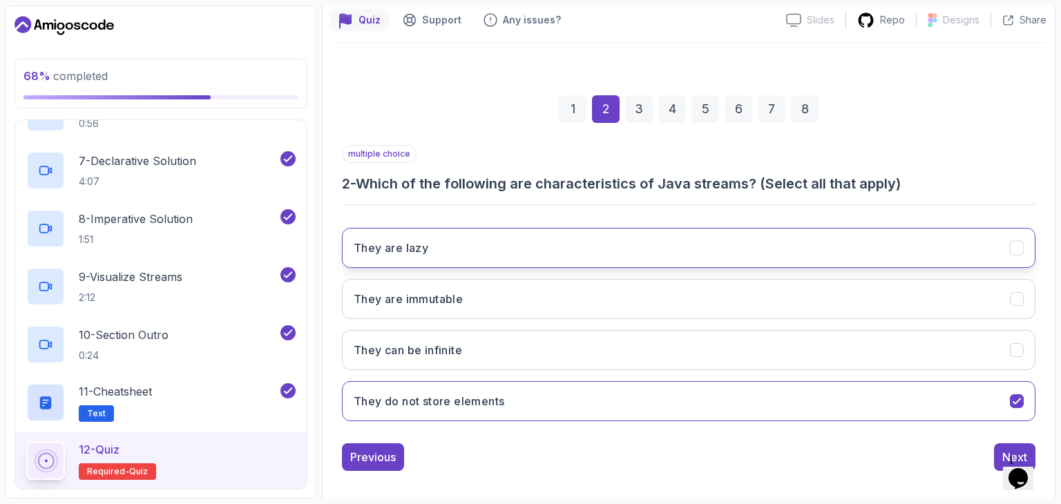
click at [649, 253] on button "They are lazy" at bounding box center [689, 248] width 694 height 40
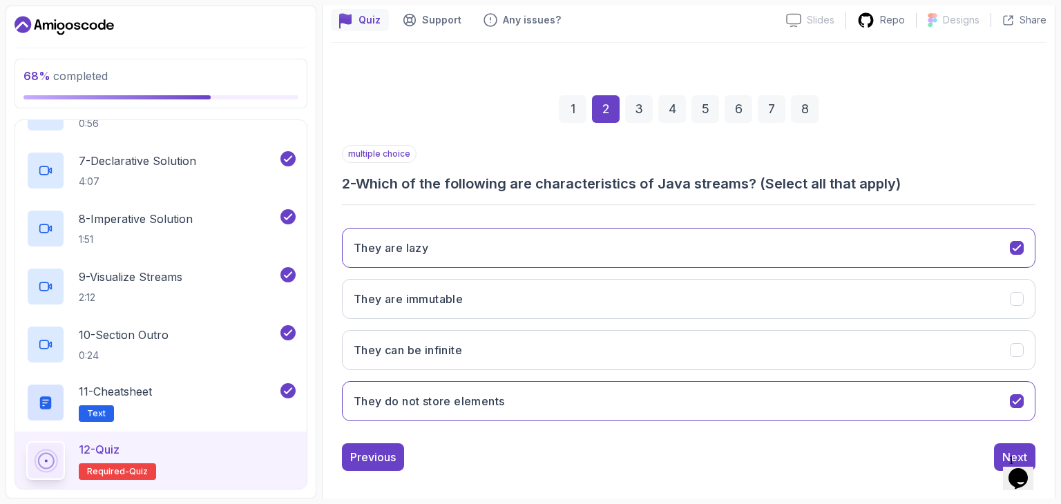
click at [1008, 449] on iframe at bounding box center [1025, 469] width 44 height 41
click at [1002, 453] on button "Next" at bounding box center [1014, 458] width 41 height 28
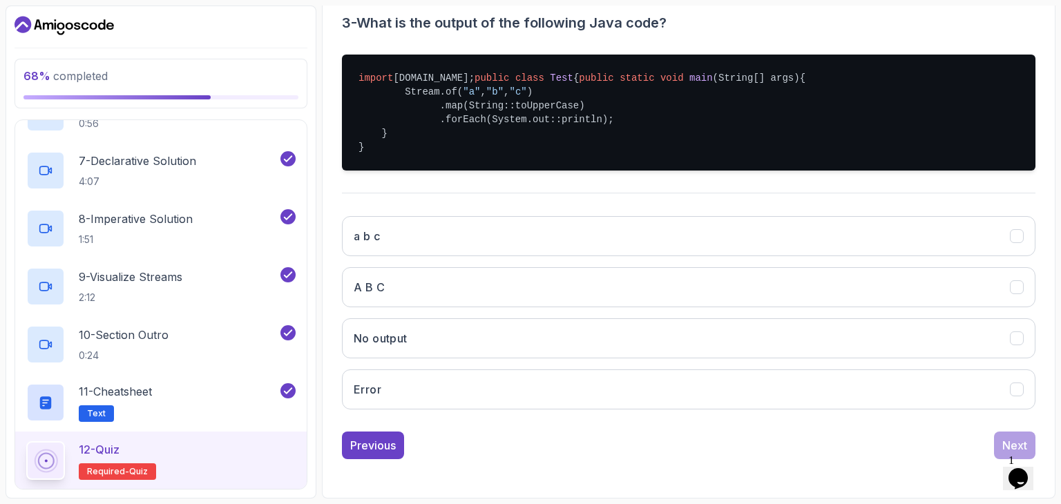
scroll to position [310, 0]
click at [676, 283] on button "A B C" at bounding box center [689, 287] width 694 height 40
click at [1002, 439] on button "Next" at bounding box center [1014, 446] width 41 height 28
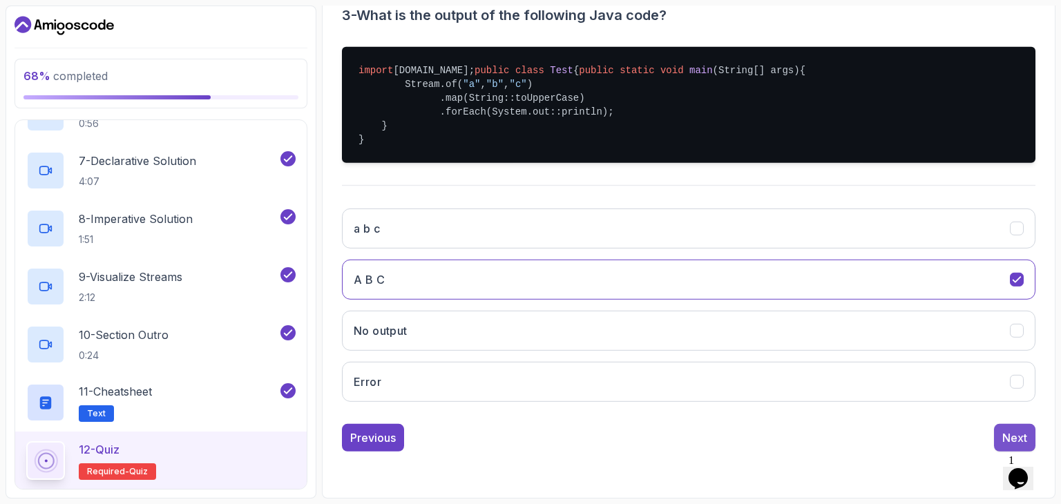
scroll to position [133, 0]
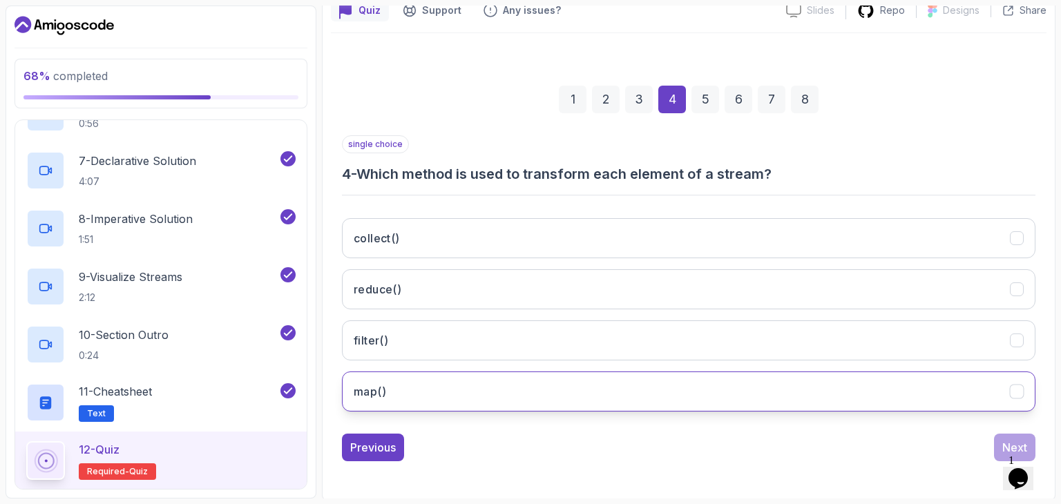
click at [766, 397] on button "map()" at bounding box center [689, 392] width 694 height 40
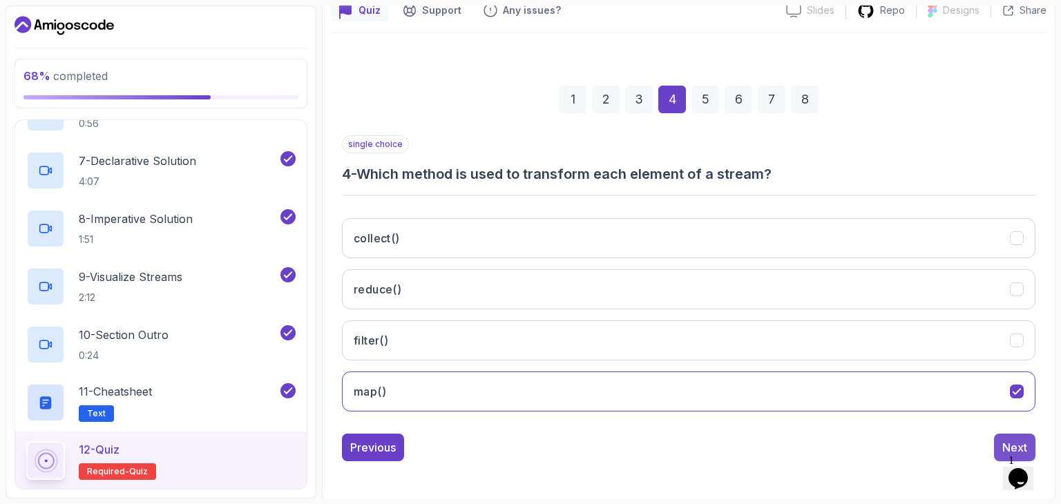
click at [1006, 445] on div "Next" at bounding box center [1015, 447] width 25 height 17
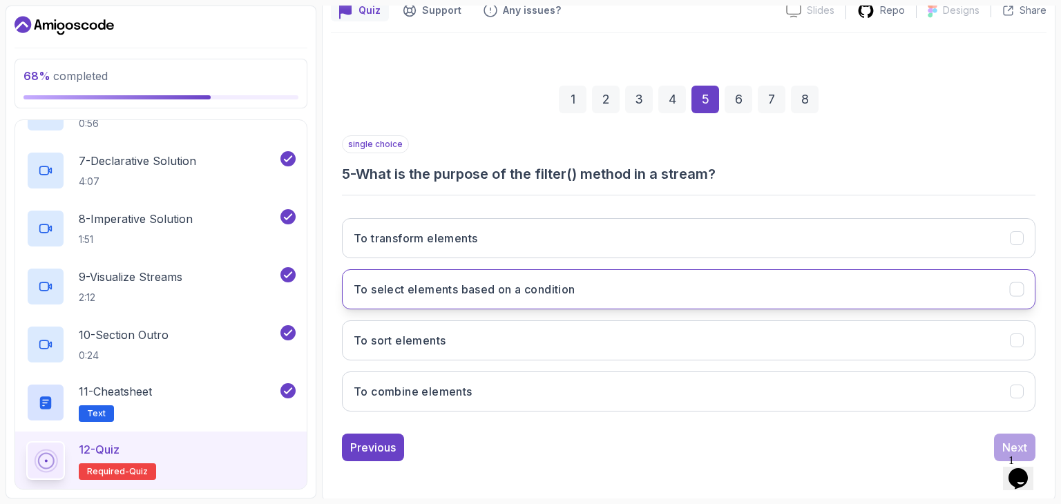
click at [837, 296] on button "To select elements based on a condition" at bounding box center [689, 289] width 694 height 40
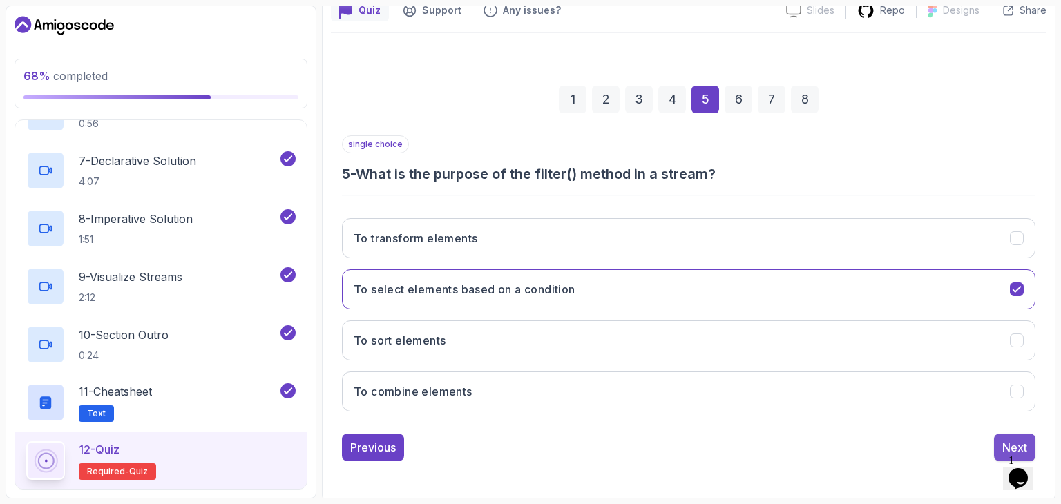
click at [1018, 443] on div "Next" at bounding box center [1015, 447] width 25 height 17
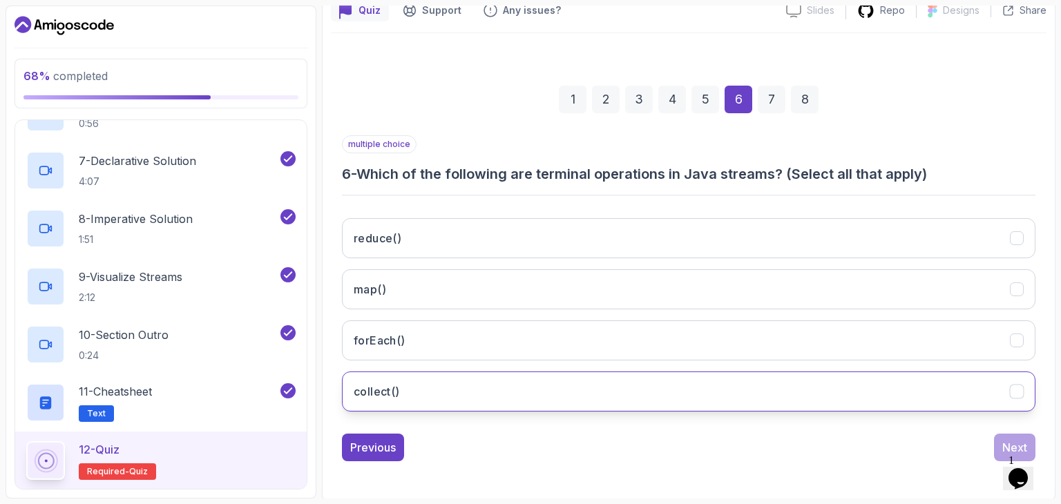
click at [756, 383] on button "collect()" at bounding box center [689, 392] width 694 height 40
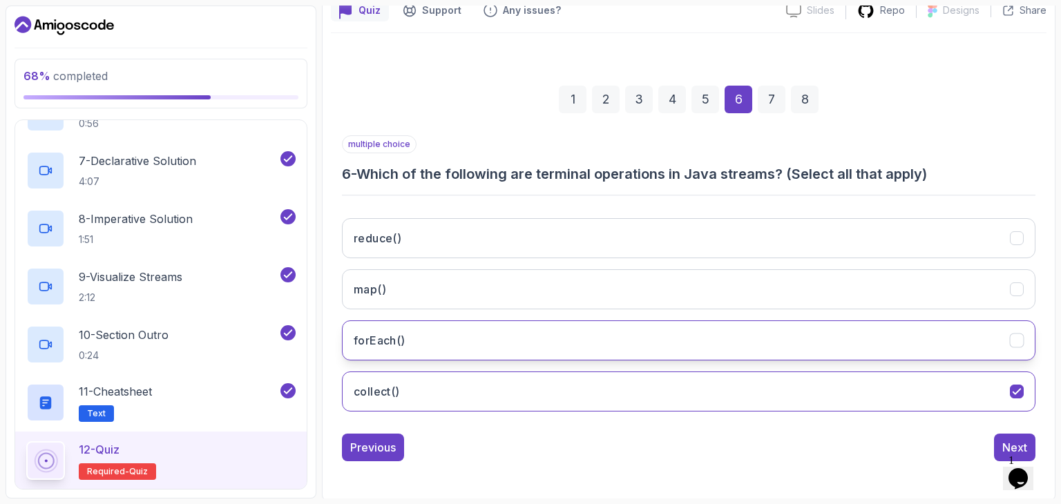
click at [716, 330] on button "forEach()" at bounding box center [689, 341] width 694 height 40
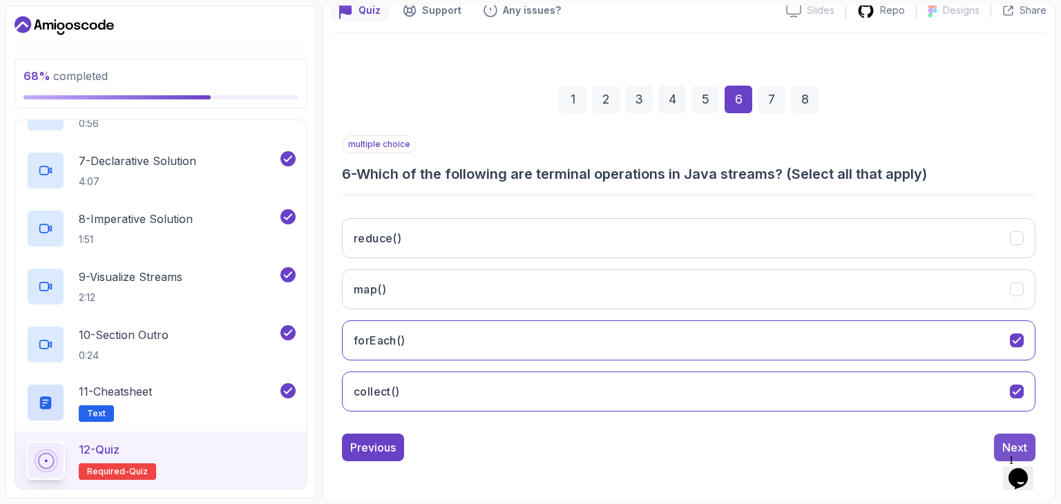
click at [1012, 440] on div "Next" at bounding box center [1015, 447] width 25 height 17
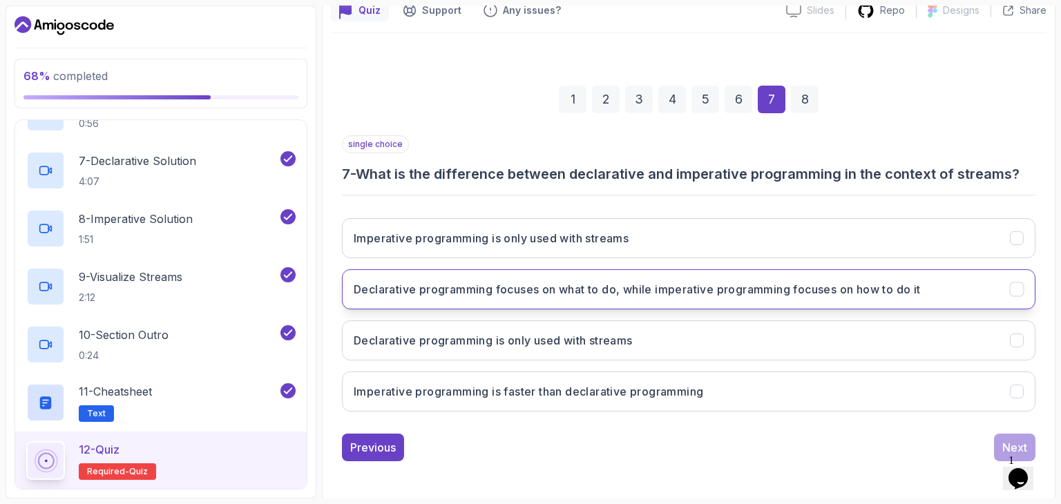
click at [827, 290] on h3 "Declarative programming focuses on what to do, while imperative programming foc…" at bounding box center [637, 289] width 567 height 17
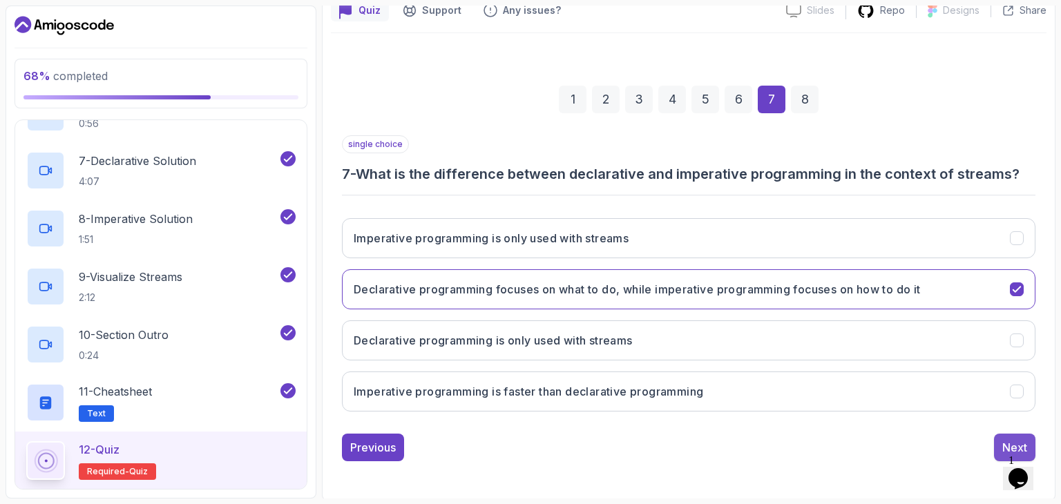
click at [999, 439] on button "Next" at bounding box center [1014, 448] width 41 height 28
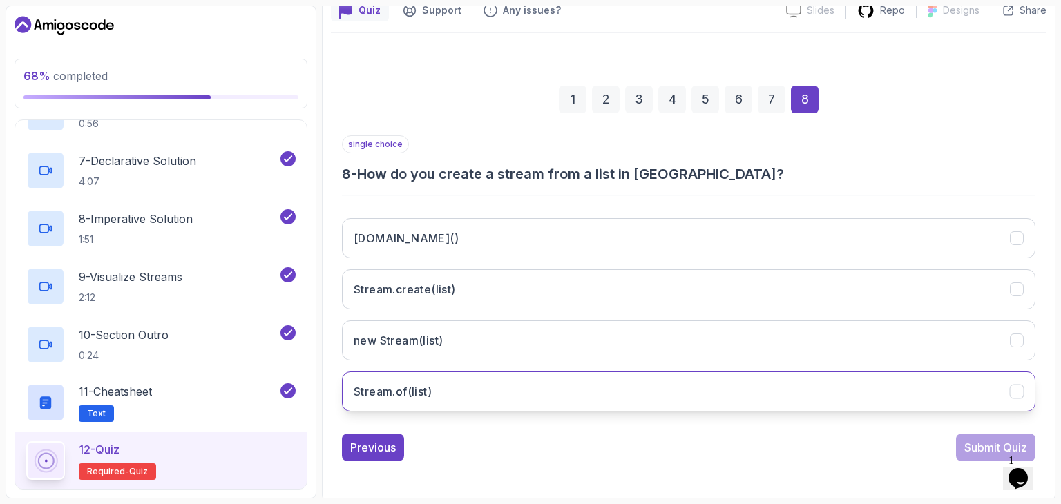
click at [790, 397] on button "Stream.of(list)" at bounding box center [689, 392] width 694 height 40
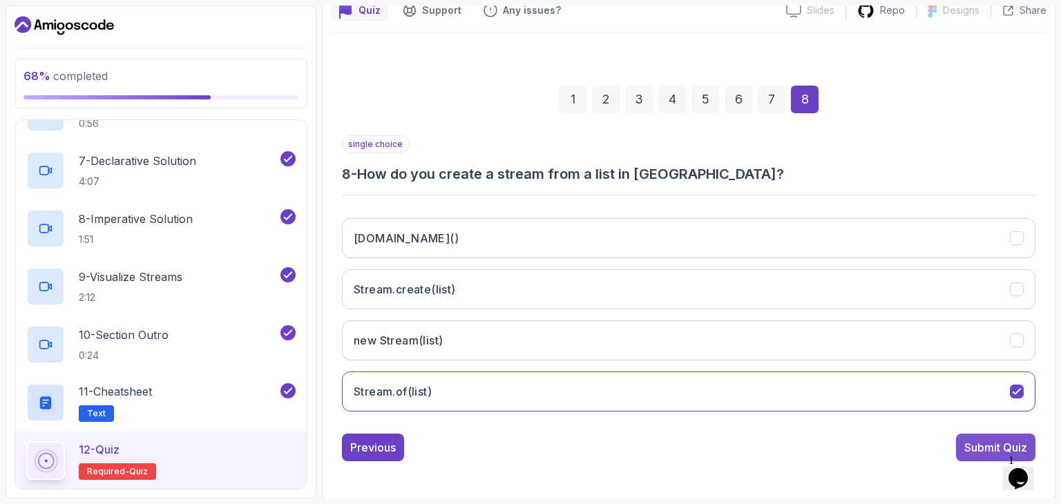
click at [973, 446] on div "Submit Quiz" at bounding box center [996, 447] width 63 height 17
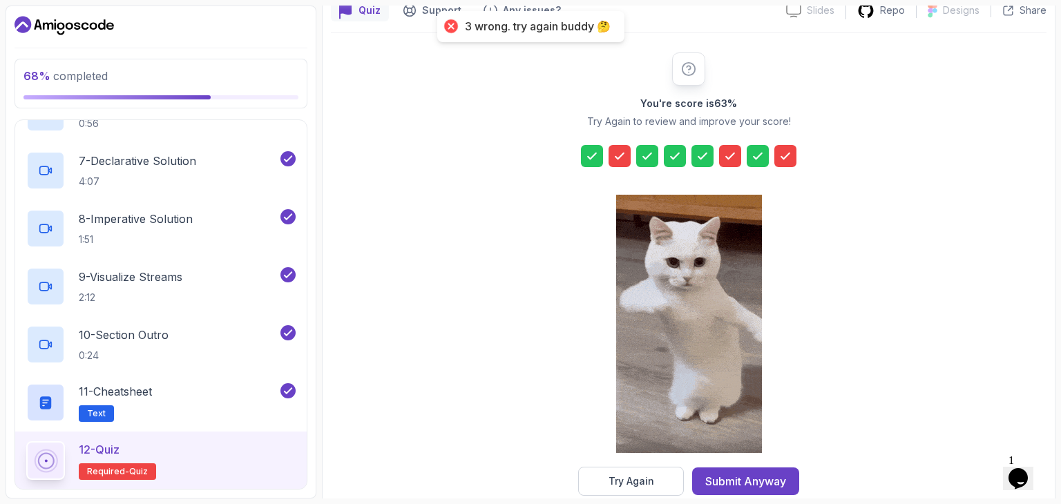
scroll to position [158, 0]
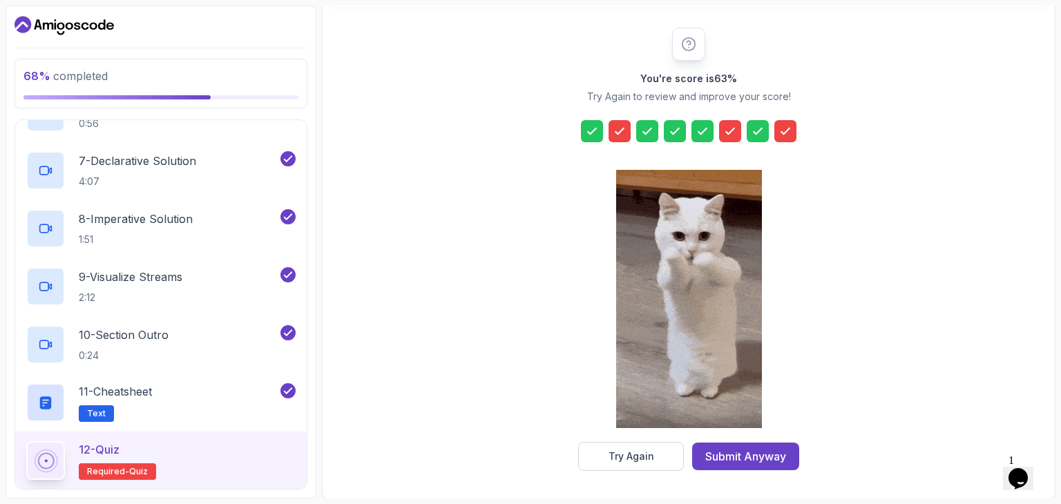
click at [622, 131] on icon at bounding box center [620, 131] width 14 height 14
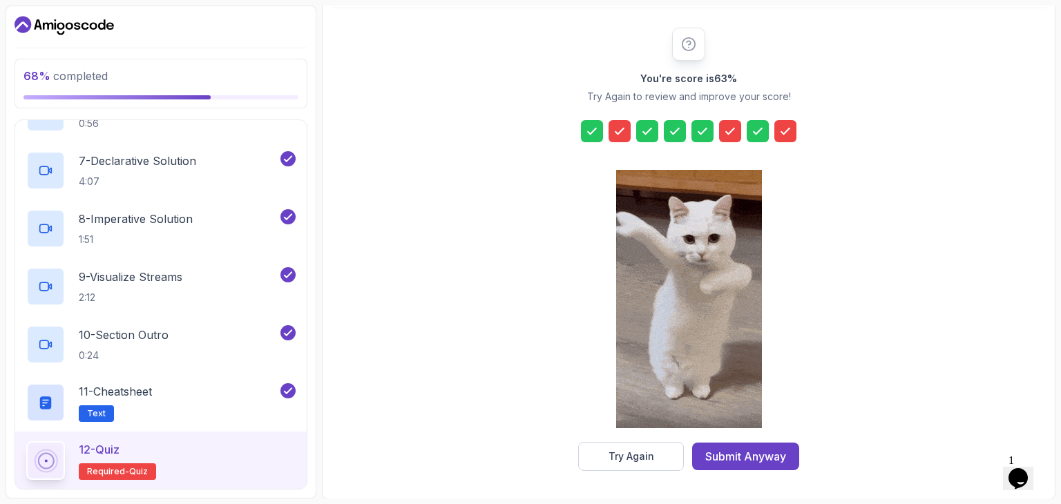
click at [779, 133] on icon at bounding box center [786, 131] width 14 height 14
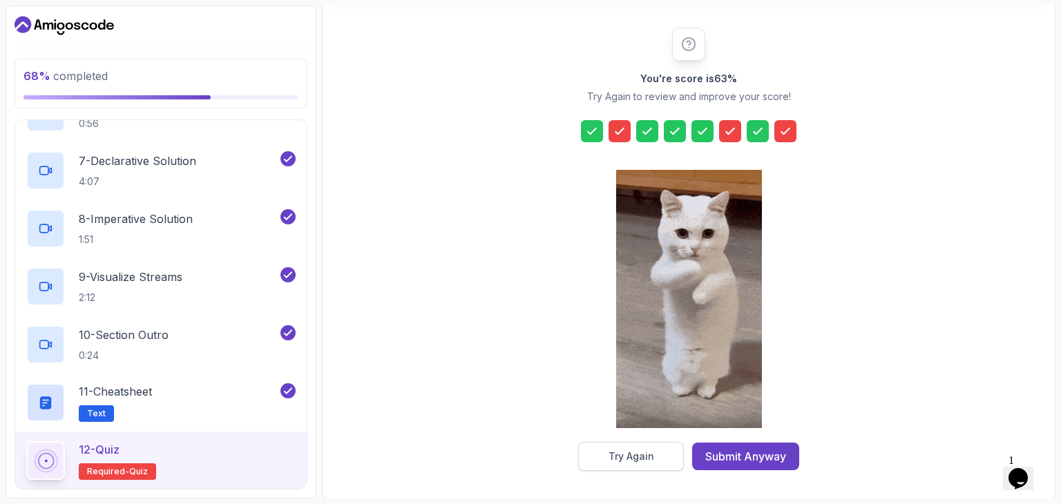
click at [632, 464] on button "Try Again" at bounding box center [631, 456] width 106 height 29
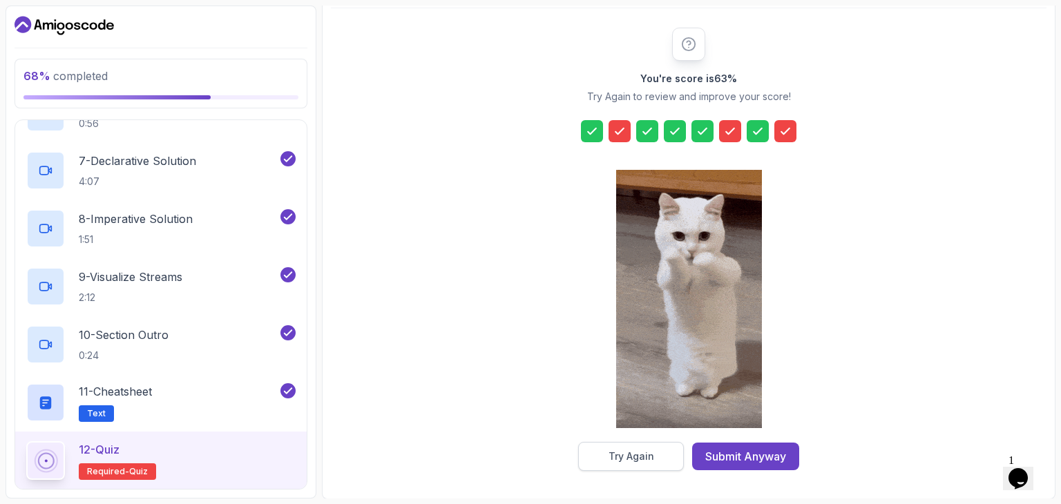
scroll to position [133, 0]
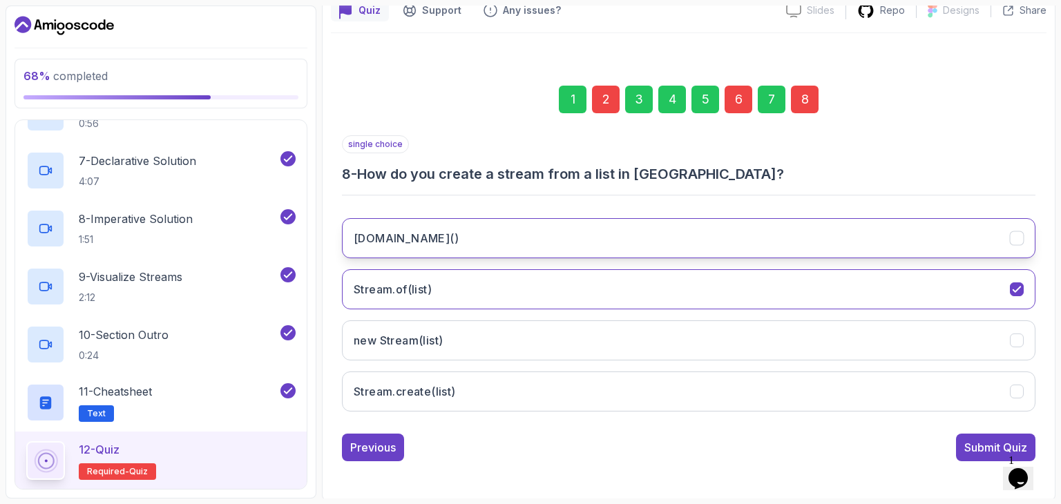
click at [591, 244] on button "list.stream()" at bounding box center [689, 238] width 694 height 40
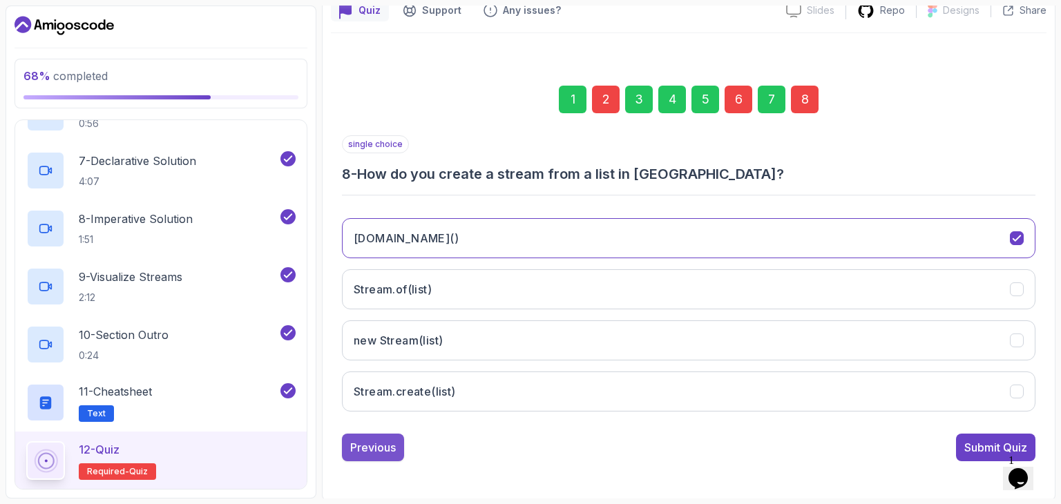
click at [373, 443] on div "Previous" at bounding box center [373, 447] width 46 height 17
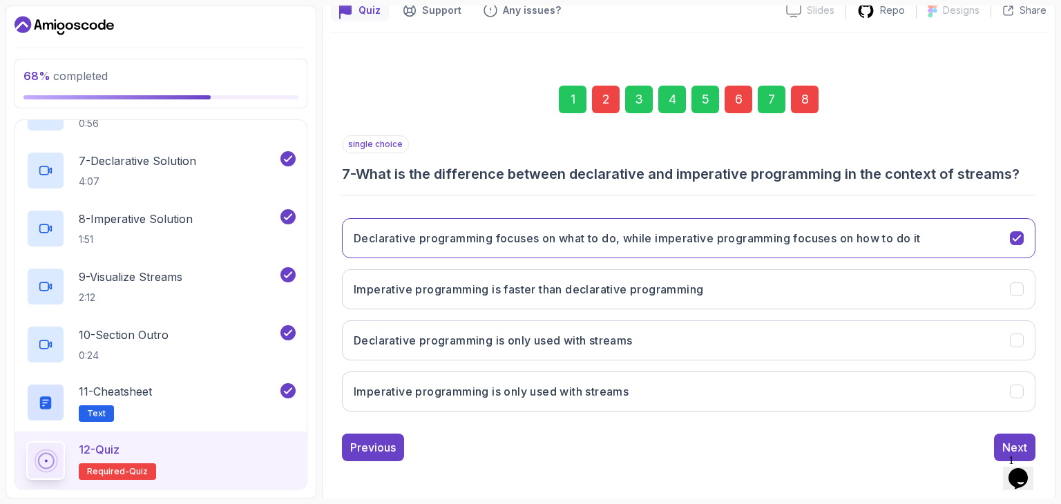
click at [373, 443] on div "Previous" at bounding box center [373, 447] width 46 height 17
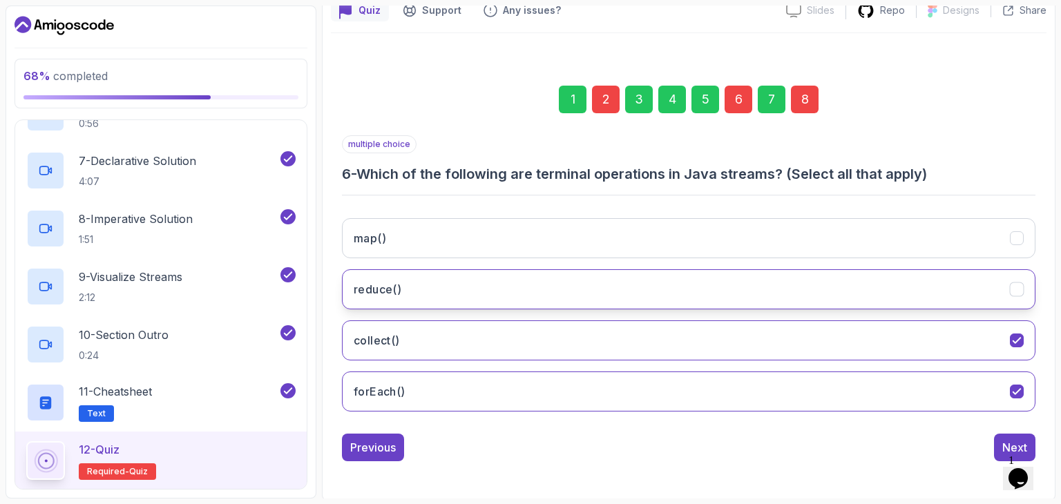
click at [582, 275] on button "reduce()" at bounding box center [689, 289] width 694 height 40
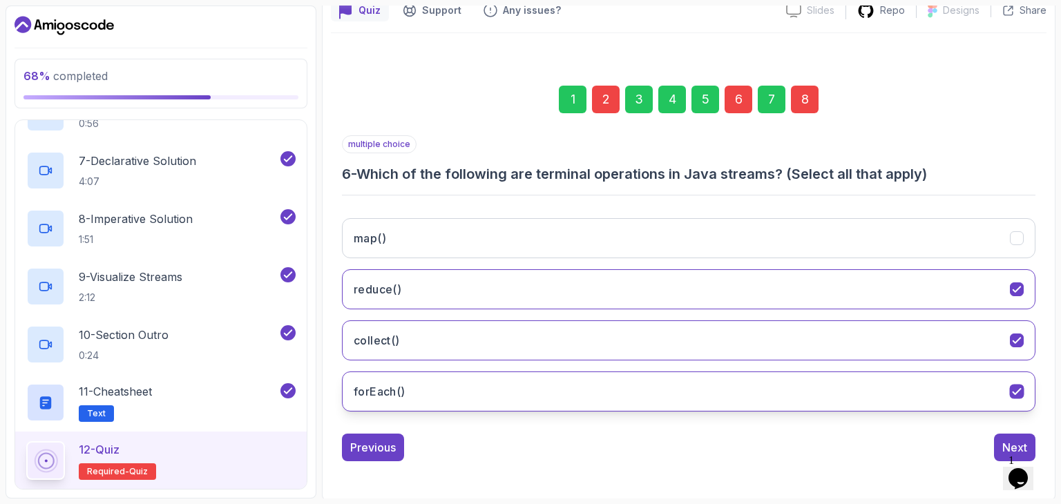
click at [600, 385] on button "forEach()" at bounding box center [689, 392] width 694 height 40
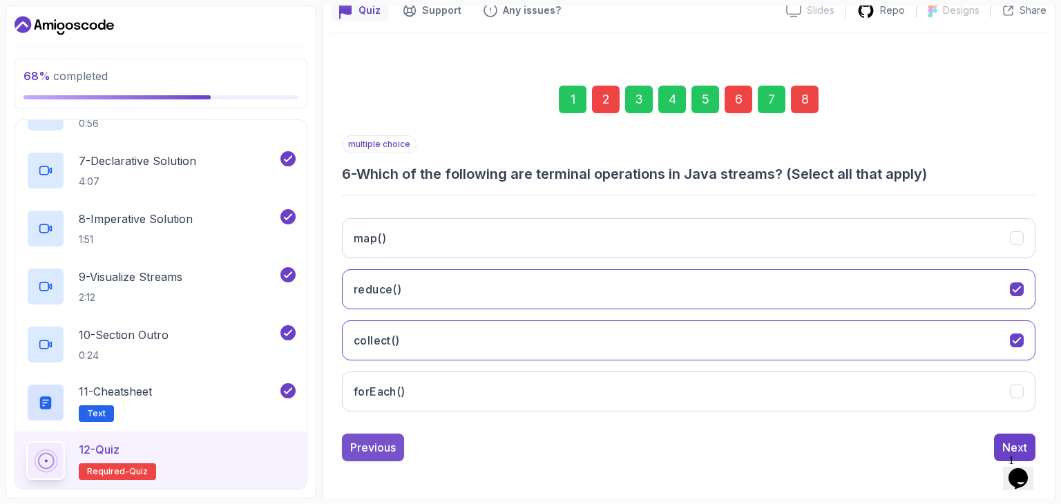
click at [362, 436] on button "Previous" at bounding box center [373, 448] width 62 height 28
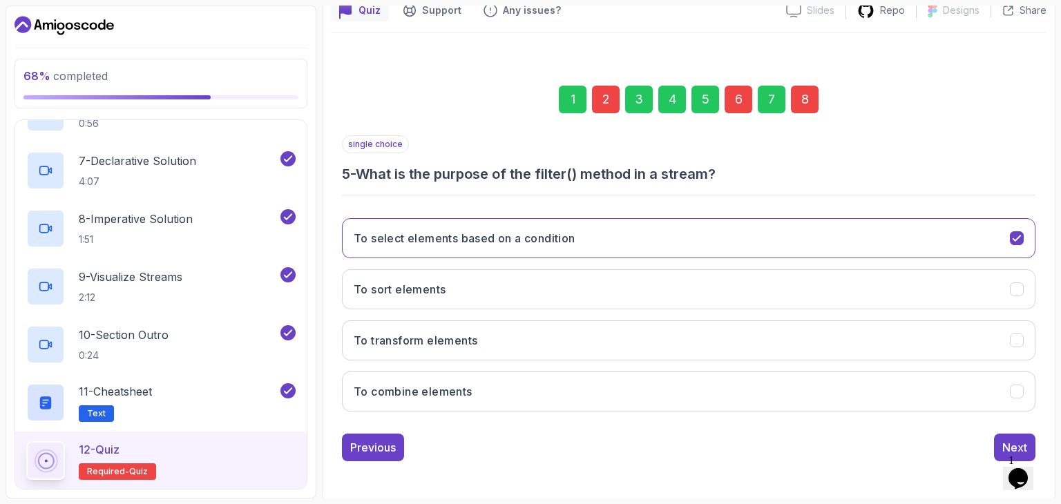
click at [362, 436] on button "Previous" at bounding box center [373, 448] width 62 height 28
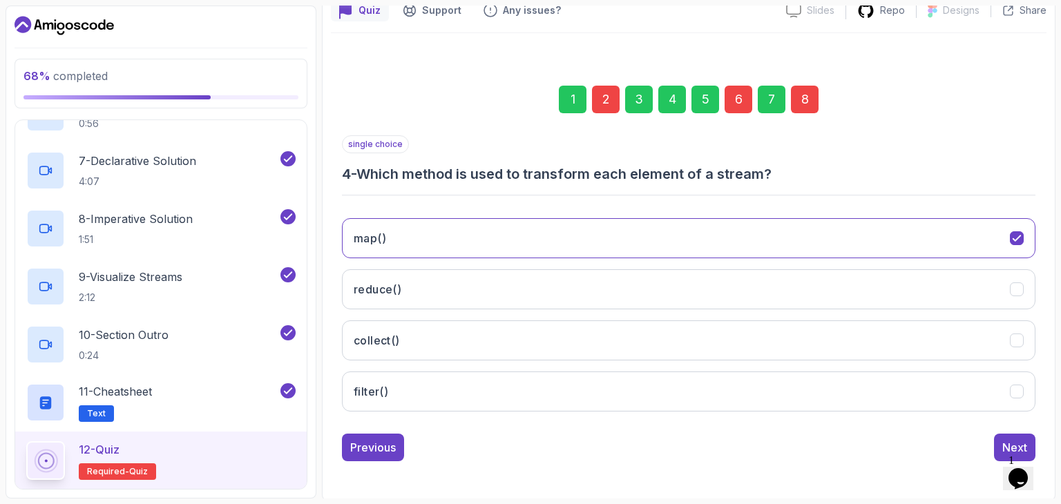
click at [362, 436] on button "Previous" at bounding box center [373, 448] width 62 height 28
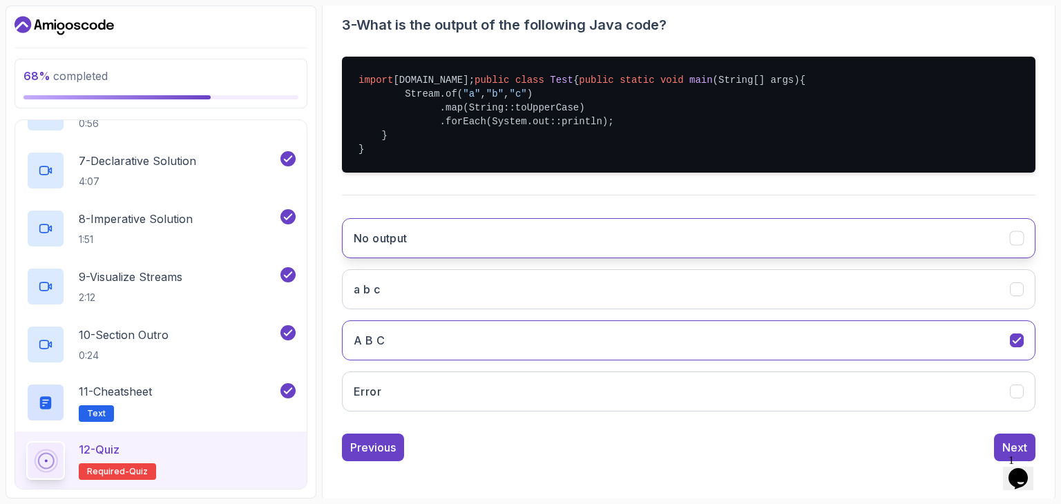
scroll to position [310, 0]
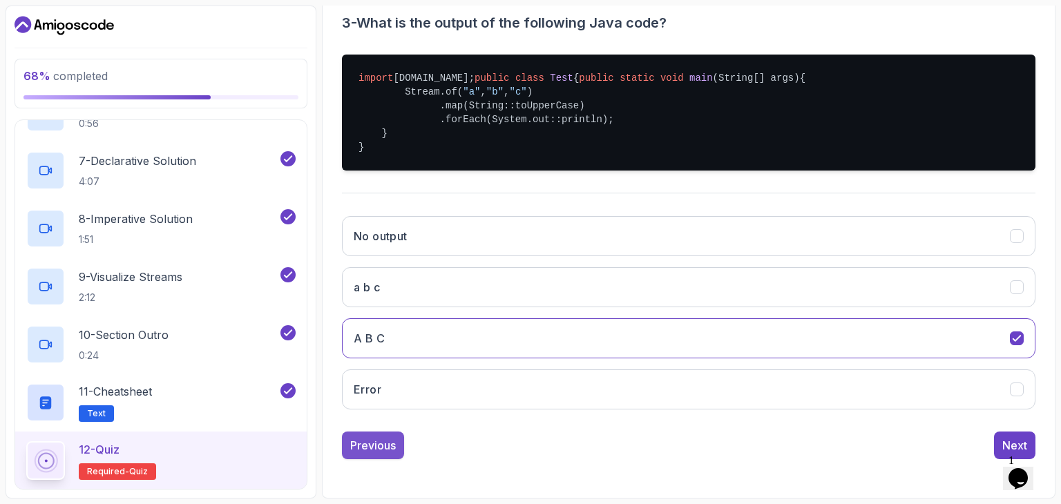
click at [374, 445] on div "Previous" at bounding box center [373, 445] width 46 height 17
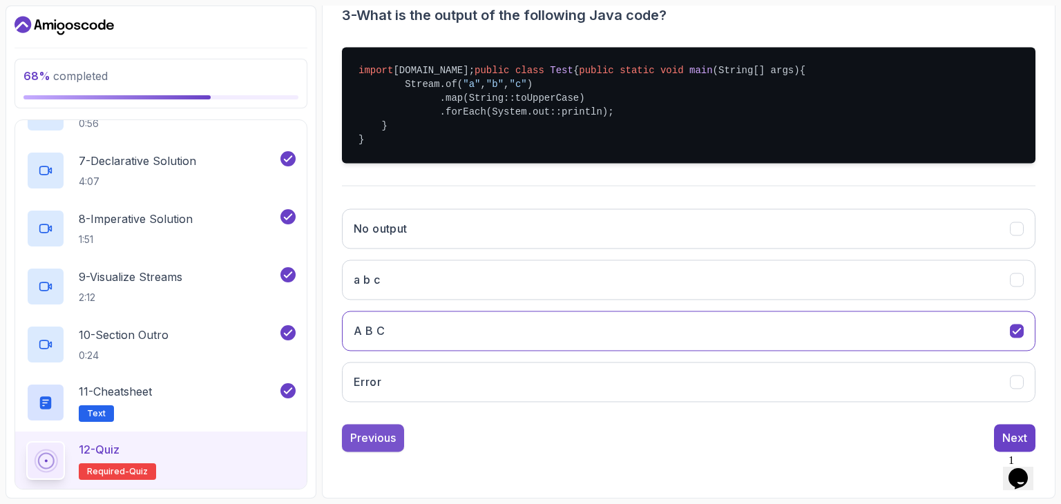
scroll to position [133, 0]
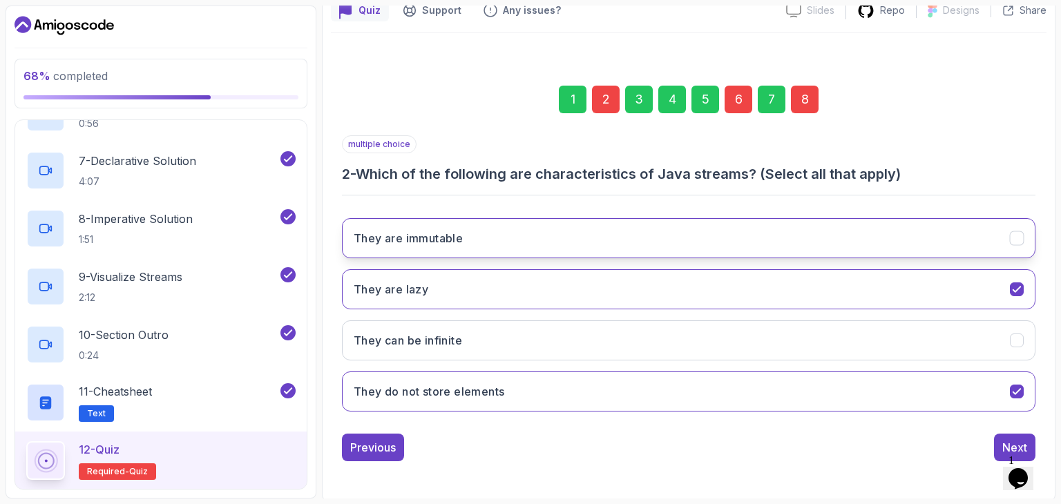
click at [738, 227] on button "They are immutable" at bounding box center [689, 238] width 694 height 40
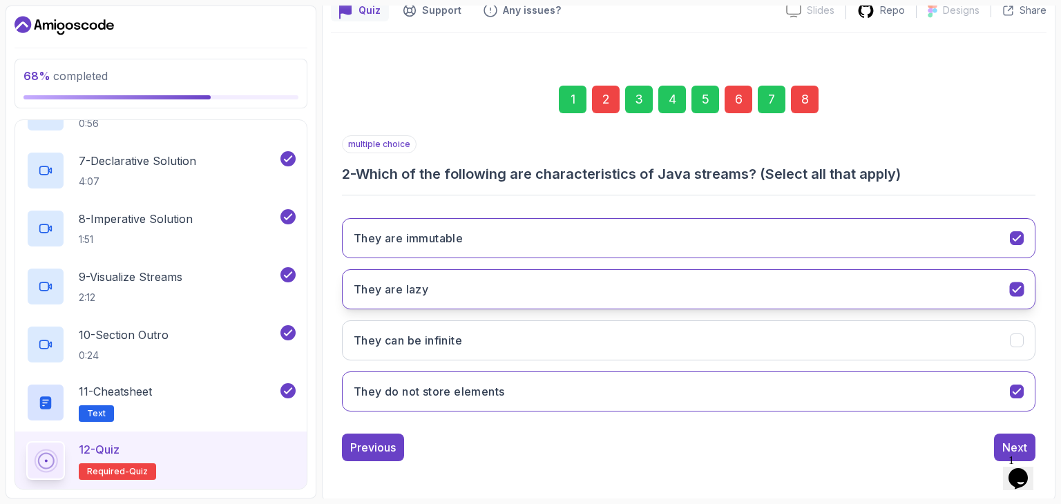
click at [1025, 287] on button "They are lazy" at bounding box center [689, 289] width 694 height 40
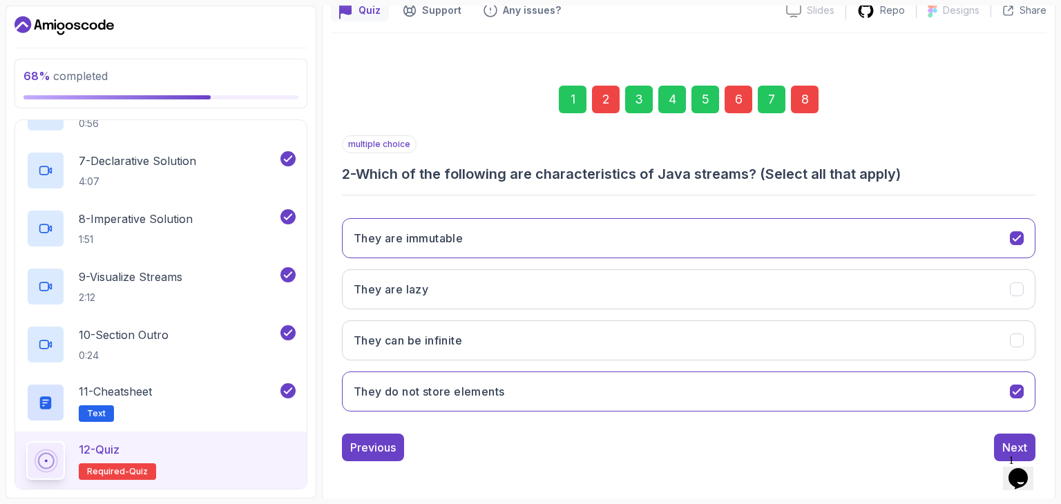
click at [1009, 455] on div "1 Opens Chat This icon Opens the chat window." at bounding box center [1025, 461] width 33 height 12
click at [1020, 435] on button "Next" at bounding box center [1014, 448] width 41 height 28
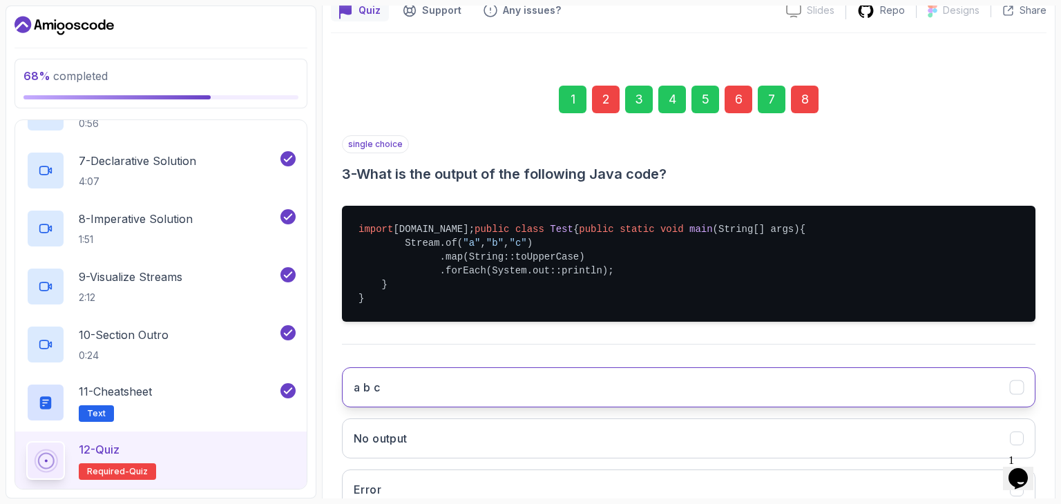
scroll to position [310, 0]
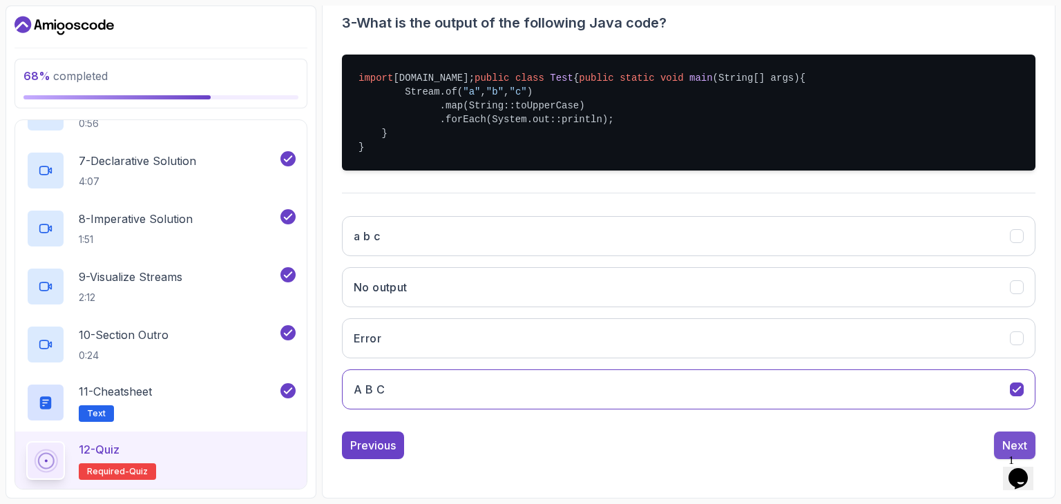
click at [1007, 446] on div "Next" at bounding box center [1015, 445] width 25 height 17
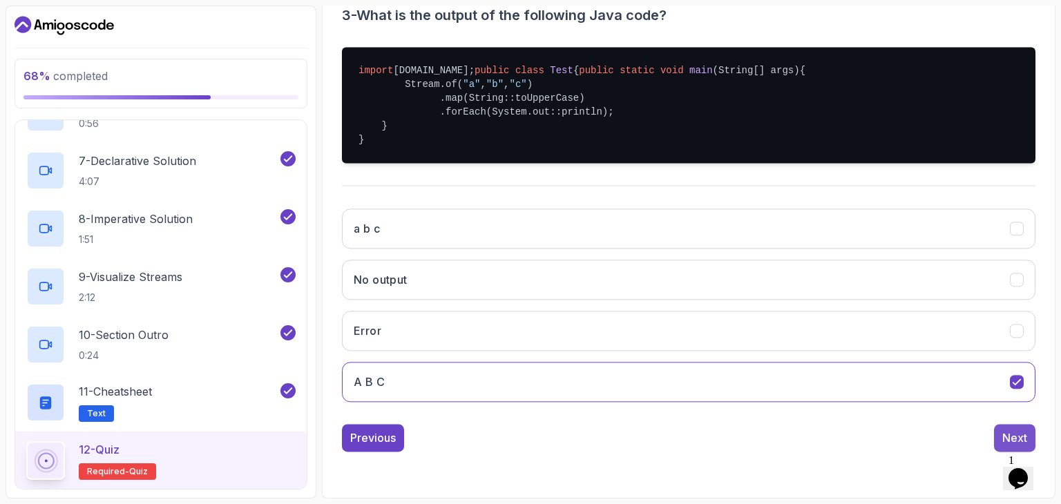
scroll to position [133, 0]
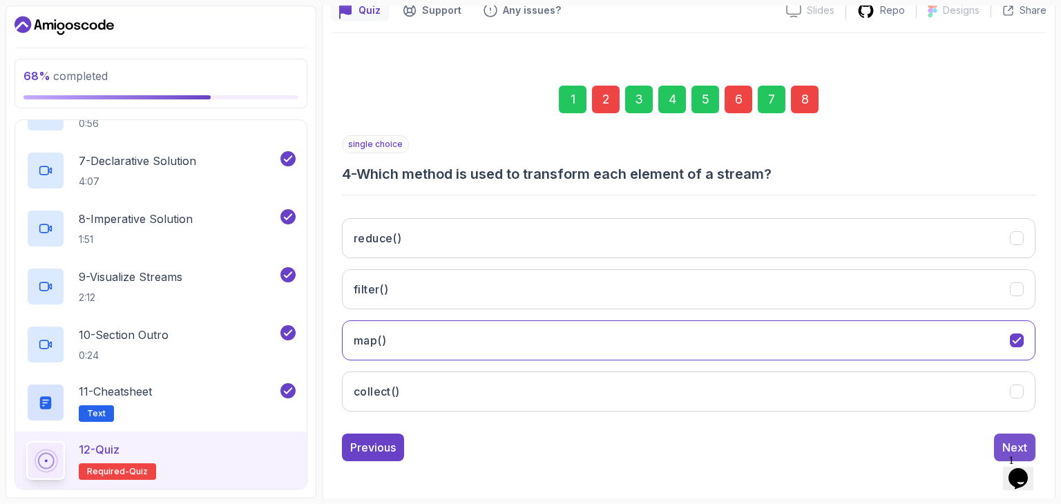
click at [1003, 451] on div "Next" at bounding box center [1015, 447] width 25 height 17
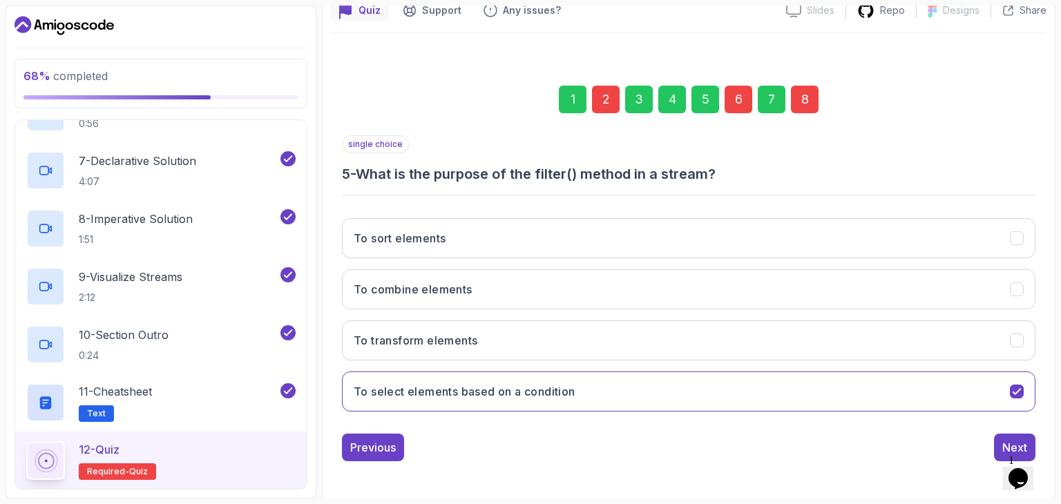
click at [1009, 449] on iframe at bounding box center [1025, 469] width 44 height 41
click at [1000, 445] on button "Next" at bounding box center [1014, 448] width 41 height 28
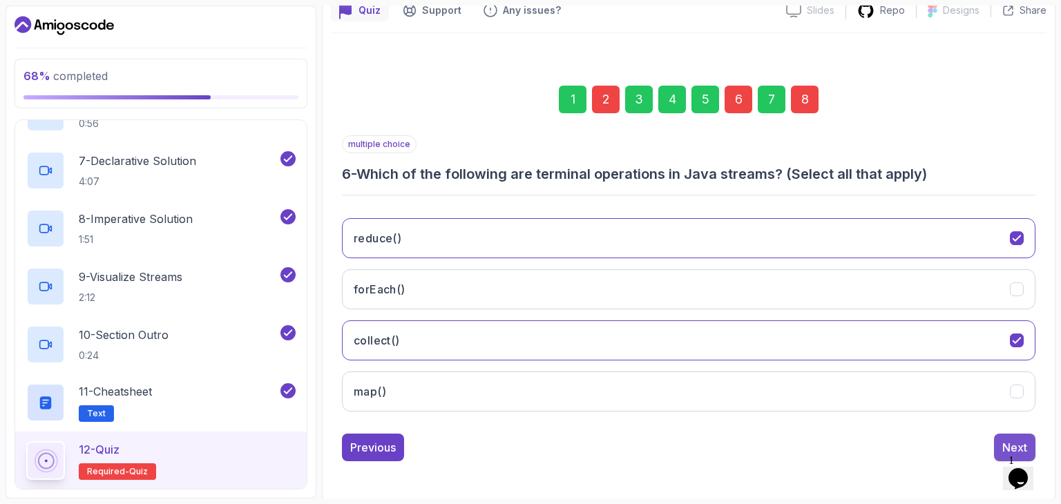
click at [1007, 439] on div "Next" at bounding box center [1015, 447] width 25 height 17
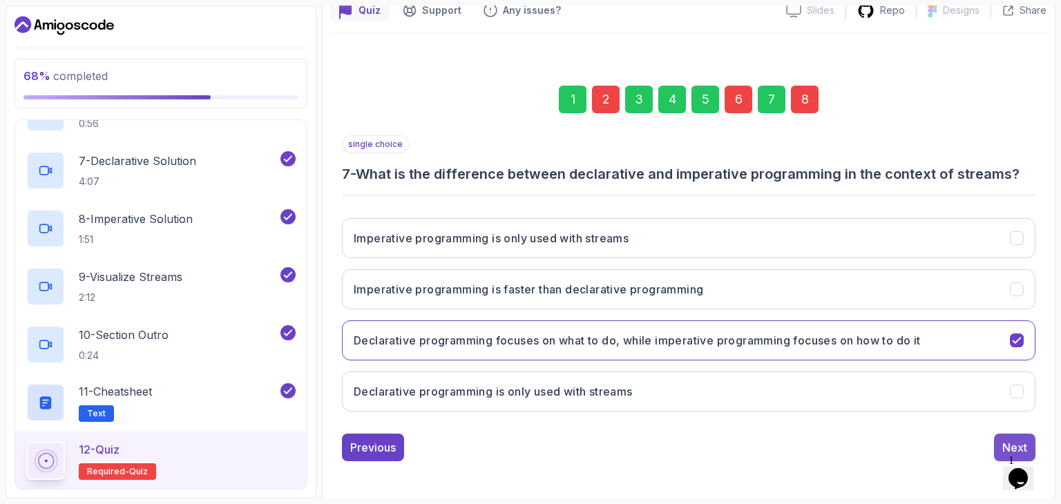
click at [1009, 439] on div "Next" at bounding box center [1015, 447] width 25 height 17
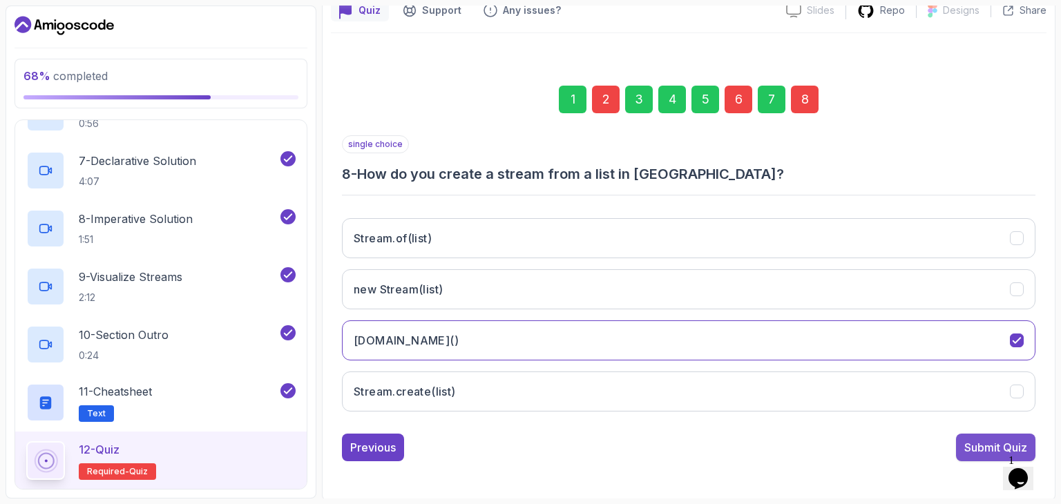
click at [1001, 448] on div "Submit Quiz" at bounding box center [996, 447] width 63 height 17
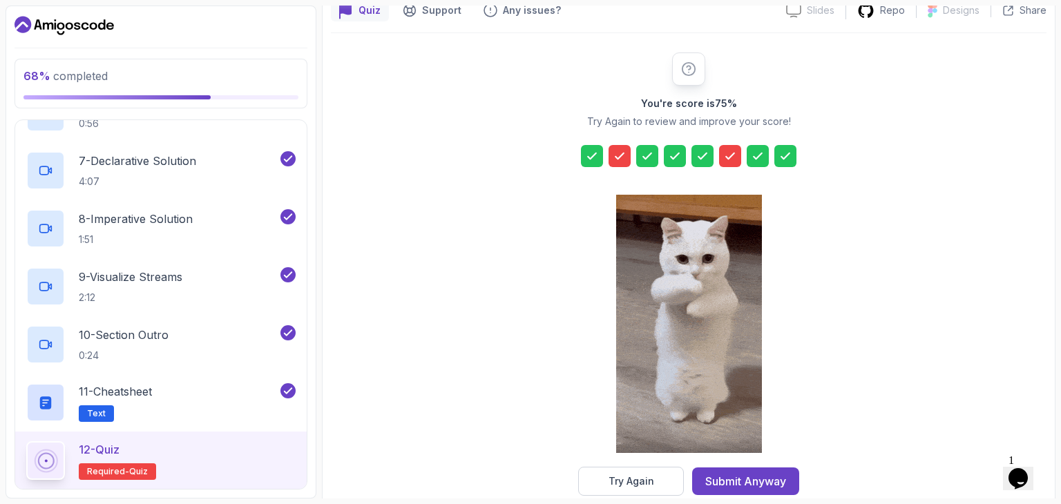
scroll to position [158, 0]
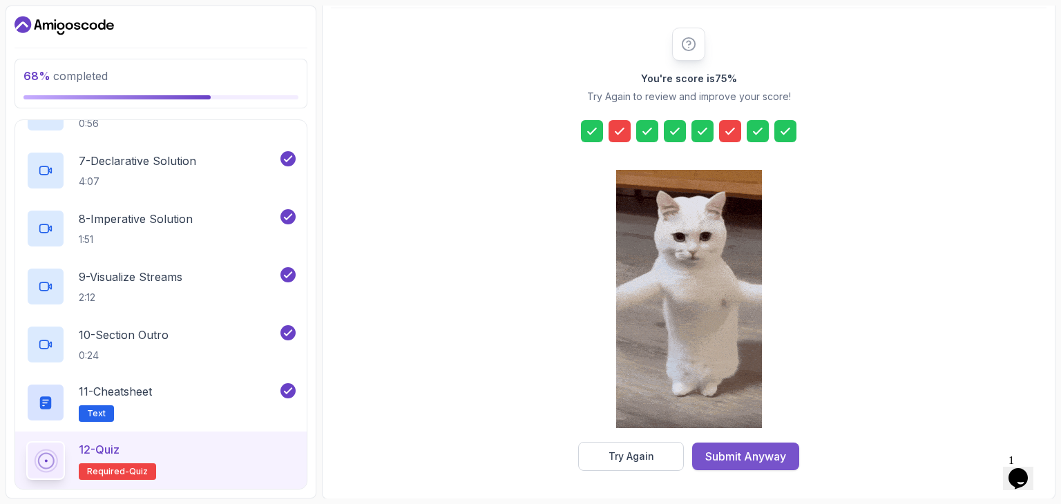
click at [728, 456] on div "Submit Anyway" at bounding box center [745, 456] width 81 height 17
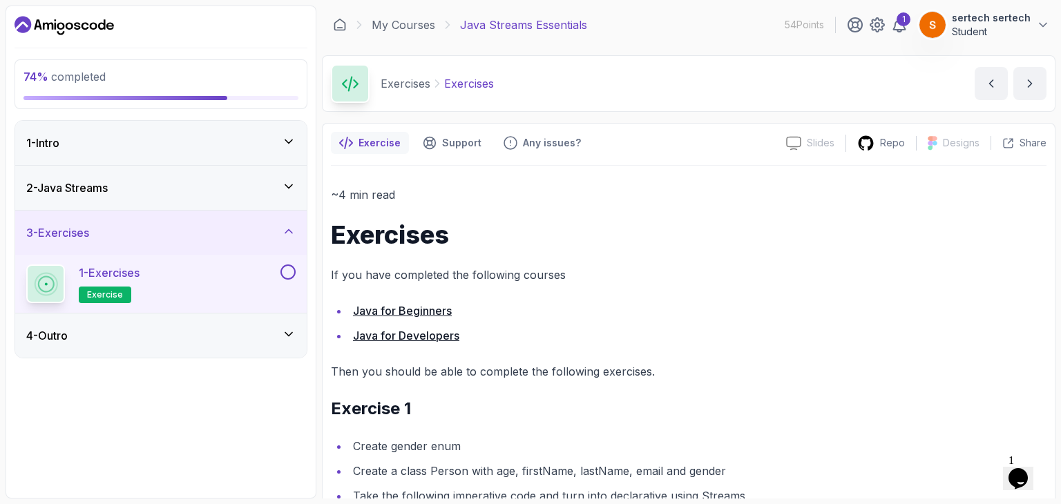
click at [177, 320] on div "4 - Outro" at bounding box center [161, 336] width 292 height 44
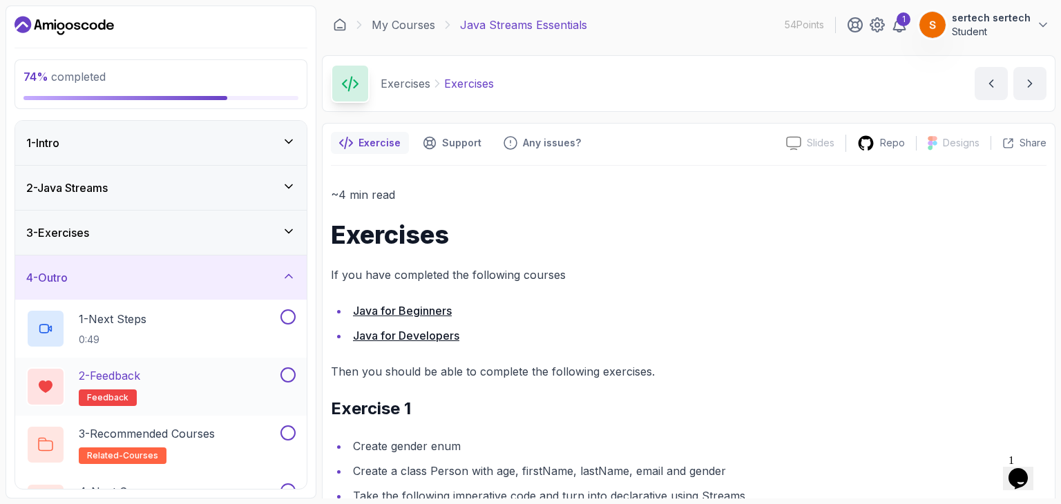
scroll to position [41, 0]
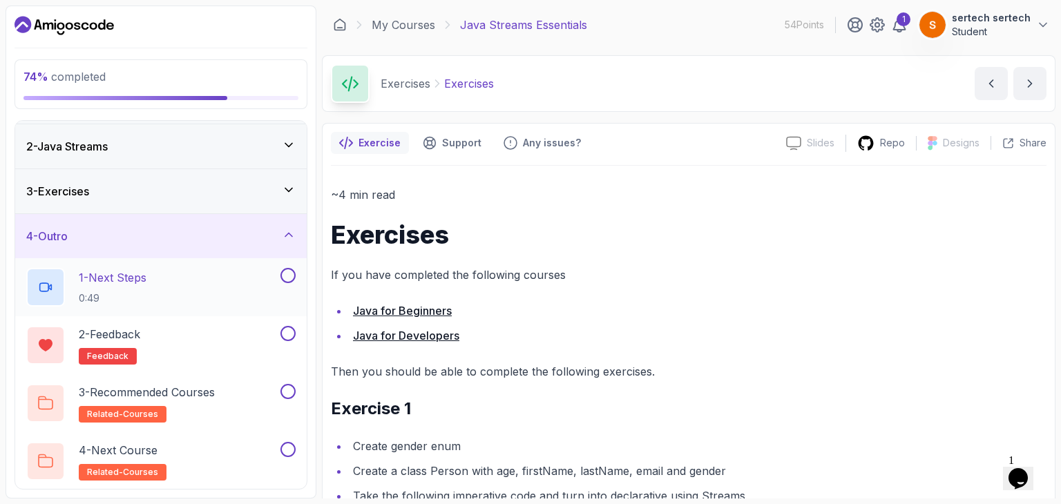
click at [258, 284] on div "1 - Next Steps 0:49" at bounding box center [151, 287] width 251 height 39
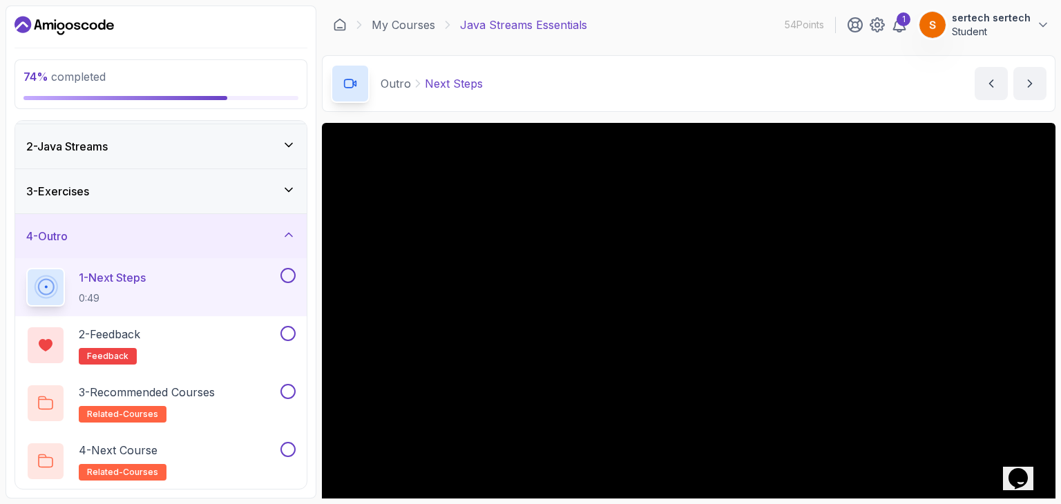
click at [177, 251] on div "4 - Outro" at bounding box center [161, 236] width 292 height 44
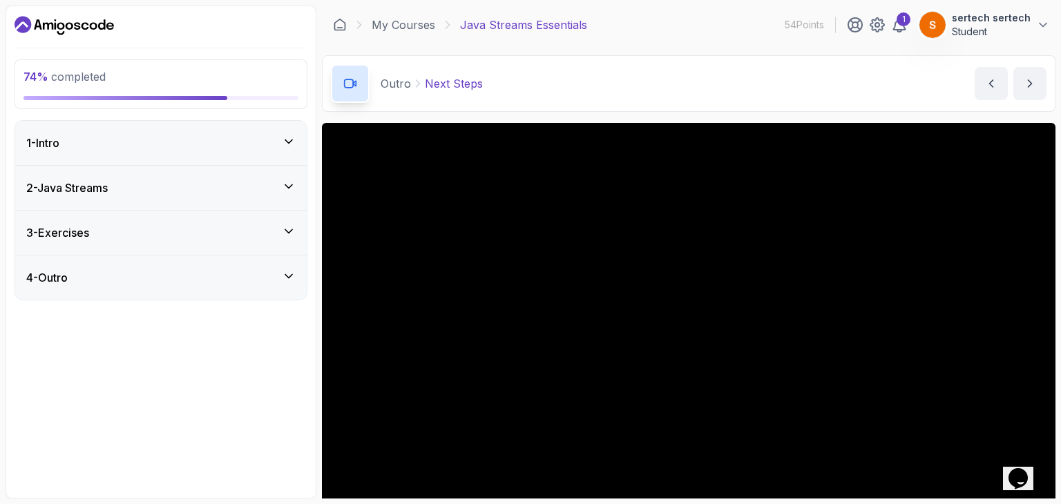
click at [191, 276] on div "4 - Outro" at bounding box center [160, 277] width 269 height 17
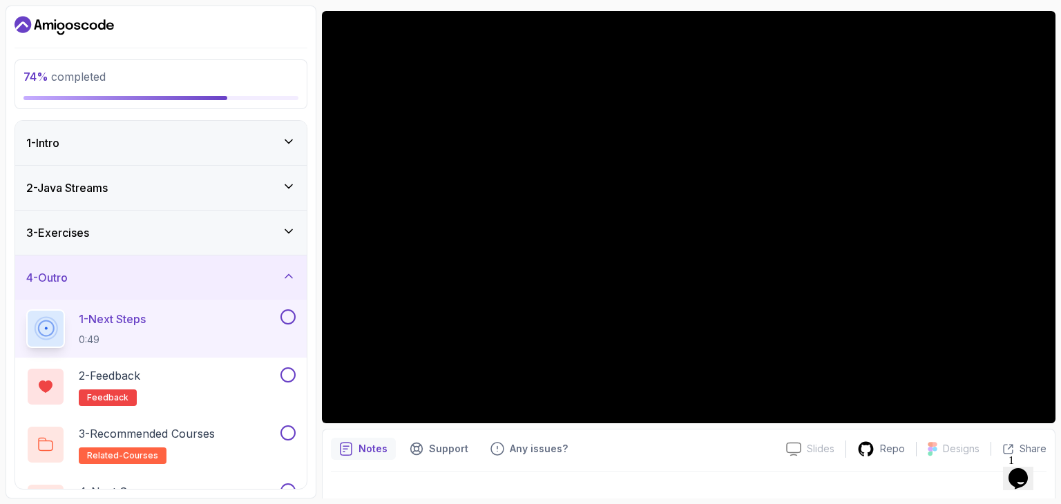
scroll to position [113, 0]
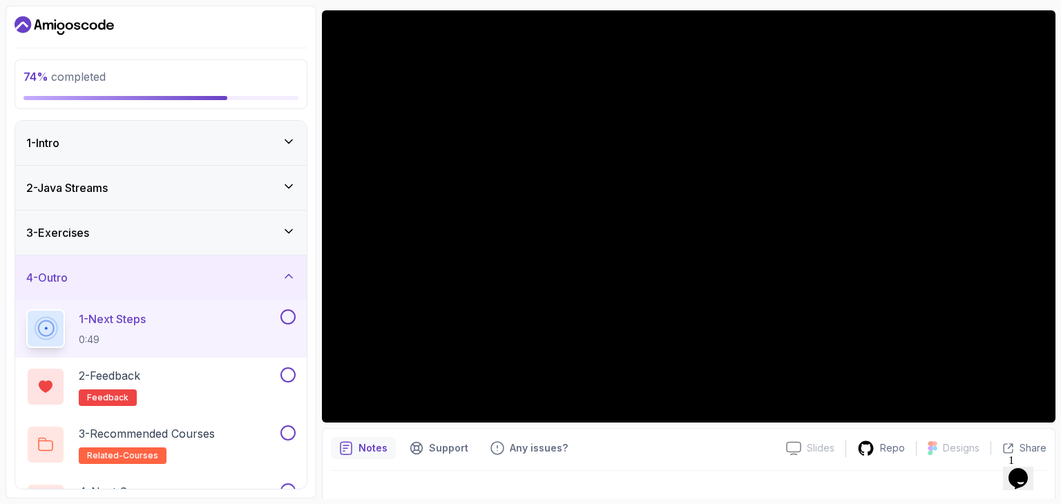
click at [290, 310] on button at bounding box center [288, 317] width 15 height 15
click at [243, 376] on div "2 - Feedback feedback" at bounding box center [151, 387] width 251 height 39
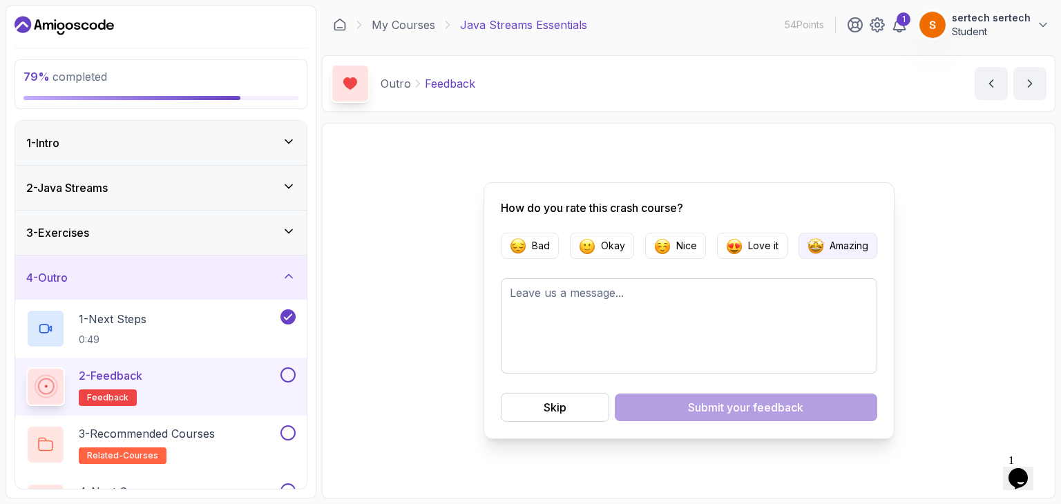
click at [852, 241] on p "Amazing" at bounding box center [849, 246] width 39 height 14
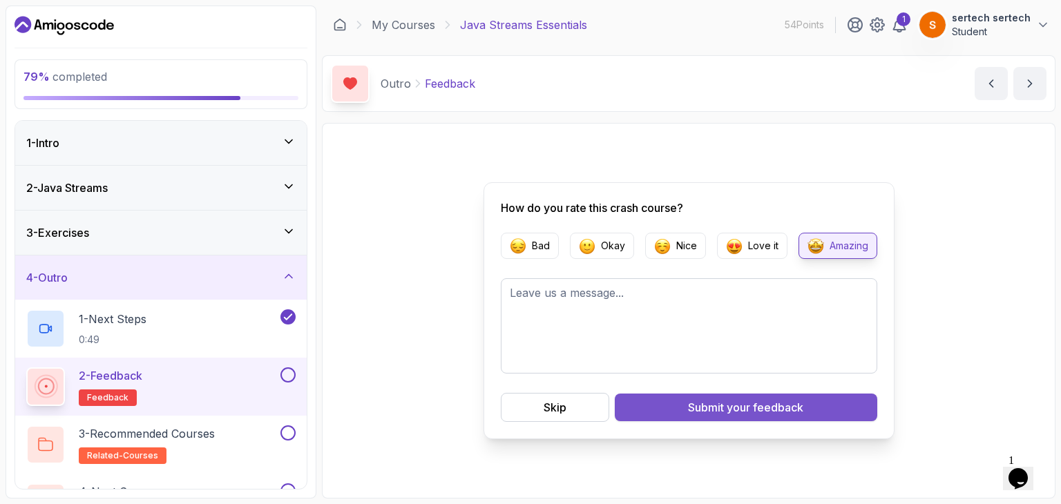
click at [746, 401] on span "your feedback" at bounding box center [765, 407] width 77 height 17
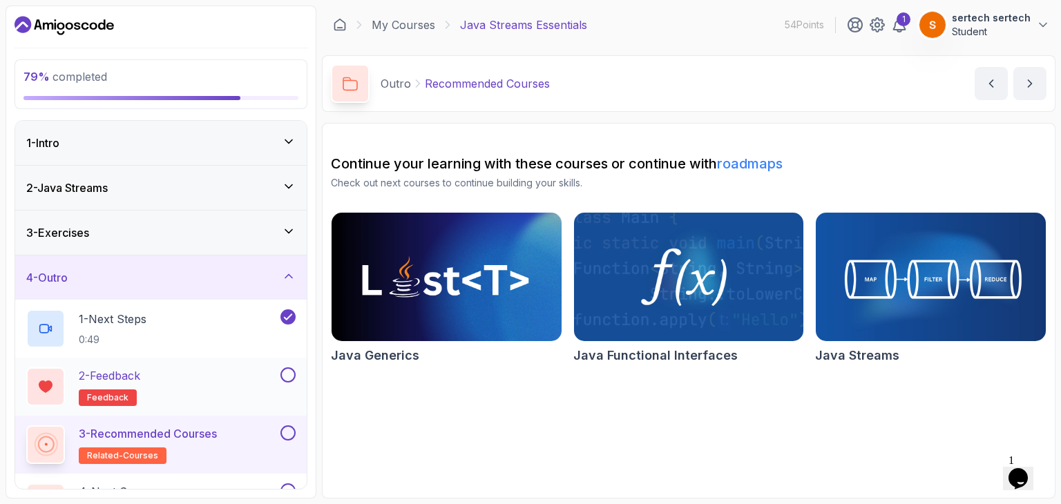
click at [288, 377] on button at bounding box center [288, 375] width 15 height 15
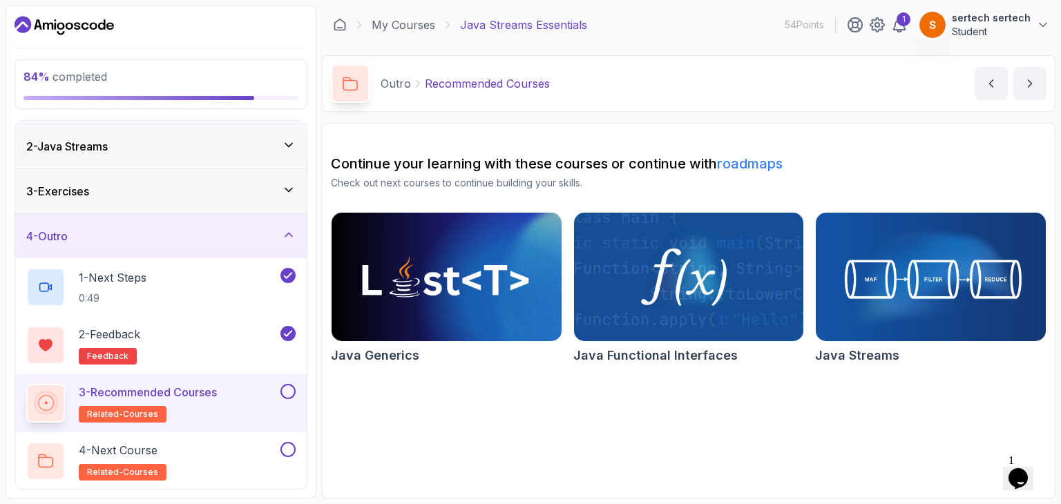
click at [293, 395] on button at bounding box center [288, 391] width 15 height 15
click at [276, 442] on div "4 - Next Course related-courses" at bounding box center [151, 461] width 251 height 39
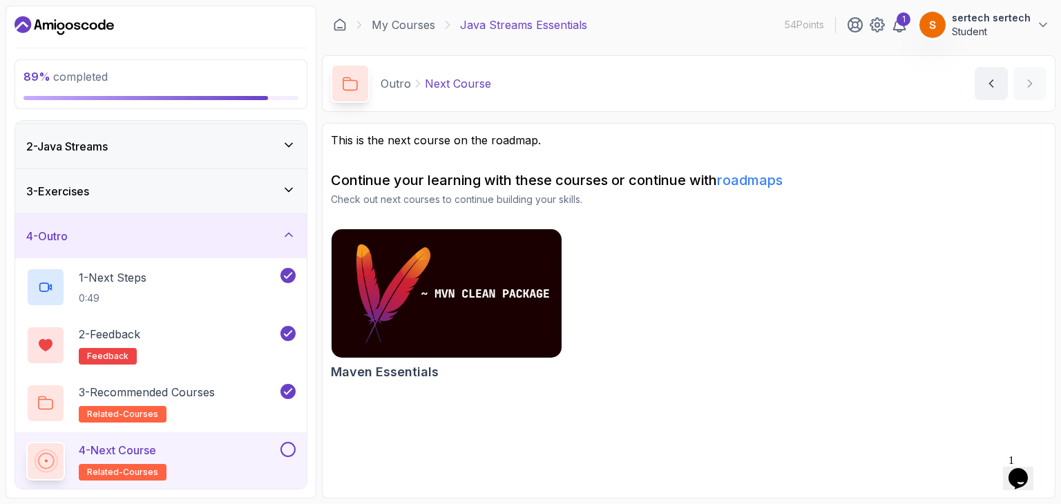
click at [291, 446] on button at bounding box center [288, 449] width 15 height 15
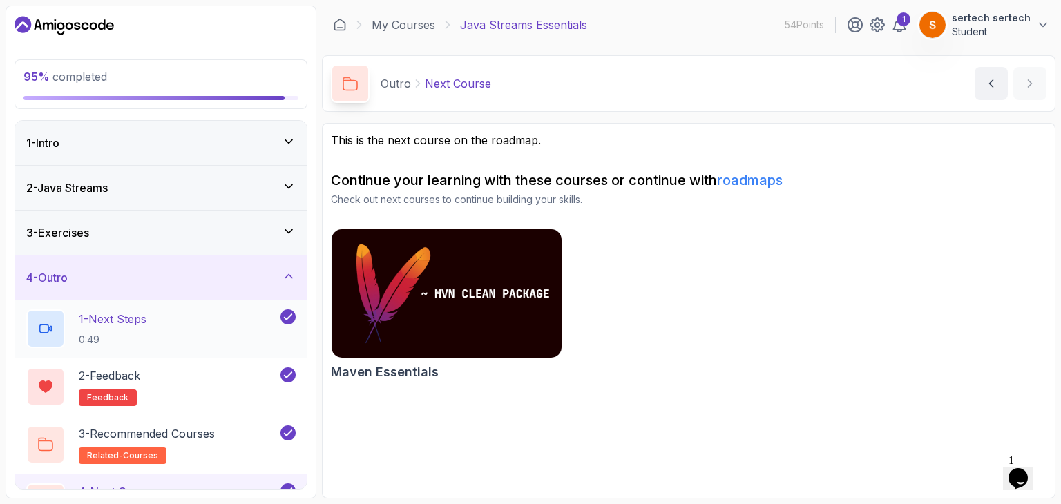
scroll to position [41, 0]
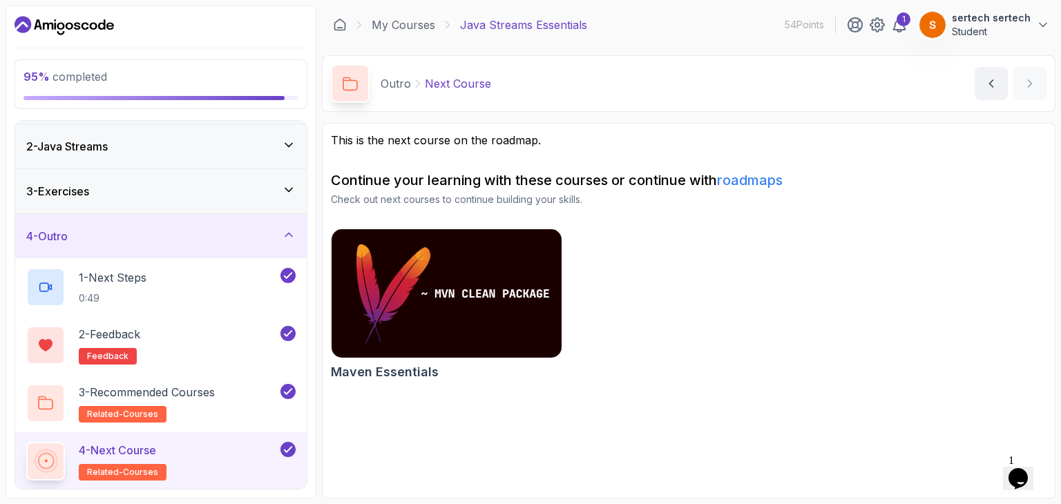
click at [227, 222] on div "4 - Outro" at bounding box center [161, 236] width 292 height 44
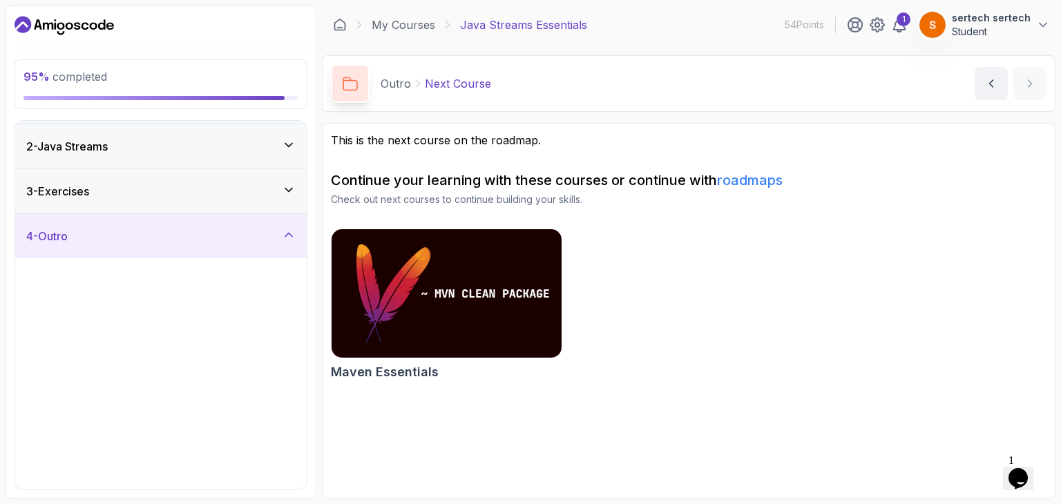
scroll to position [0, 0]
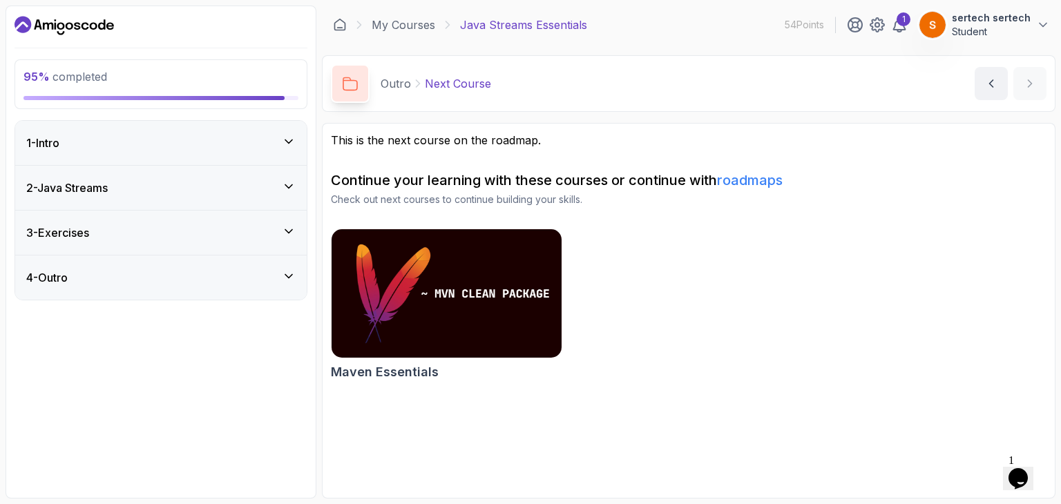
click at [224, 227] on div "3 - Exercises" at bounding box center [160, 233] width 269 height 17
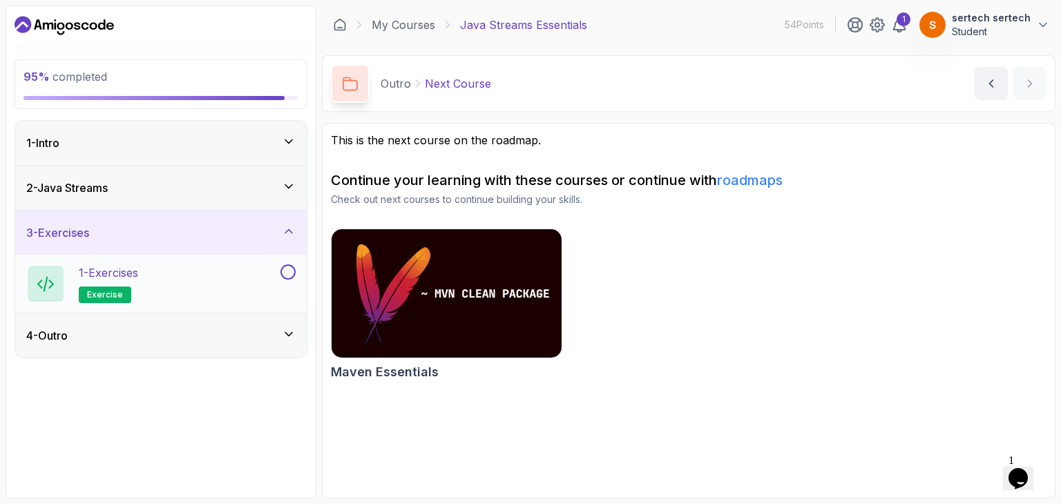
click at [281, 281] on button "1 - Exercises exercise" at bounding box center [160, 284] width 269 height 39
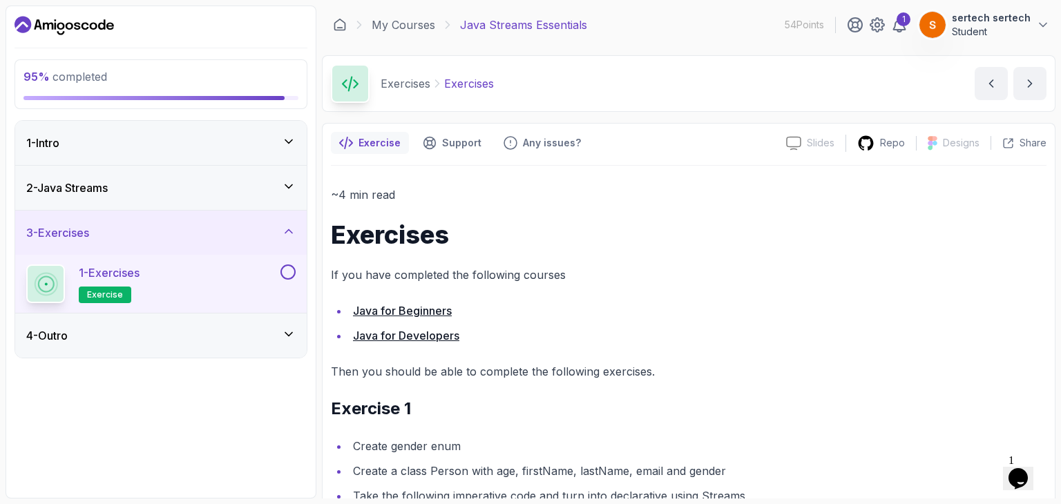
click at [285, 272] on button at bounding box center [288, 272] width 15 height 15
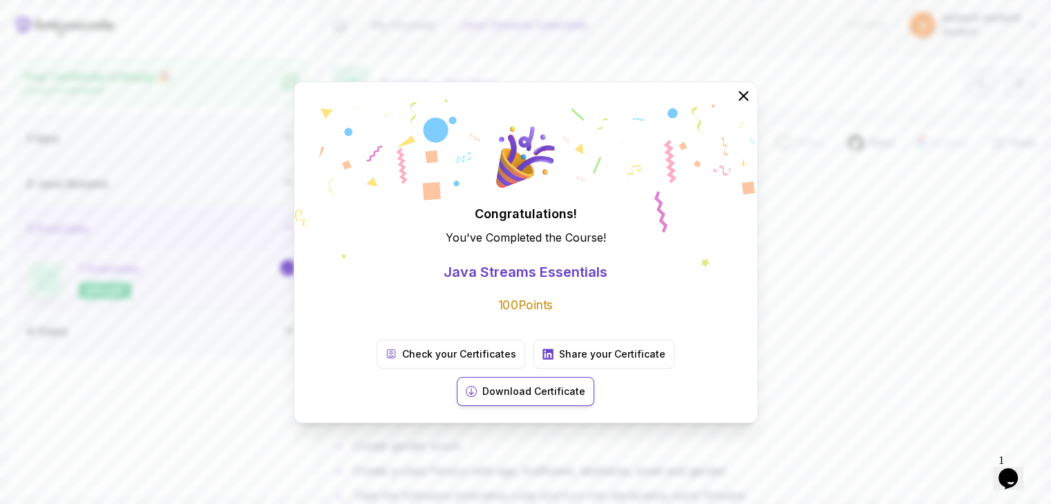
click at [585, 385] on p "Download Certificate" at bounding box center [533, 392] width 103 height 14
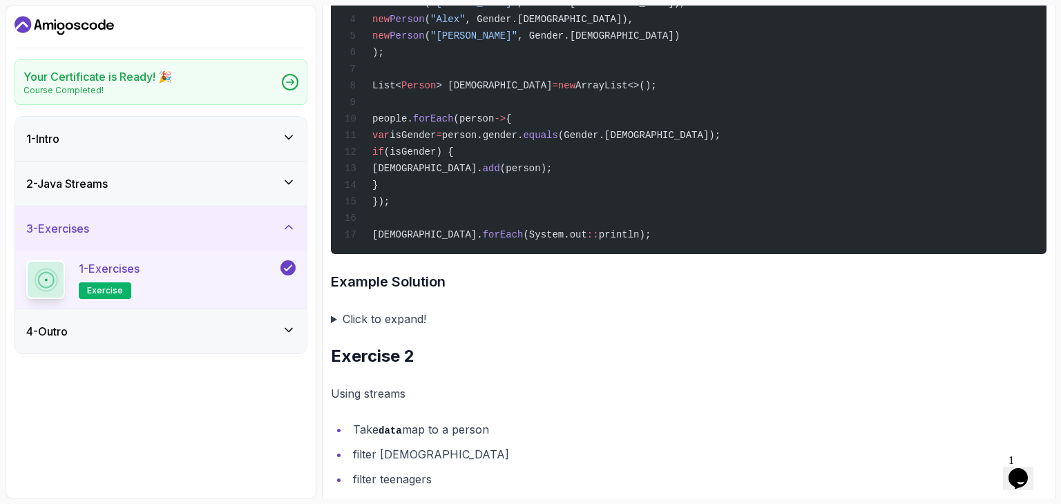
scroll to position [638, 0]
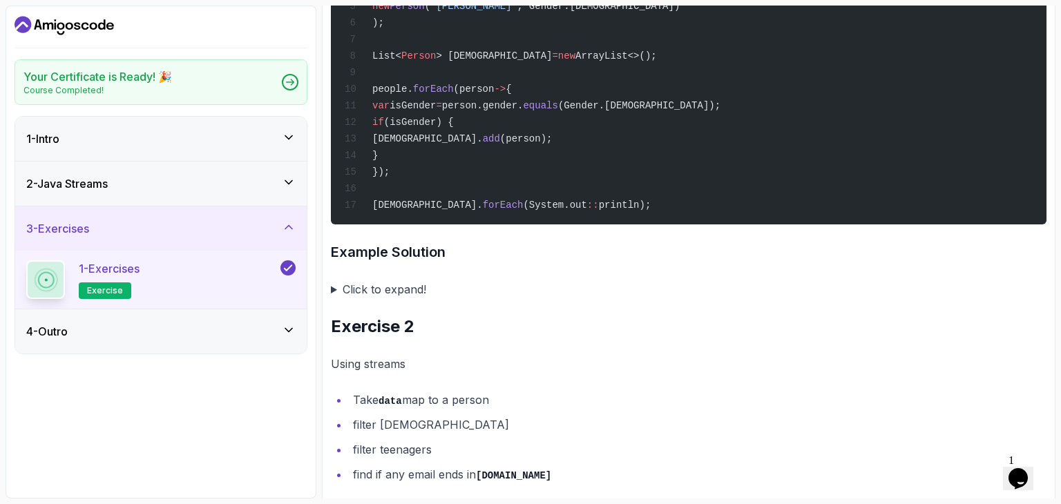
click at [331, 286] on summary "Click to expand!" at bounding box center [689, 289] width 716 height 19
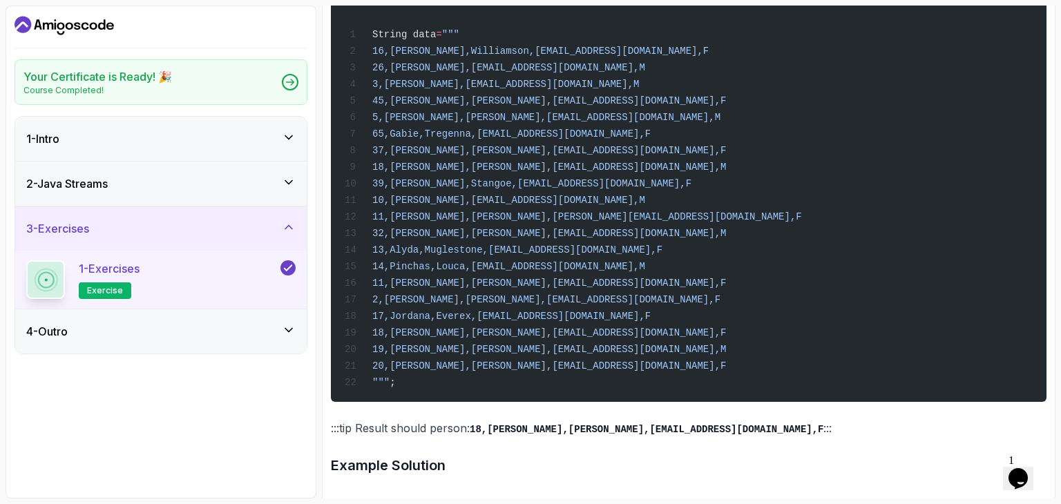
scroll to position [2138, 0]
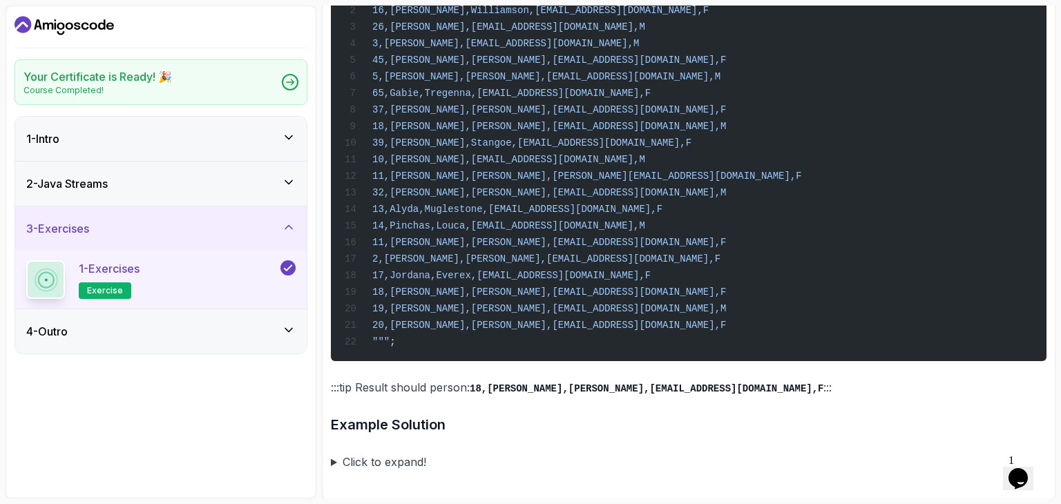
click at [334, 462] on summary "Click to expand!" at bounding box center [689, 462] width 716 height 19
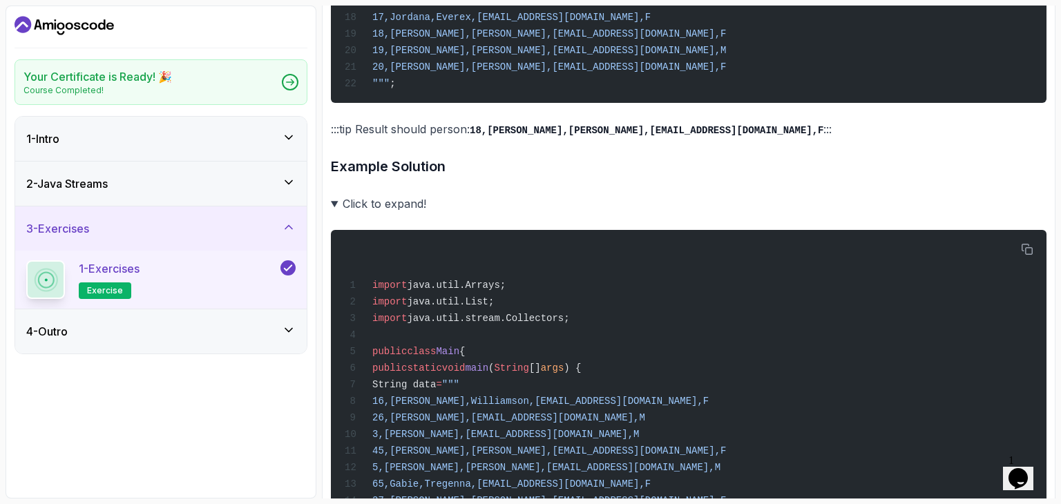
scroll to position [2393, 0]
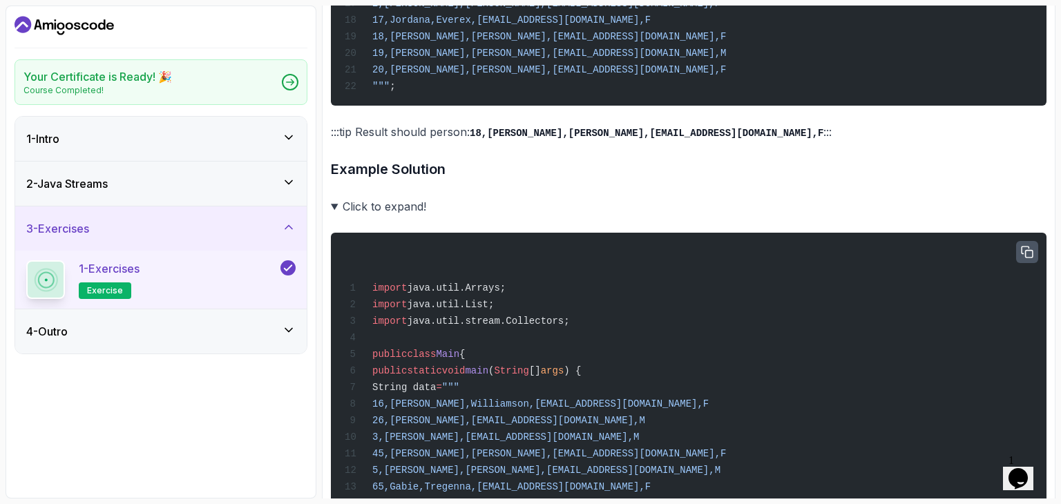
click at [1023, 249] on icon "button" at bounding box center [1027, 252] width 11 height 11
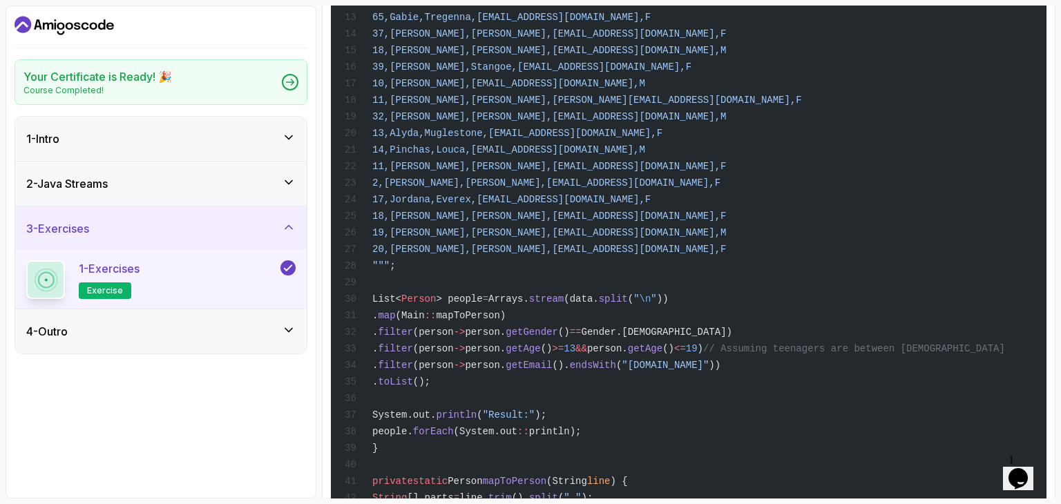
scroll to position [2858, 0]
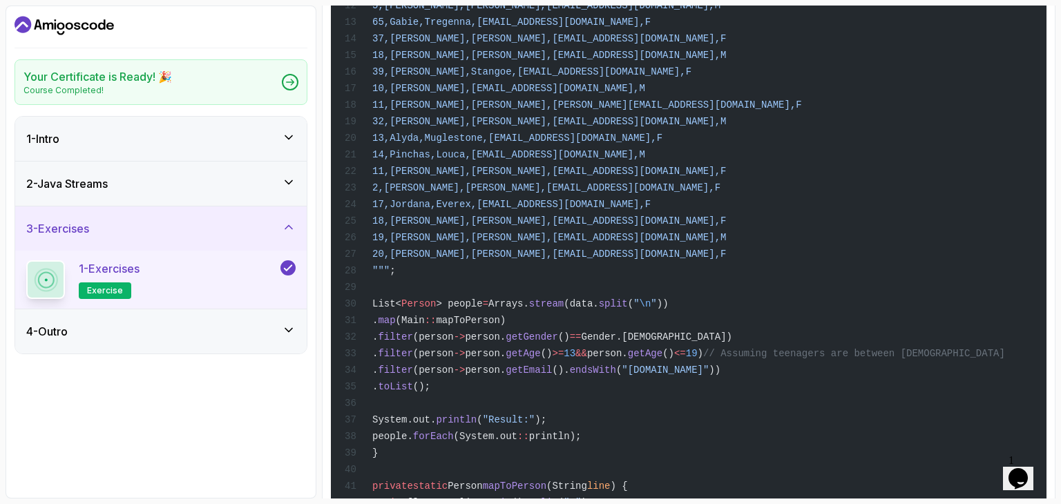
click at [64, 26] on icon "Dashboard" at bounding box center [61, 26] width 8 height 8
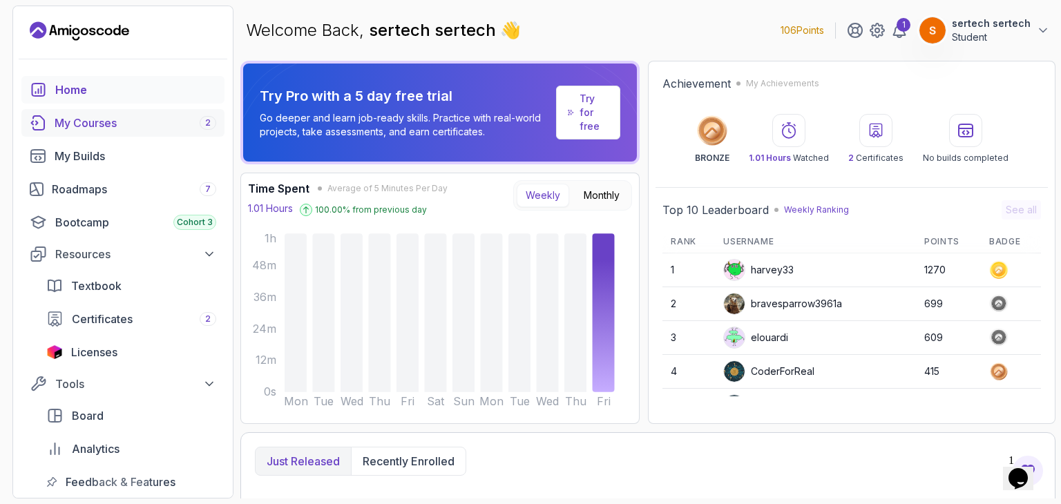
click at [112, 122] on div "My Courses 2" at bounding box center [136, 123] width 162 height 17
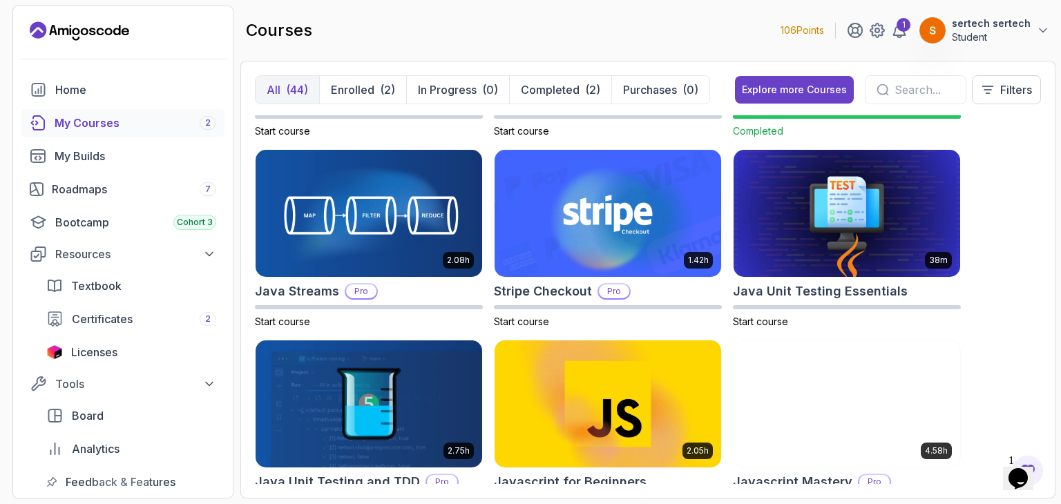
scroll to position [1233, 0]
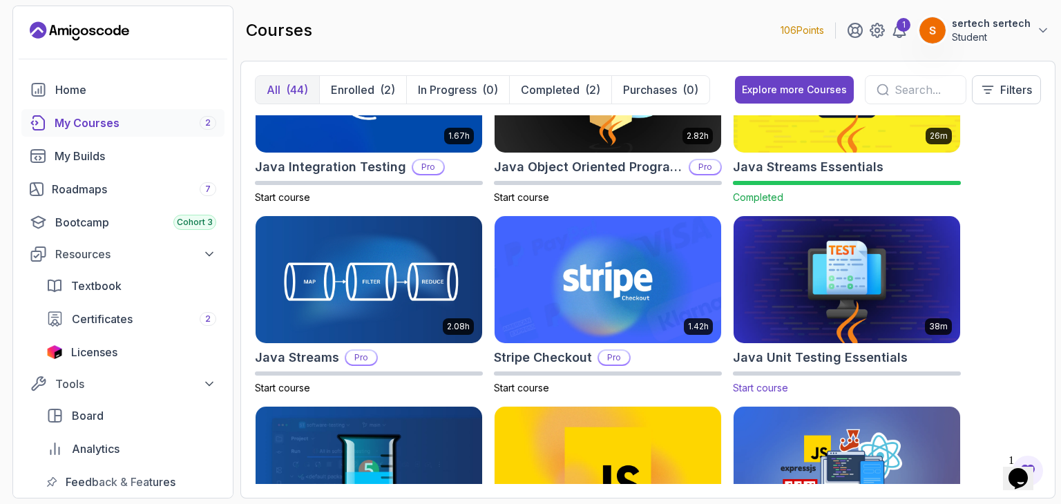
click at [901, 296] on img at bounding box center [847, 279] width 238 height 133
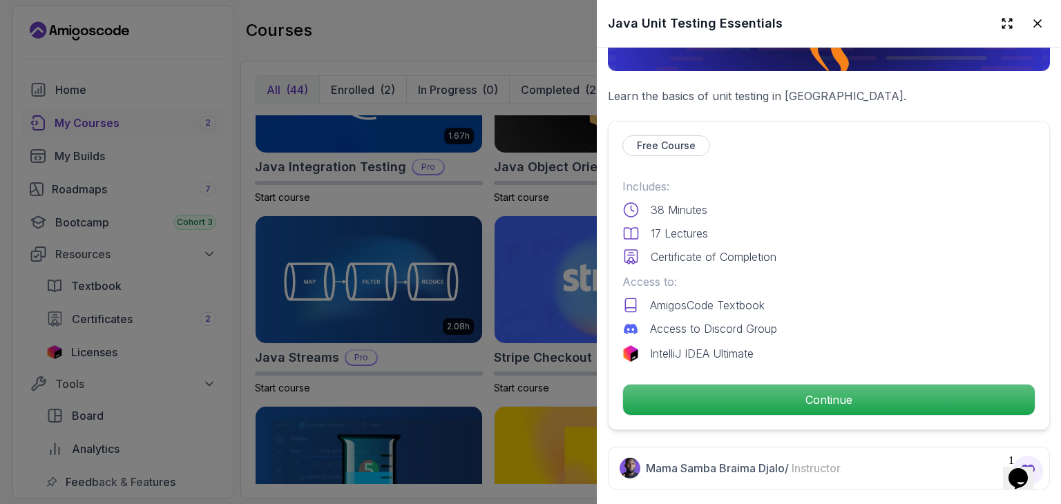
scroll to position [240, 0]
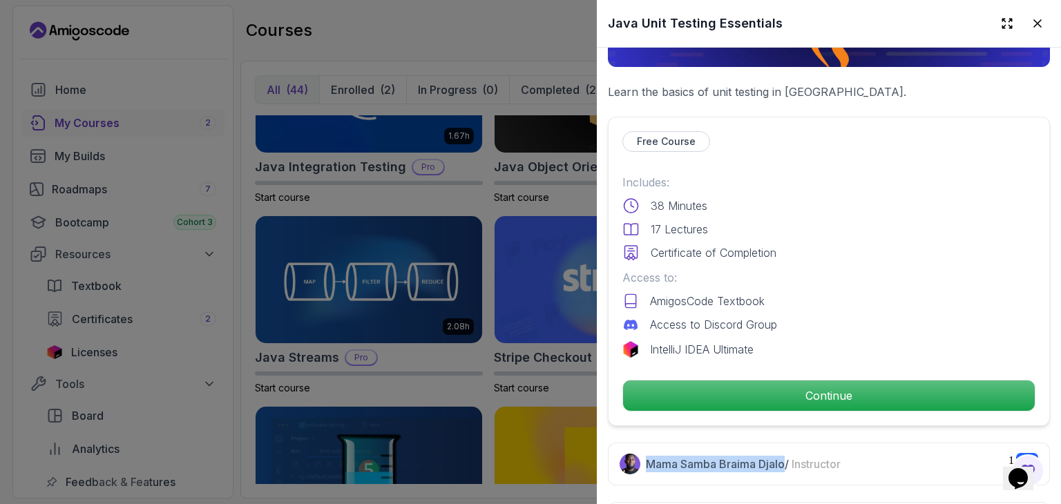
drag, startPoint x: 647, startPoint y: 455, endPoint x: 786, endPoint y: 464, distance: 138.5
click at [786, 464] on p "Mama Samba Braima Djalo / Instructor" at bounding box center [743, 464] width 195 height 17
copy p "Mama Samba Braima Djalo"
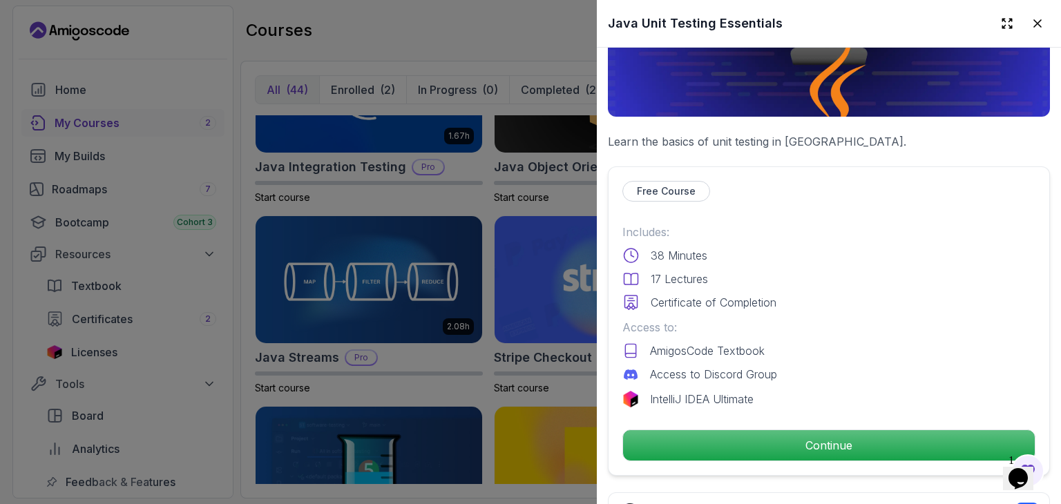
scroll to position [199, 0]
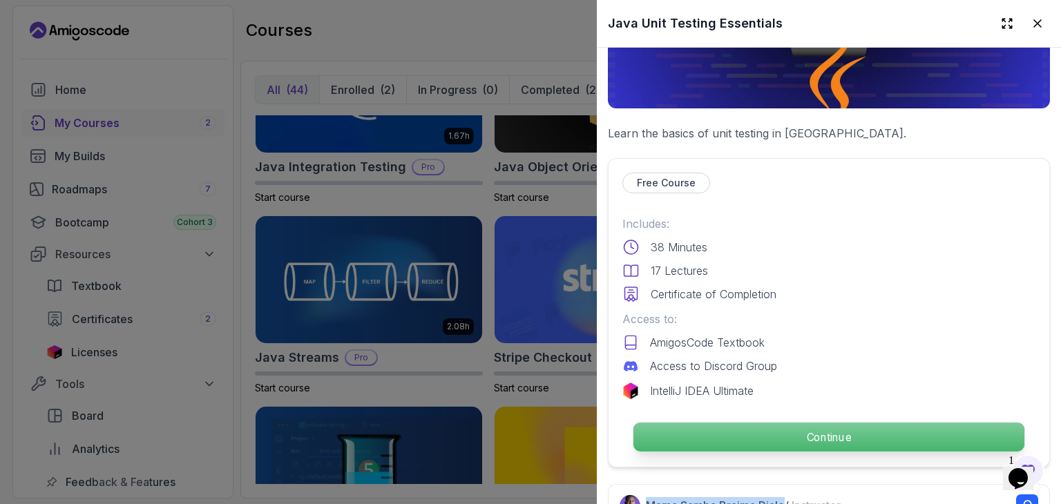
click at [786, 429] on p "Continue" at bounding box center [829, 437] width 391 height 29
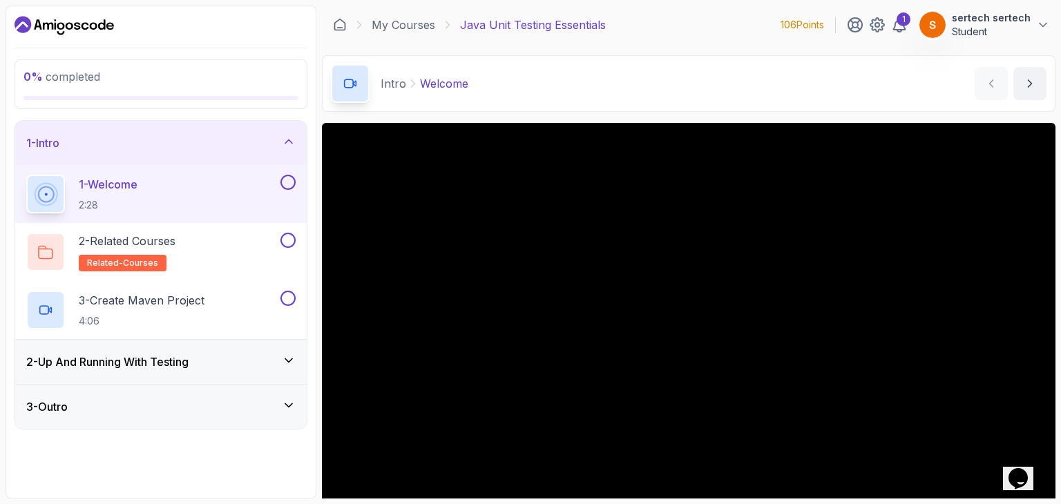
scroll to position [39, 0]
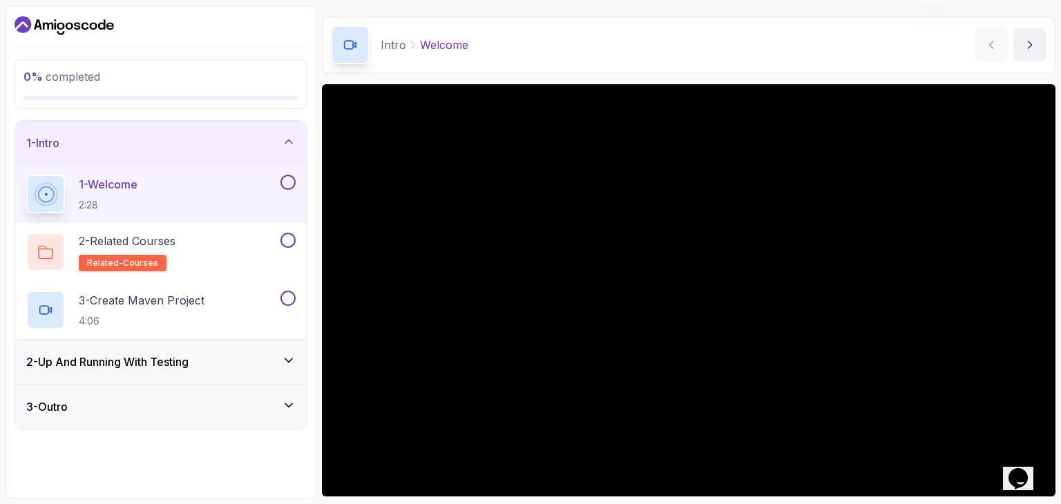
click at [285, 184] on button at bounding box center [288, 182] width 15 height 15
click at [238, 244] on div "2 - Related Courses related-courses" at bounding box center [151, 252] width 251 height 39
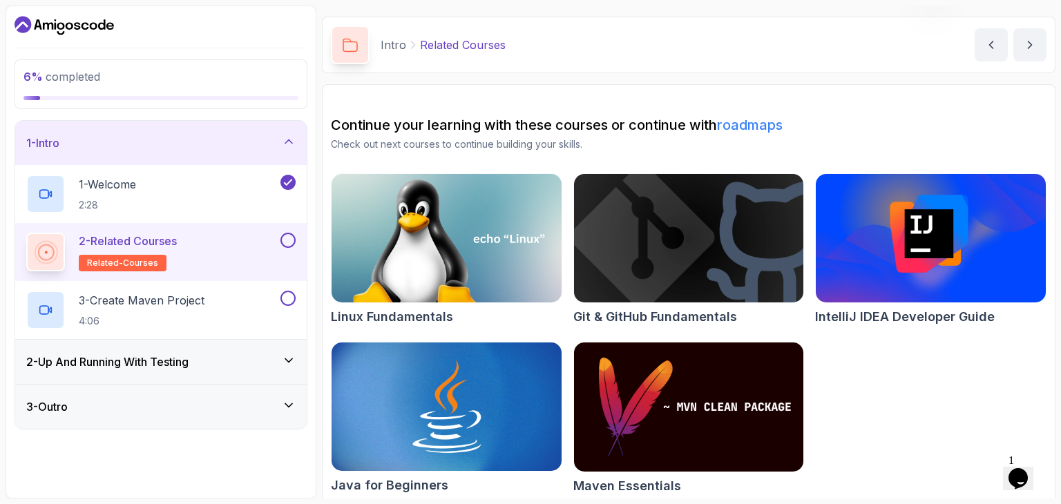
click at [293, 247] on div at bounding box center [287, 240] width 18 height 15
click at [289, 242] on button at bounding box center [288, 240] width 15 height 15
click at [247, 313] on div "3 - Create Maven Project 4:06" at bounding box center [151, 310] width 251 height 39
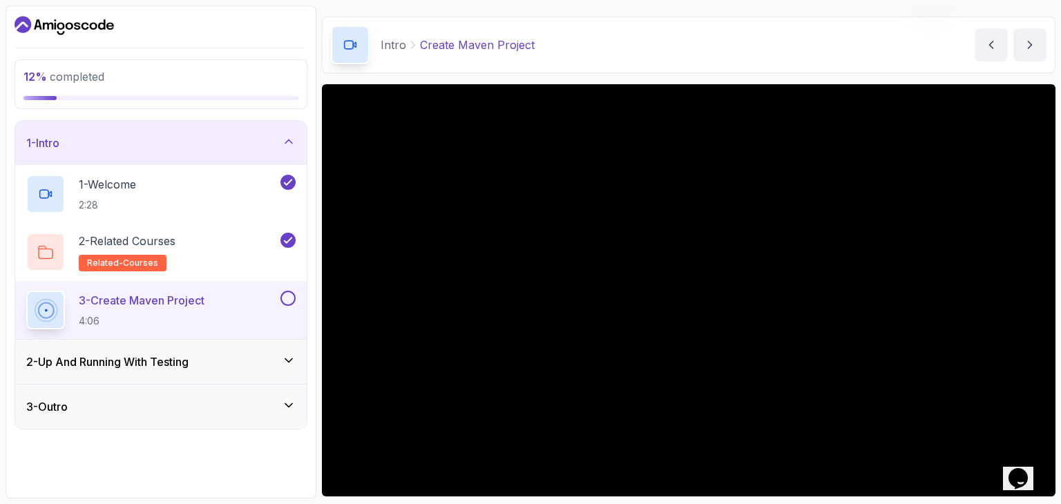
click at [287, 301] on button at bounding box center [288, 298] width 15 height 15
click at [260, 358] on div "2 - Up And Running With Testing" at bounding box center [160, 362] width 269 height 17
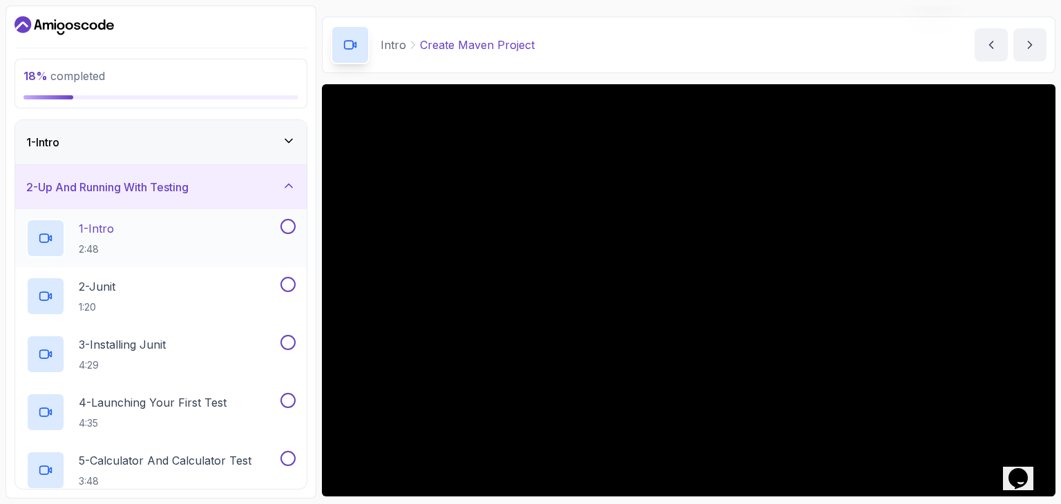
click at [236, 213] on div "1 - Intro 2:48" at bounding box center [161, 238] width 292 height 58
click at [235, 233] on div "1 - Intro 2:48" at bounding box center [151, 238] width 251 height 39
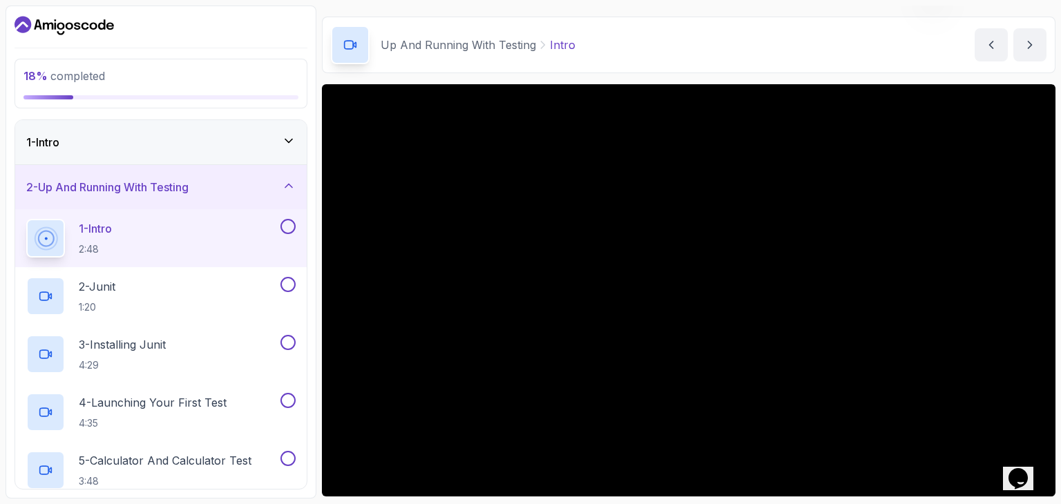
click at [274, 216] on div "1 - Intro 2:48" at bounding box center [161, 238] width 292 height 58
click at [290, 227] on button at bounding box center [288, 226] width 15 height 15
click at [227, 274] on div "2 - Junit 1:20" at bounding box center [161, 296] width 292 height 58
click at [221, 293] on div "2 - Junit 1:20" at bounding box center [151, 296] width 251 height 39
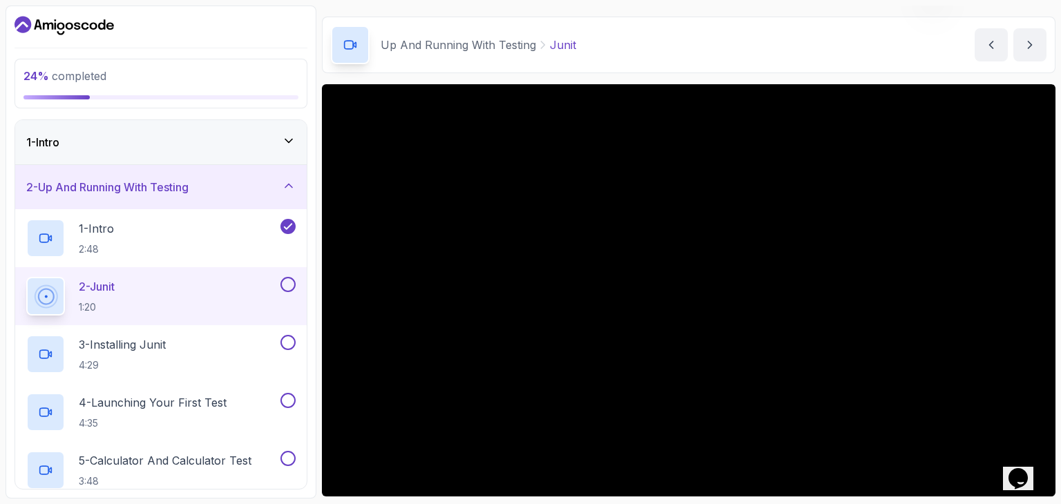
click at [293, 280] on button at bounding box center [288, 284] width 15 height 15
click at [235, 332] on div "3 - Installing Junit 4:29" at bounding box center [161, 354] width 292 height 58
click at [235, 349] on div "3 - Installing Junit 4:29" at bounding box center [151, 354] width 251 height 39
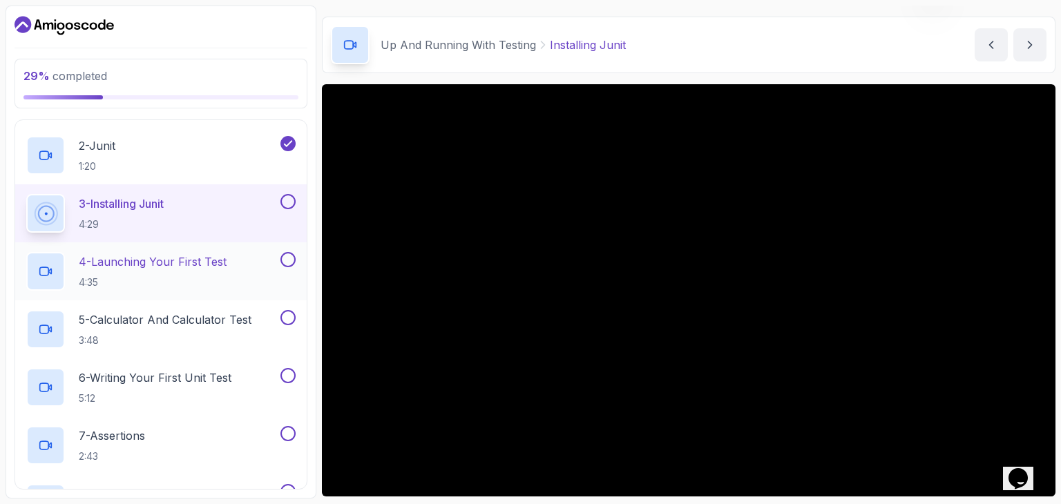
scroll to position [129, 0]
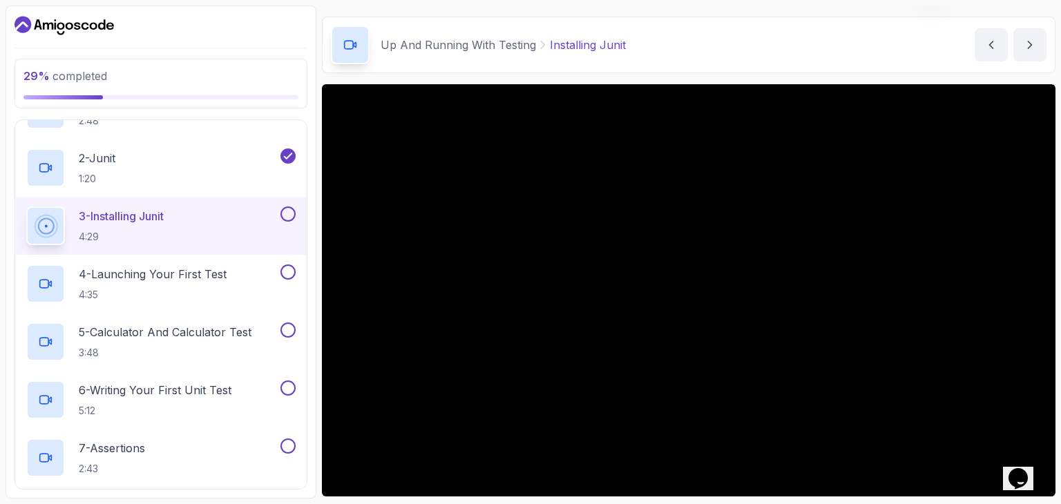
click at [290, 211] on button at bounding box center [288, 214] width 15 height 15
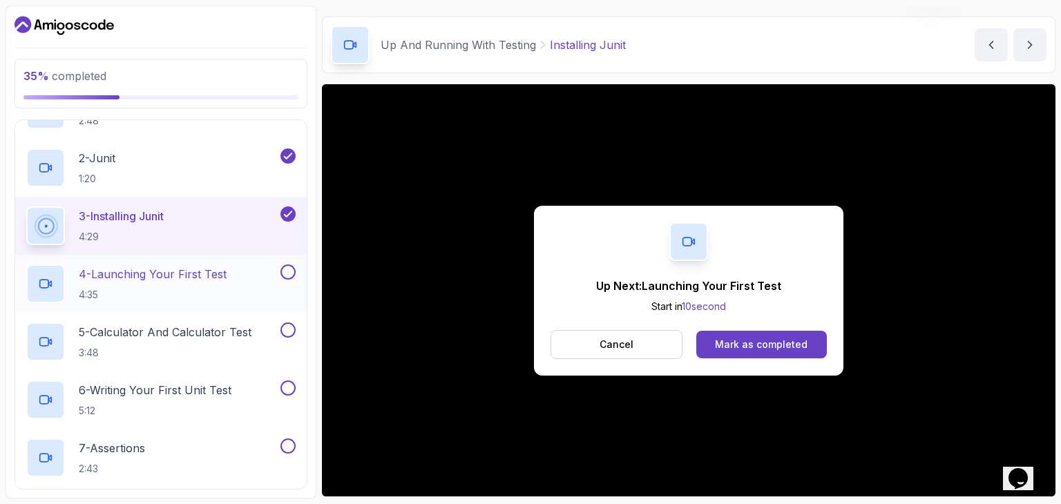
click at [222, 283] on h2 "4 - Launching Your First Test 4:35" at bounding box center [153, 284] width 148 height 36
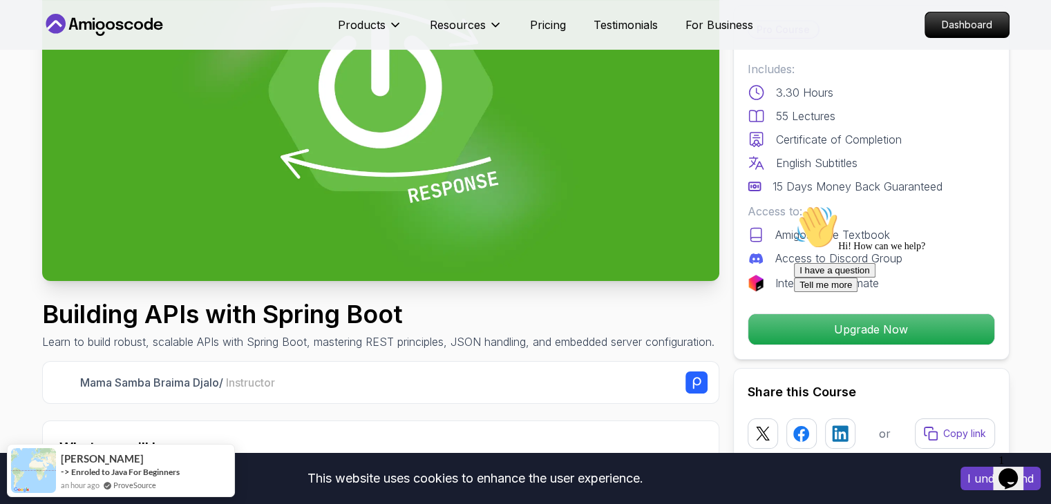
scroll to position [199, 0]
